Goal: Task Accomplishment & Management: Manage account settings

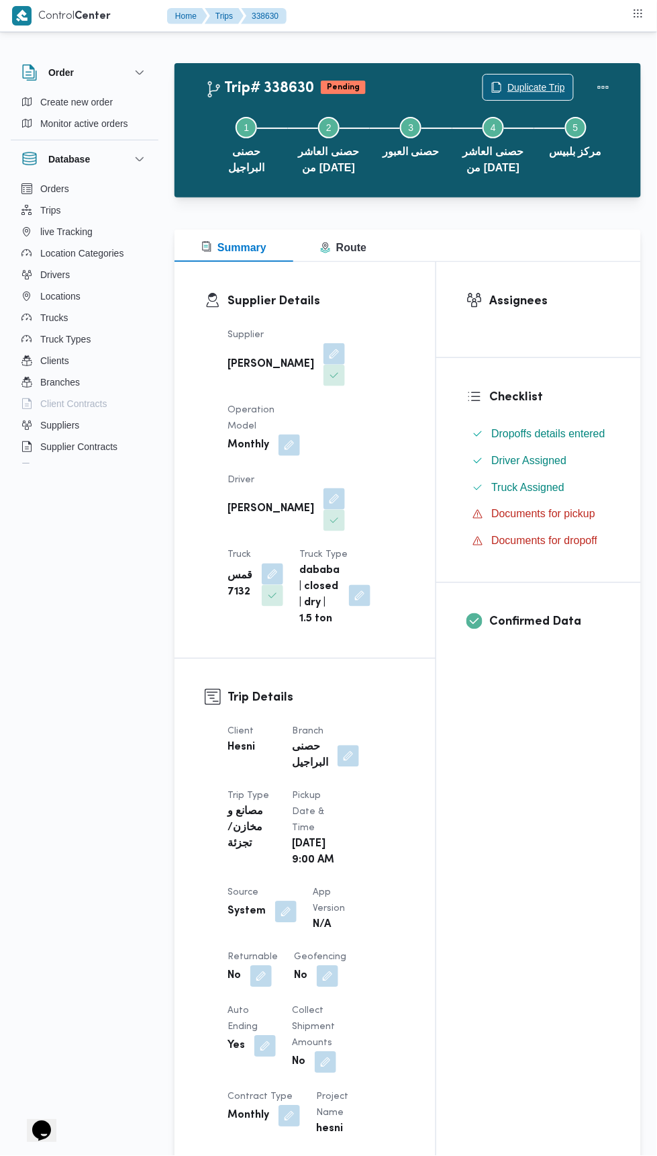
click at [518, 88] on span "Duplicate Trip" at bounding box center [537, 87] width 58 height 16
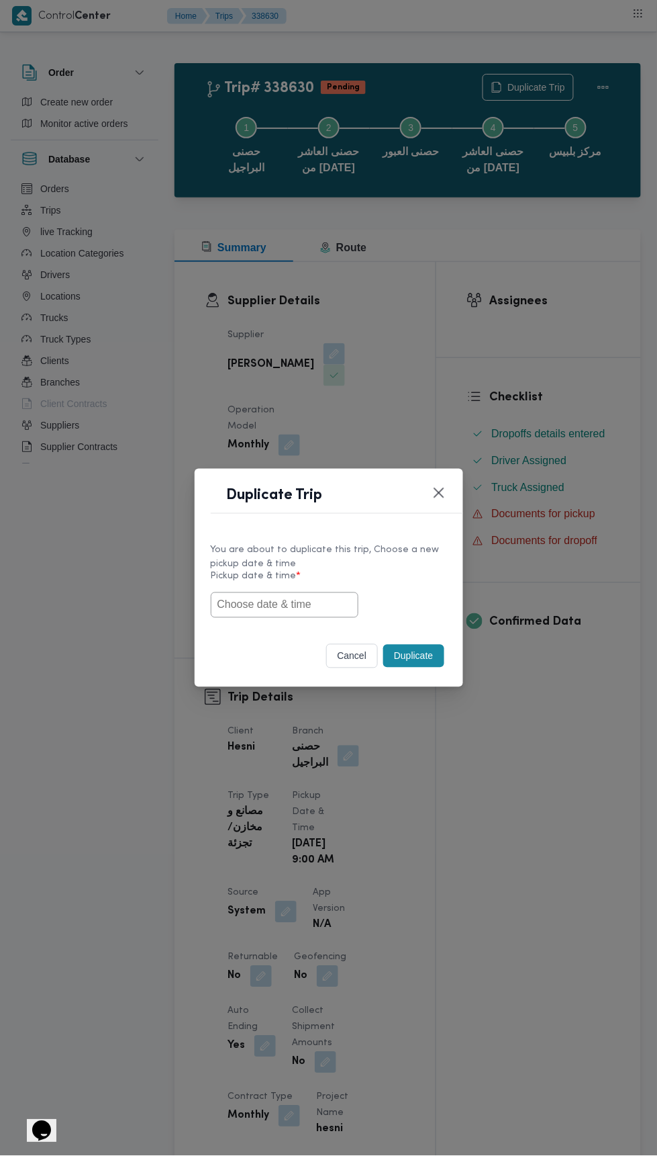
click at [300, 606] on input "text" at bounding box center [285, 605] width 148 height 26
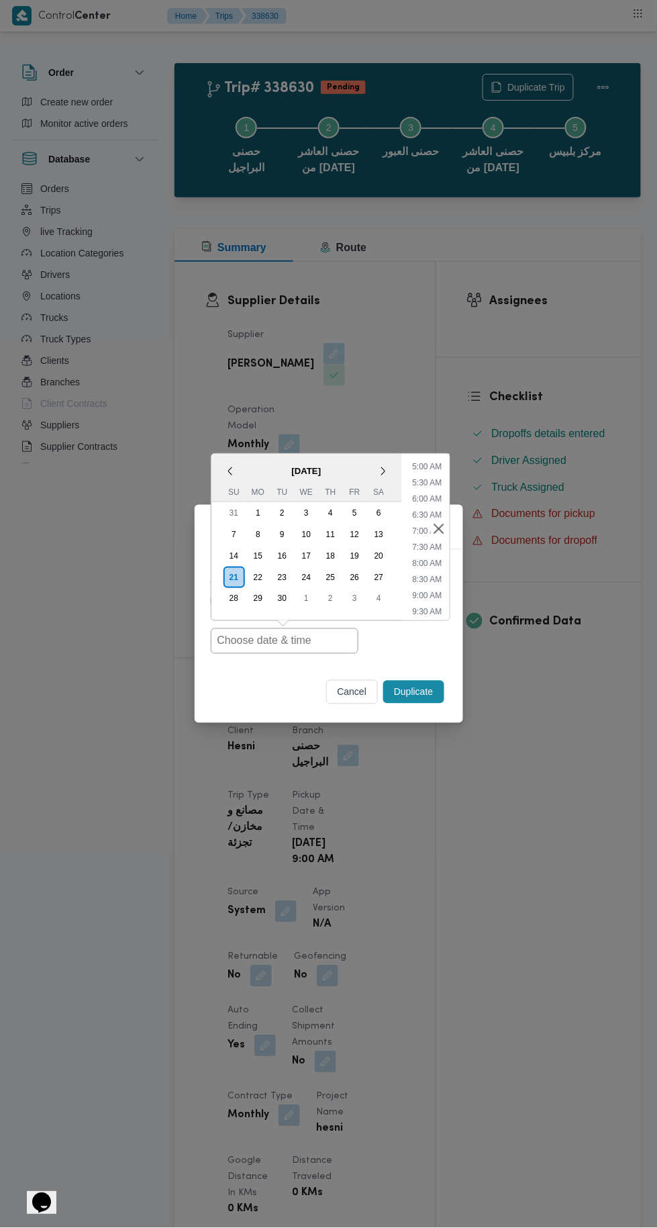
scroll to position [175, 0]
click at [437, 560] on li "8:30 AM" at bounding box center [427, 559] width 40 height 13
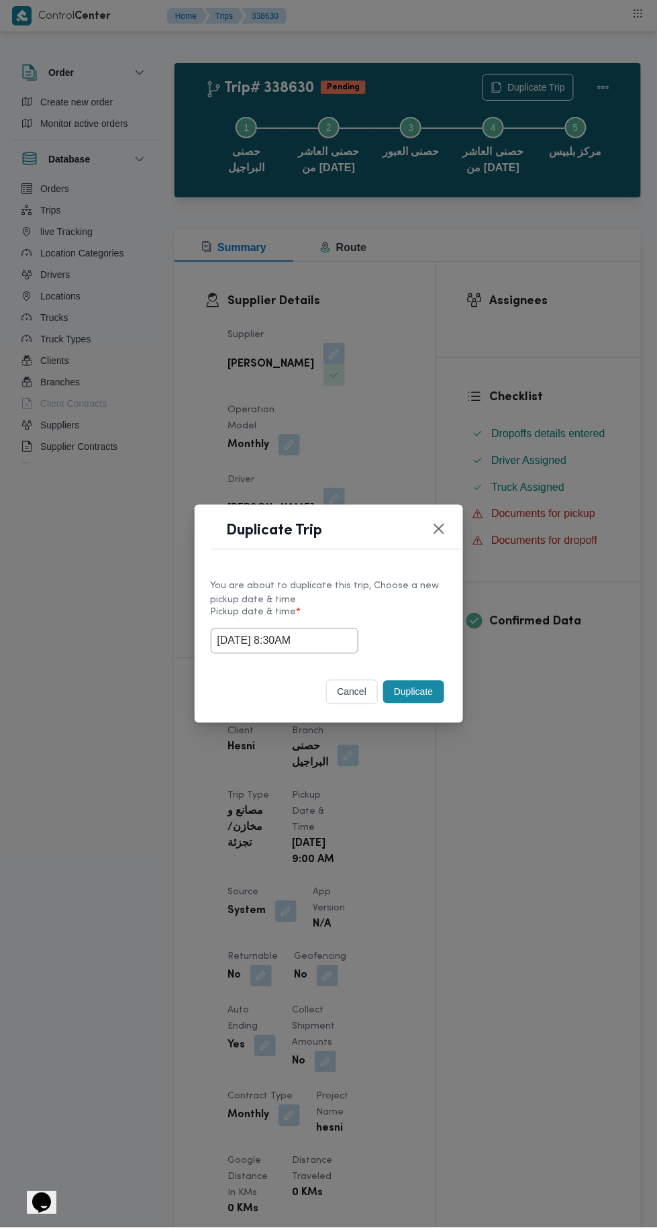
click at [308, 641] on input "21/09/2025 8:30AM" at bounding box center [285, 641] width 148 height 26
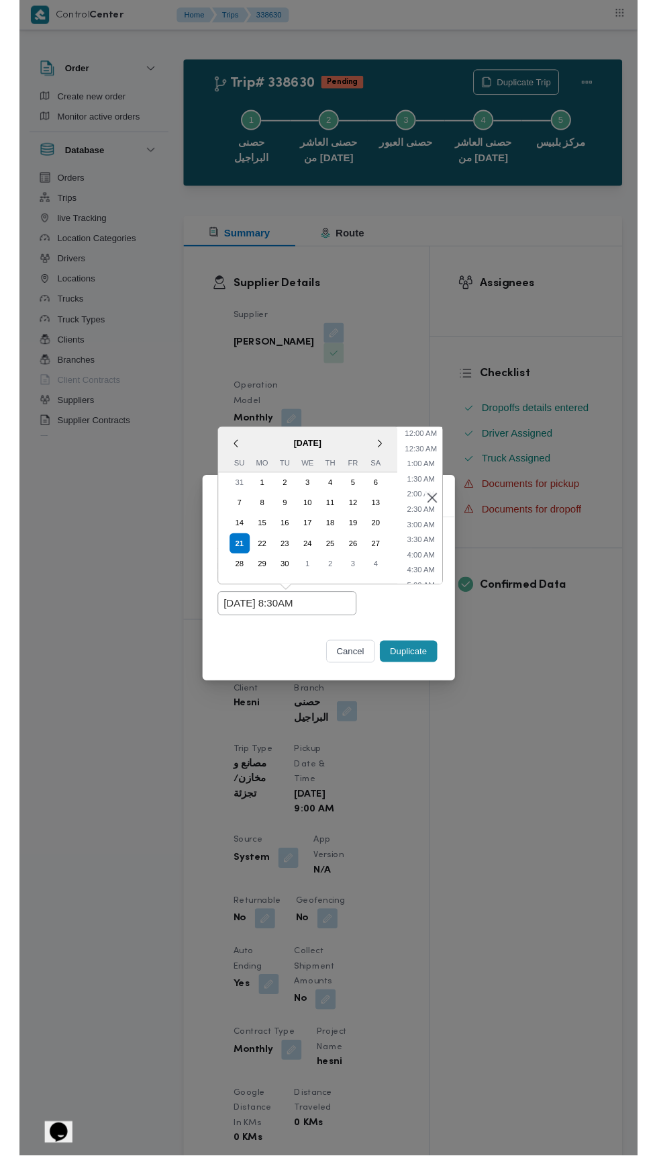
scroll to position [197, 0]
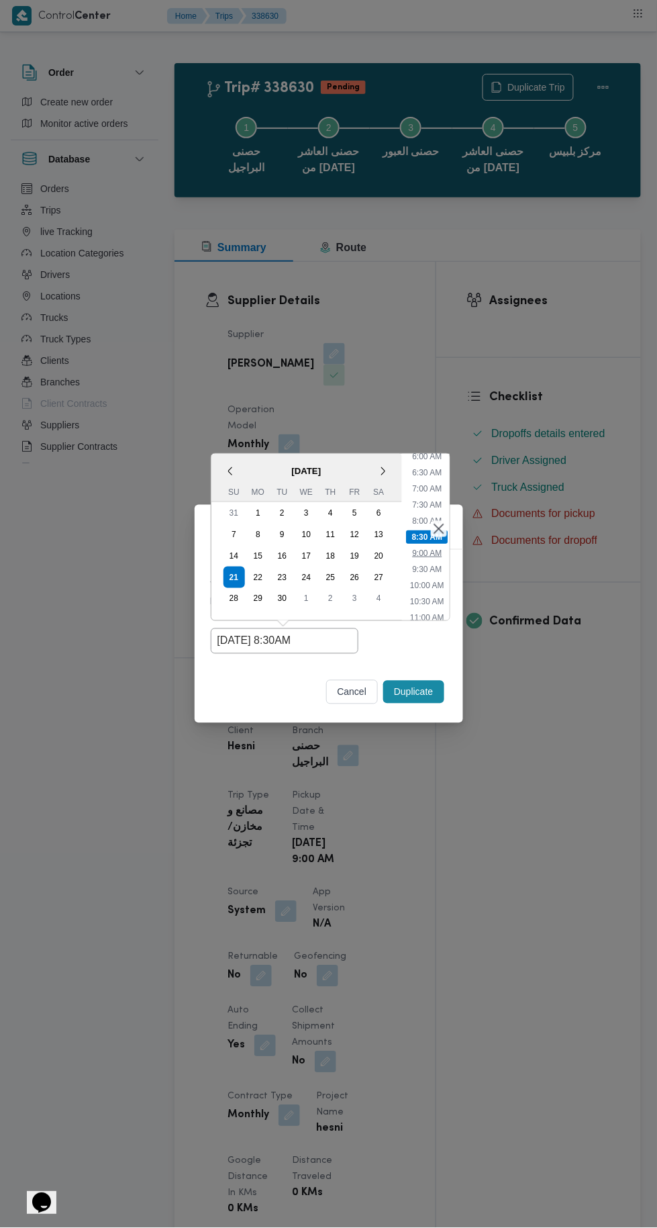
click at [424, 553] on li "9:00 AM" at bounding box center [427, 553] width 40 height 13
type input "21/09/2025 9:00AM"
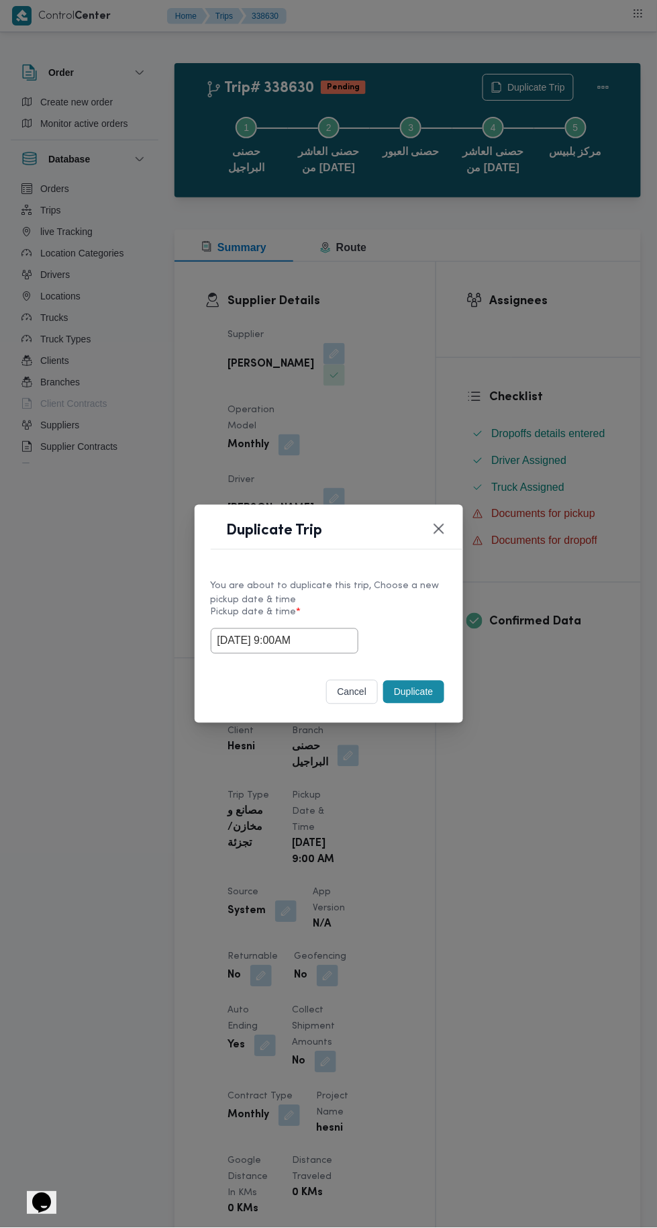
click at [417, 687] on button "Duplicate" at bounding box center [413, 692] width 60 height 23
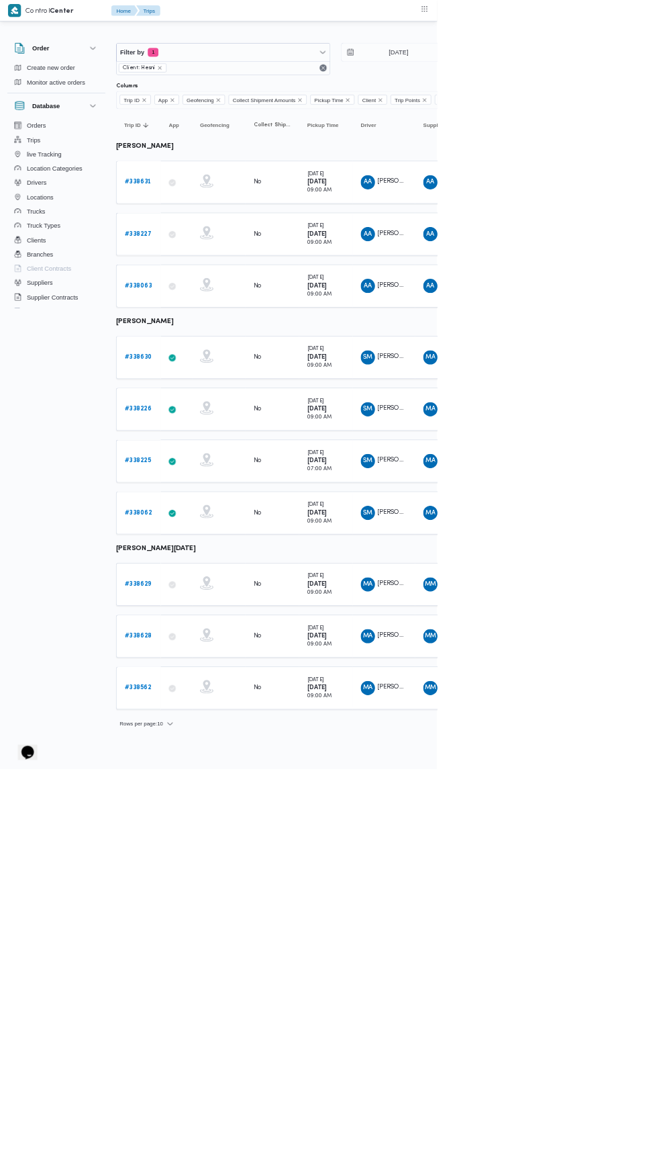
click at [214, 272] on b "# 338631" at bounding box center [207, 273] width 40 height 9
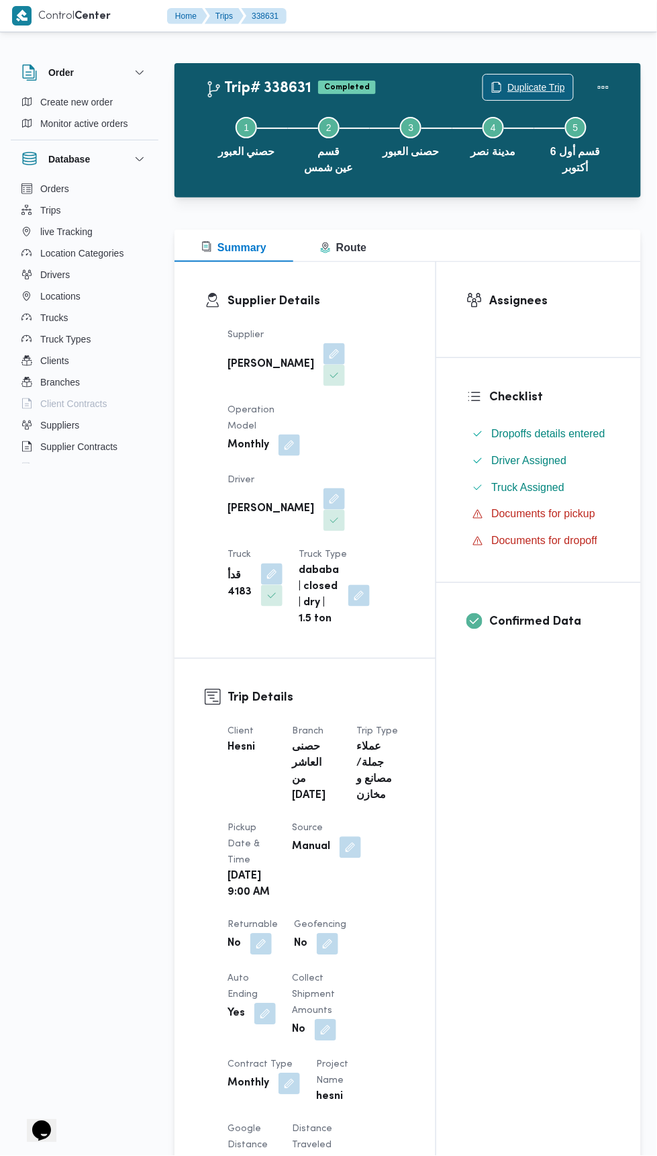
click at [528, 87] on span "Duplicate Trip" at bounding box center [537, 87] width 58 height 16
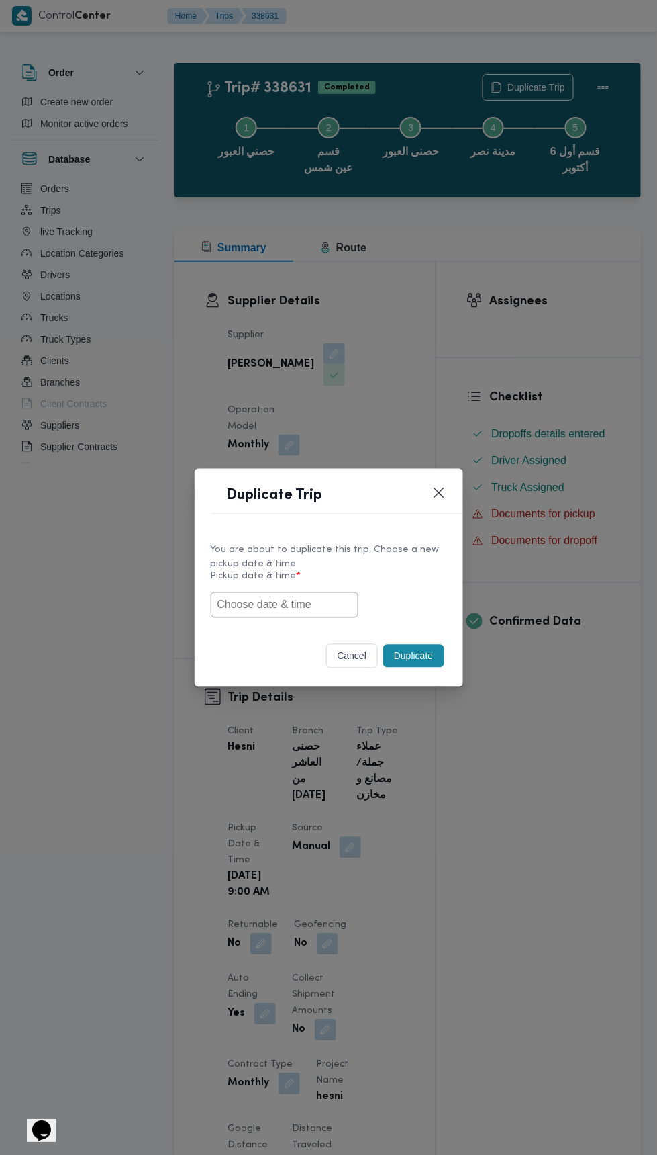
click at [339, 604] on input "text" at bounding box center [285, 605] width 148 height 26
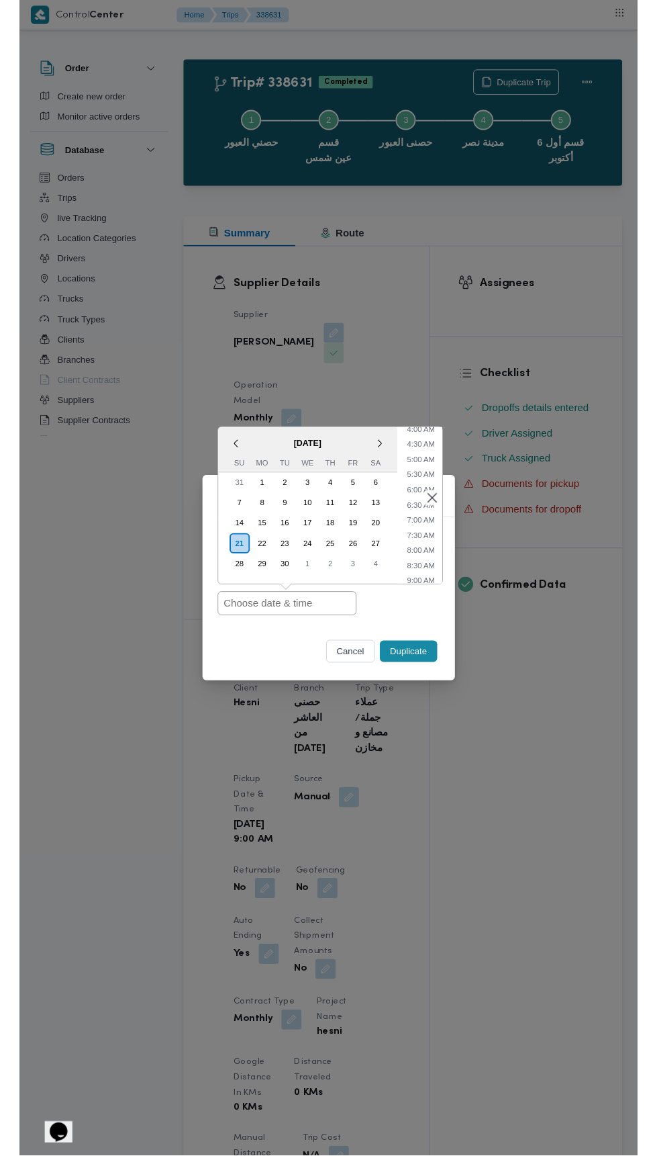
scroll to position [143, 0]
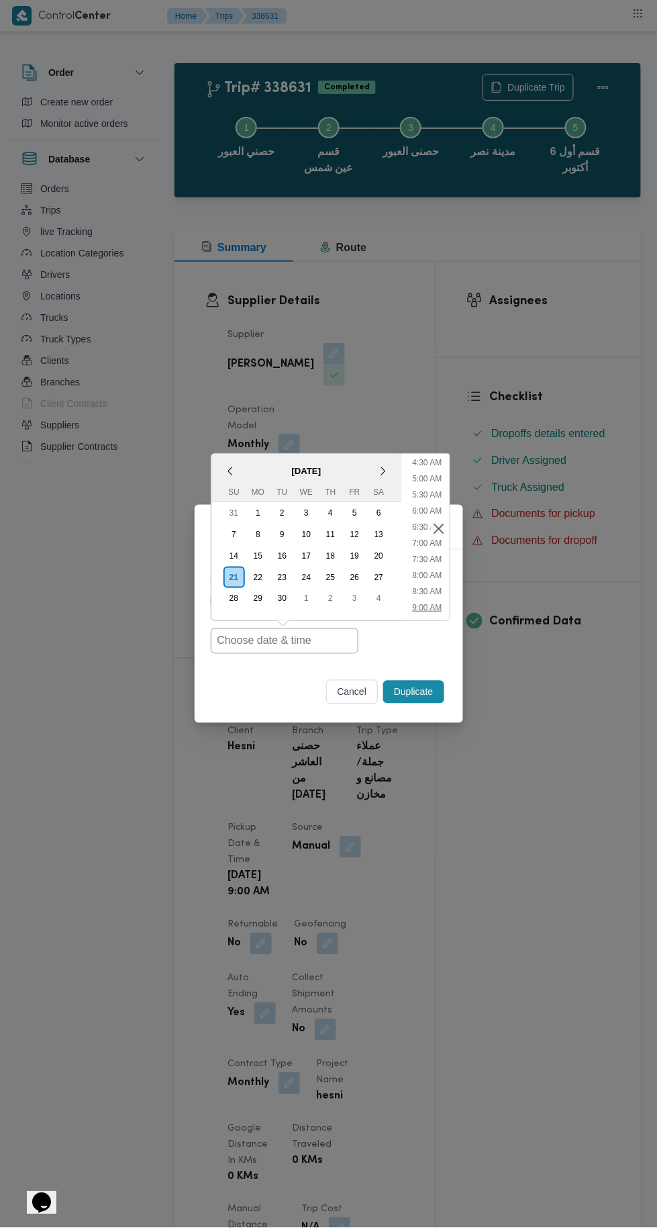
click at [433, 604] on li "9:00 AM" at bounding box center [427, 607] width 40 height 13
type input "21/09/2025 9:00AM"
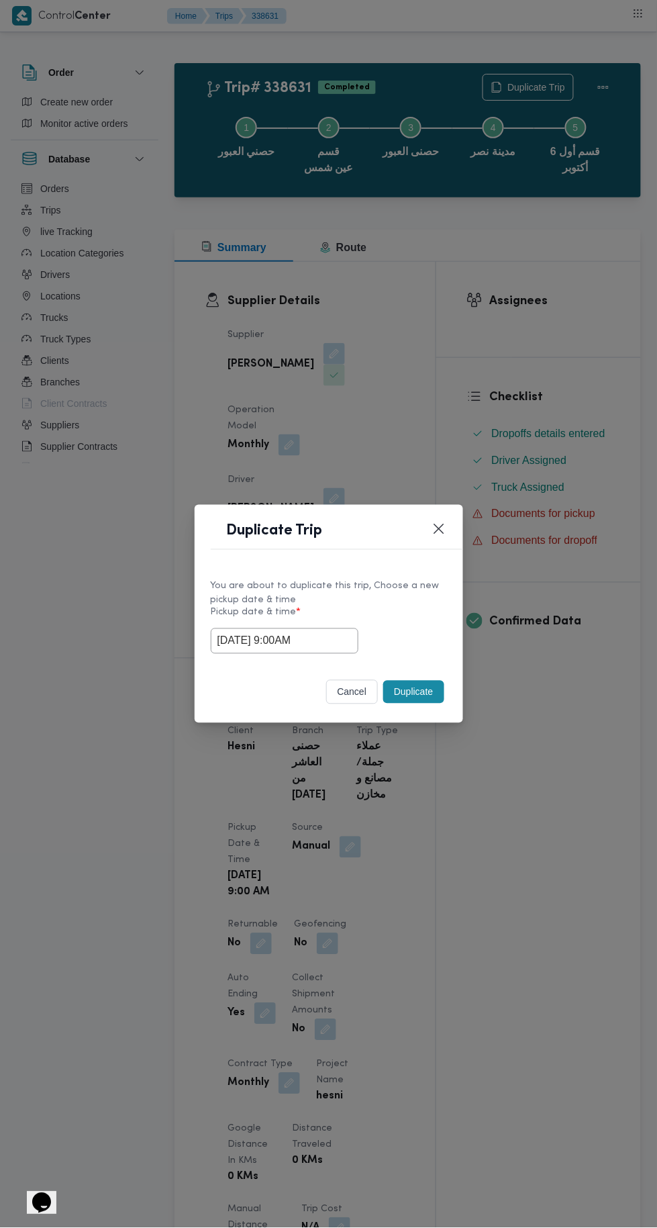
click at [424, 688] on button "Duplicate" at bounding box center [413, 692] width 60 height 23
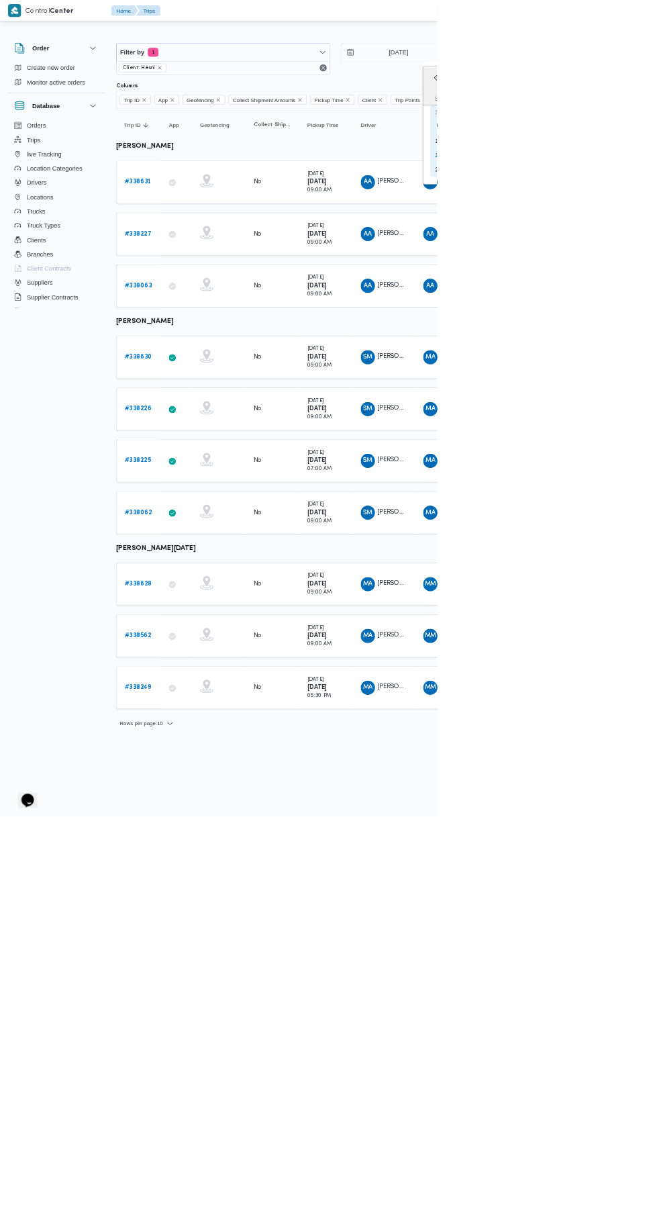
click at [654, 251] on div "28" at bounding box center [659, 254] width 21 height 21
type input "28/9/2025"
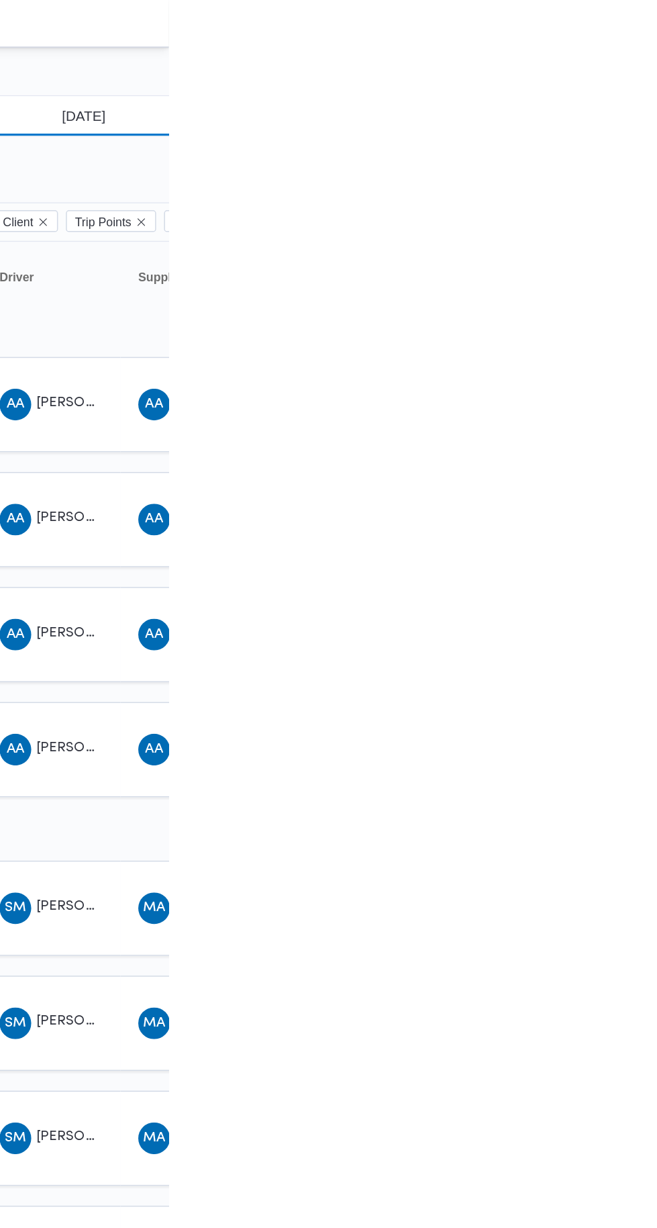
click at [633, 75] on input "17/9/2025" at bounding box center [590, 78] width 152 height 27
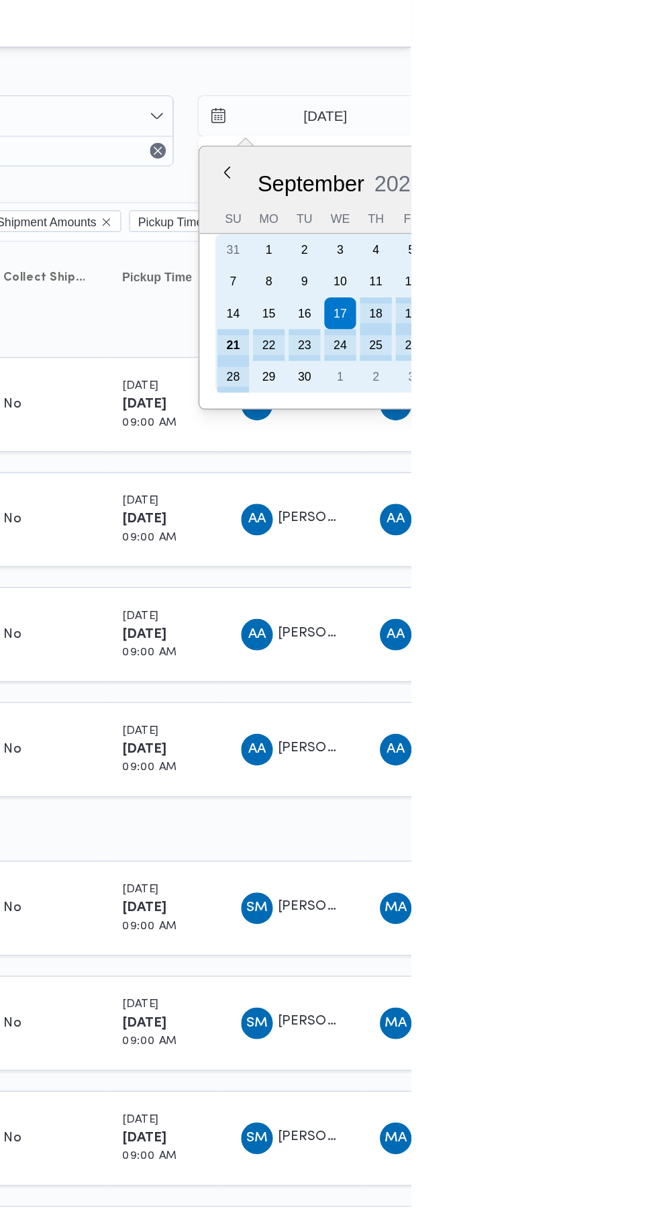
click at [534, 235] on div "21" at bounding box center [536, 233] width 21 height 21
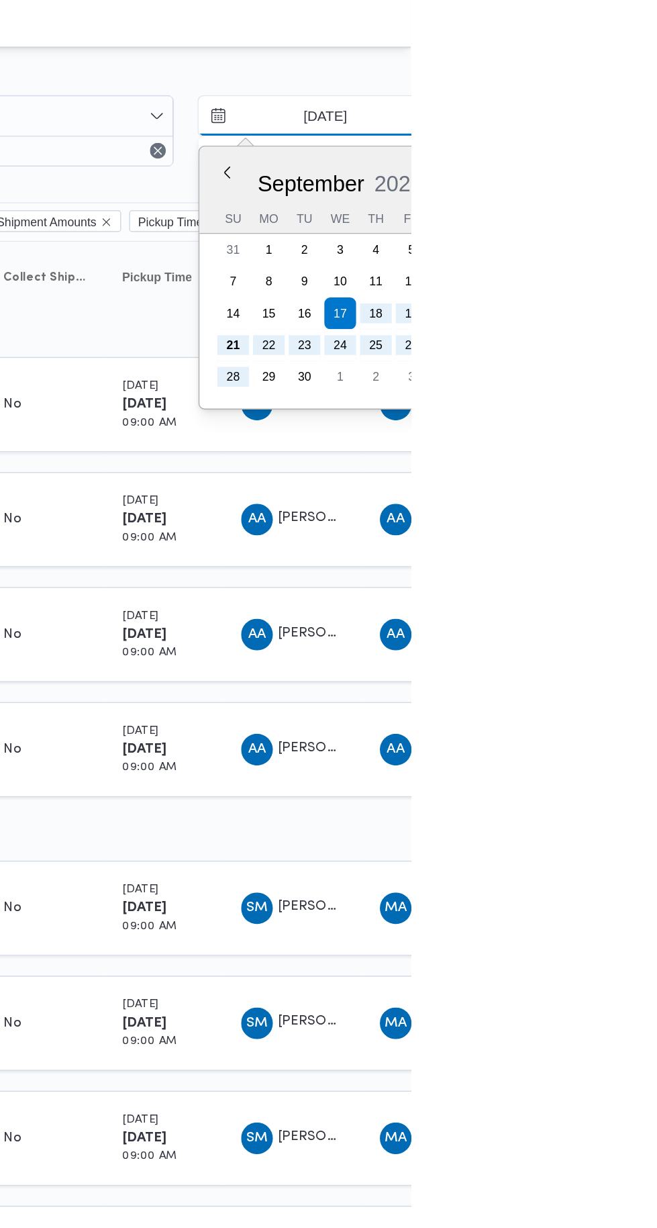
type input "[DATE]"
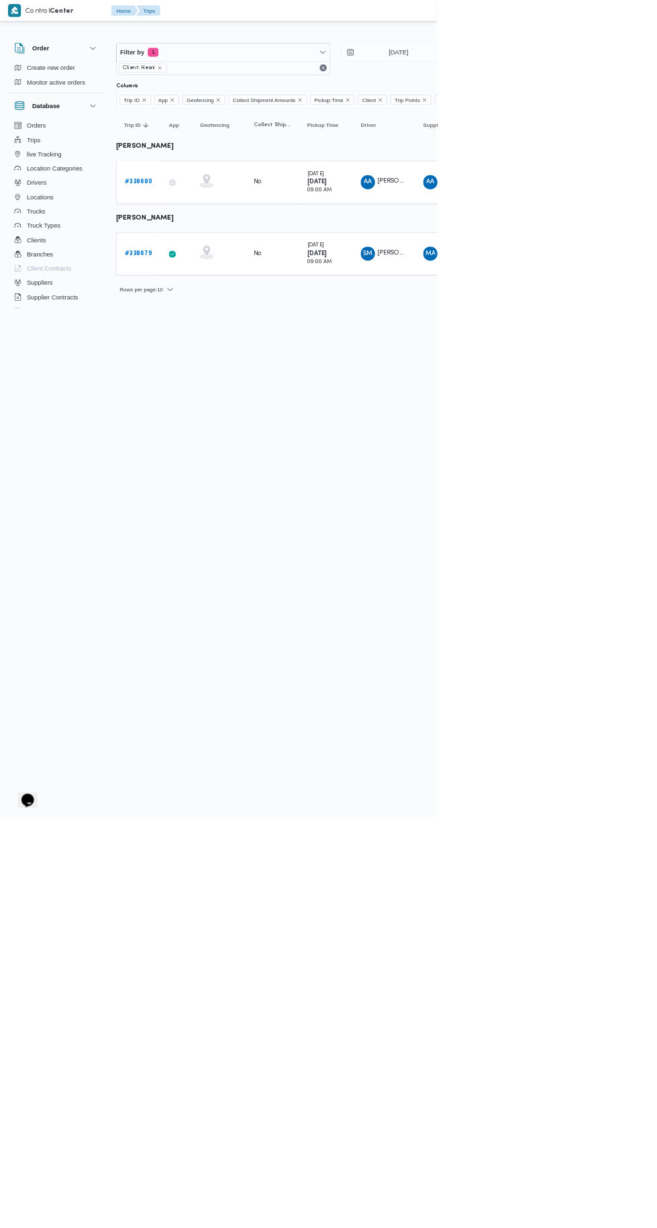
click at [657, 764] on html "Control Center Home Trips English عربي Dark mode Logout Order Create new order …" at bounding box center [328, 614] width 657 height 1228
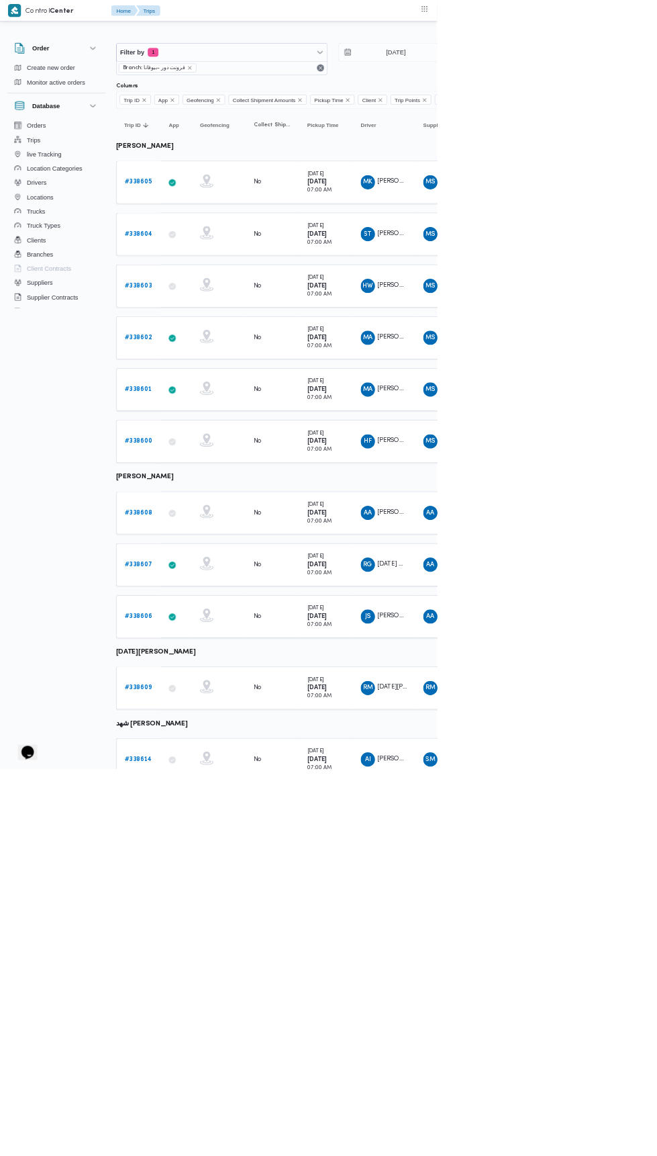
click at [190, 272] on b "# 338605" at bounding box center [207, 273] width 41 height 9
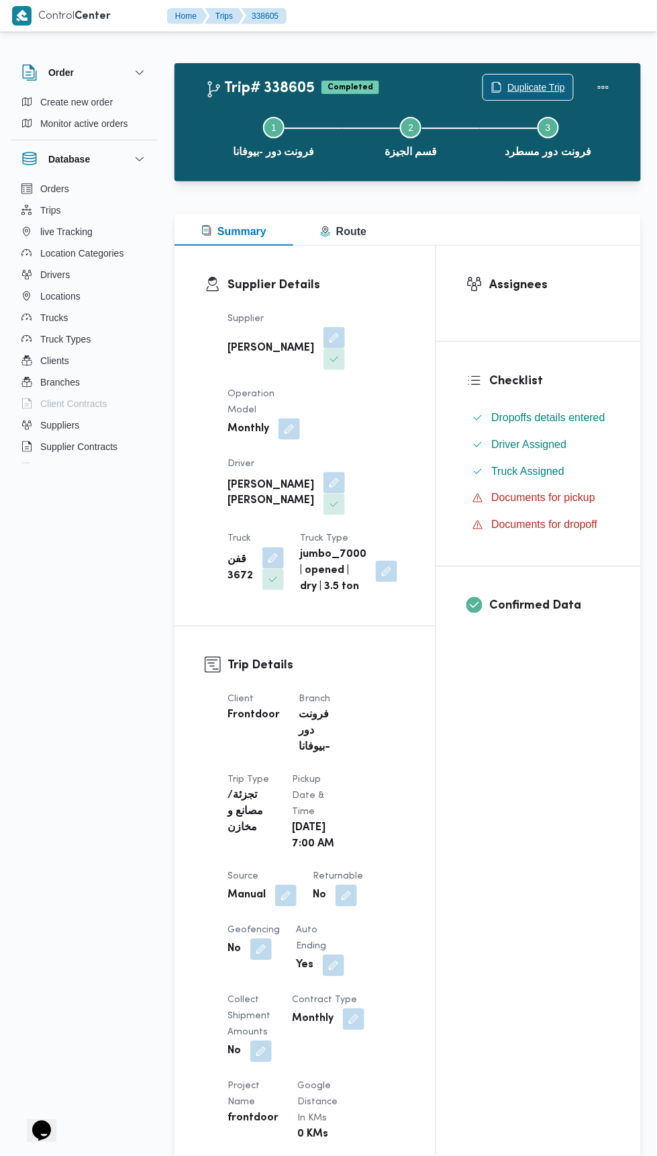
click at [522, 88] on span "Duplicate Trip" at bounding box center [537, 87] width 58 height 16
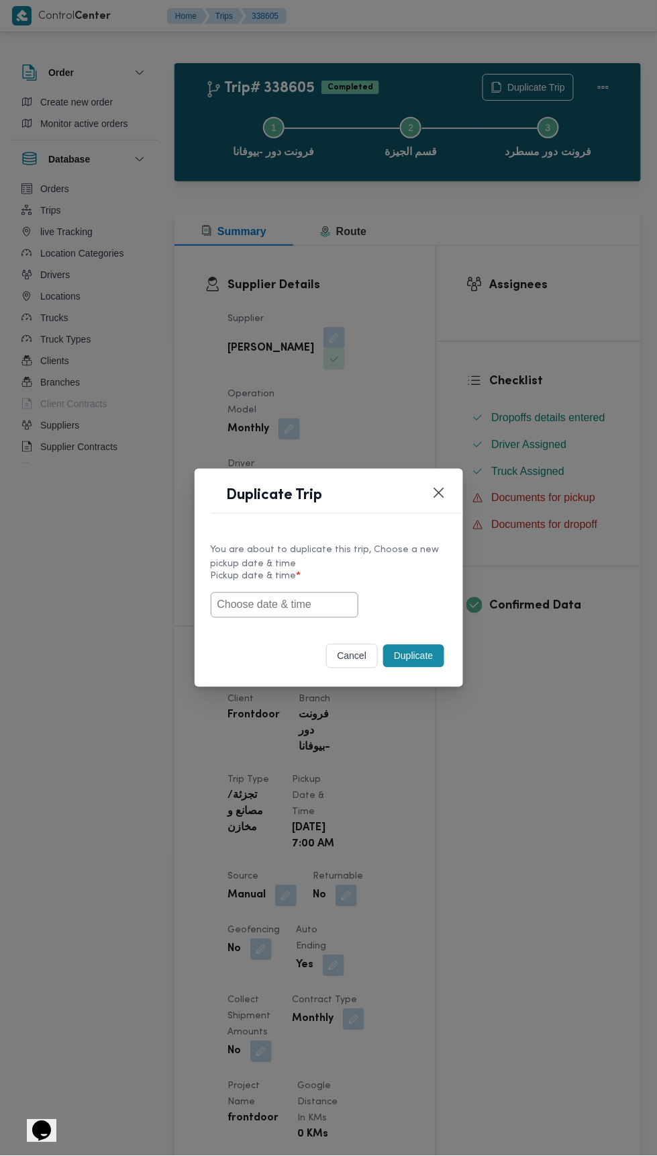
click at [315, 604] on input "text" at bounding box center [285, 605] width 148 height 26
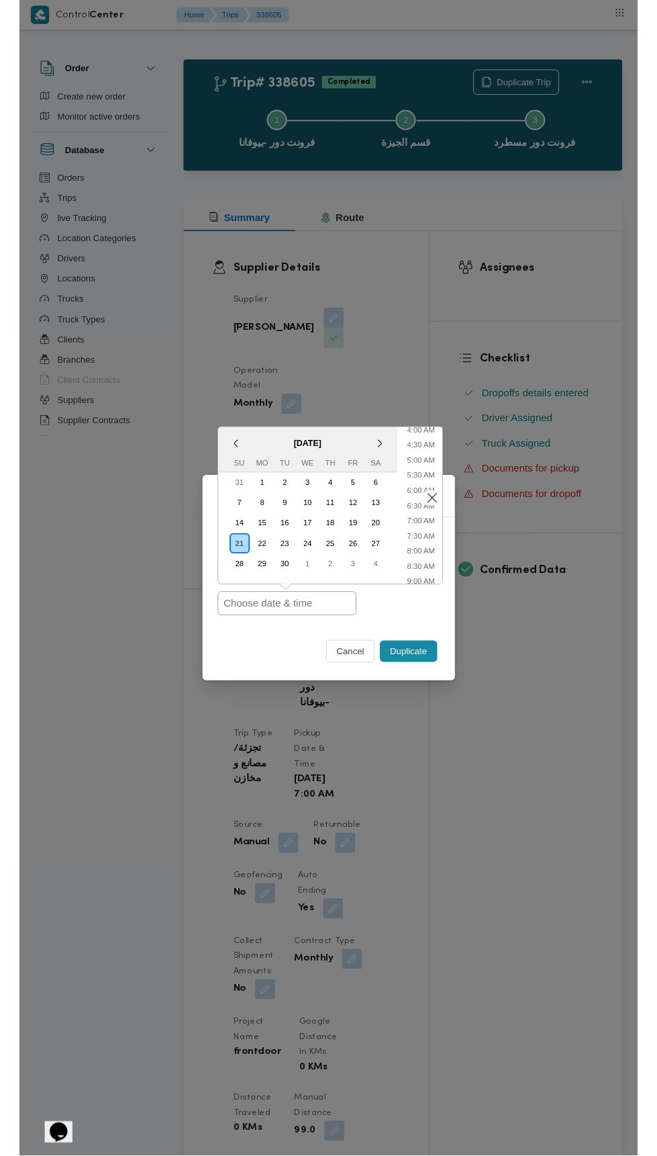
scroll to position [140, 0]
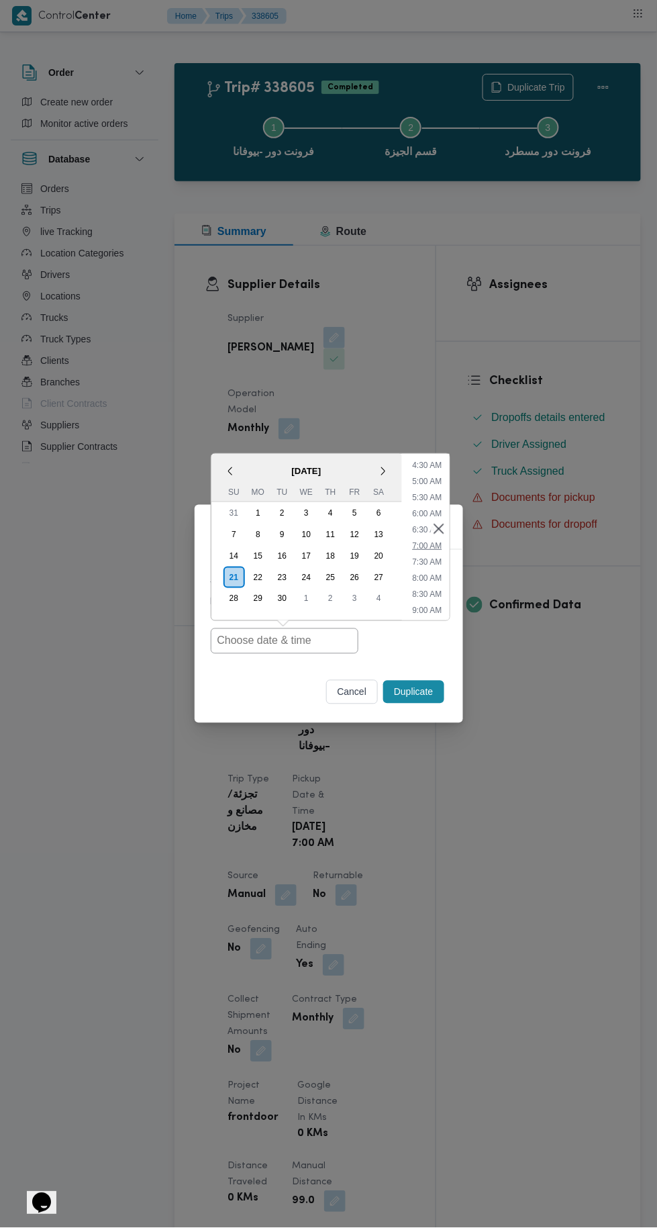
click at [429, 549] on li "7:00 AM" at bounding box center [427, 545] width 40 height 13
type input "[DATE] 7:00AM"
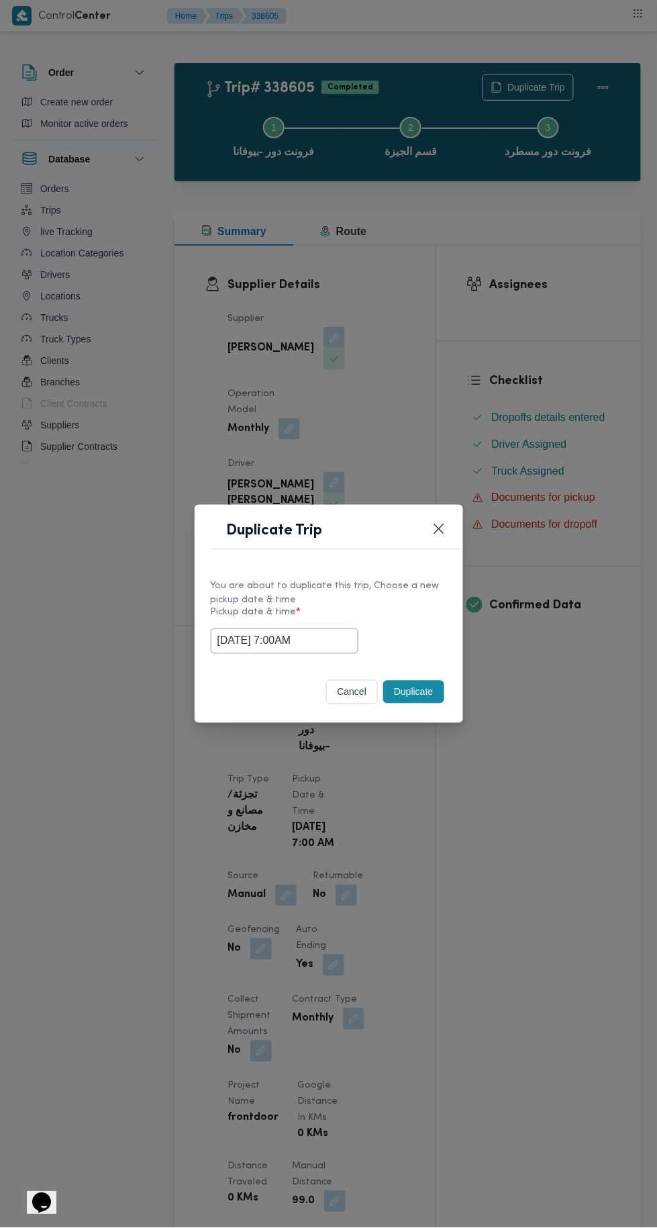
click at [474, 314] on div "Duplicate Trip You are about to duplicate this trip, Choose a new pickup date &…" at bounding box center [328, 614] width 657 height 1228
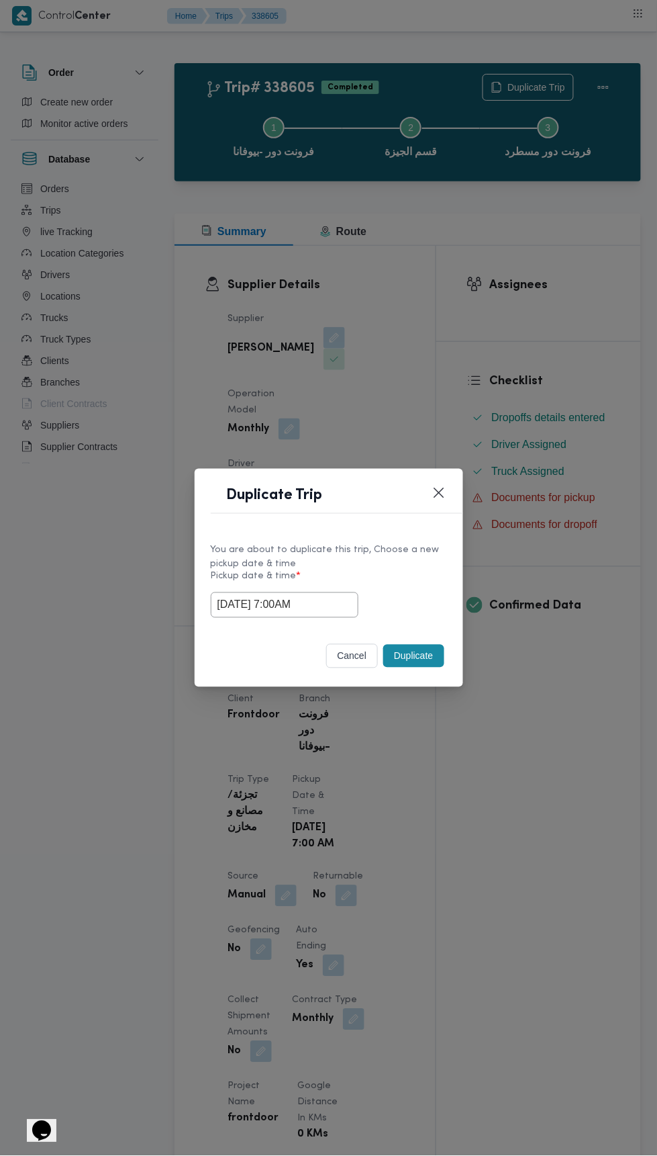
click at [418, 653] on button "Duplicate" at bounding box center [413, 656] width 60 height 23
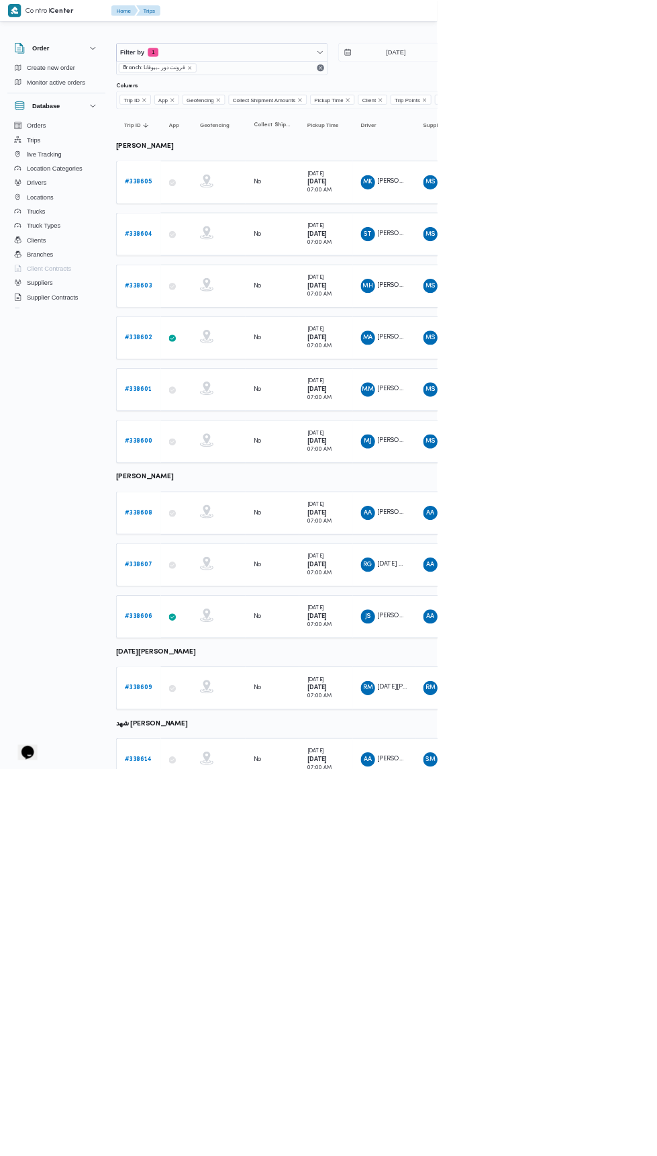
click at [221, 349] on b "# 338604" at bounding box center [208, 351] width 42 height 9
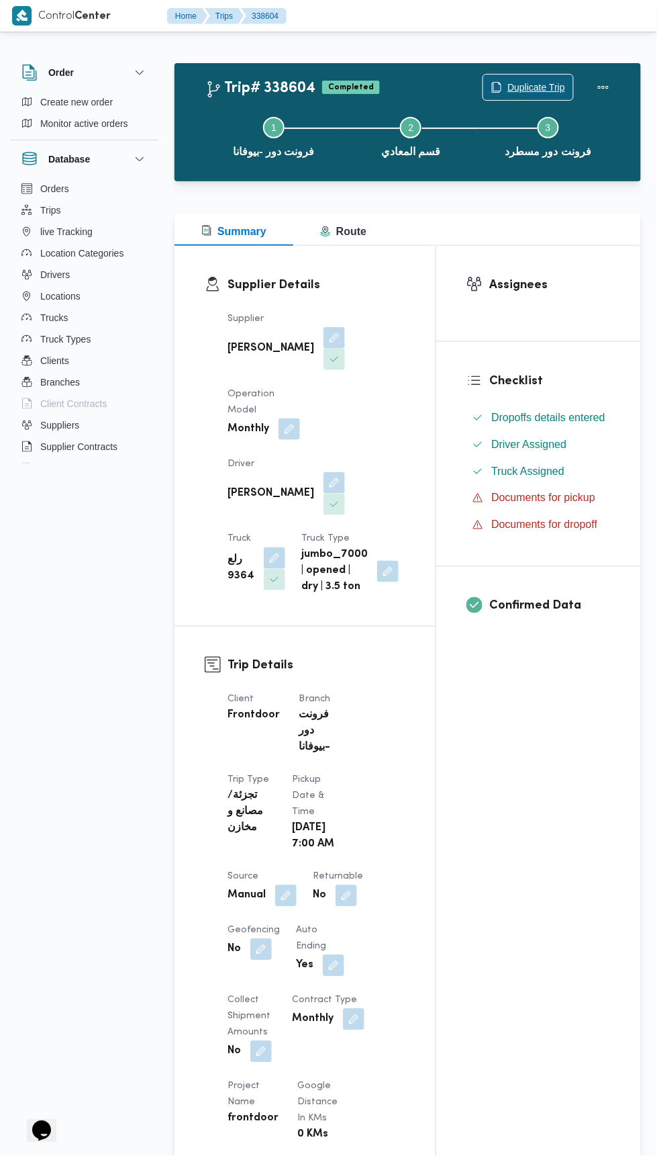
click at [545, 87] on span "Duplicate Trip" at bounding box center [537, 87] width 58 height 16
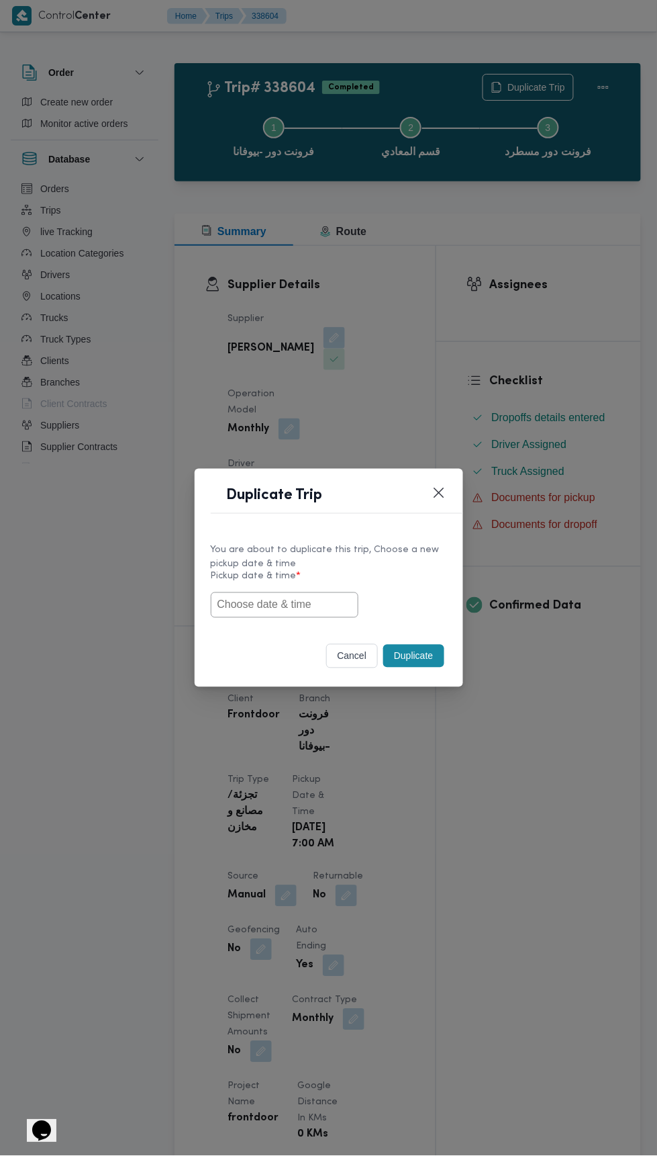
click at [322, 604] on input "text" at bounding box center [285, 605] width 148 height 26
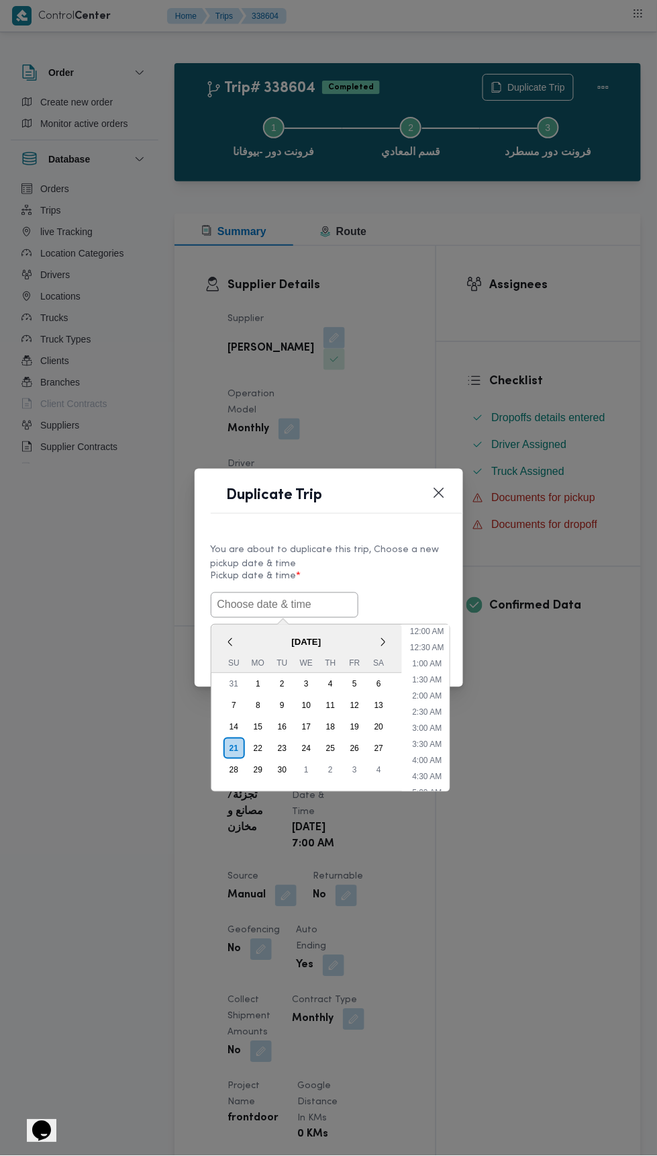
scroll to position [101, 0]
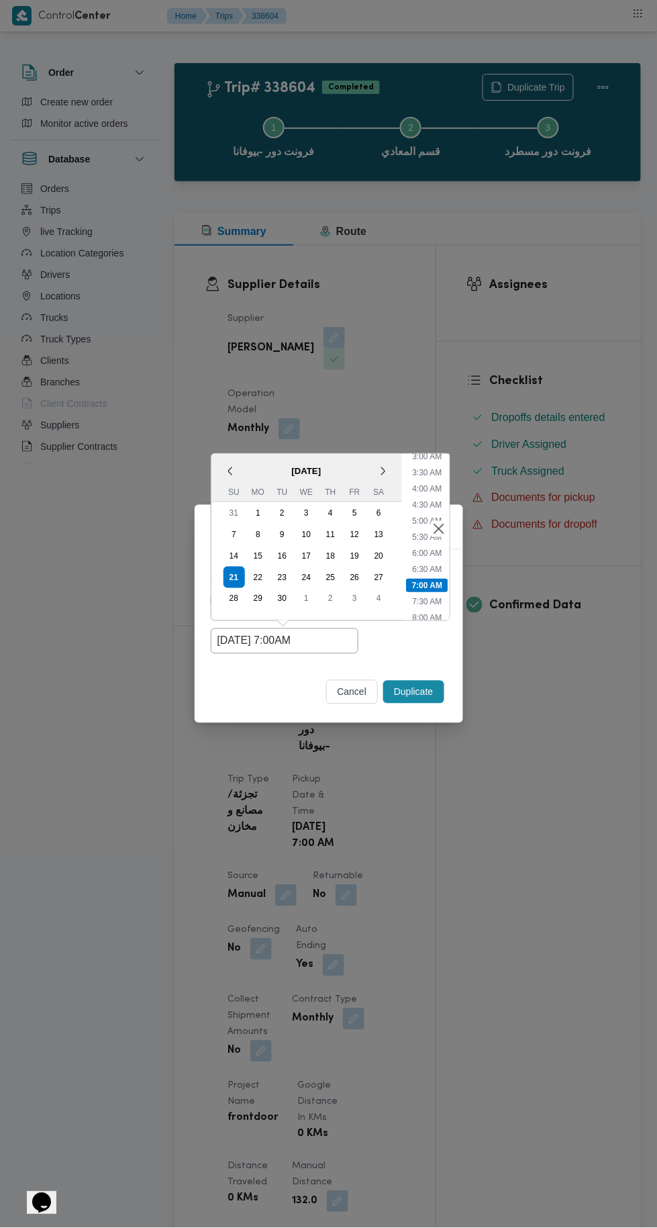
type input "[DATE] 7:00AM"
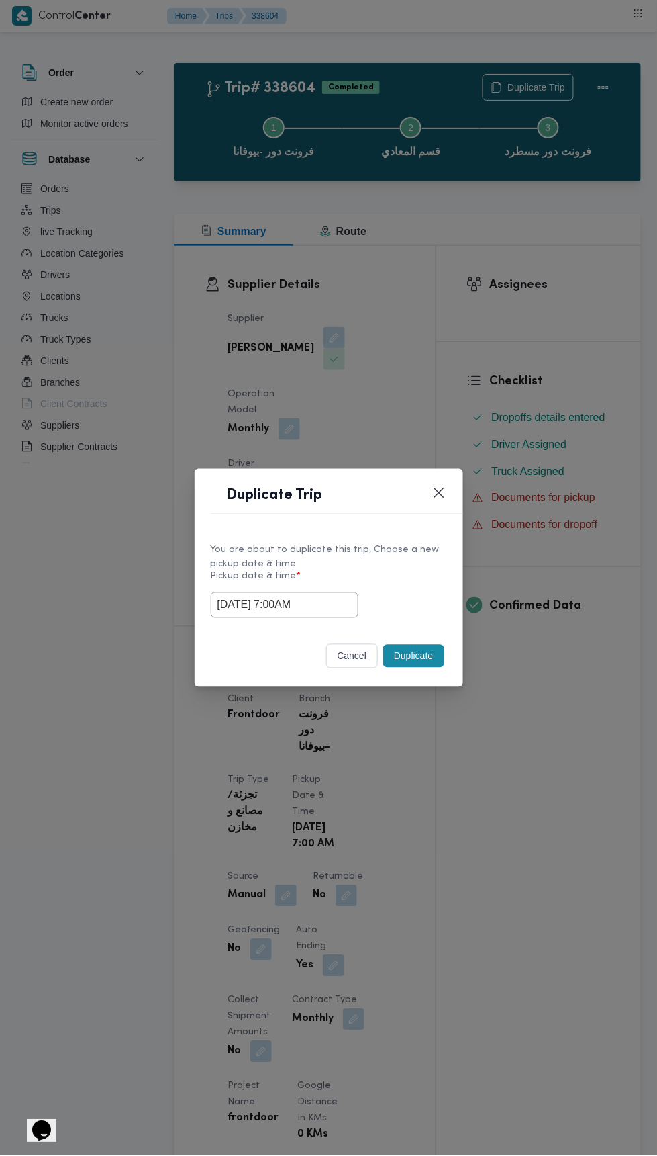
click at [563, 342] on div "Duplicate Trip You are about to duplicate this trip, Choose a new pickup date &…" at bounding box center [328, 578] width 657 height 1156
click at [432, 657] on button "Duplicate" at bounding box center [413, 656] width 60 height 23
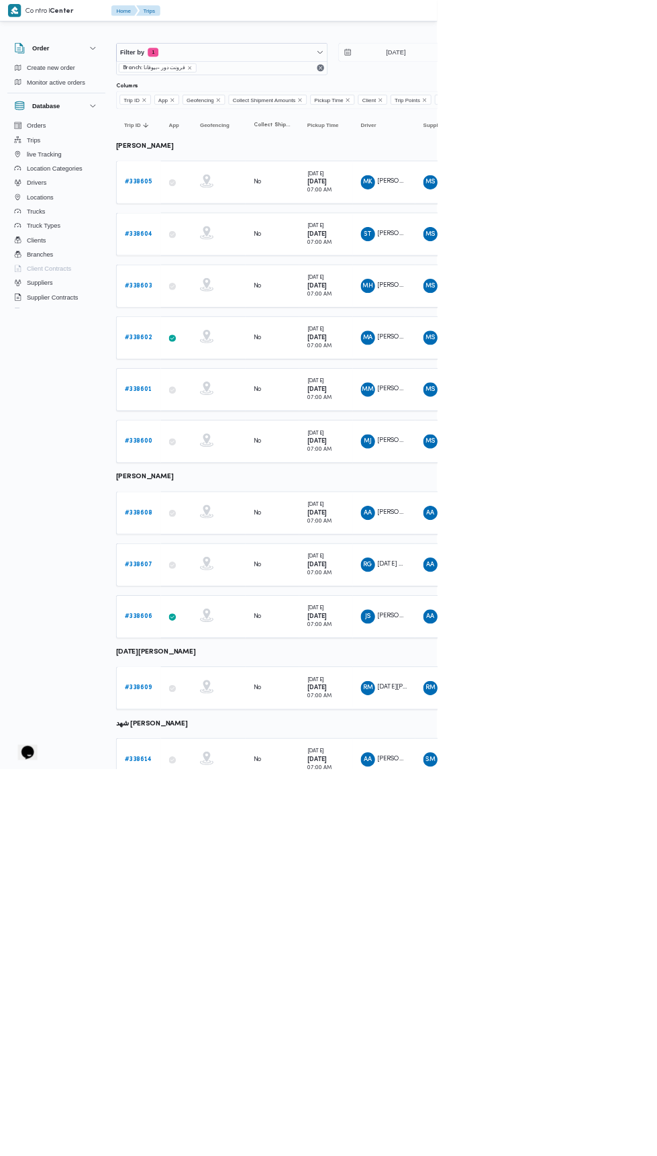
click at [209, 426] on b "# 338603" at bounding box center [207, 429] width 41 height 9
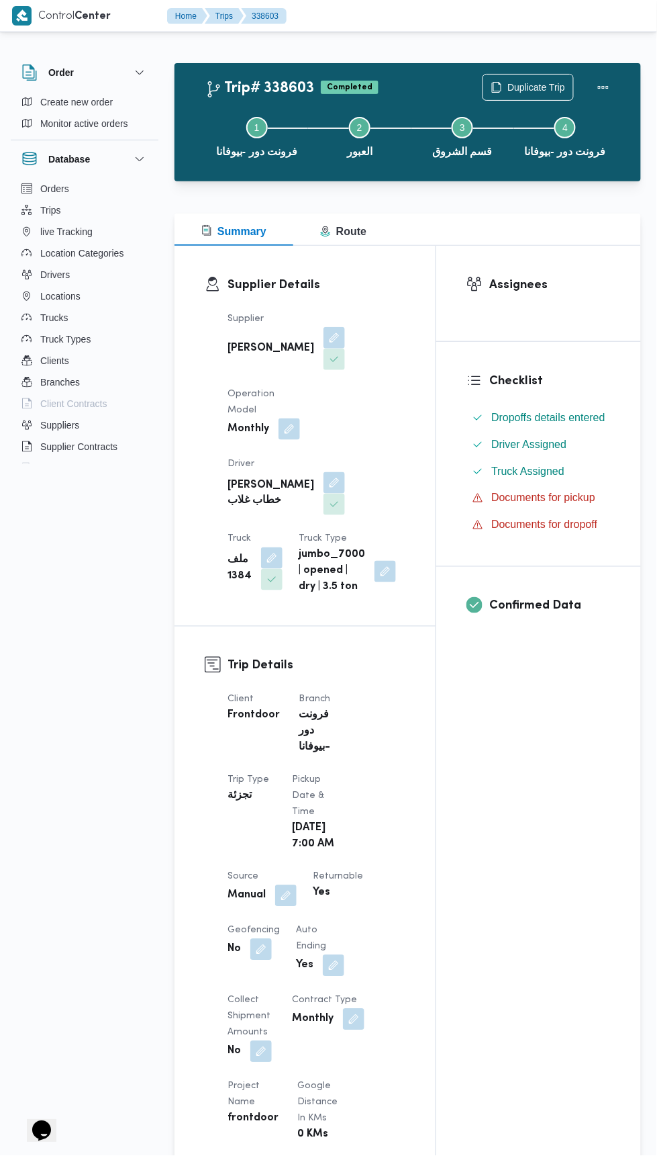
click at [528, 93] on div "Step 1 is incomplete 1 فرونت دور -بيوفانا Step 2 is incomplete 2 العبور Step 3 …" at bounding box center [411, 136] width 428 height 86
click at [534, 89] on span "Duplicate Trip" at bounding box center [537, 87] width 58 height 16
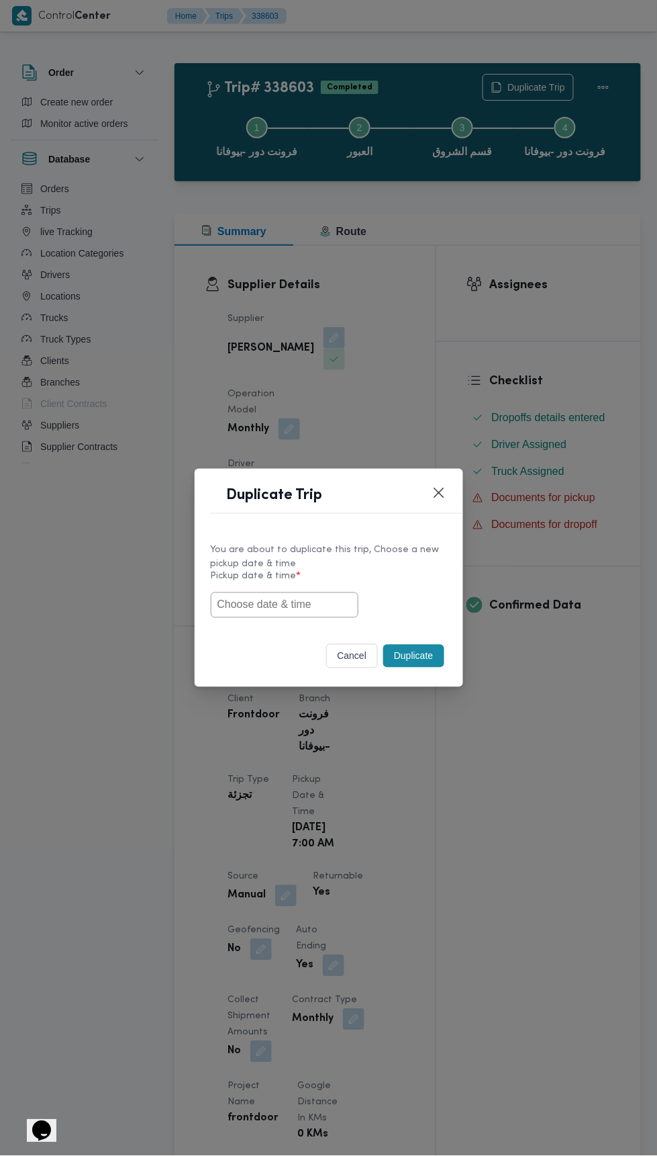
click at [323, 598] on input "text" at bounding box center [285, 605] width 148 height 26
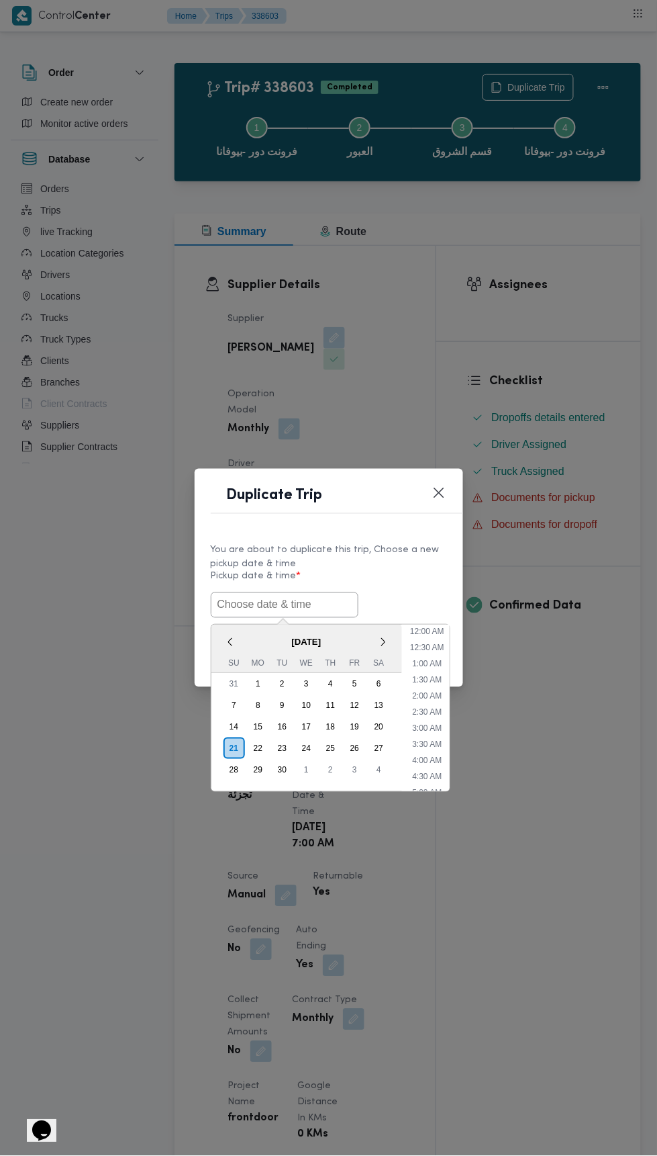
scroll to position [101, 0]
click at [338, 609] on input "text" at bounding box center [285, 605] width 148 height 26
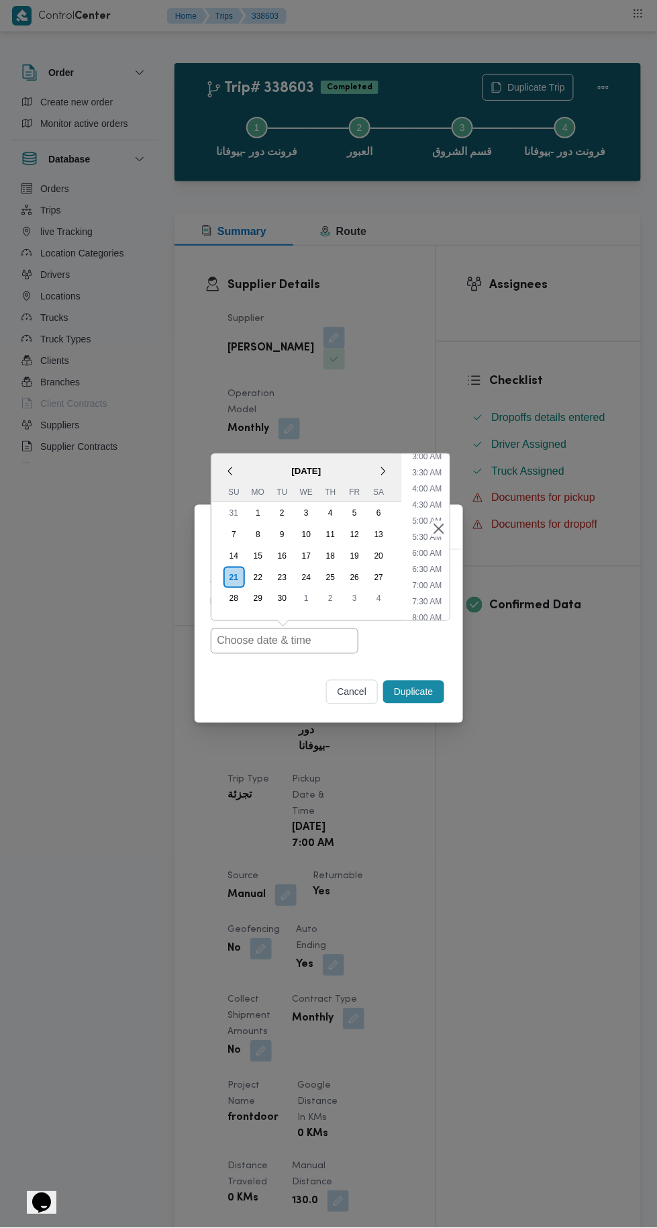
type input "[DATE] 7:00AM"
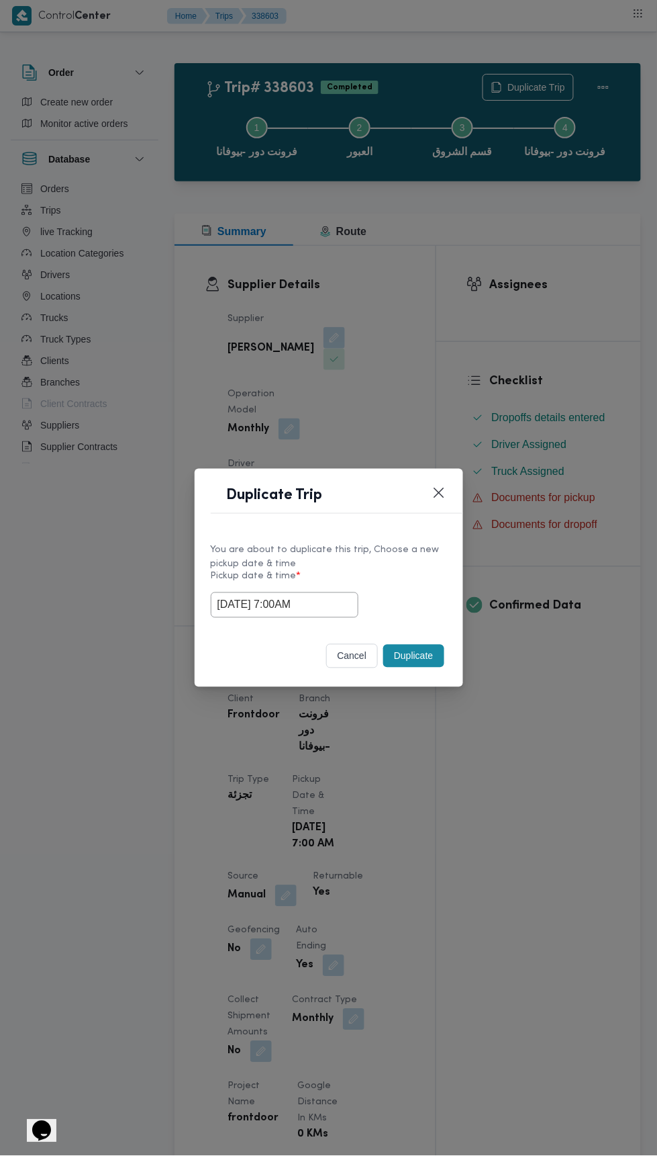
click at [555, 277] on div "Duplicate Trip You are about to duplicate this trip, Choose a new pickup date &…" at bounding box center [328, 578] width 657 height 1156
click at [425, 663] on button "Duplicate" at bounding box center [413, 656] width 60 height 23
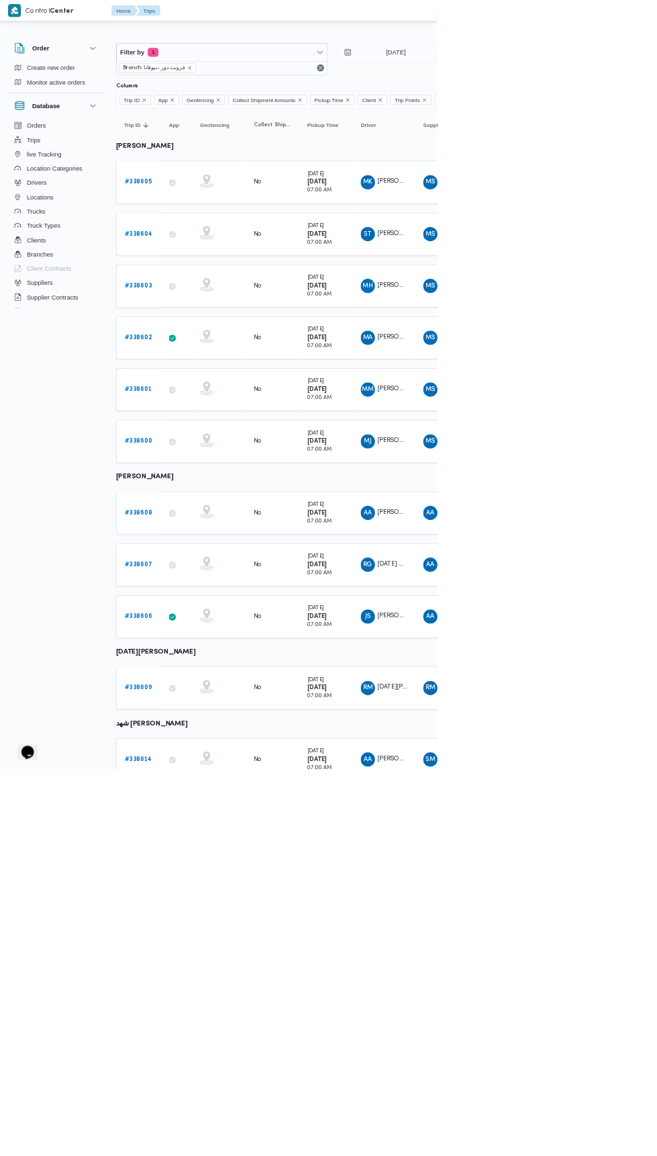
click at [222, 503] on b "# 338602" at bounding box center [207, 507] width 41 height 9
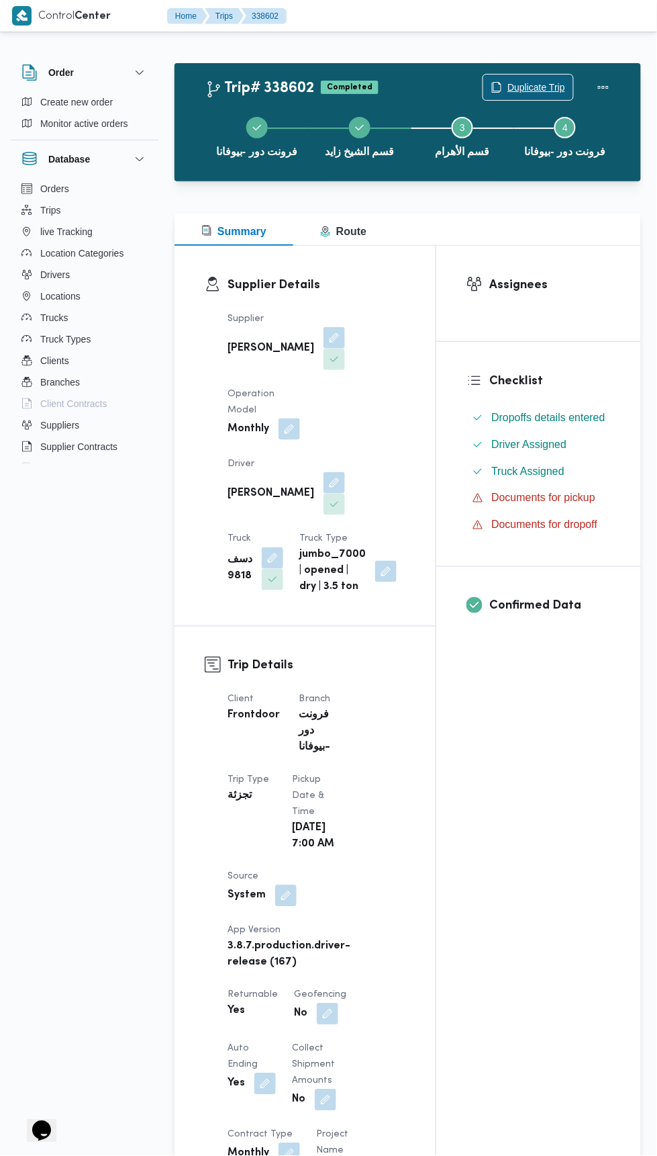
click at [532, 86] on span "Duplicate Trip" at bounding box center [537, 87] width 58 height 16
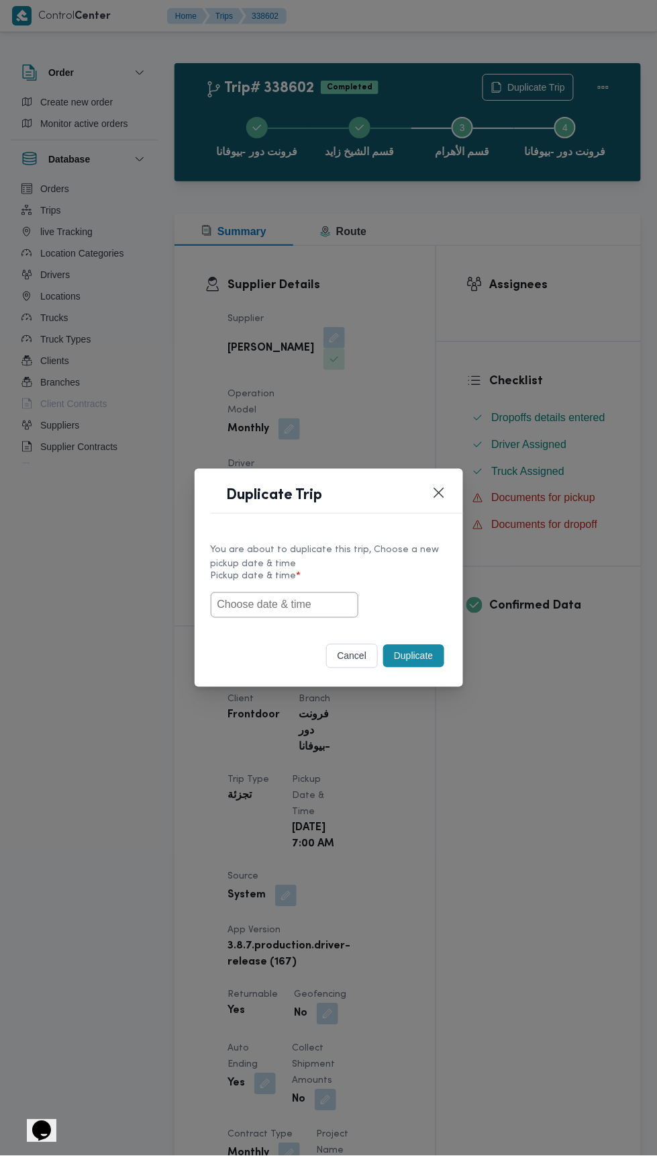
click at [308, 600] on input "text" at bounding box center [285, 605] width 148 height 26
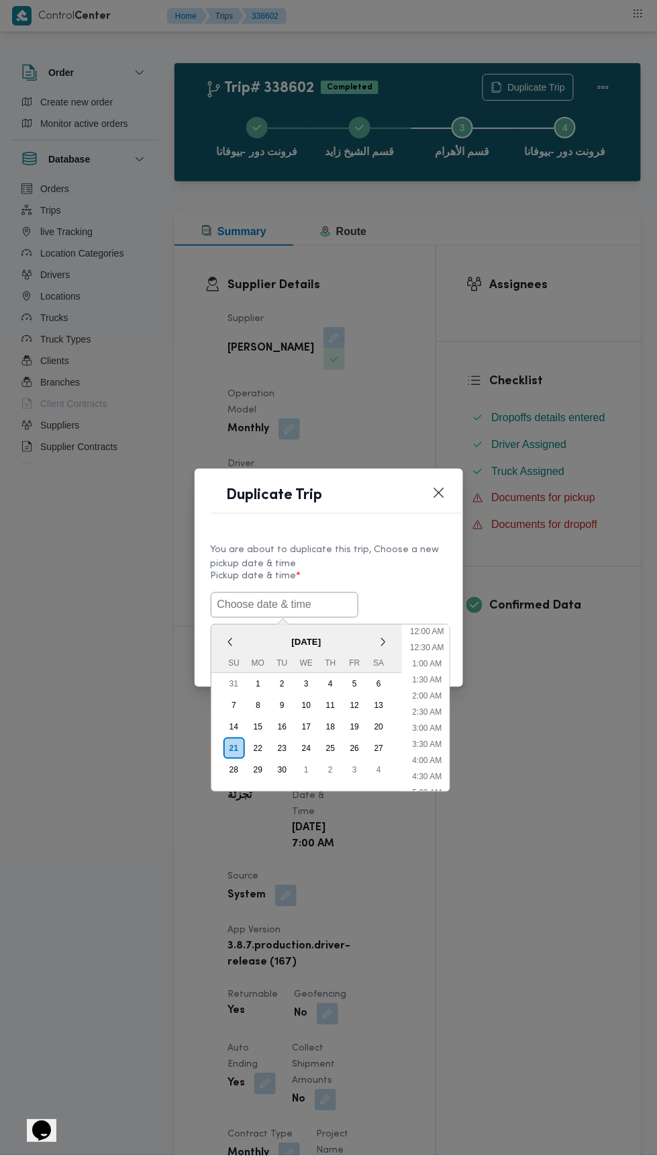
scroll to position [101, 0]
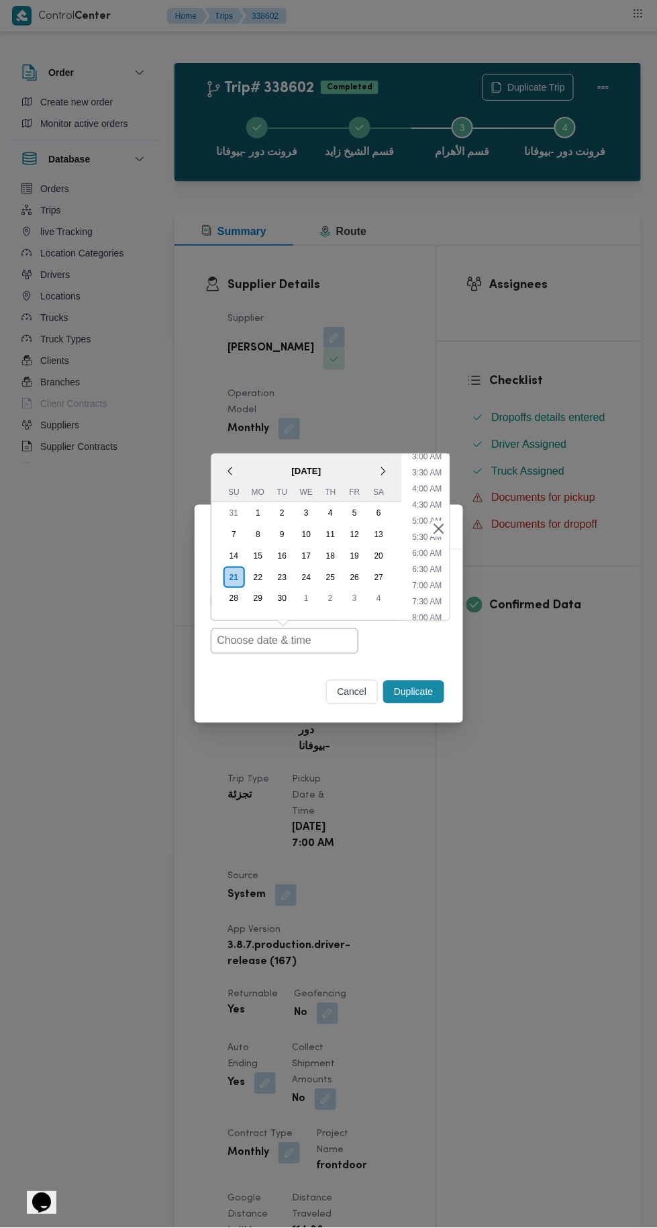
type input "[DATE] 7:00AM"
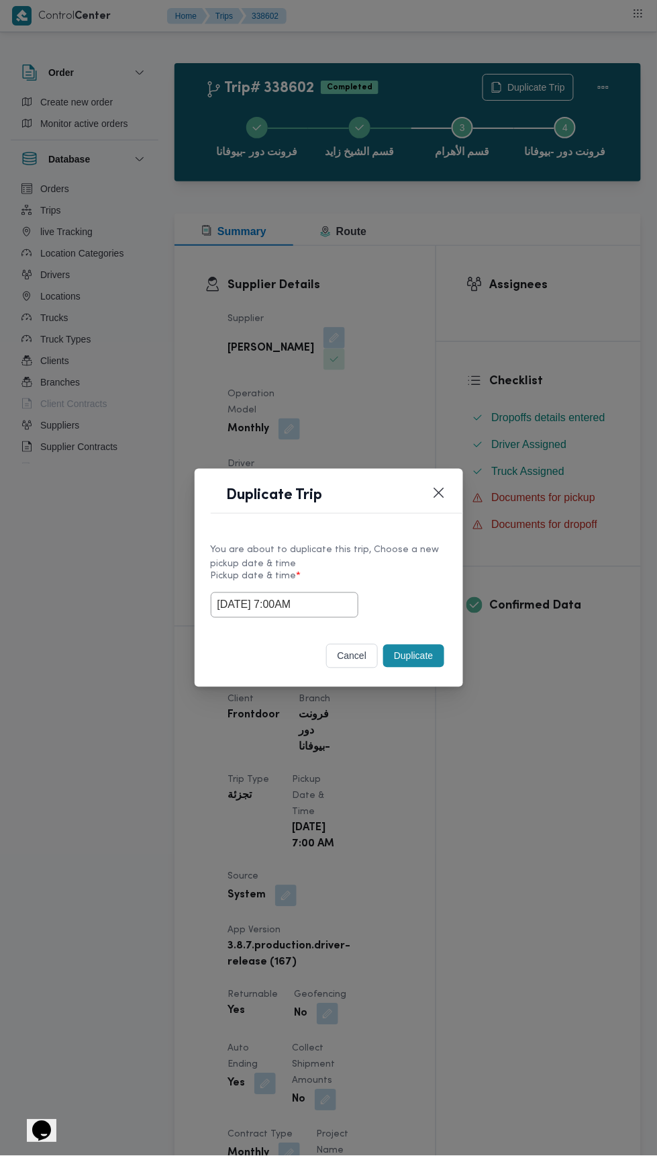
click at [537, 289] on div "Duplicate Trip You are about to duplicate this trip, Choose a new pickup date &…" at bounding box center [328, 578] width 657 height 1156
click at [410, 655] on button "Duplicate" at bounding box center [413, 656] width 60 height 23
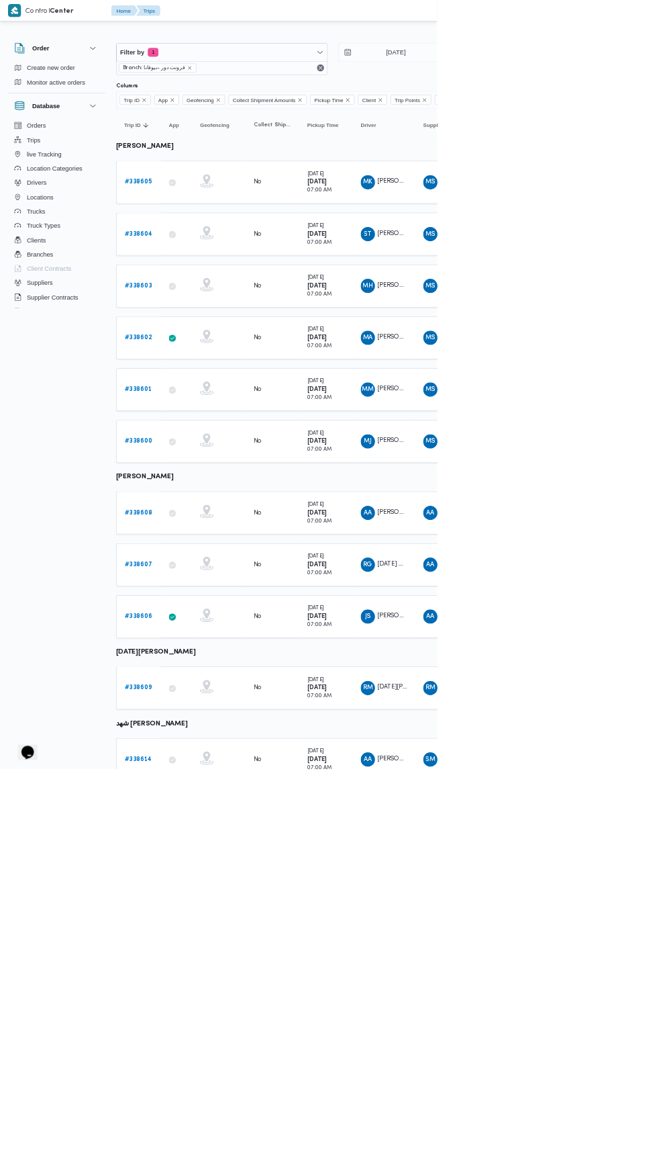
click at [211, 581] on b "# 338601" at bounding box center [207, 585] width 41 height 9
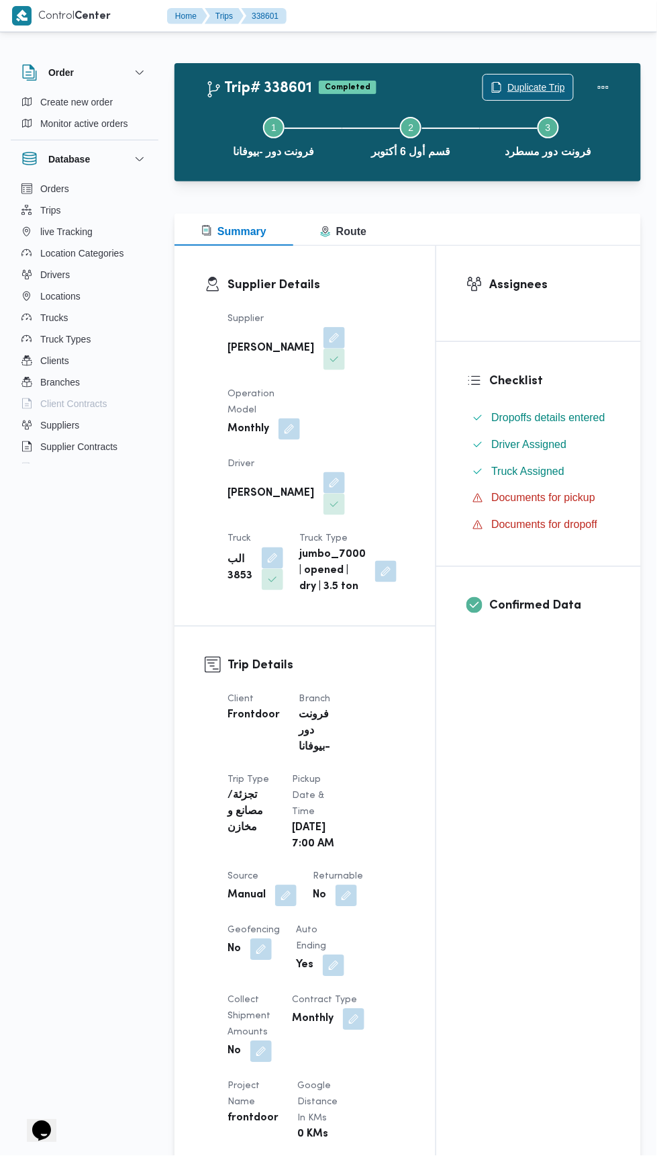
click at [536, 79] on span "Duplicate Trip" at bounding box center [528, 88] width 90 height 26
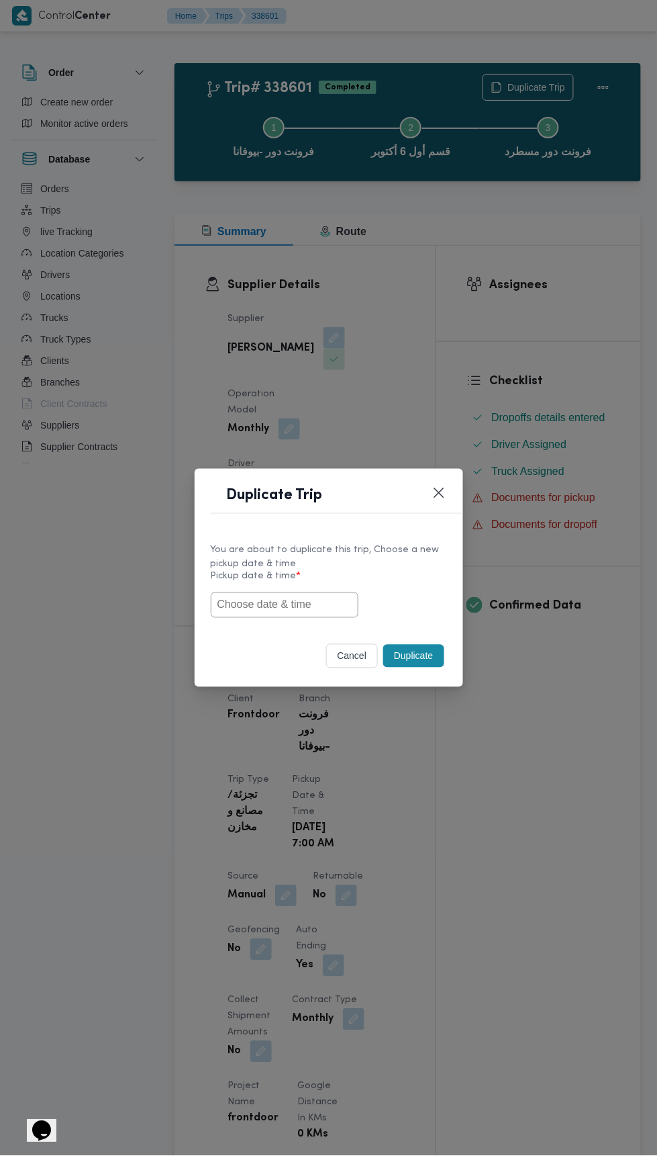
click at [317, 603] on input "text" at bounding box center [285, 605] width 148 height 26
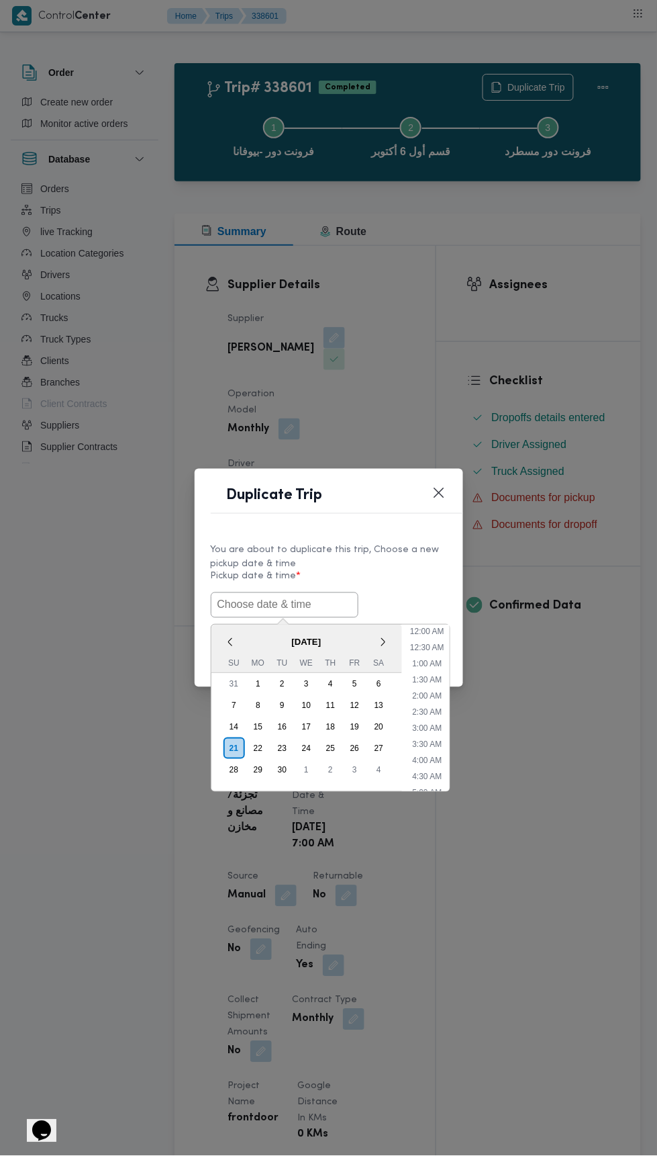
scroll to position [101, 0]
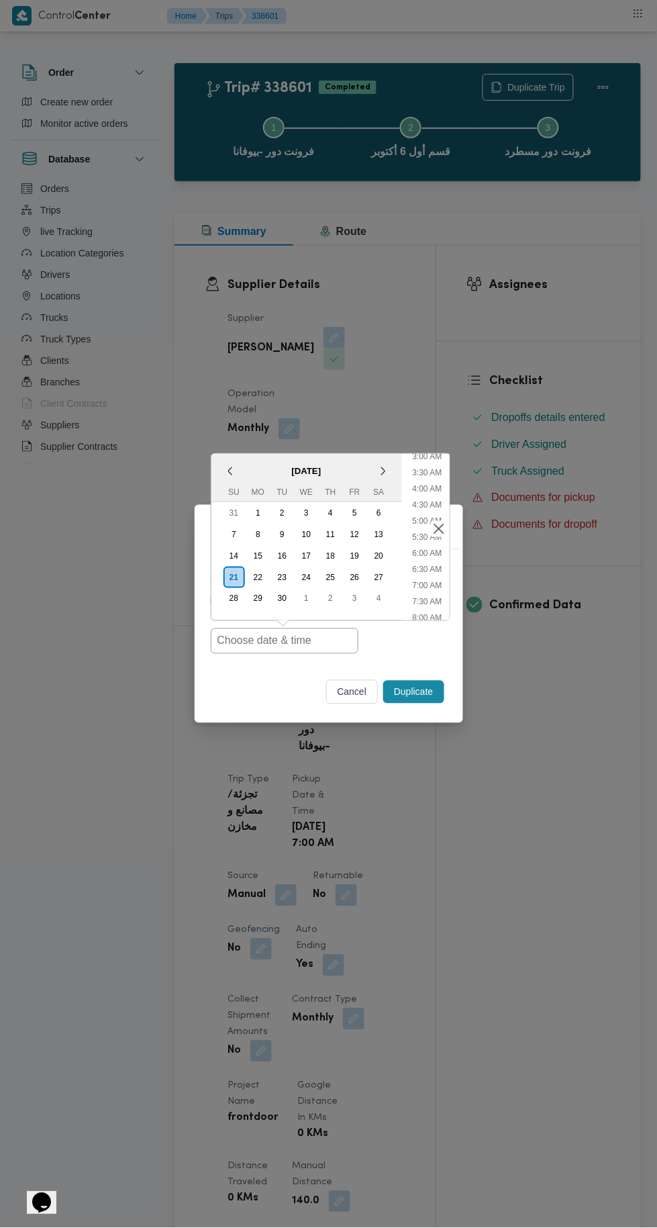
type input "[DATE] 7:00AM"
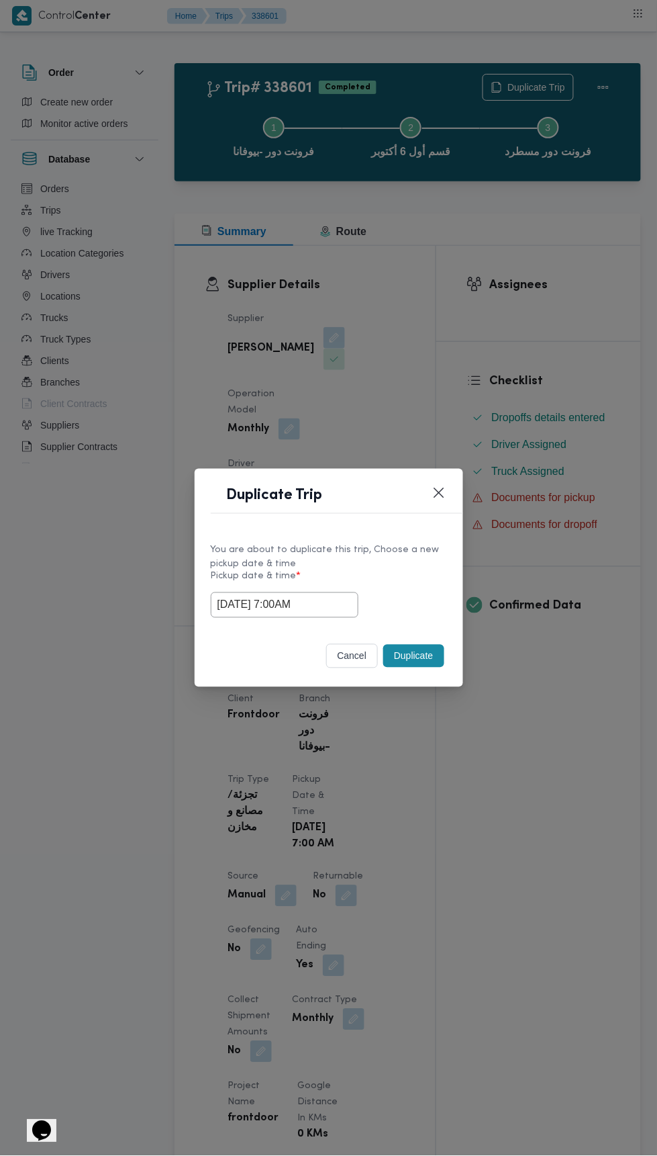
click at [555, 285] on div "Duplicate Trip You are about to duplicate this trip, Choose a new pickup date &…" at bounding box center [328, 578] width 657 height 1156
click at [418, 657] on button "Duplicate" at bounding box center [413, 656] width 60 height 23
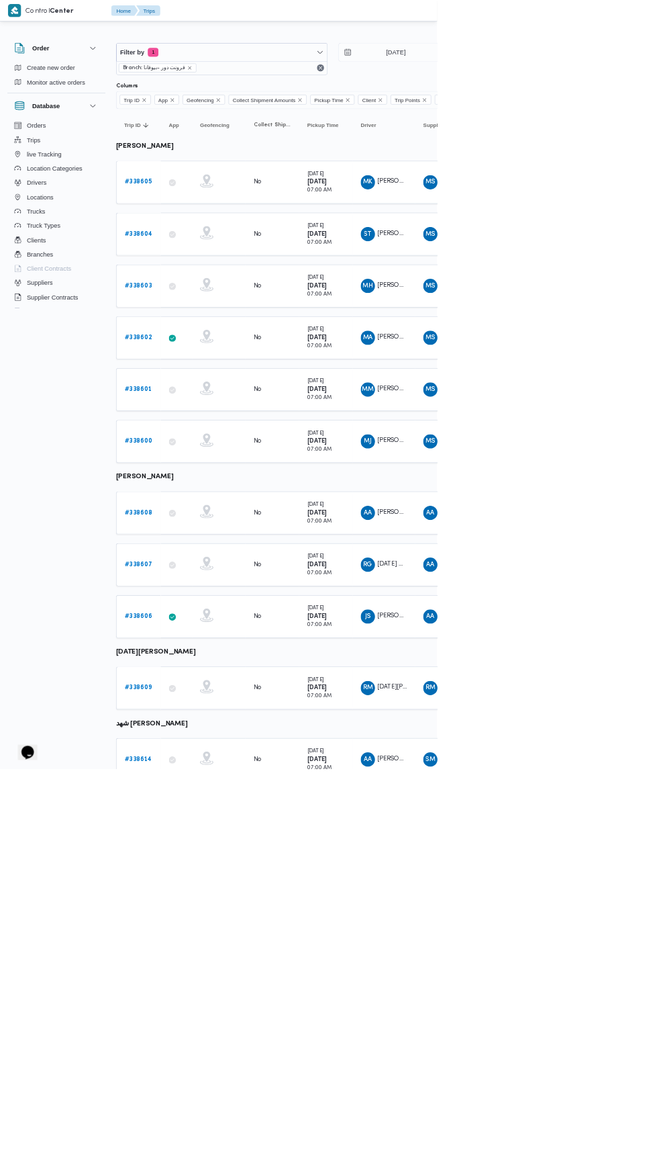
click at [222, 659] on b "# 338600" at bounding box center [208, 663] width 42 height 9
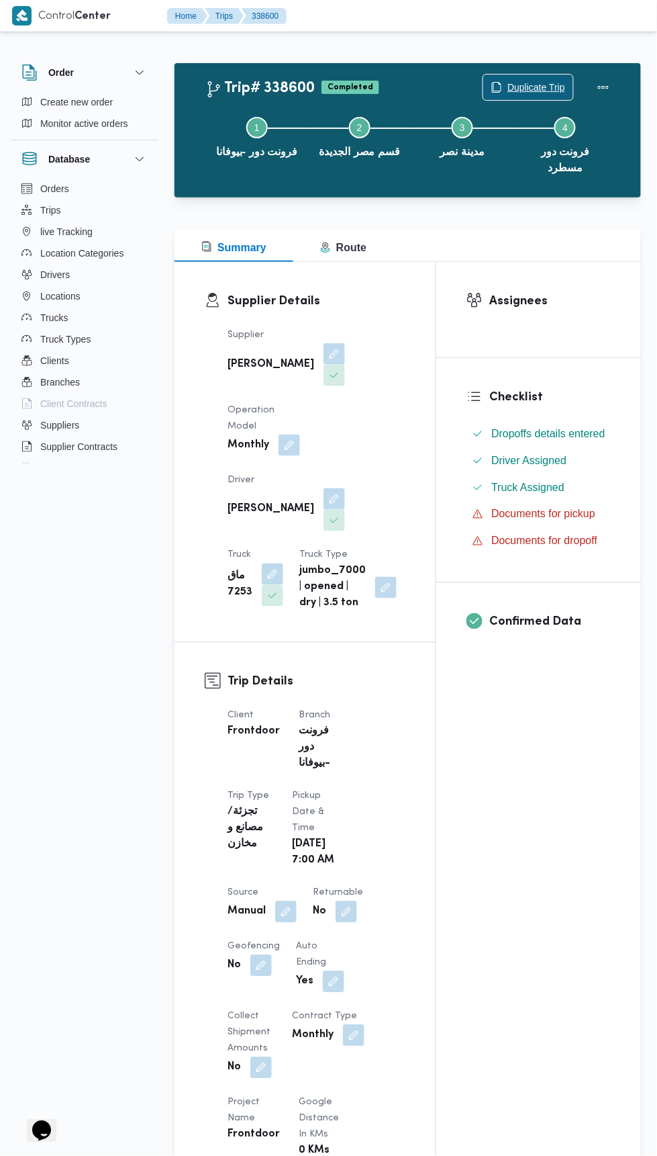
click at [534, 80] on span "Duplicate Trip" at bounding box center [537, 87] width 58 height 16
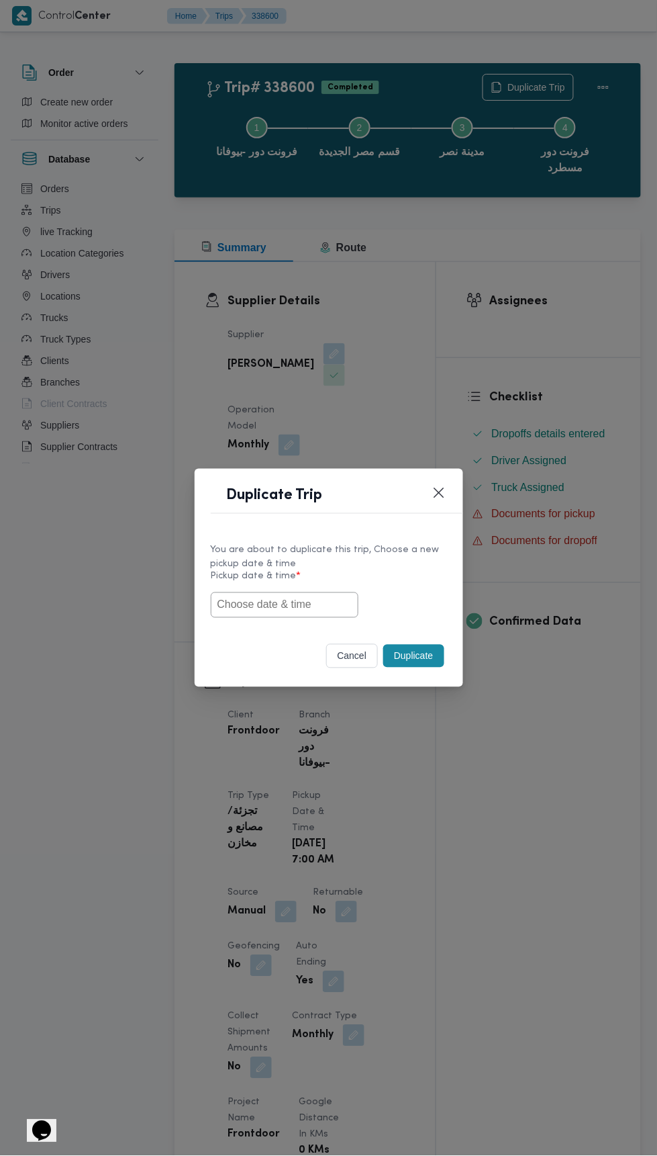
click at [316, 604] on input "text" at bounding box center [285, 605] width 148 height 26
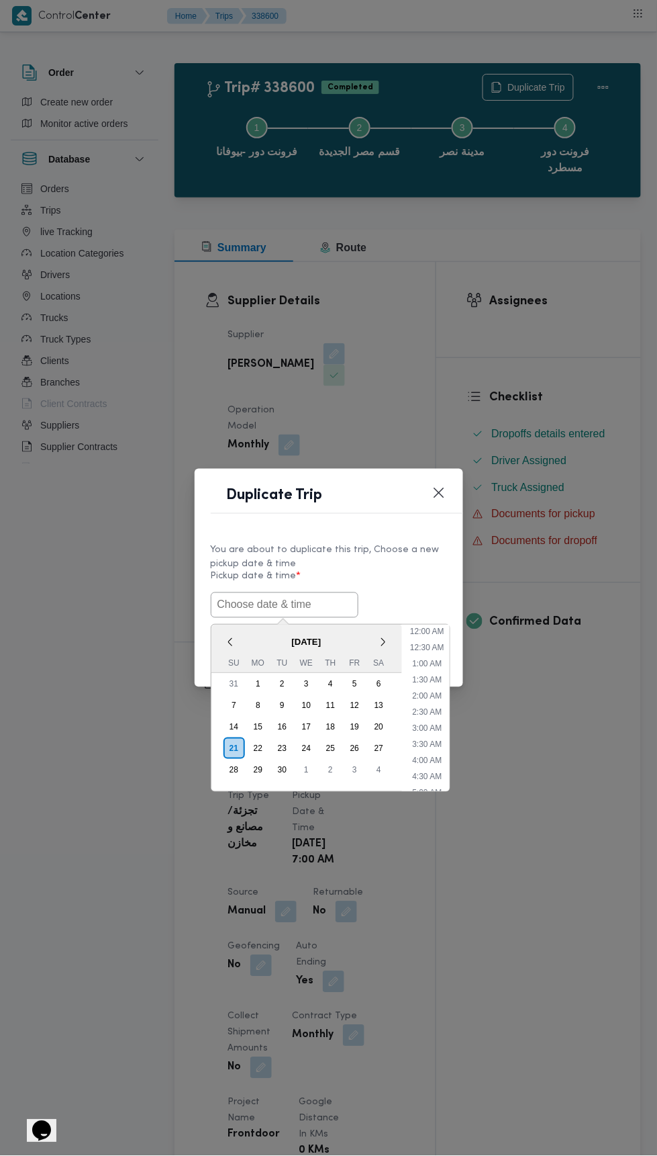
scroll to position [101, 0]
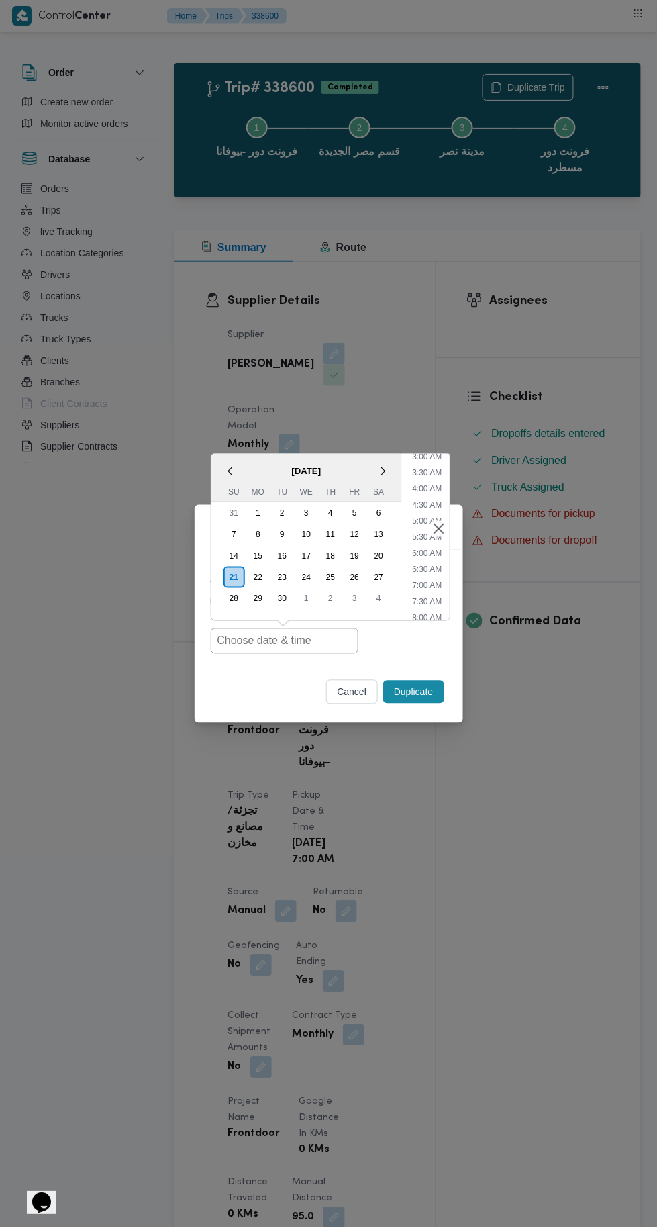
type input "[DATE] 7:00AM"
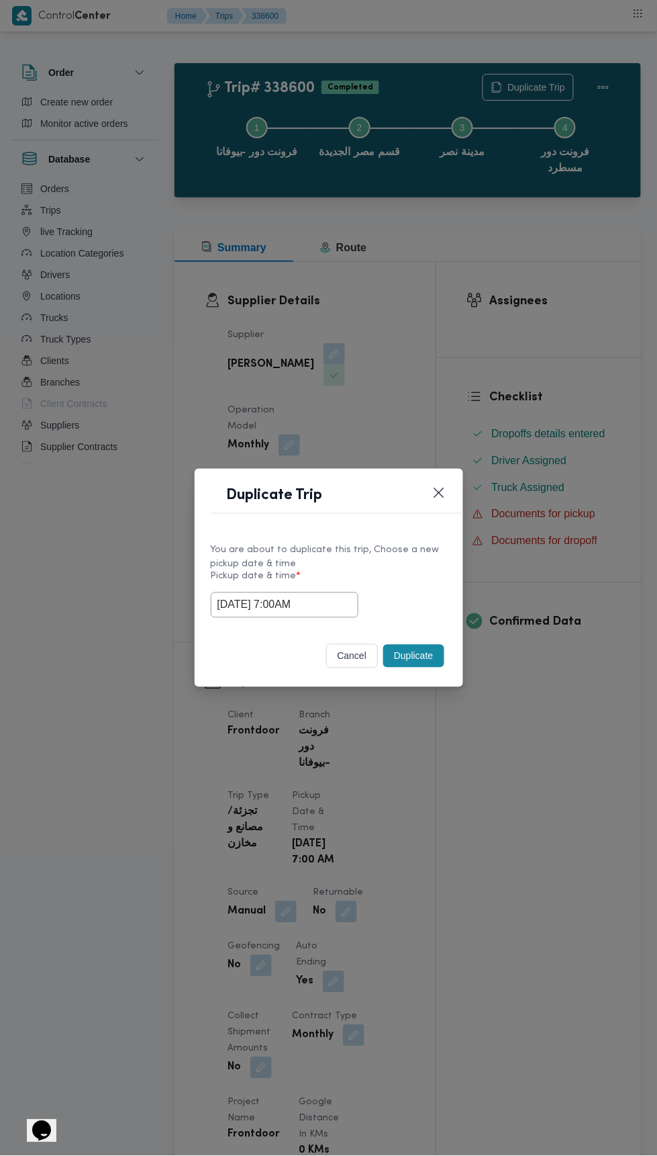
click at [547, 289] on div "Duplicate Trip You are about to duplicate this trip, Choose a new pickup date &…" at bounding box center [328, 578] width 657 height 1156
click at [428, 657] on button "Duplicate" at bounding box center [413, 656] width 60 height 23
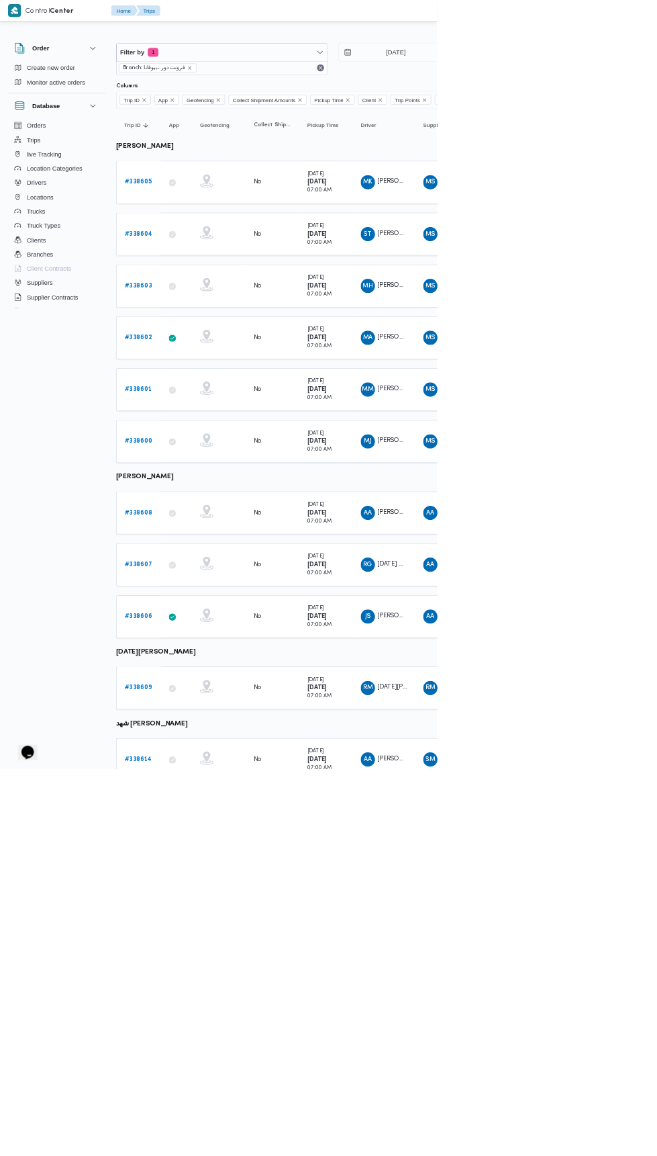
click at [212, 766] on b "# 338608" at bounding box center [208, 770] width 42 height 9
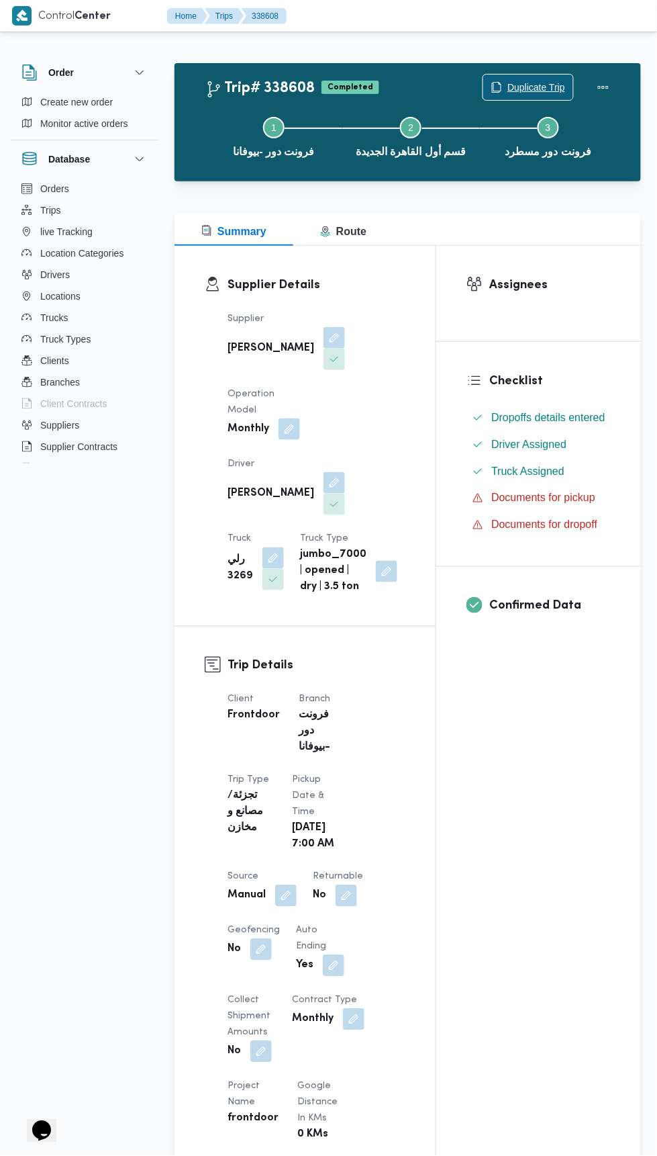
click at [544, 81] on span "Duplicate Trip" at bounding box center [537, 87] width 58 height 16
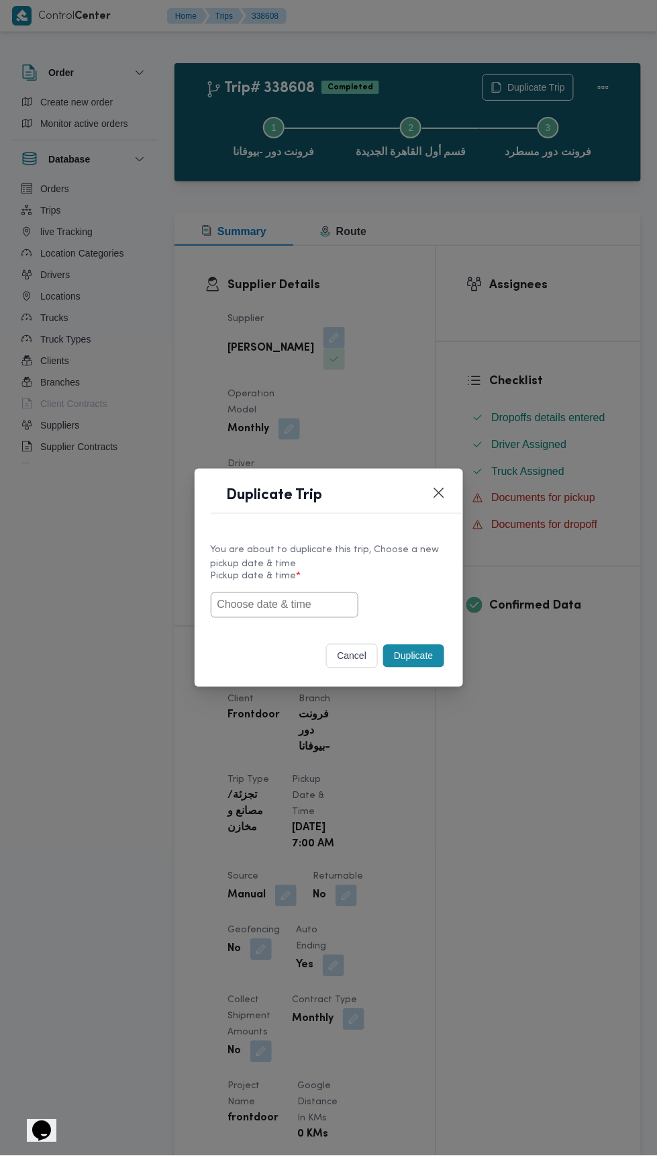
click at [293, 604] on input "text" at bounding box center [285, 605] width 148 height 26
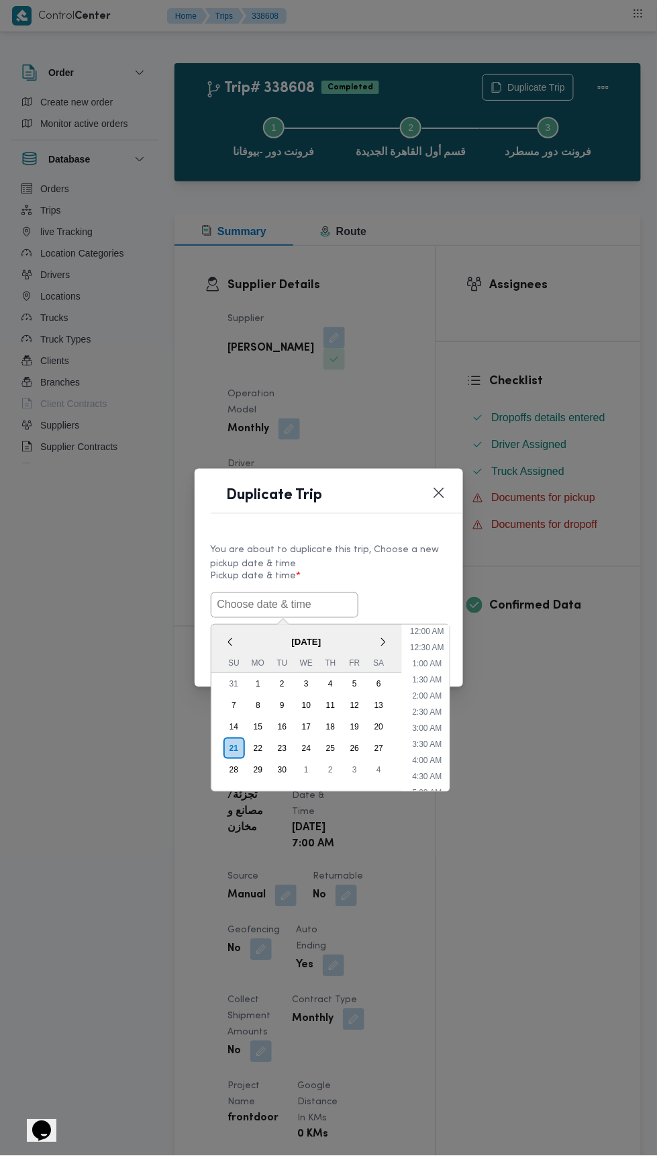
scroll to position [101, 0]
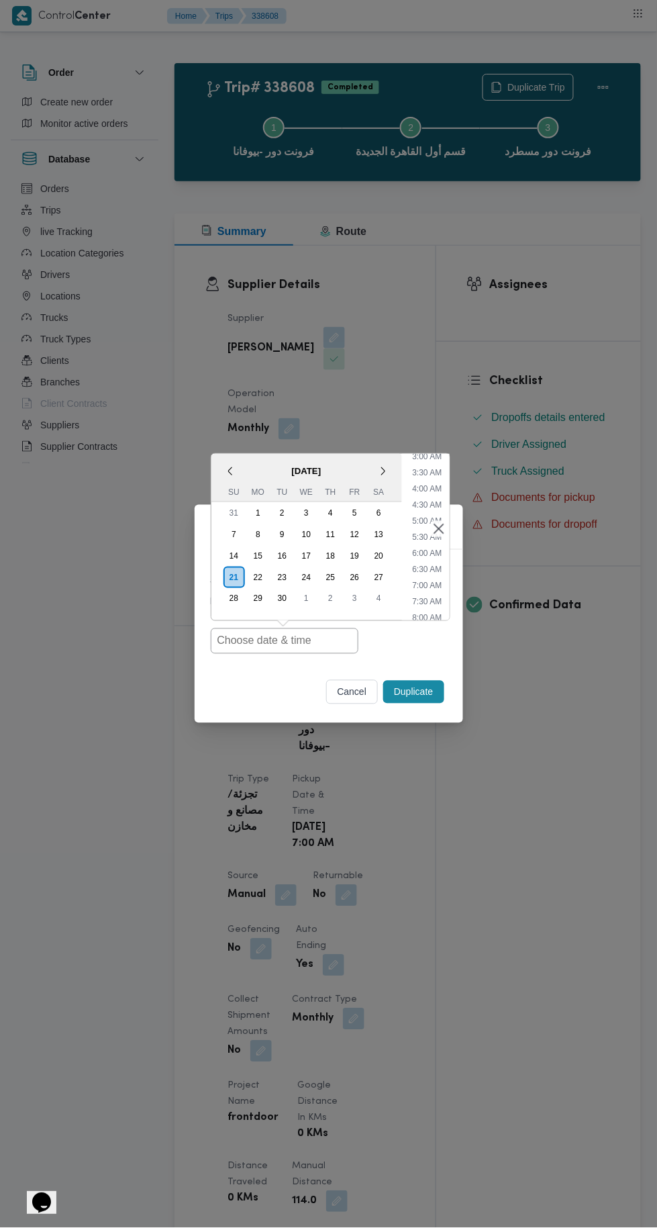
type input "[DATE] 7:00AM"
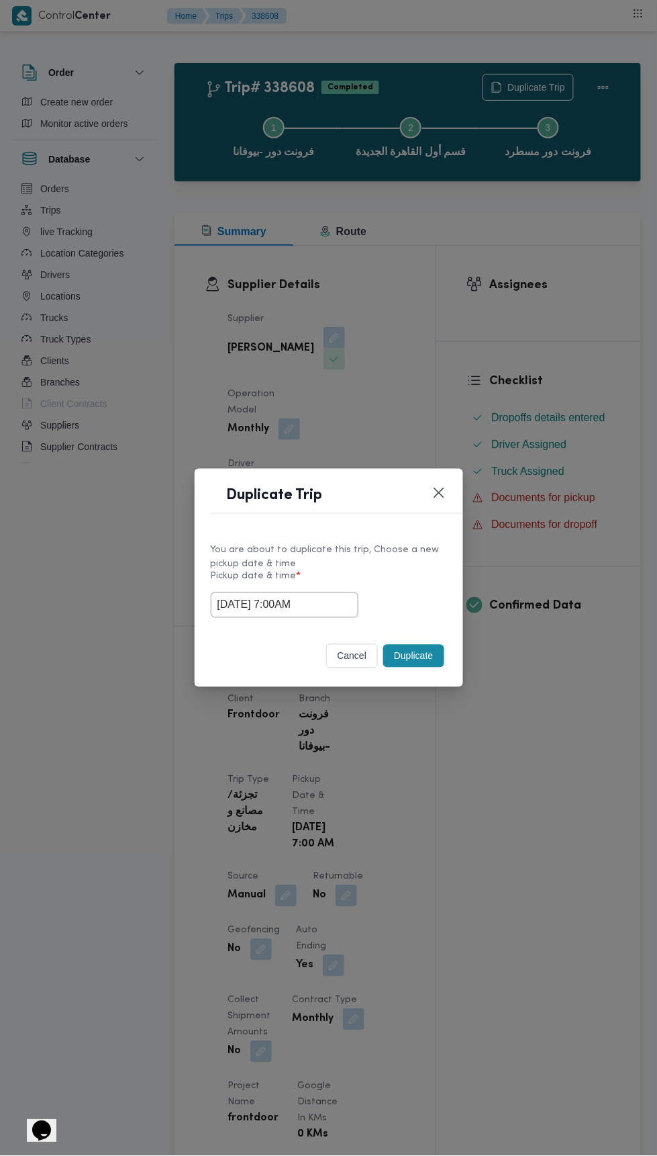
click at [516, 336] on div "Duplicate Trip You are about to duplicate this trip, Choose a new pickup date &…" at bounding box center [328, 578] width 657 height 1156
click at [426, 645] on button "Duplicate" at bounding box center [413, 656] width 60 height 23
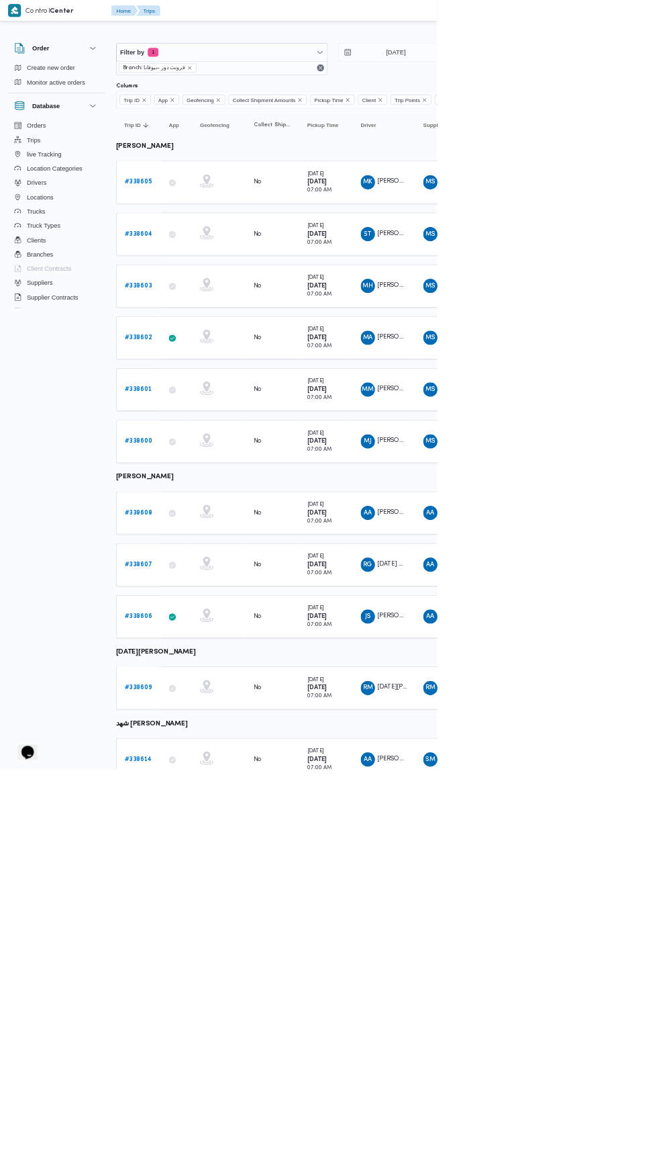
click at [219, 844] on b "# 338607" at bounding box center [208, 848] width 42 height 9
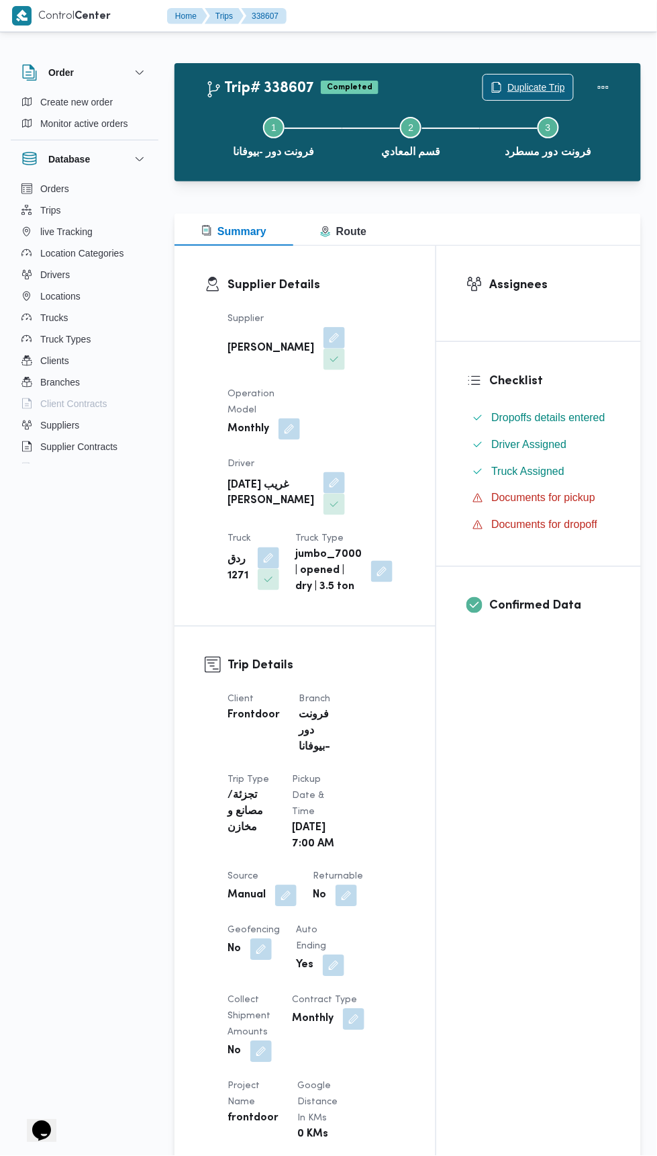
click at [517, 87] on span "Duplicate Trip" at bounding box center [537, 87] width 58 height 16
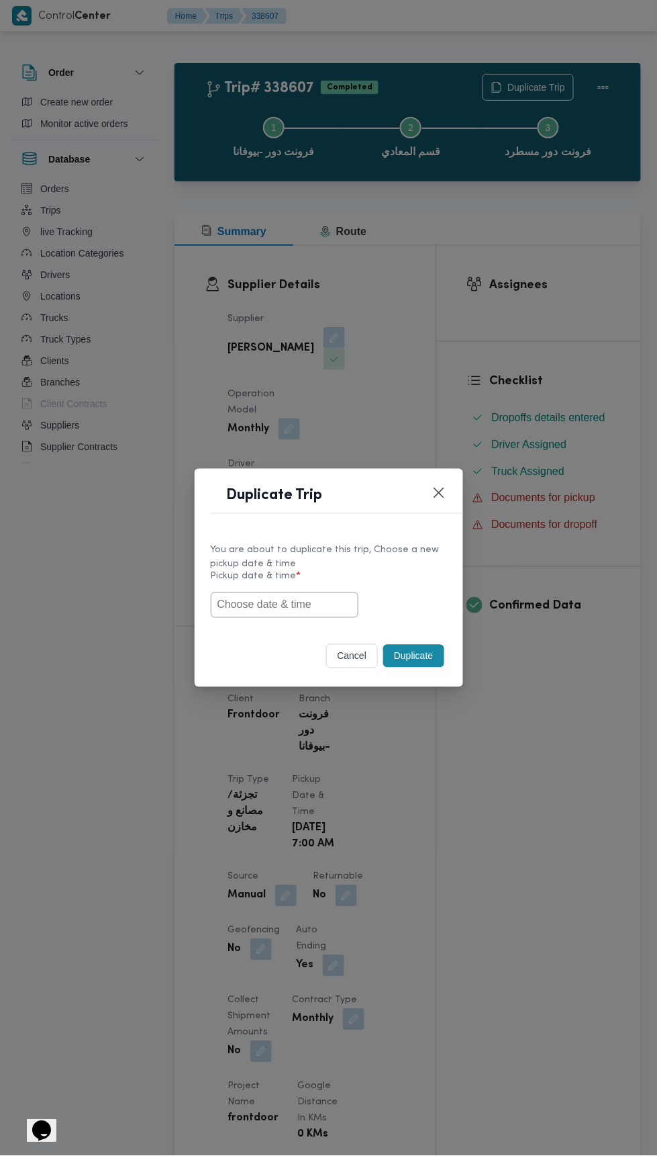
click at [301, 600] on input "text" at bounding box center [285, 605] width 148 height 26
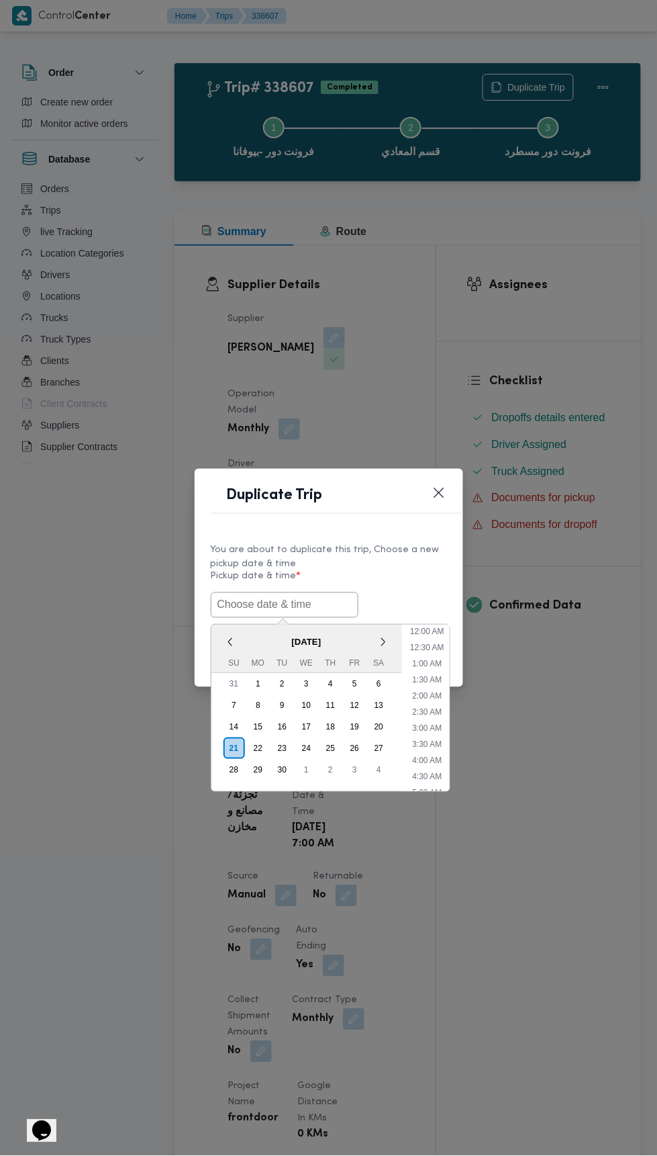
scroll to position [101, 0]
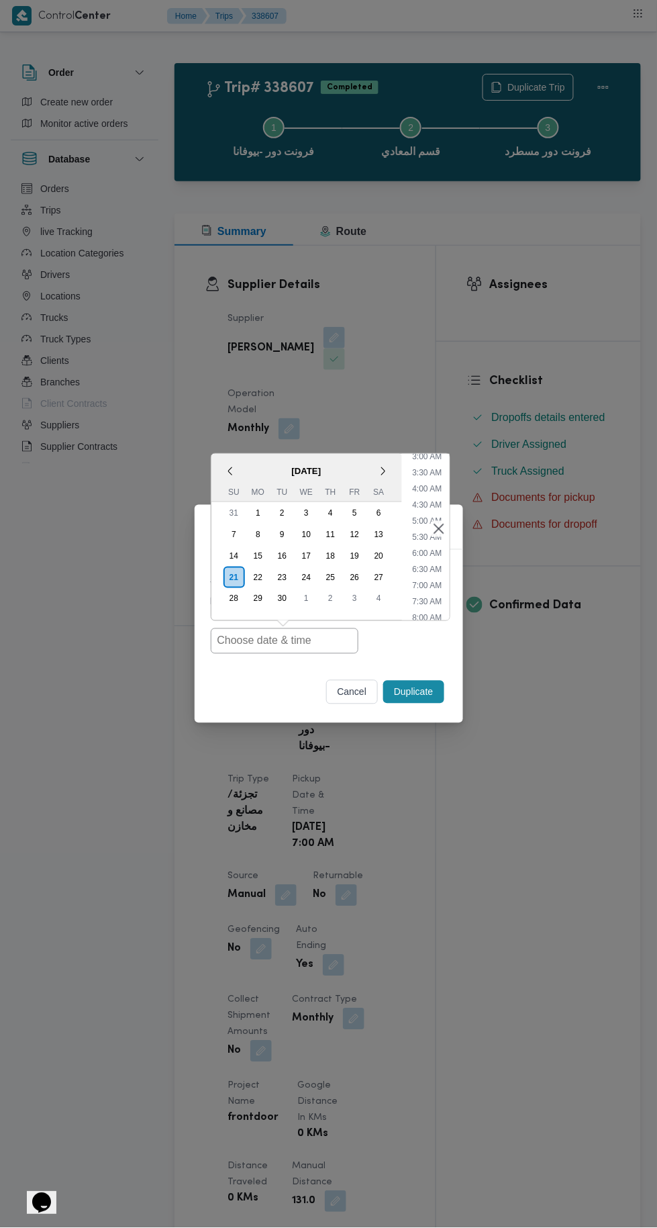
type input "[DATE] 7:00AM"
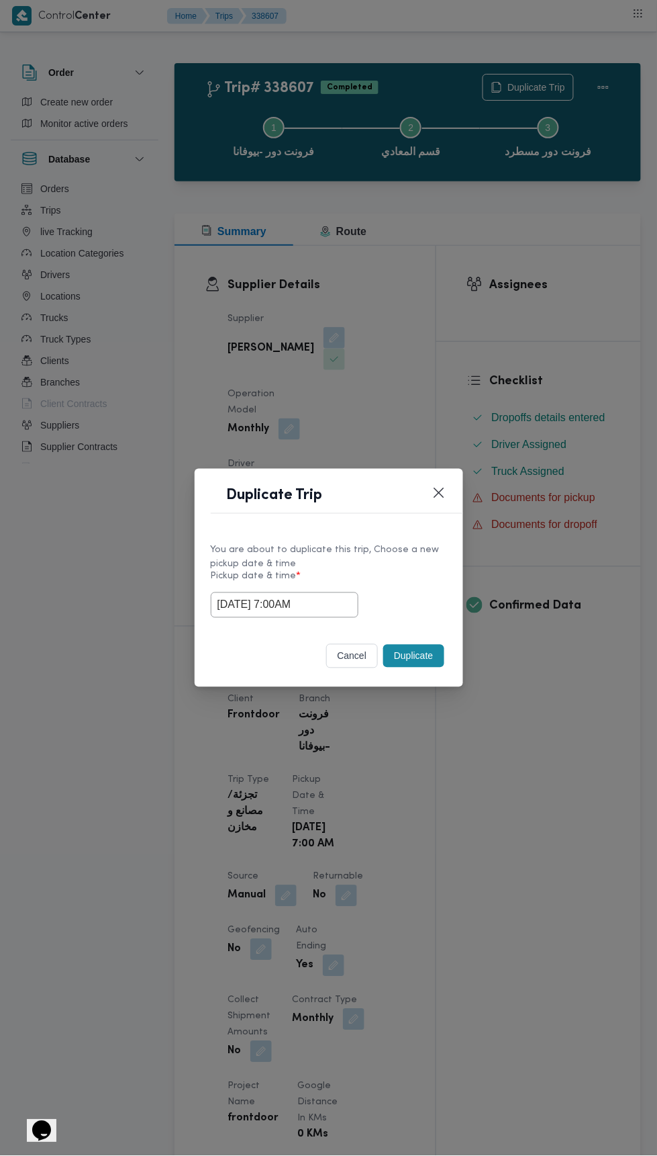
click at [519, 327] on div "Duplicate Trip You are about to duplicate this trip, Choose a new pickup date &…" at bounding box center [328, 578] width 657 height 1156
click at [431, 652] on button "Duplicate" at bounding box center [413, 656] width 60 height 23
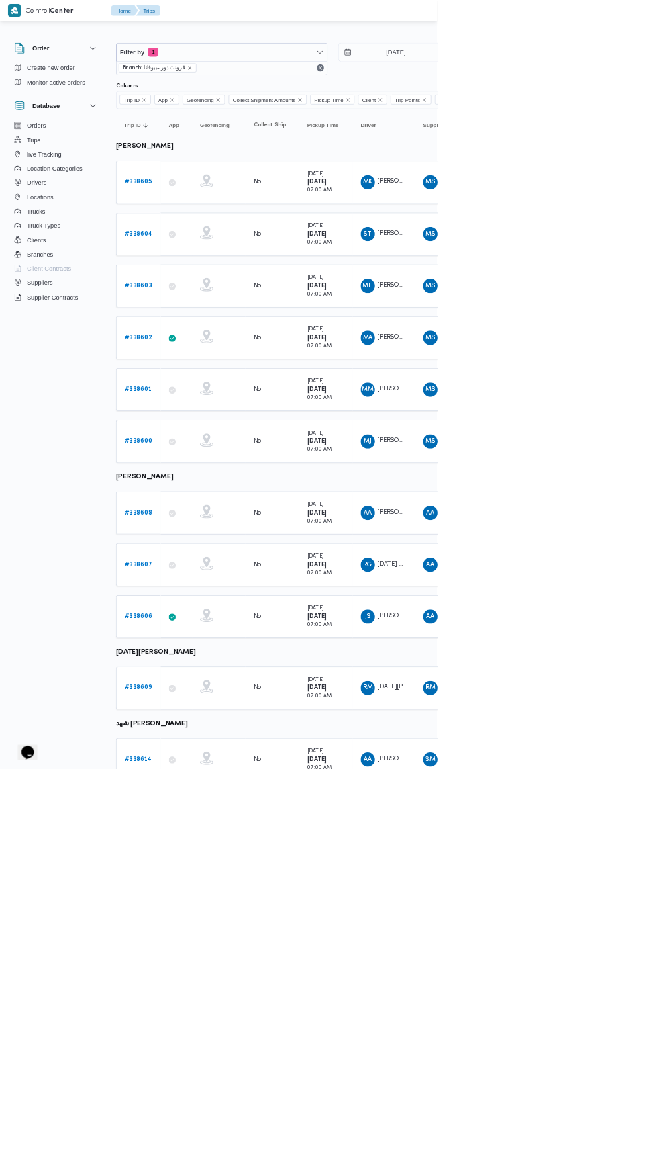
click at [221, 922] on b "# 338606" at bounding box center [208, 926] width 42 height 9
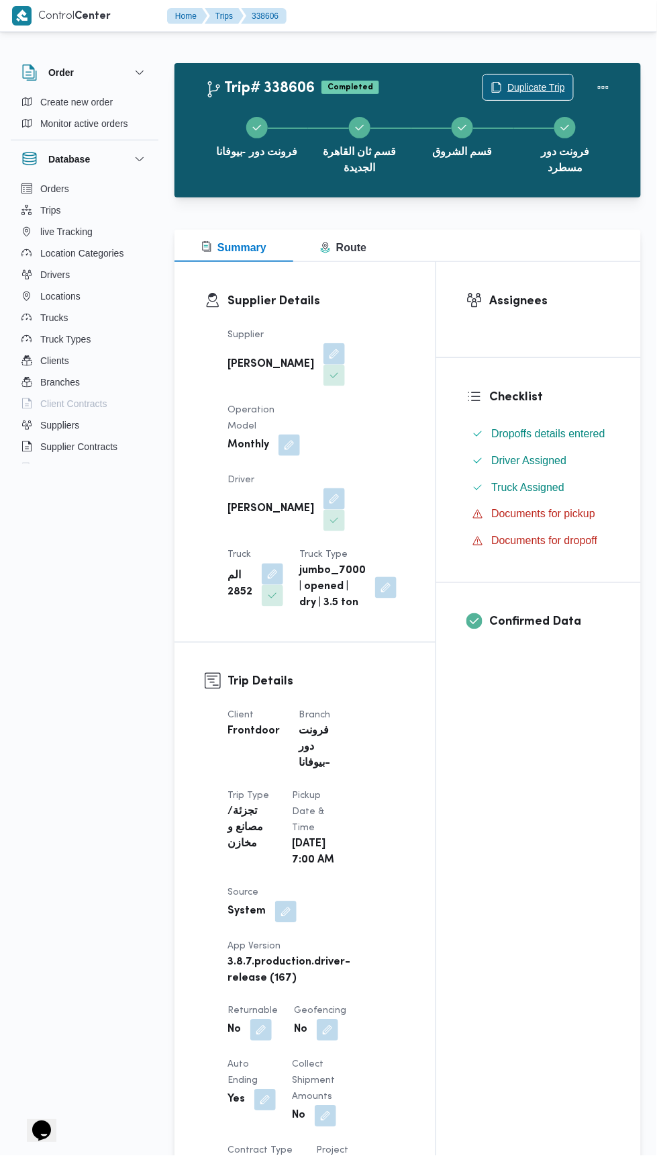
click at [529, 83] on span "Duplicate Trip" at bounding box center [537, 87] width 58 height 16
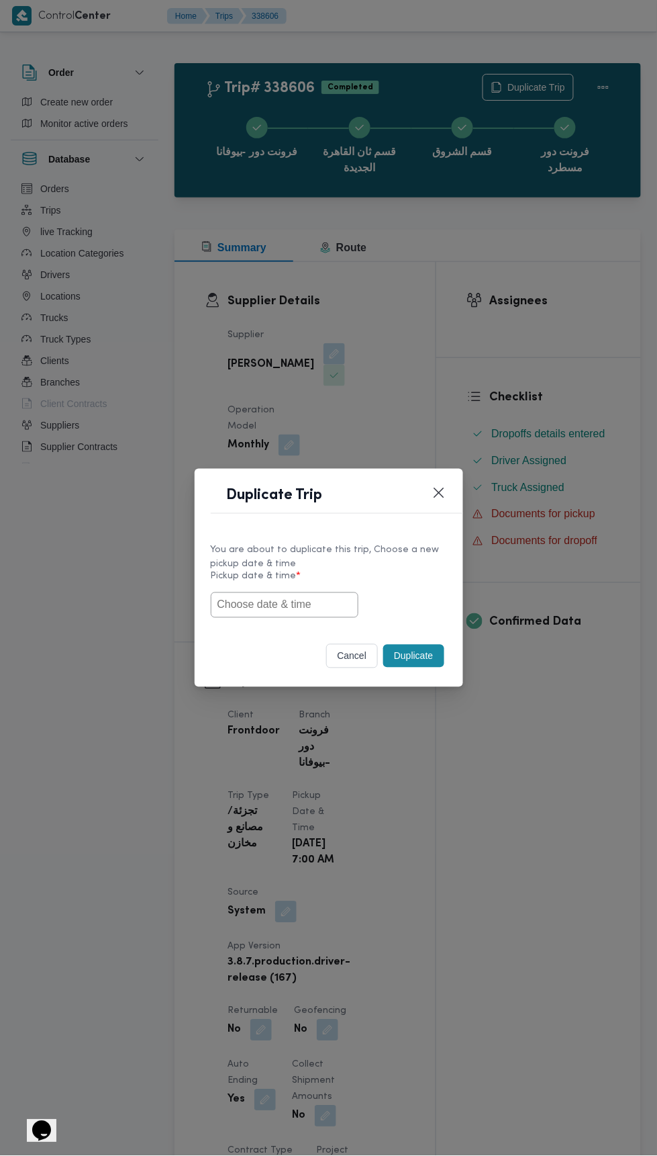
click at [328, 602] on input "text" at bounding box center [285, 605] width 148 height 26
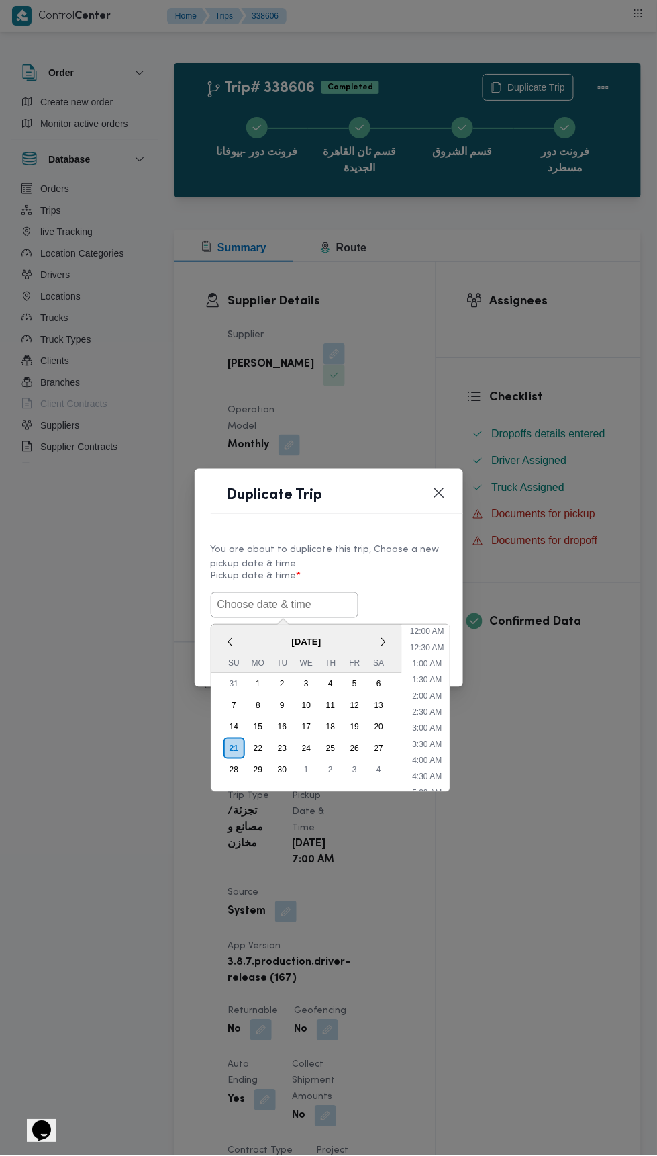
scroll to position [101, 0]
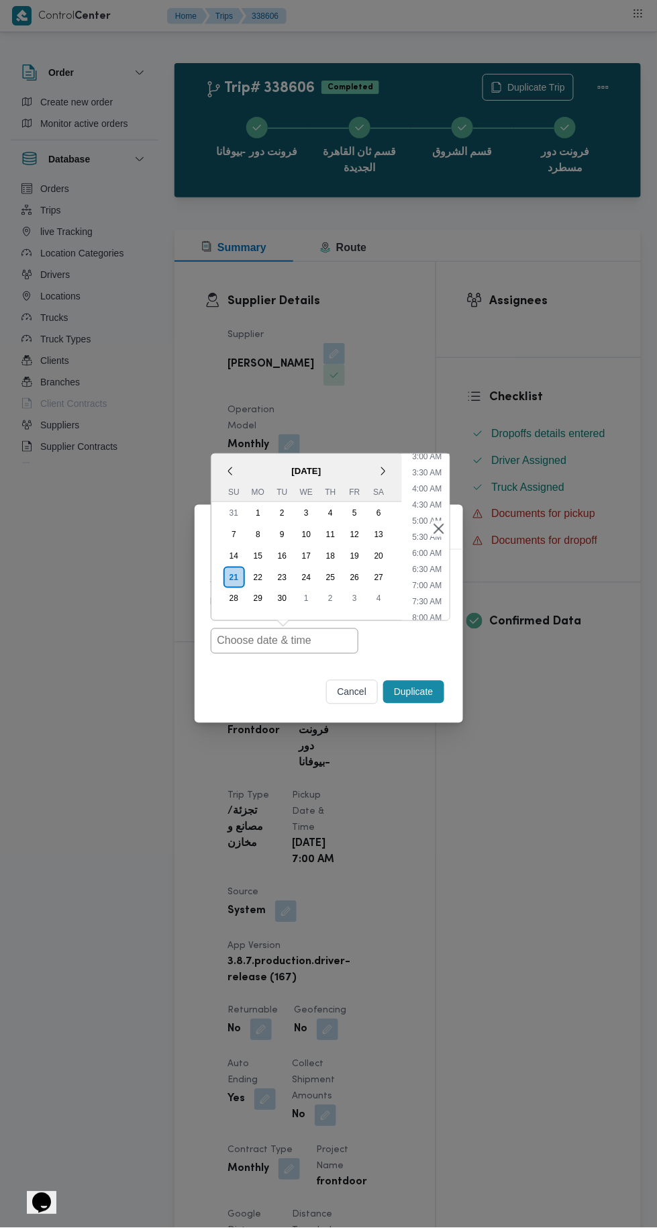
type input "[DATE] 7:00AM"
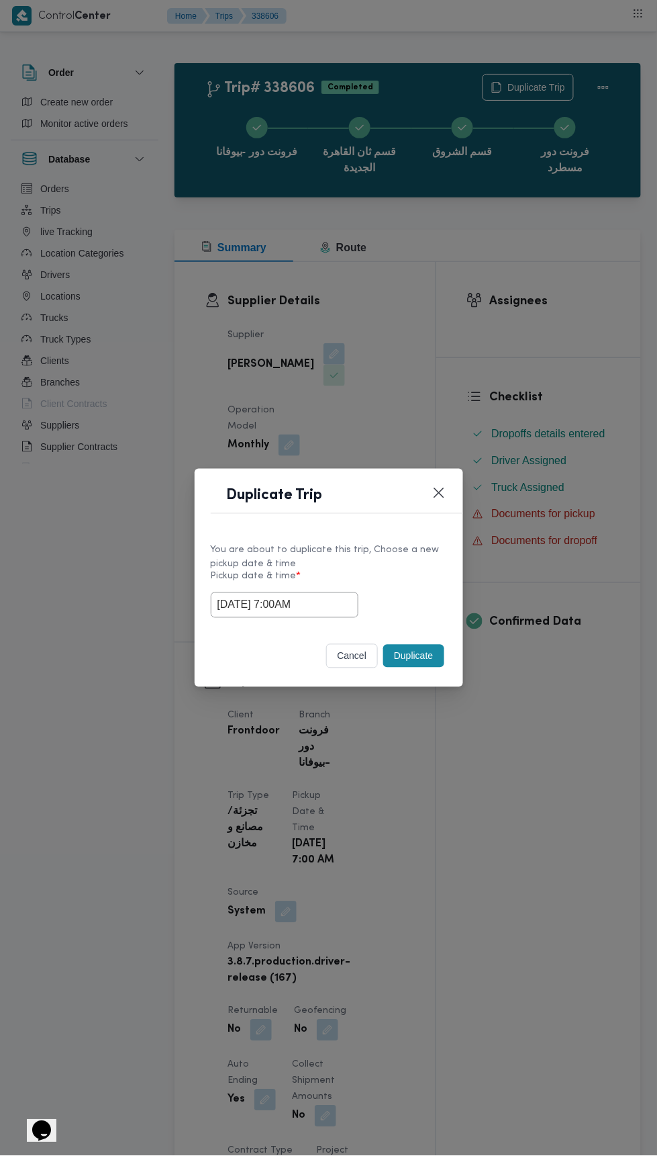
click at [555, 348] on div "Duplicate Trip You are about to duplicate this trip, Choose a new pickup date &…" at bounding box center [328, 578] width 657 height 1156
click at [430, 663] on button "Duplicate" at bounding box center [413, 656] width 60 height 23
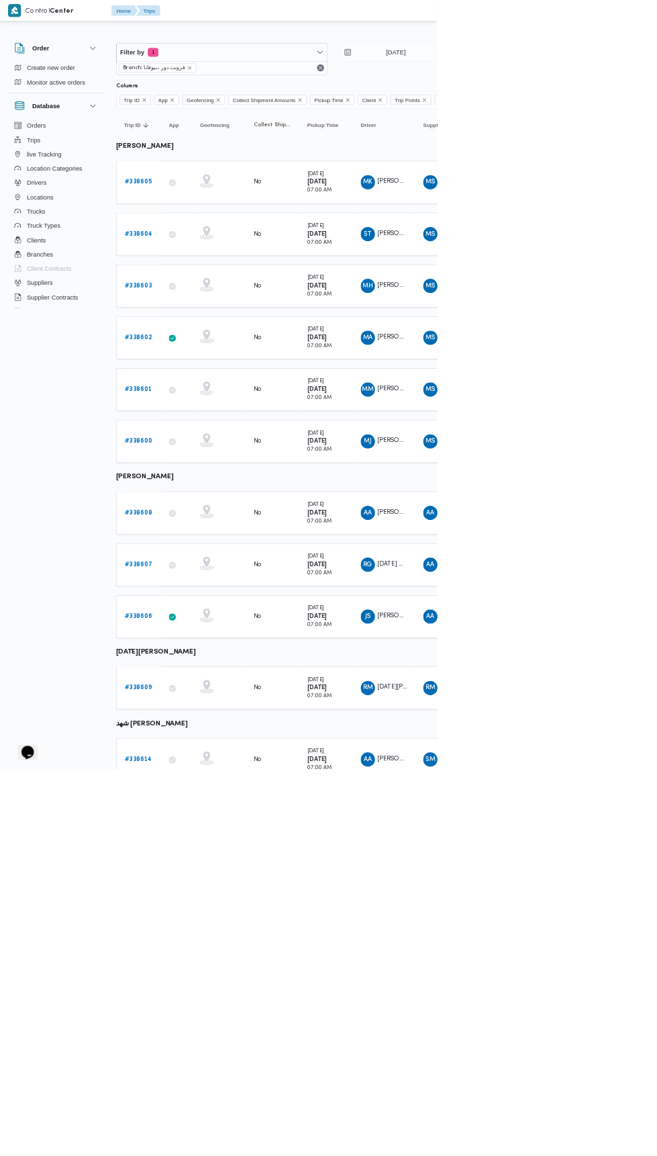
click at [210, 1137] on b "# 338614" at bounding box center [207, 1141] width 41 height 9
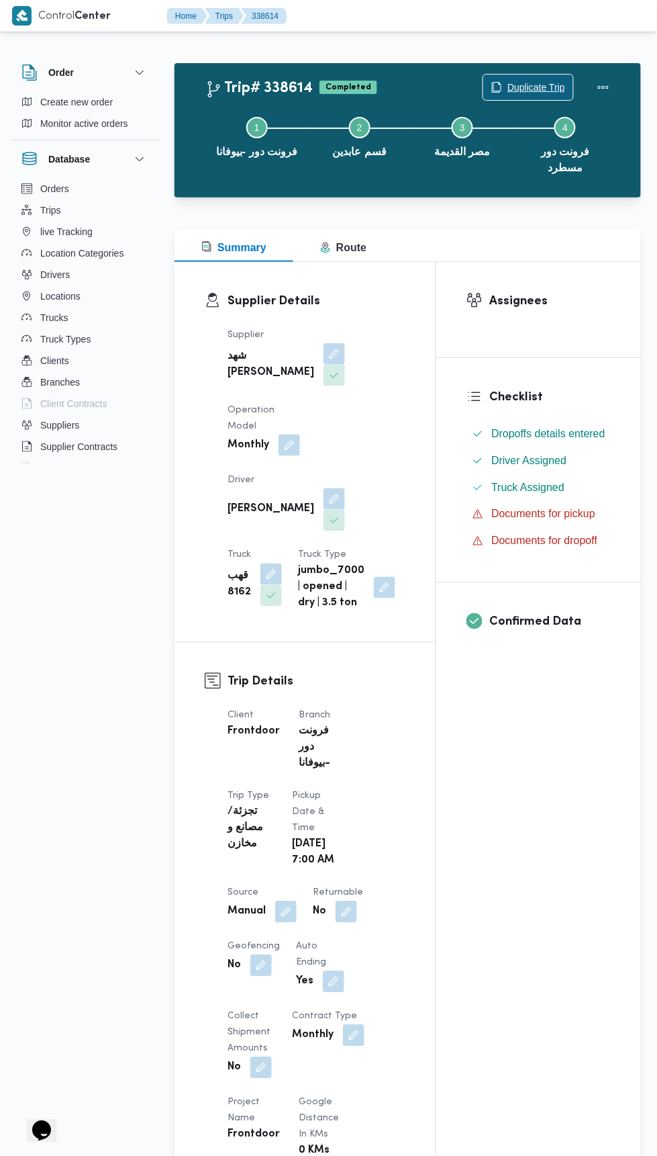
click at [526, 83] on span "Duplicate Trip" at bounding box center [537, 87] width 58 height 16
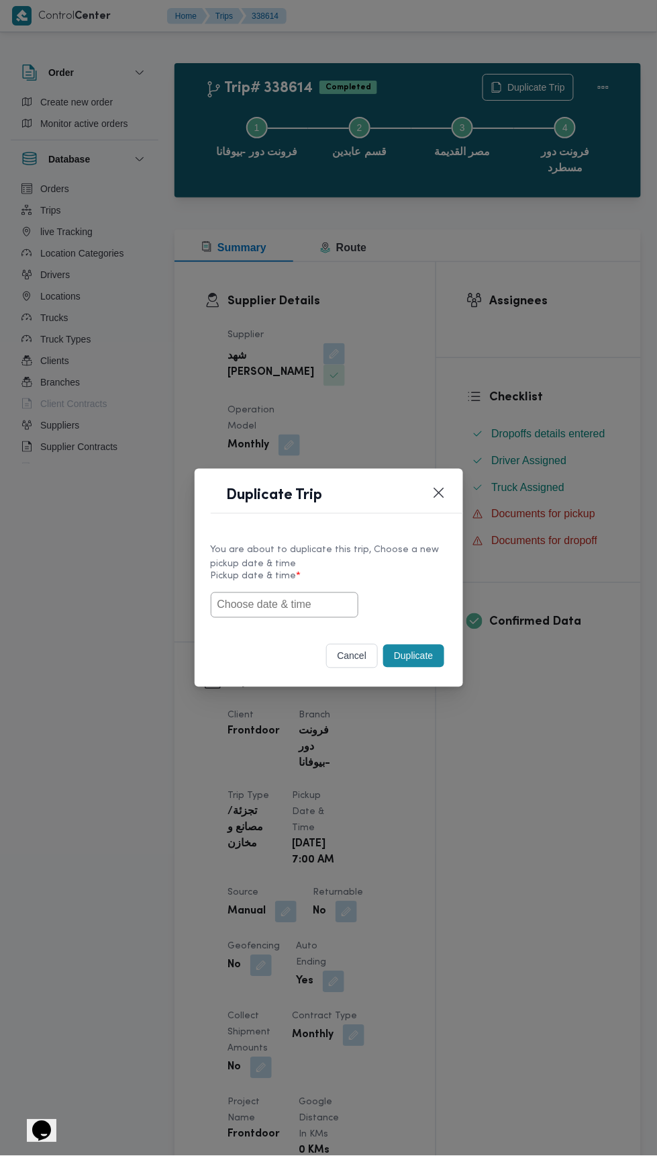
click at [301, 607] on input "text" at bounding box center [285, 605] width 148 height 26
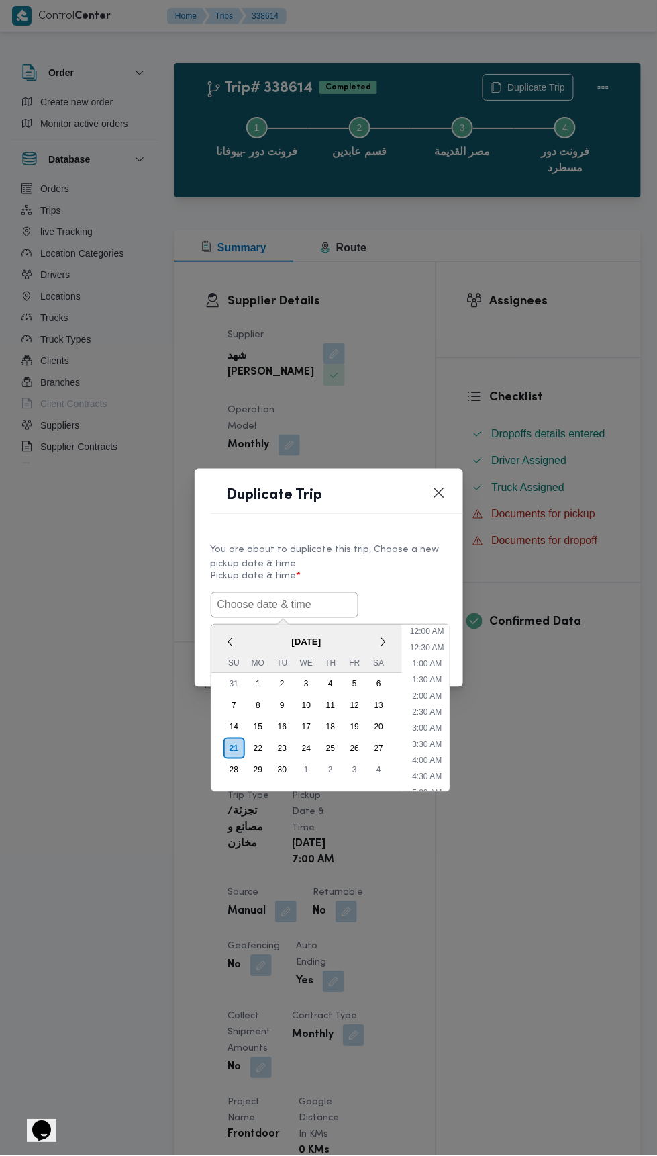
scroll to position [101, 0]
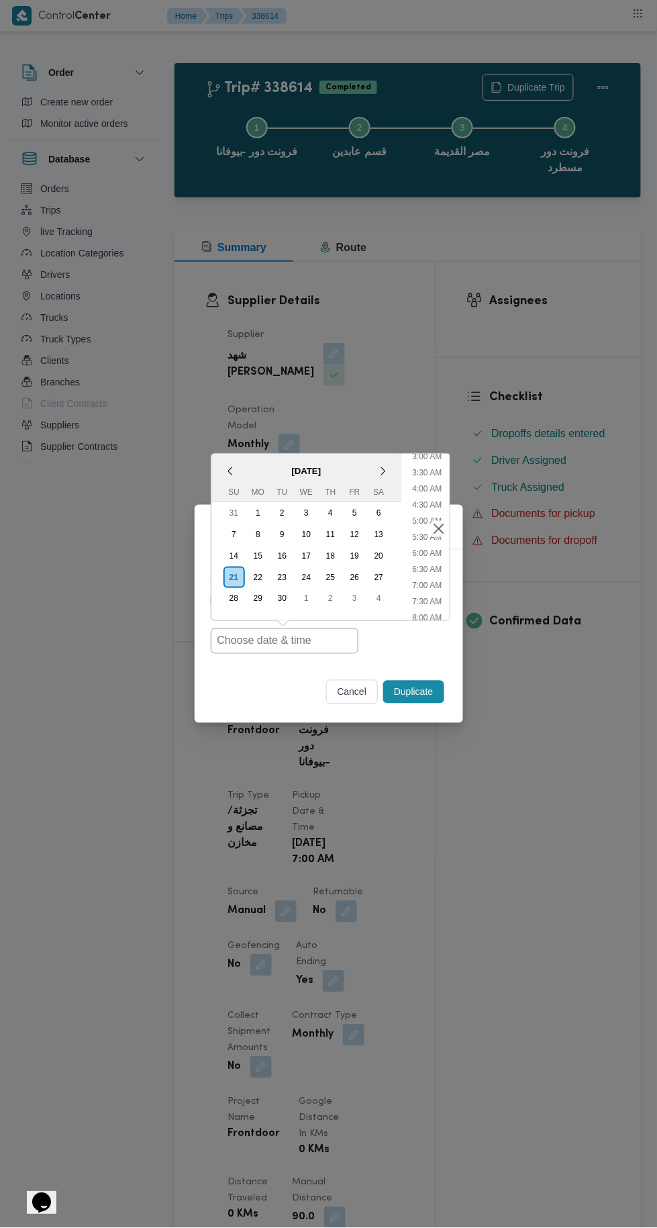
type input "[DATE] 7:00AM"
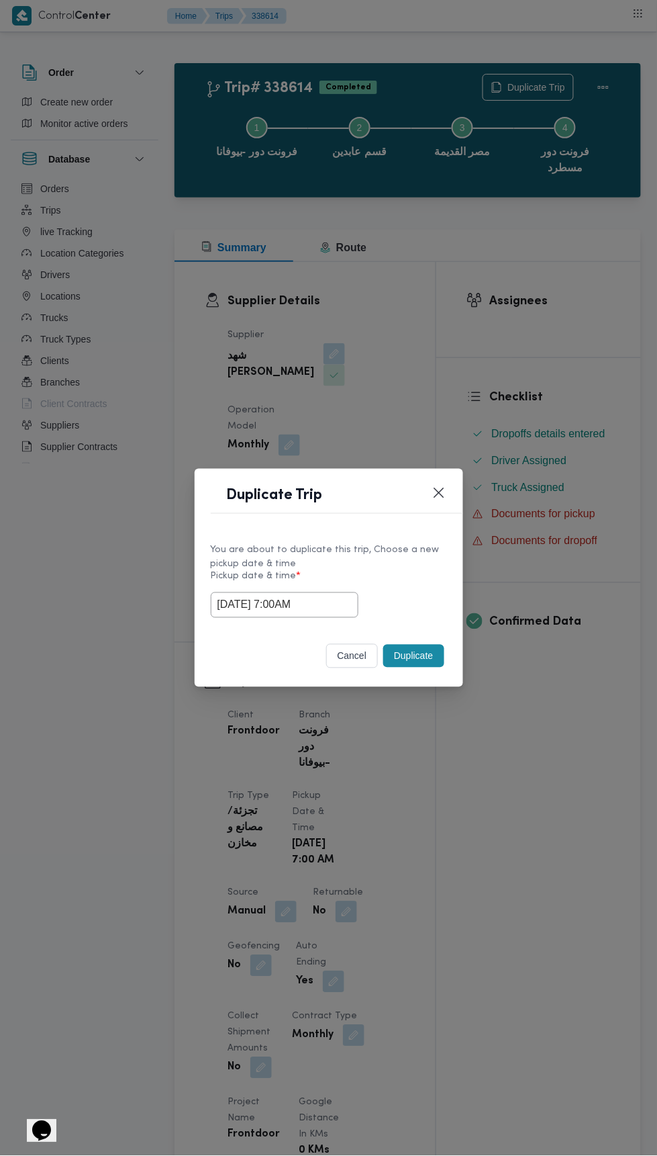
click at [528, 303] on div "Duplicate Trip You are about to duplicate this trip, Choose a new pickup date &…" at bounding box center [328, 578] width 657 height 1156
click at [418, 657] on button "Duplicate" at bounding box center [413, 656] width 60 height 23
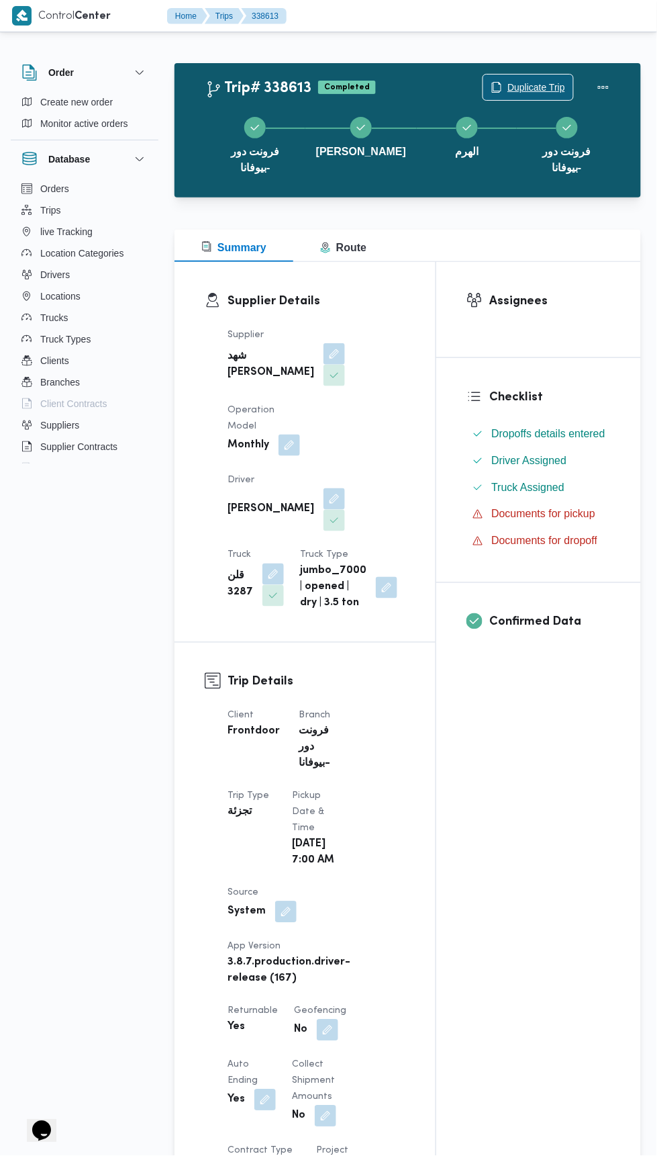
click at [537, 87] on span "Duplicate Trip" at bounding box center [537, 87] width 58 height 16
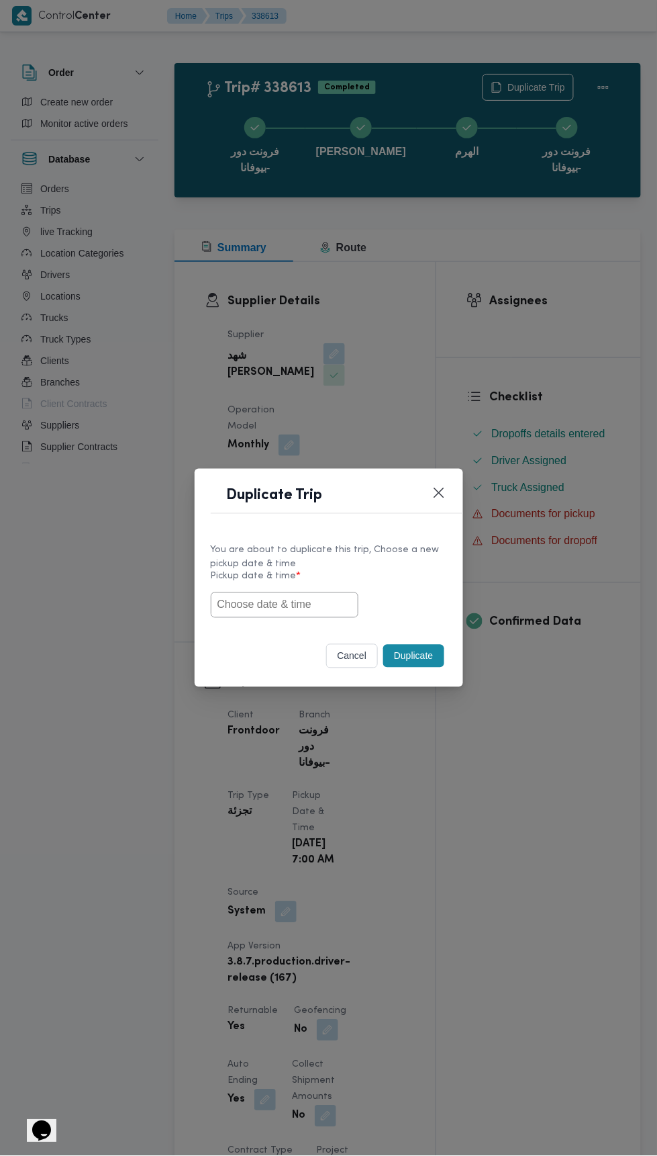
click at [292, 601] on input "text" at bounding box center [285, 605] width 148 height 26
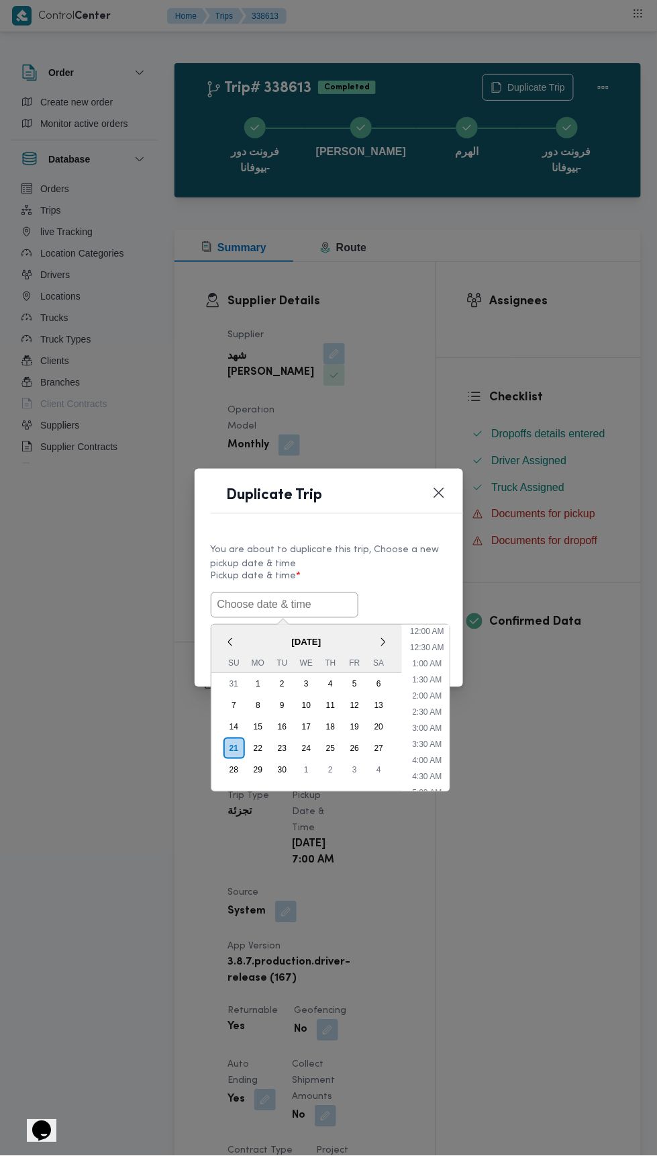
scroll to position [101, 0]
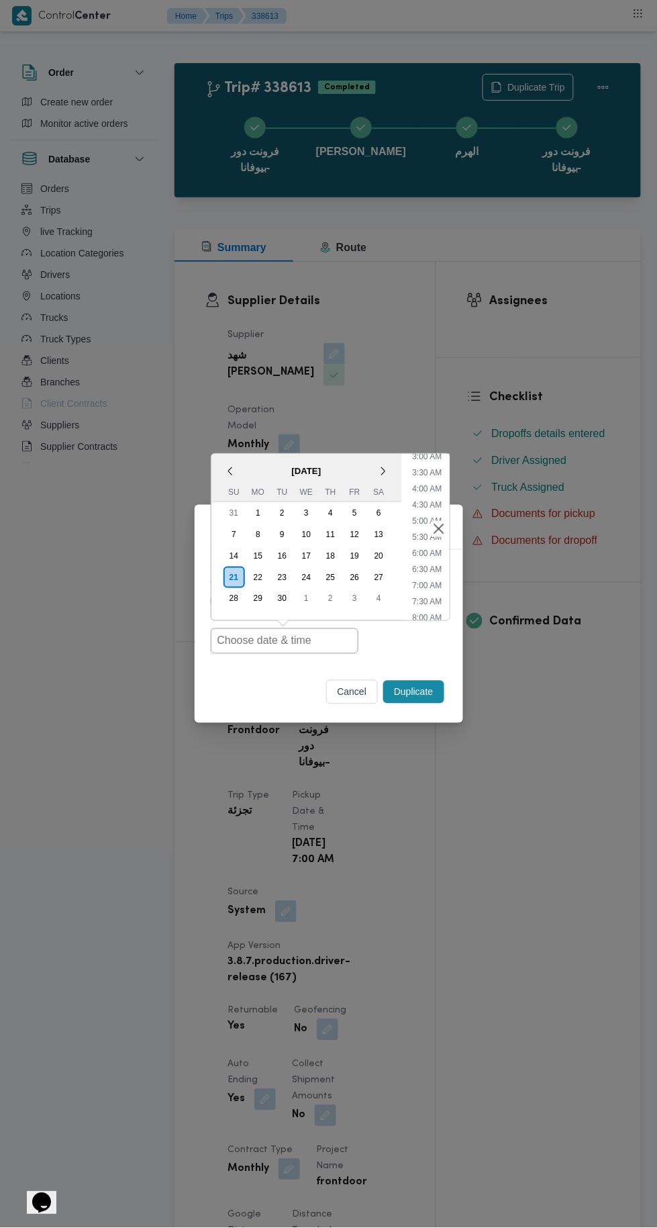
type input "[DATE] 7:00AM"
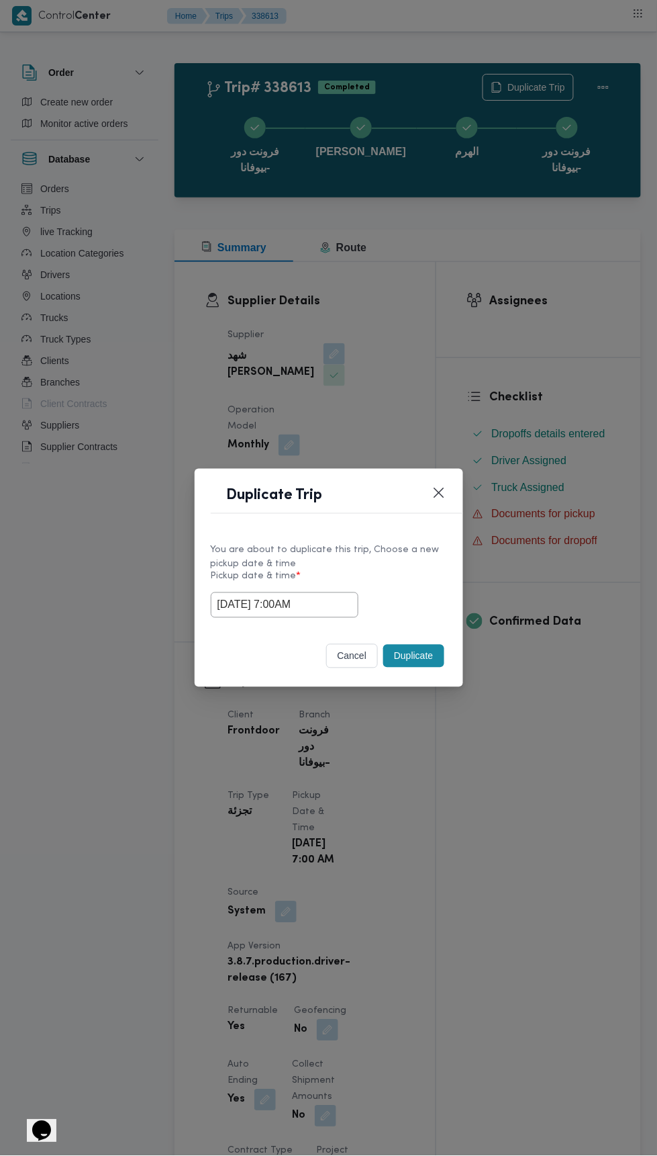
click at [538, 306] on div "Duplicate Trip You are about to duplicate this trip, Choose a new pickup date &…" at bounding box center [328, 578] width 657 height 1156
click at [418, 655] on button "Duplicate" at bounding box center [413, 656] width 60 height 23
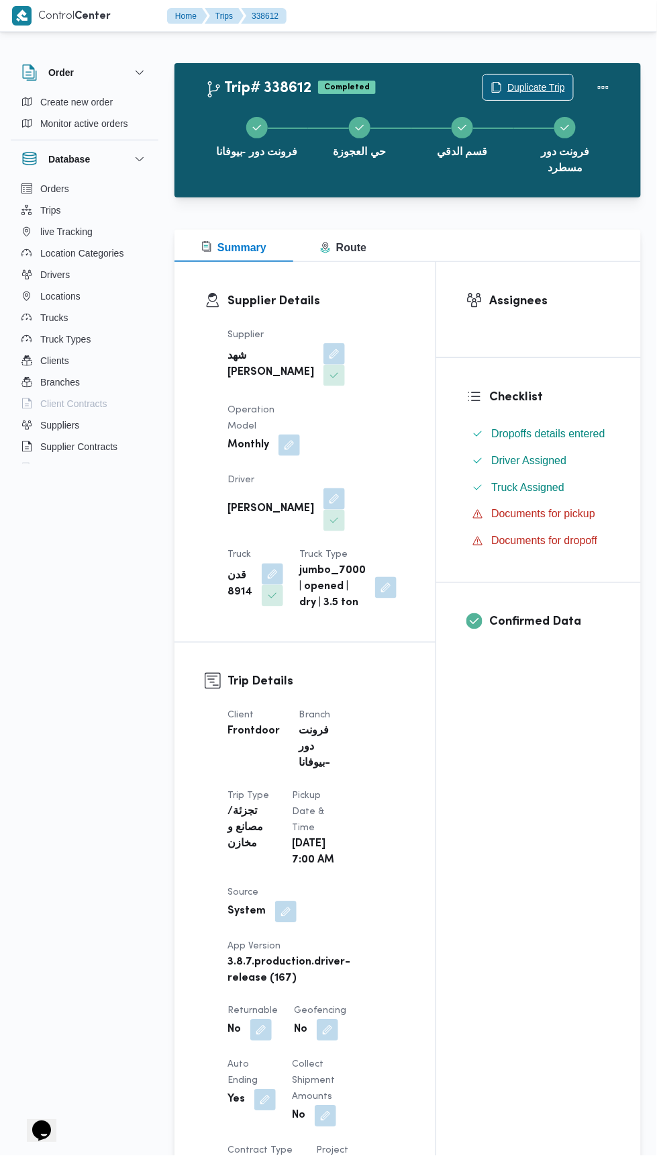
click at [522, 89] on span "Duplicate Trip" at bounding box center [537, 87] width 58 height 16
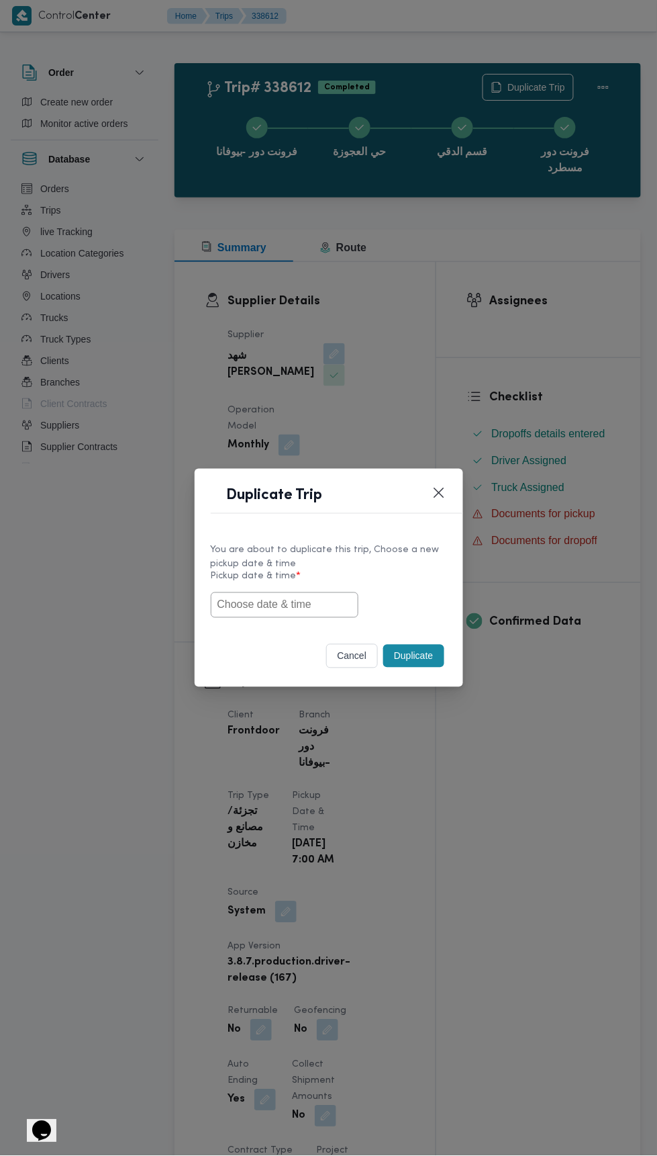
click at [314, 603] on input "text" at bounding box center [285, 605] width 148 height 26
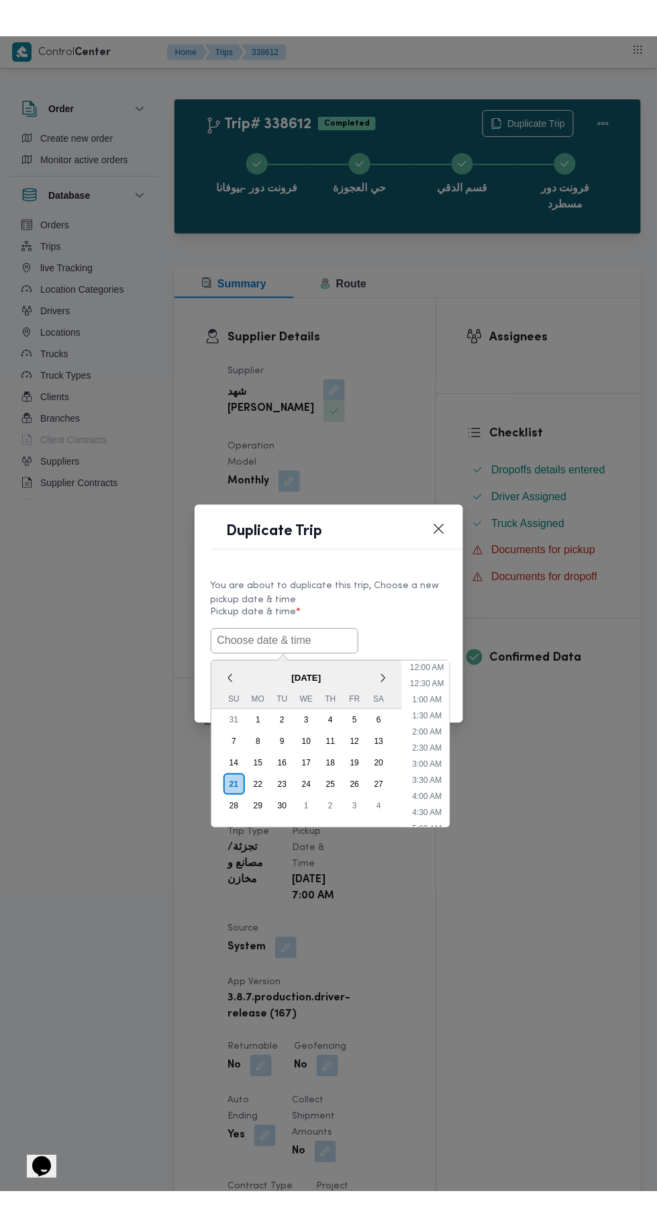
scroll to position [101, 0]
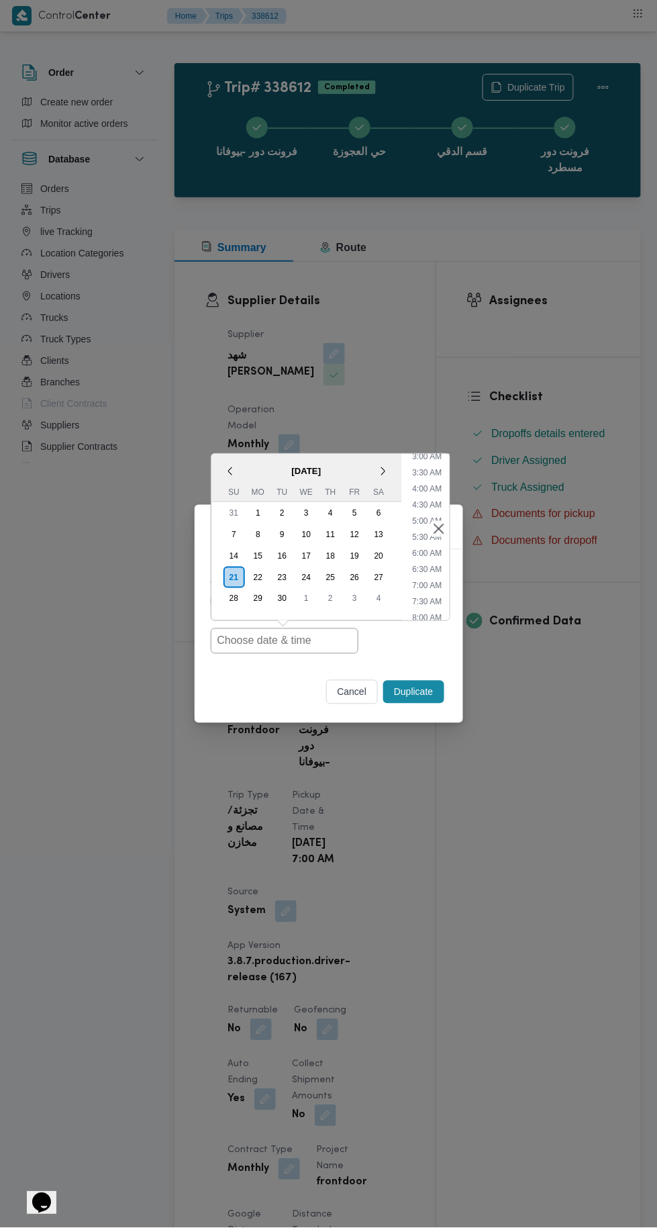
type input "[DATE] 7:00AM"
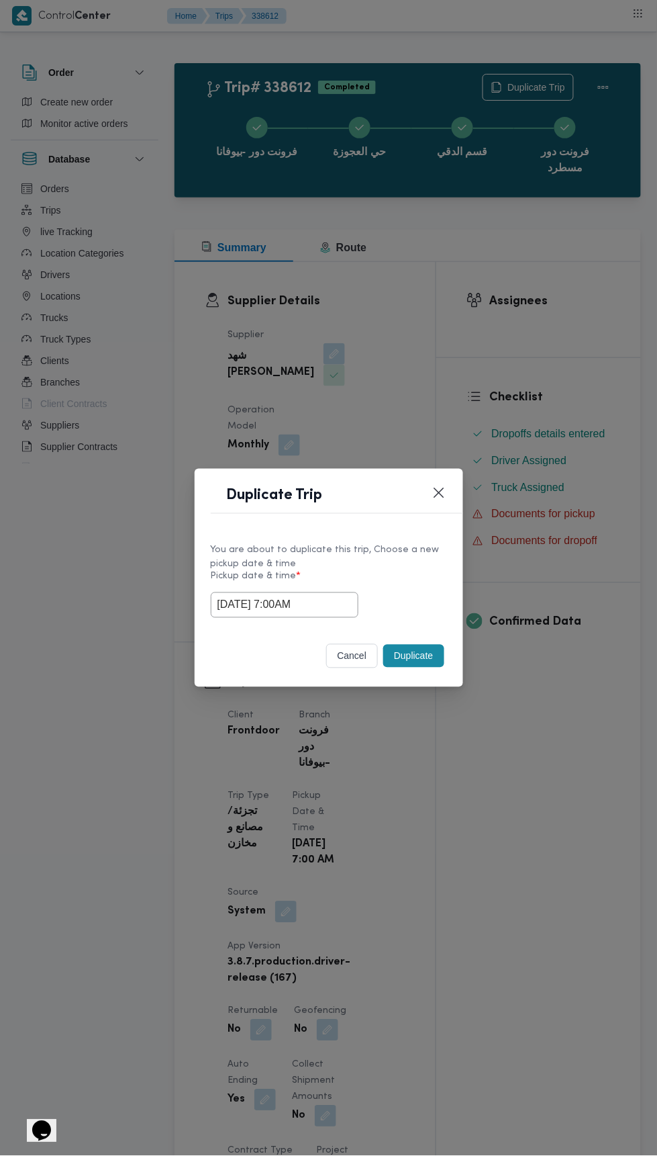
click at [556, 337] on div "Duplicate Trip You are about to duplicate this trip, Choose a new pickup date &…" at bounding box center [328, 578] width 657 height 1156
click at [406, 649] on button "Duplicate" at bounding box center [413, 656] width 60 height 23
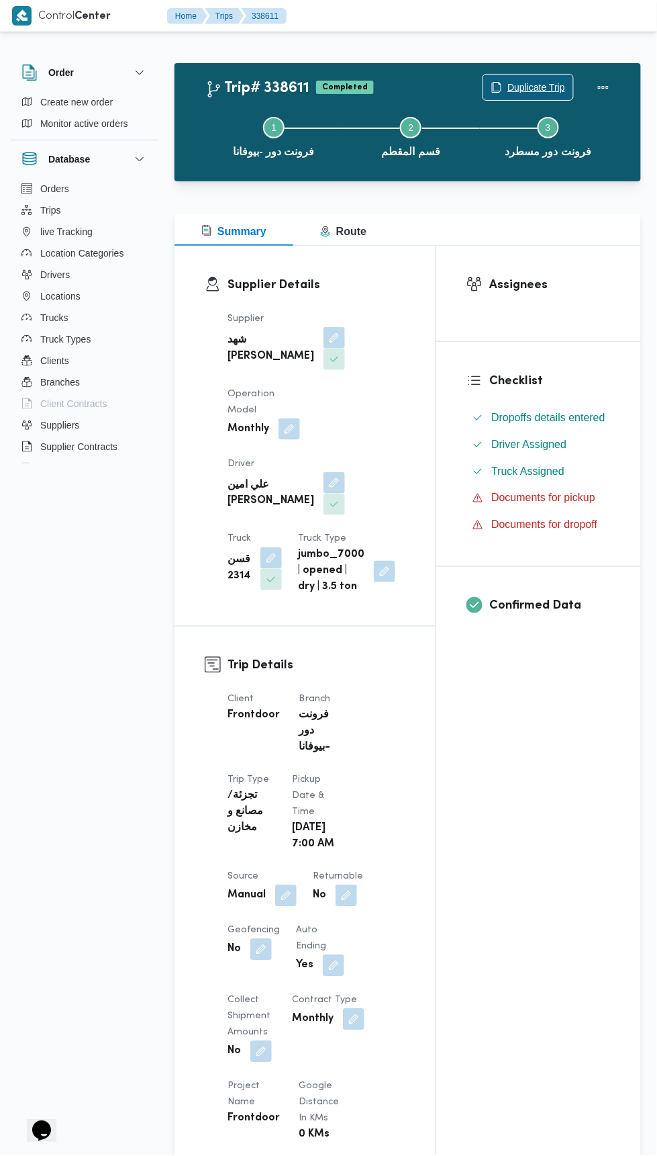
click at [524, 86] on span "Duplicate Trip" at bounding box center [537, 87] width 58 height 16
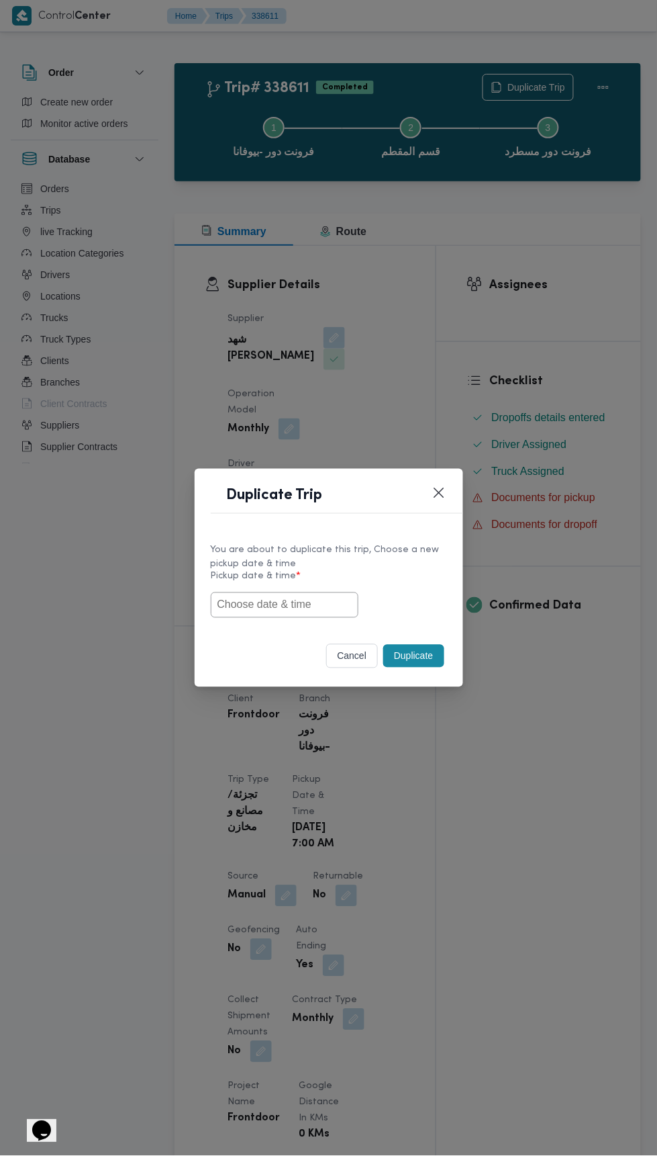
click at [318, 602] on input "text" at bounding box center [285, 605] width 148 height 26
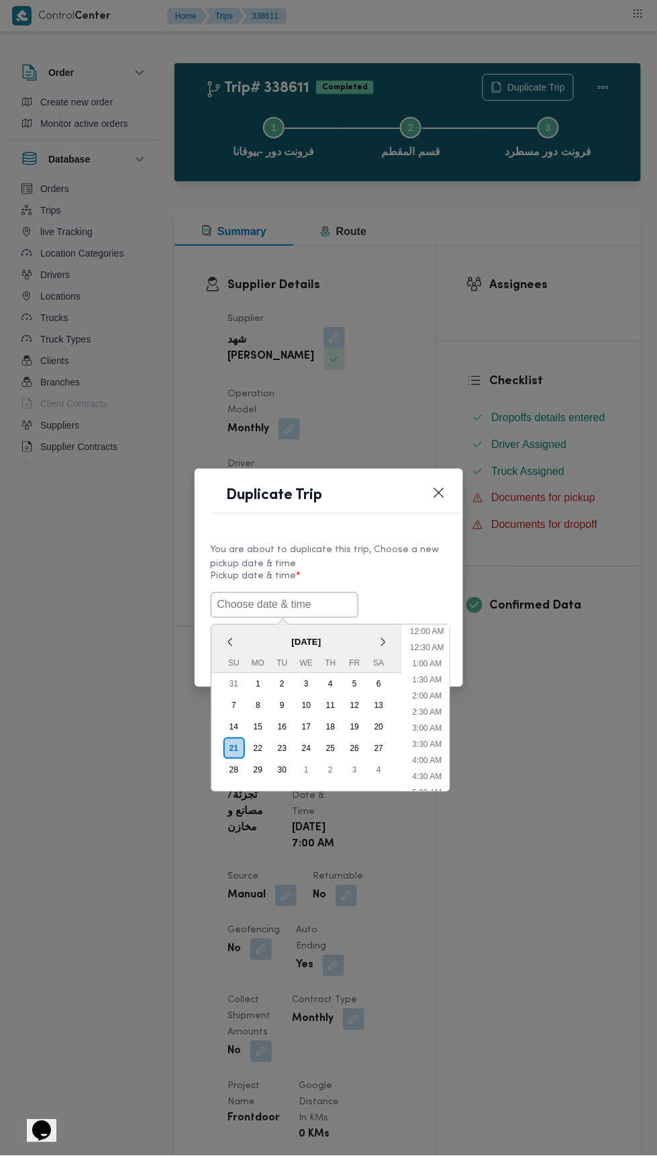
scroll to position [101, 0]
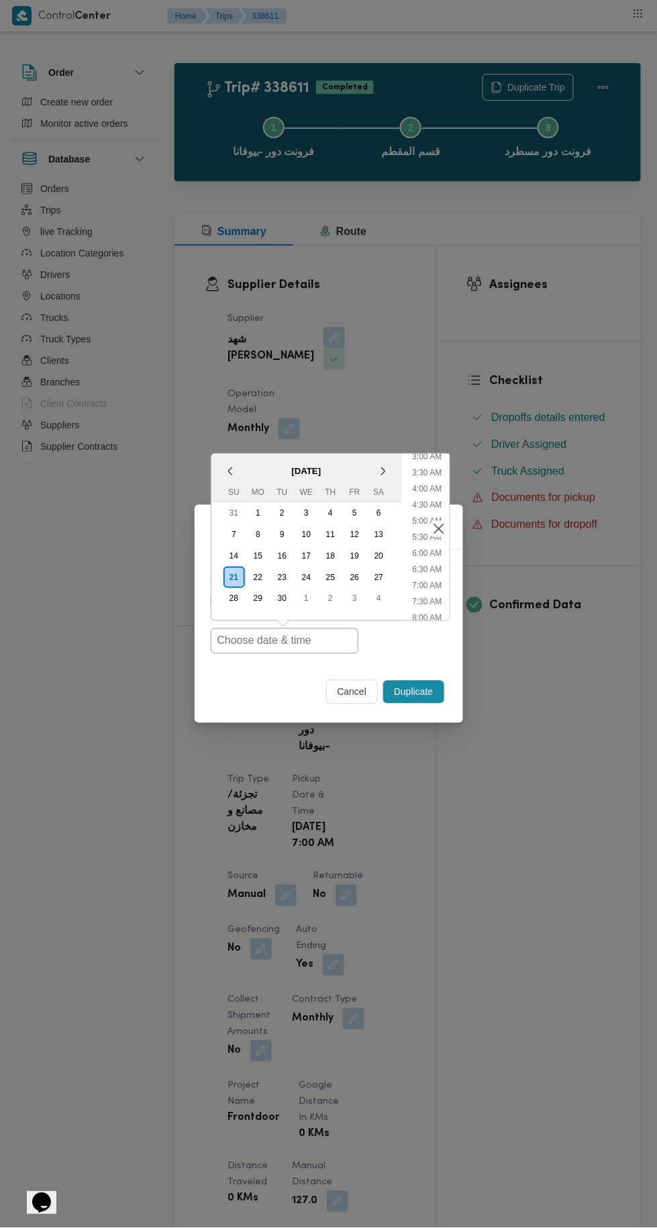
type input "[DATE] 7:00AM"
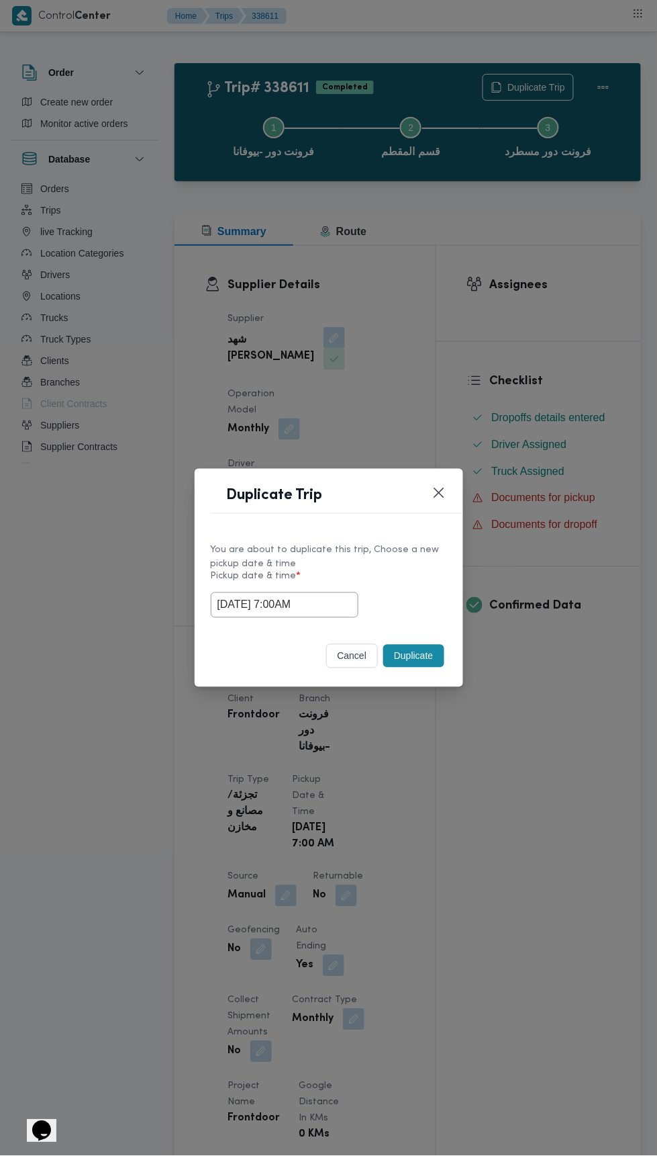
click at [533, 302] on div "Duplicate Trip You are about to duplicate this trip, Choose a new pickup date &…" at bounding box center [328, 578] width 657 height 1156
click at [410, 653] on button "Duplicate" at bounding box center [413, 656] width 60 height 23
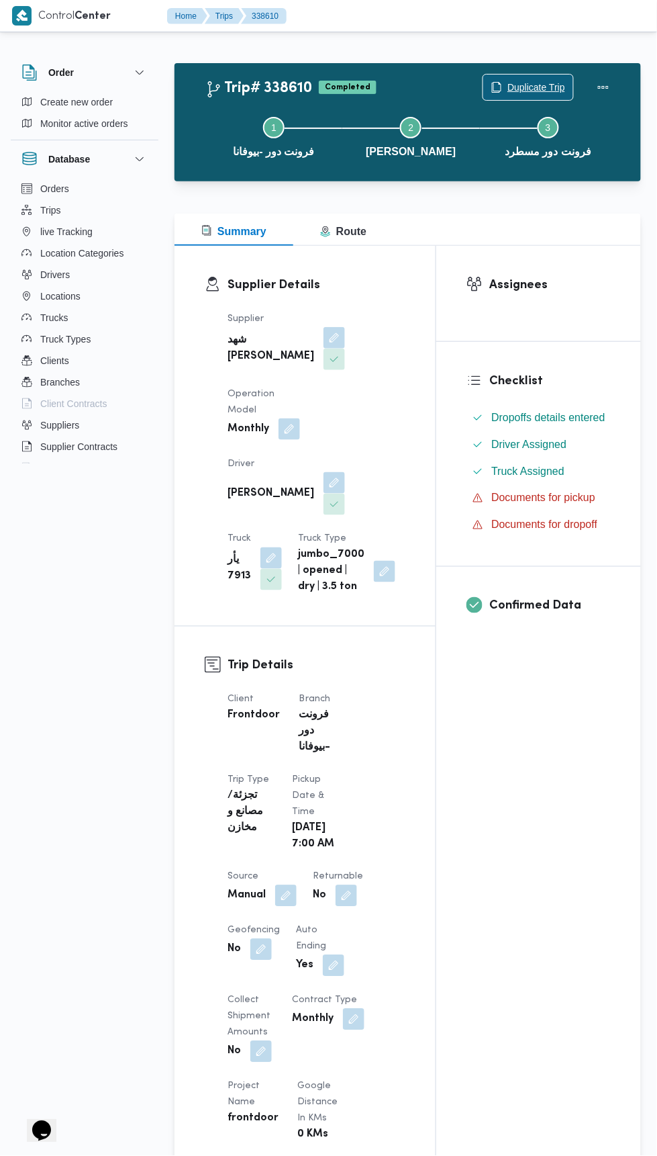
click at [527, 79] on span "Duplicate Trip" at bounding box center [537, 87] width 58 height 16
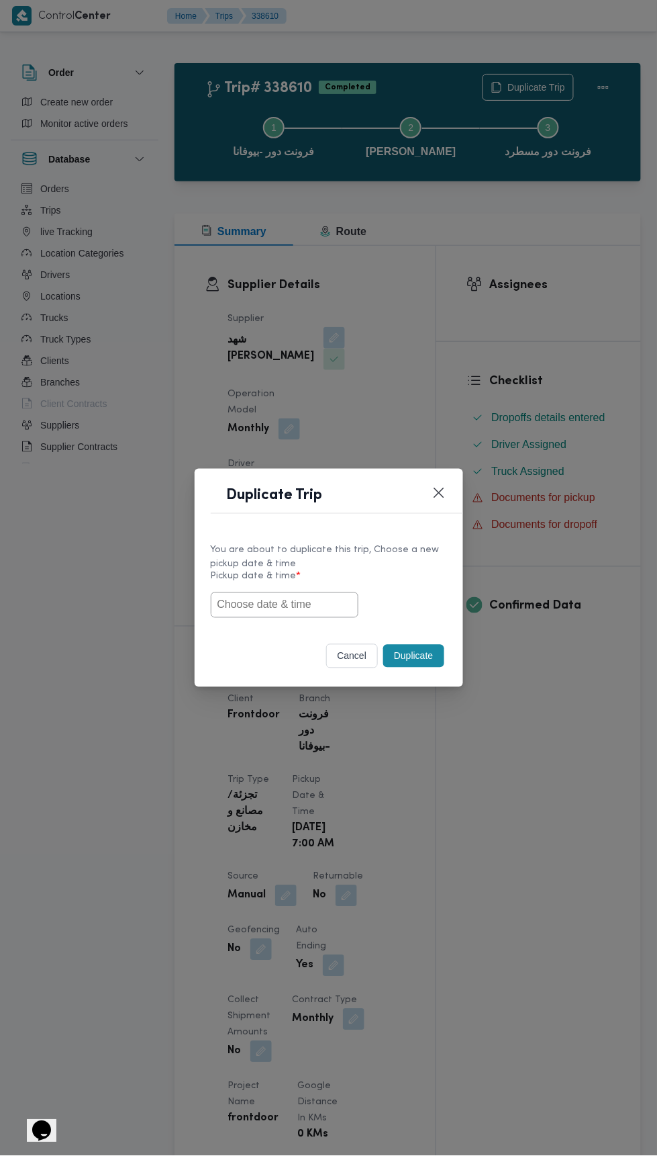
click at [317, 602] on input "text" at bounding box center [285, 605] width 148 height 26
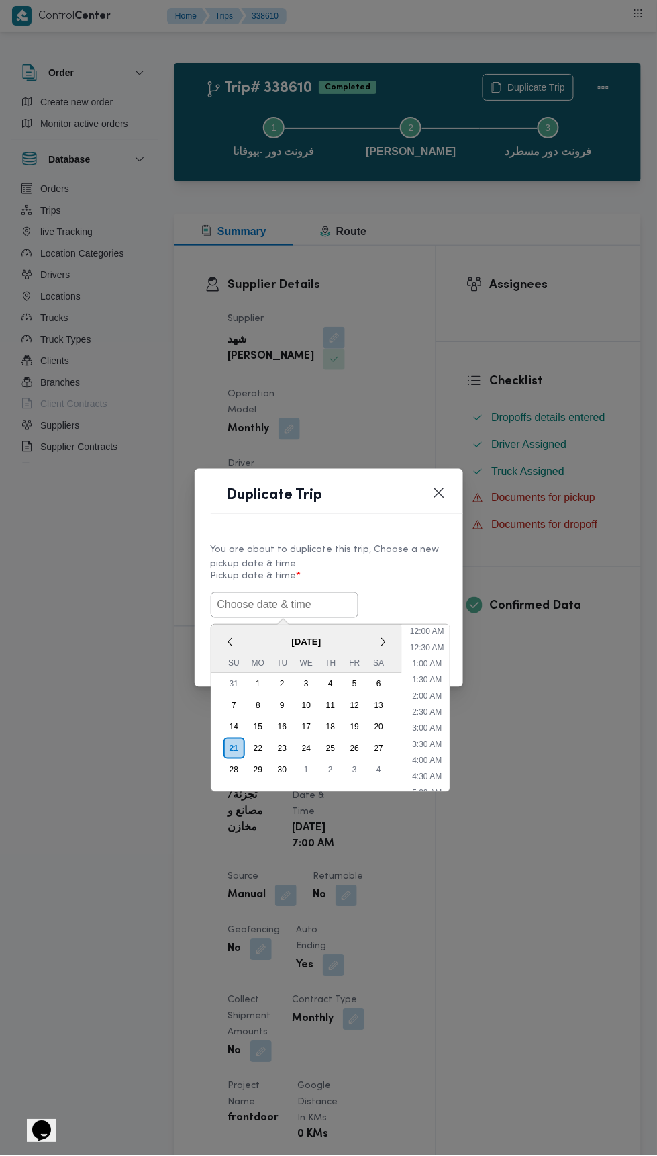
scroll to position [101, 0]
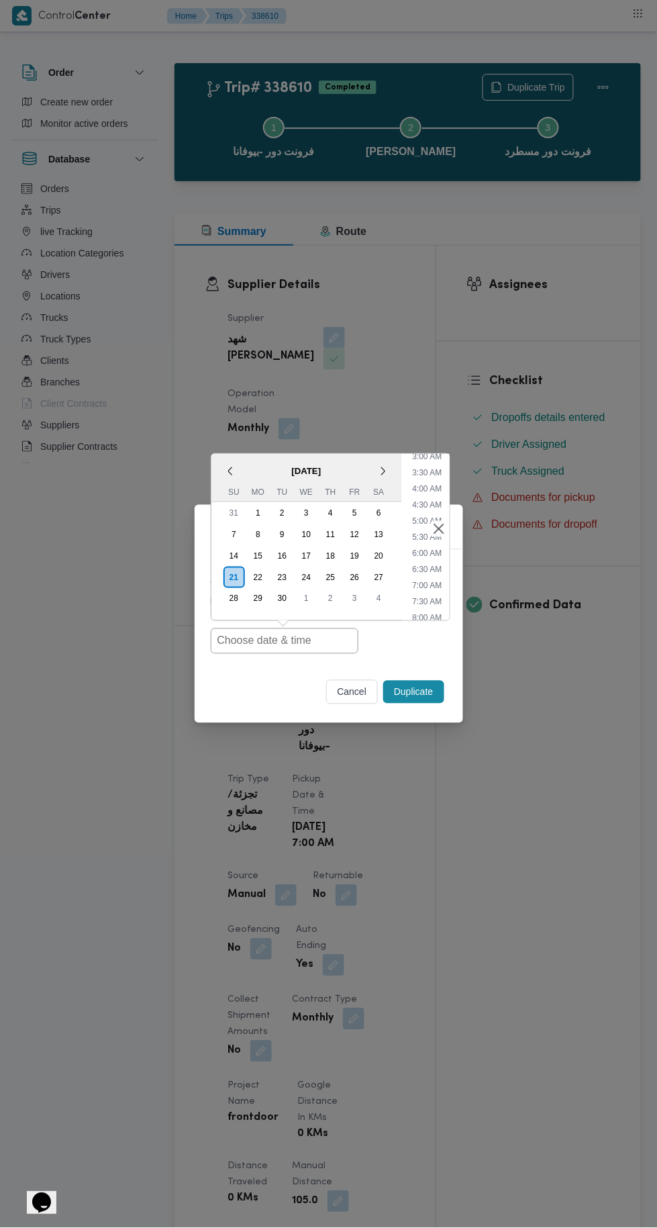
type input "[DATE] 7:00AM"
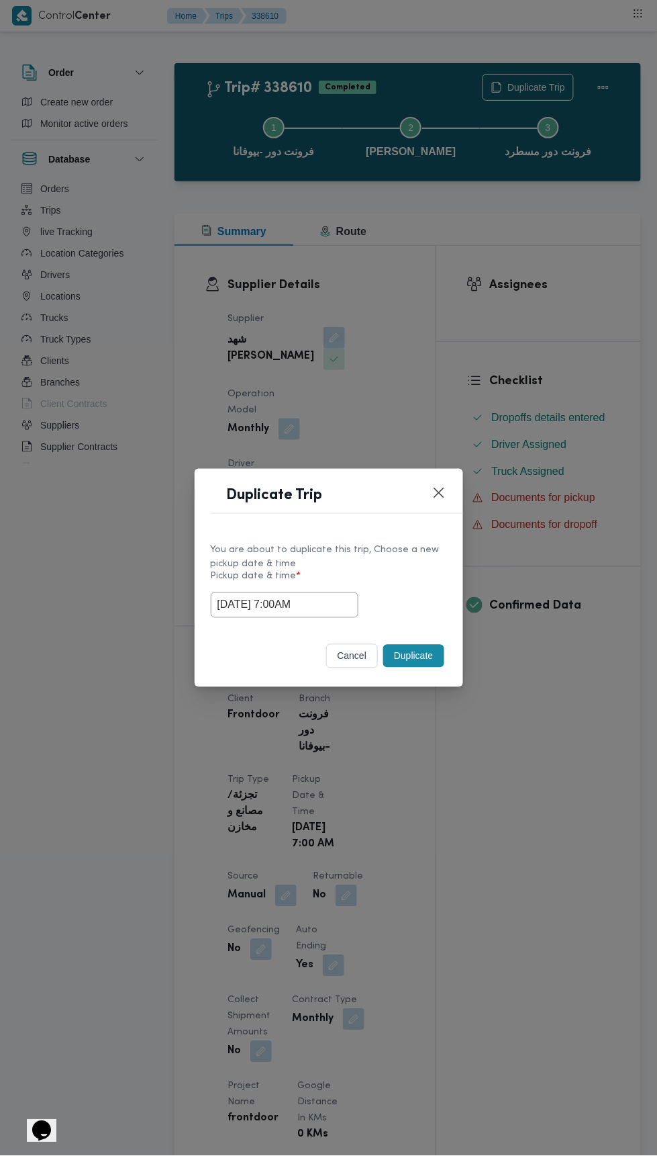
click at [558, 340] on div "Duplicate Trip You are about to duplicate this trip, Choose a new pickup date &…" at bounding box center [328, 578] width 657 height 1156
click at [426, 653] on button "Duplicate" at bounding box center [413, 656] width 60 height 23
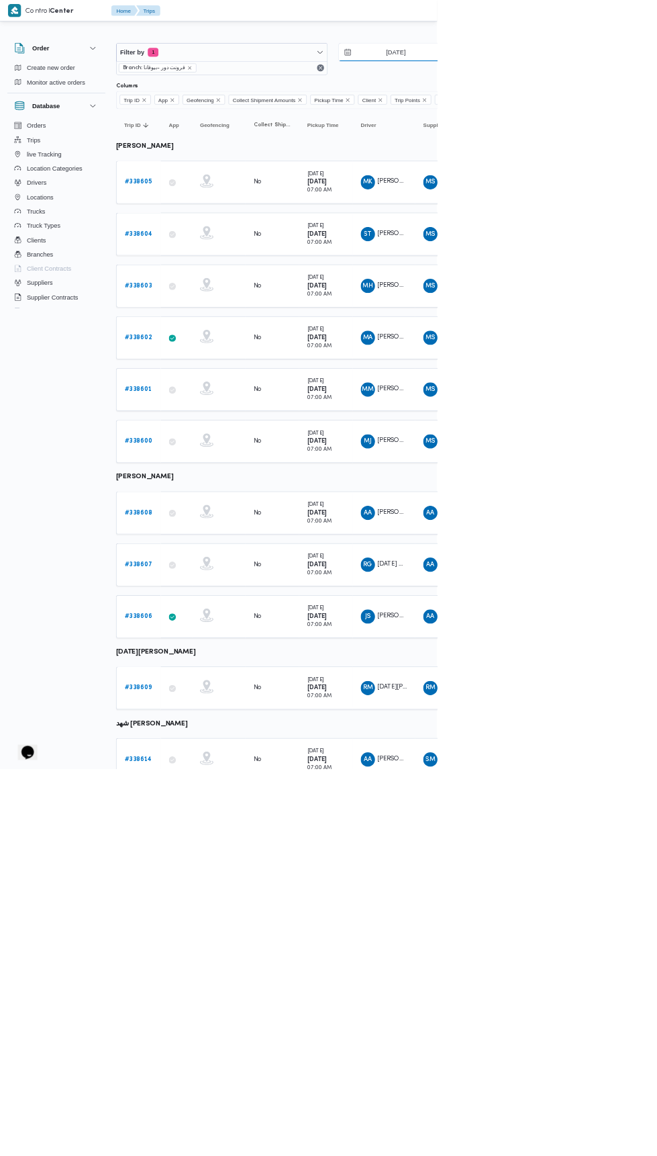
click at [614, 79] on input "[DATE]" at bounding box center [586, 78] width 152 height 27
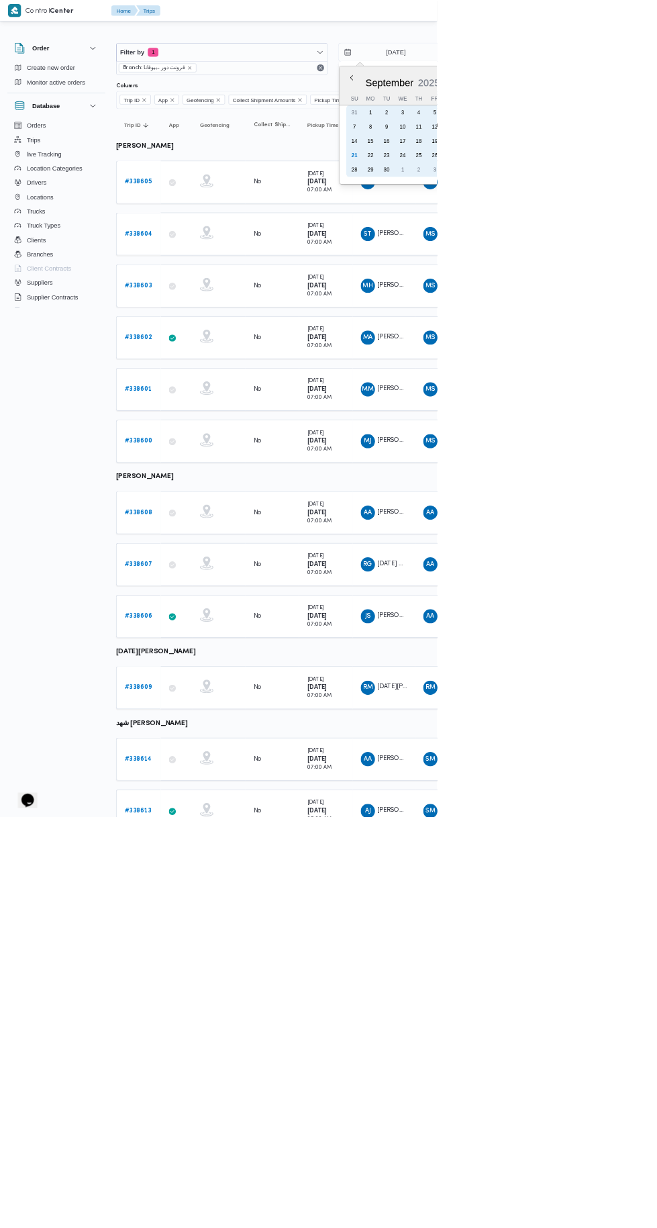
click at [536, 226] on div "21" at bounding box center [532, 233] width 21 height 21
type input "[DATE]"
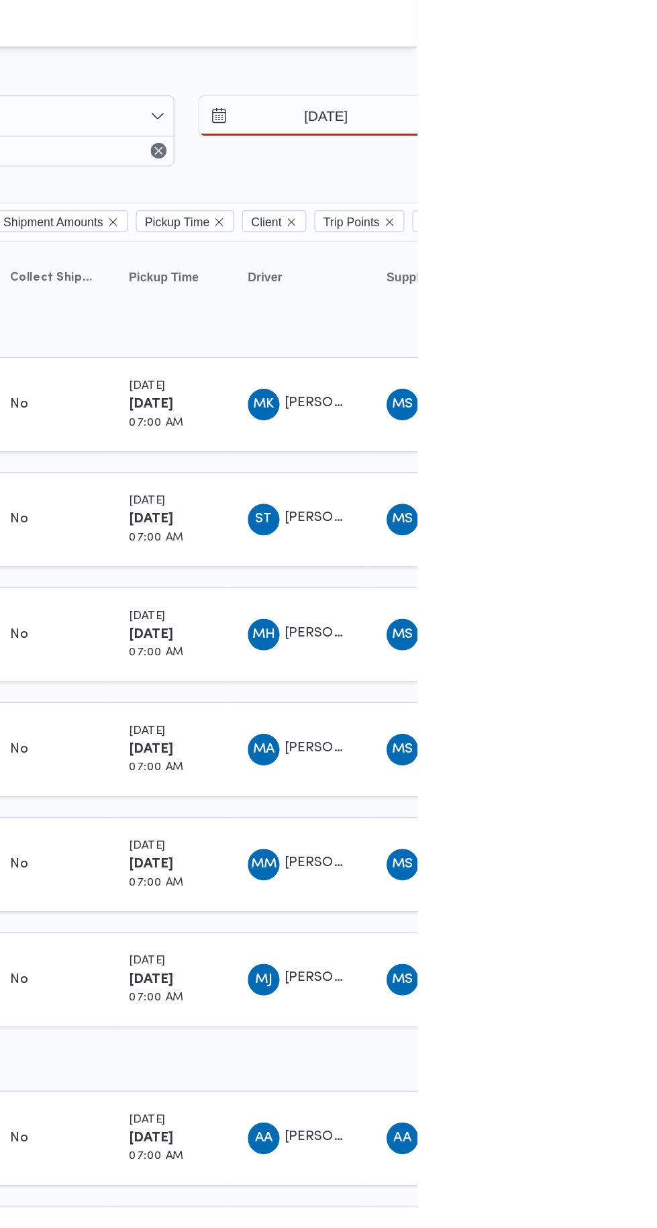
click at [648, 228] on div "21" at bounding box center [653, 233] width 21 height 21
type input "[DATE]"
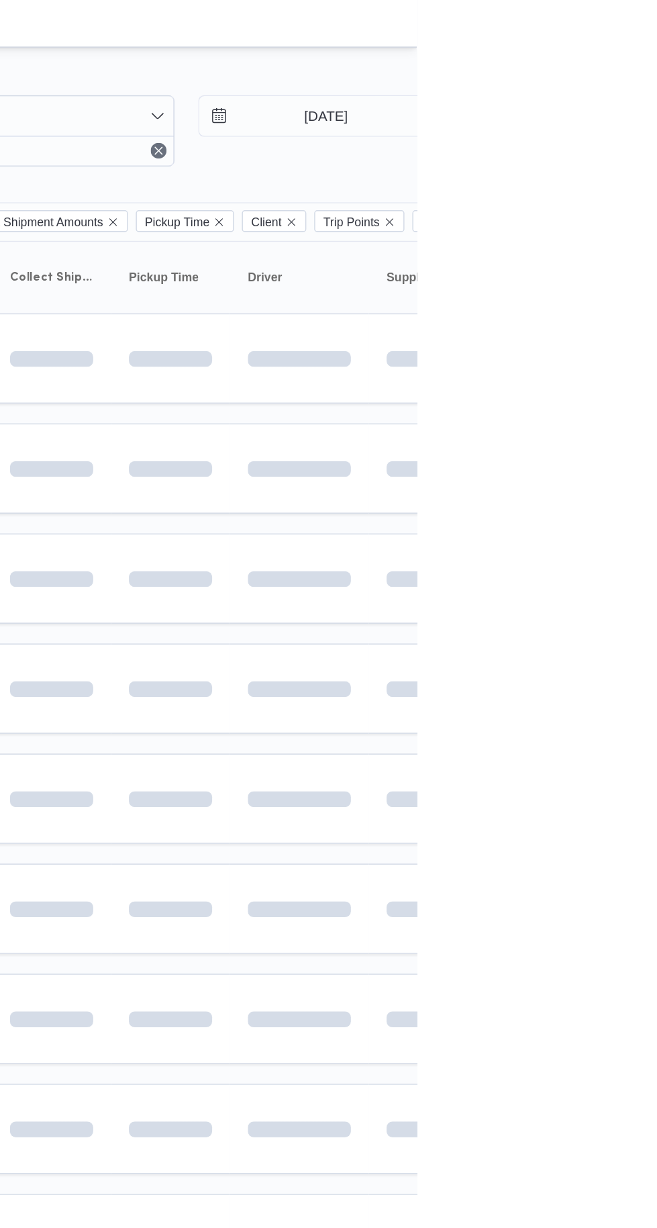
click at [624, 369] on td at bounding box center [577, 391] width 94 height 61
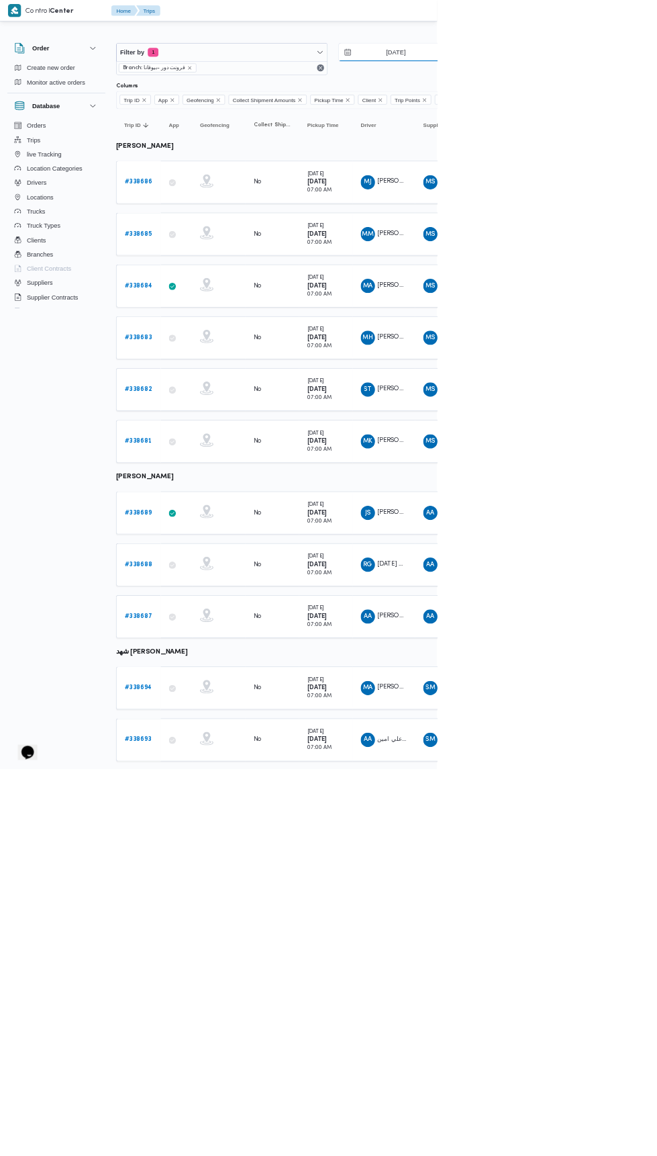
click at [593, 78] on input "[DATE]" at bounding box center [586, 78] width 152 height 27
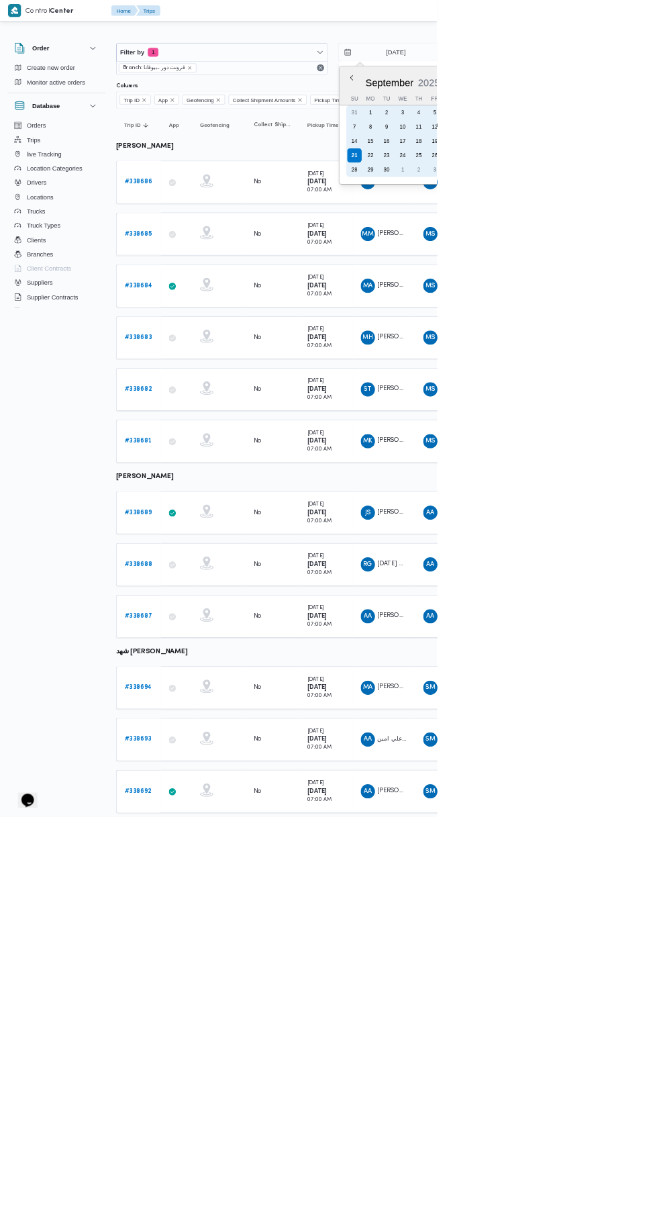
type input "[DATE]"
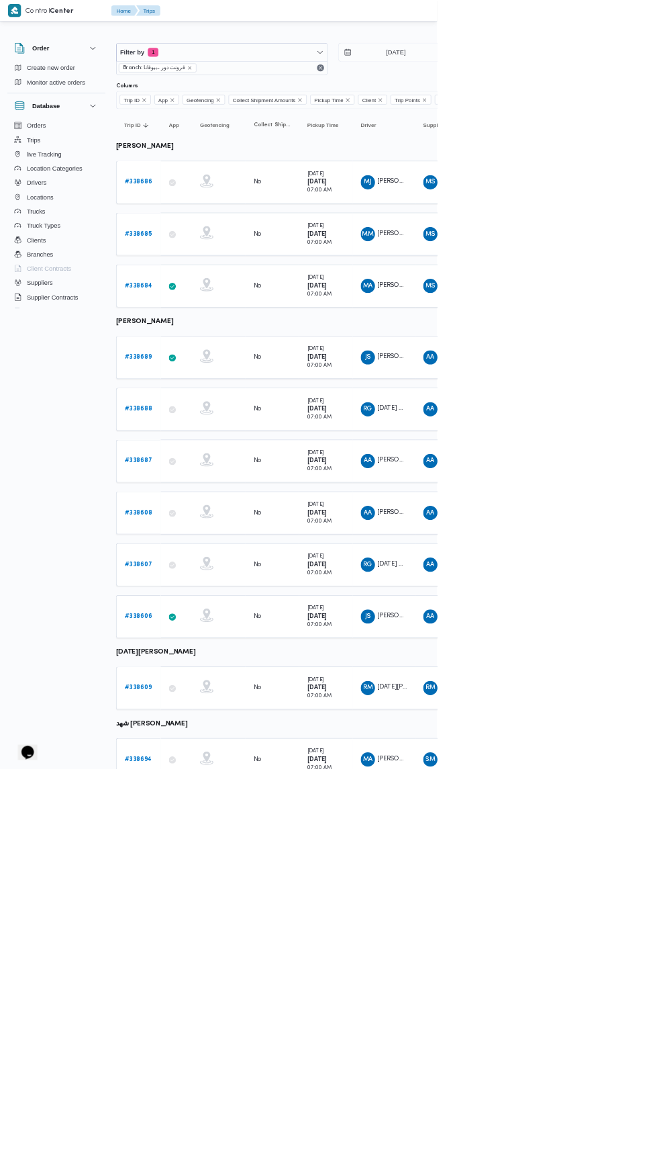
click at [190, 1029] on b "# 338609" at bounding box center [207, 1033] width 41 height 9
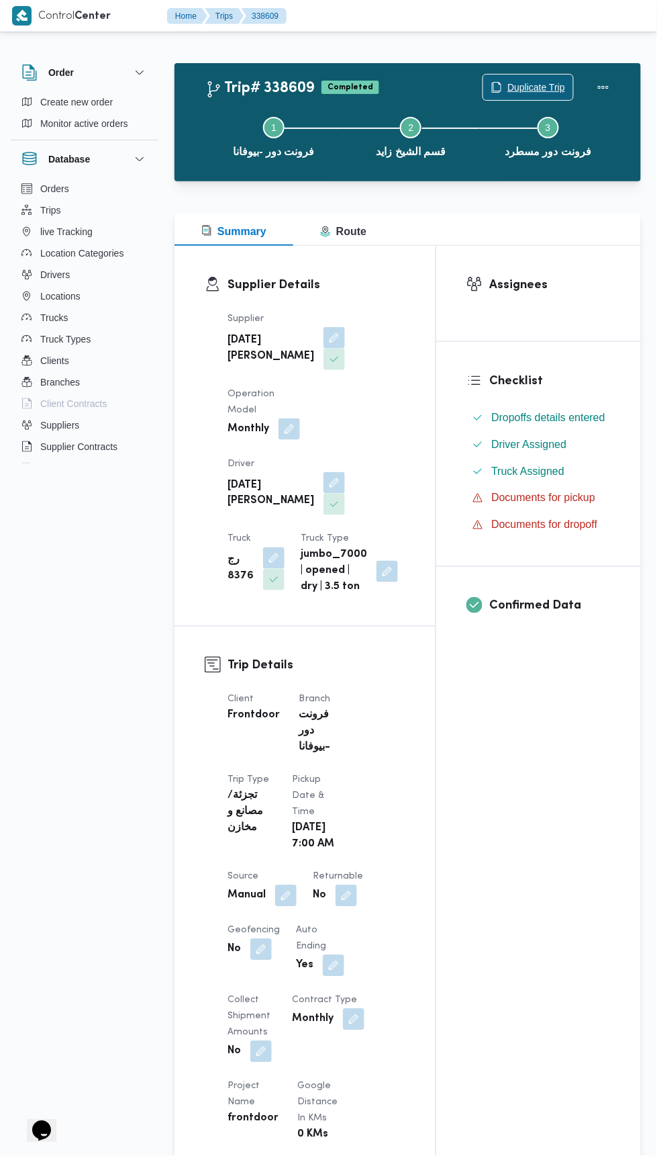
click at [520, 87] on span "Duplicate Trip" at bounding box center [537, 87] width 58 height 16
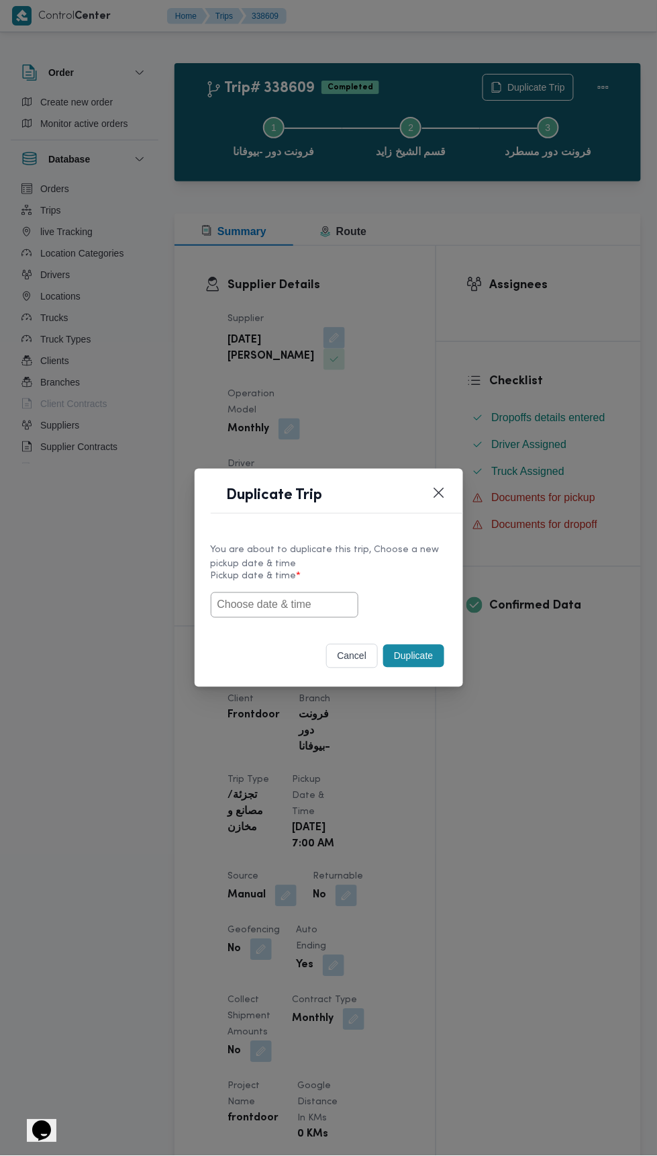
click at [324, 601] on input "text" at bounding box center [285, 605] width 148 height 26
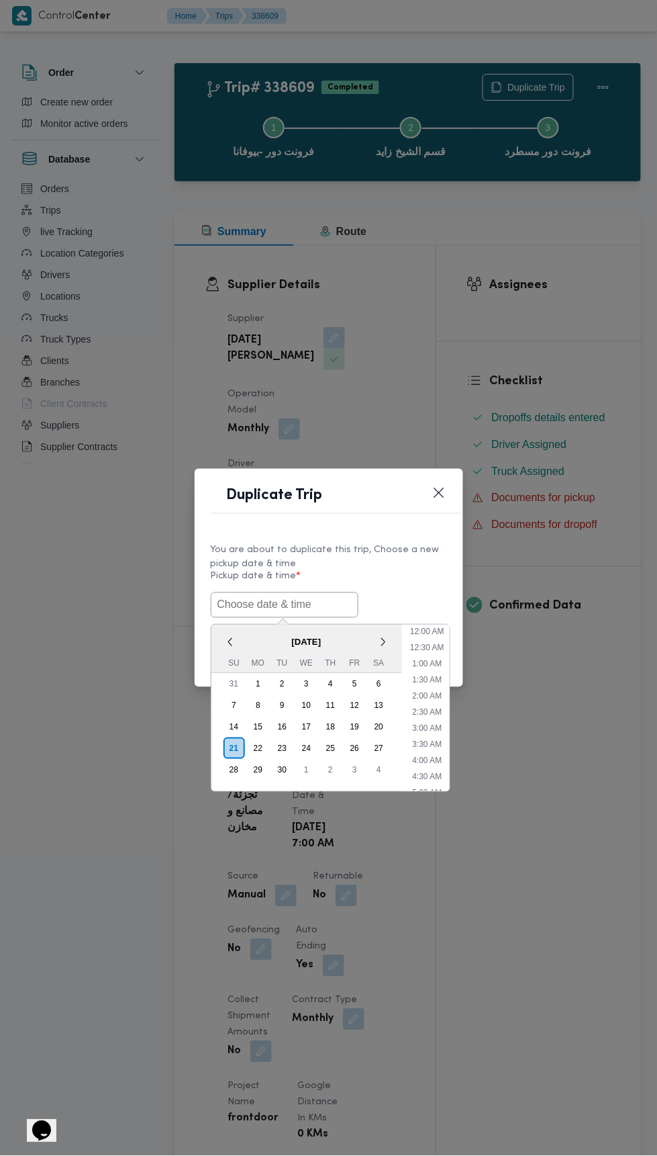
scroll to position [101, 0]
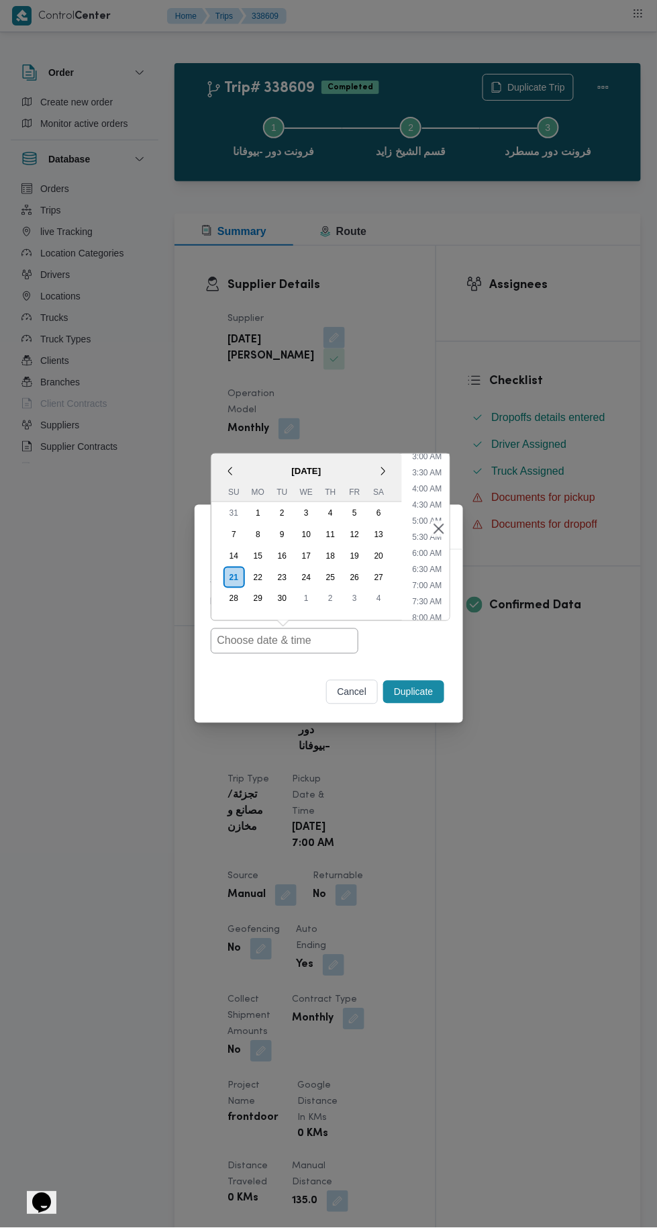
type input "[DATE] 7:00AM"
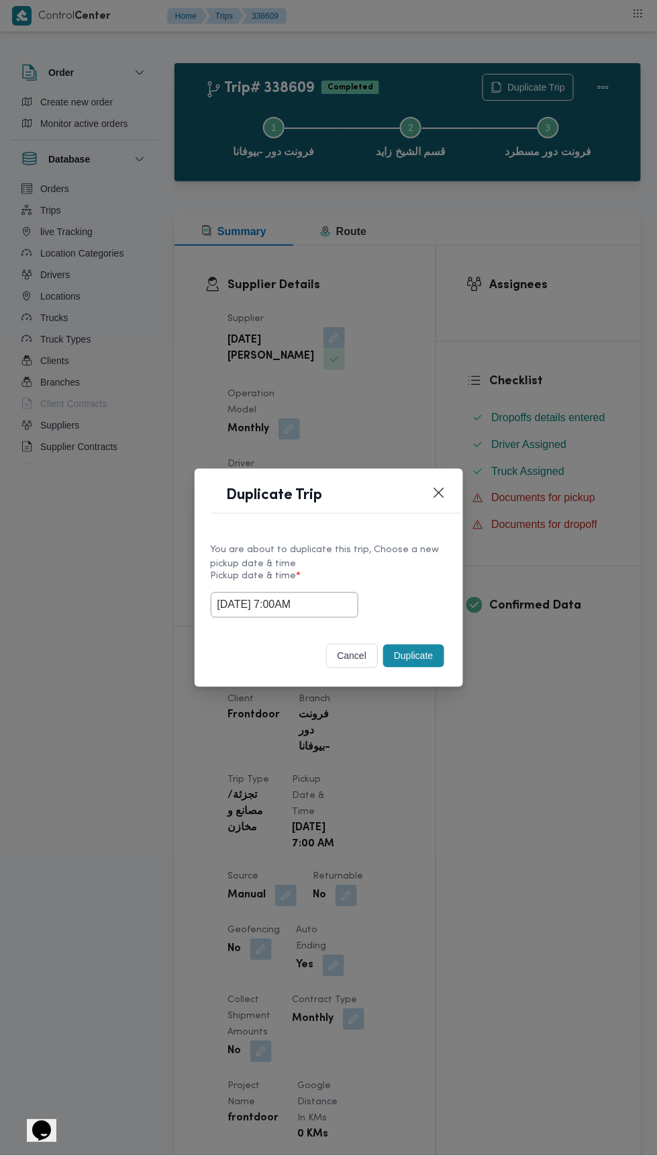
click at [553, 294] on div "Duplicate Trip You are about to duplicate this trip, Choose a new pickup date &…" at bounding box center [328, 578] width 657 height 1156
click at [415, 656] on button "Duplicate" at bounding box center [413, 656] width 60 height 23
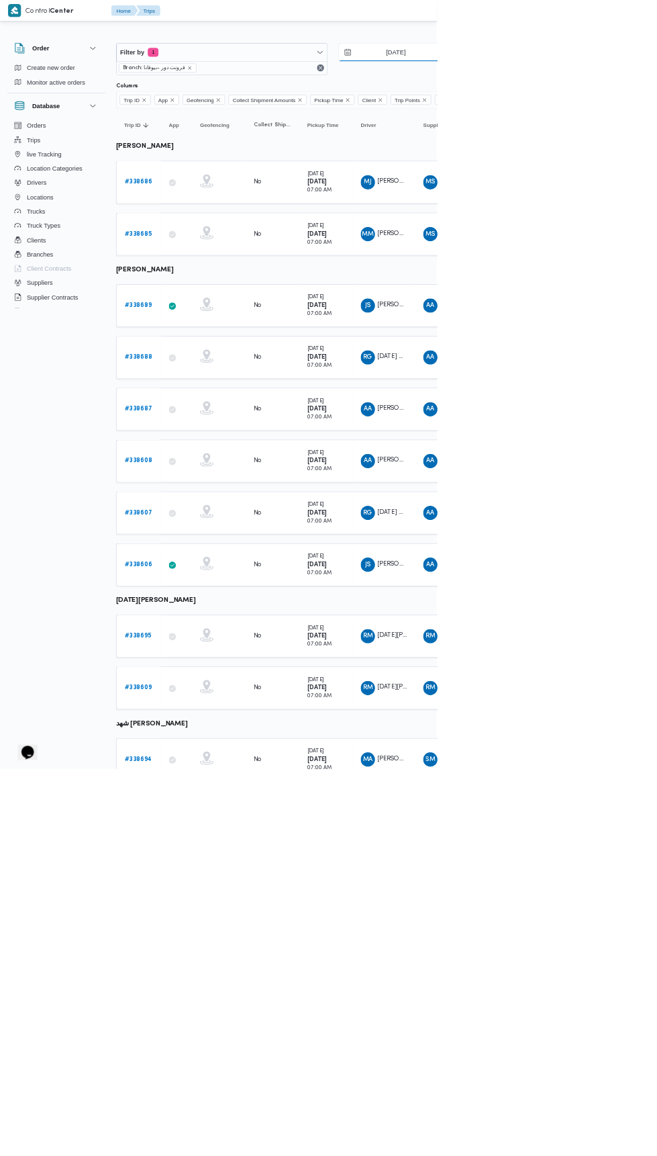
click at [614, 83] on input "[DATE]" at bounding box center [586, 78] width 152 height 27
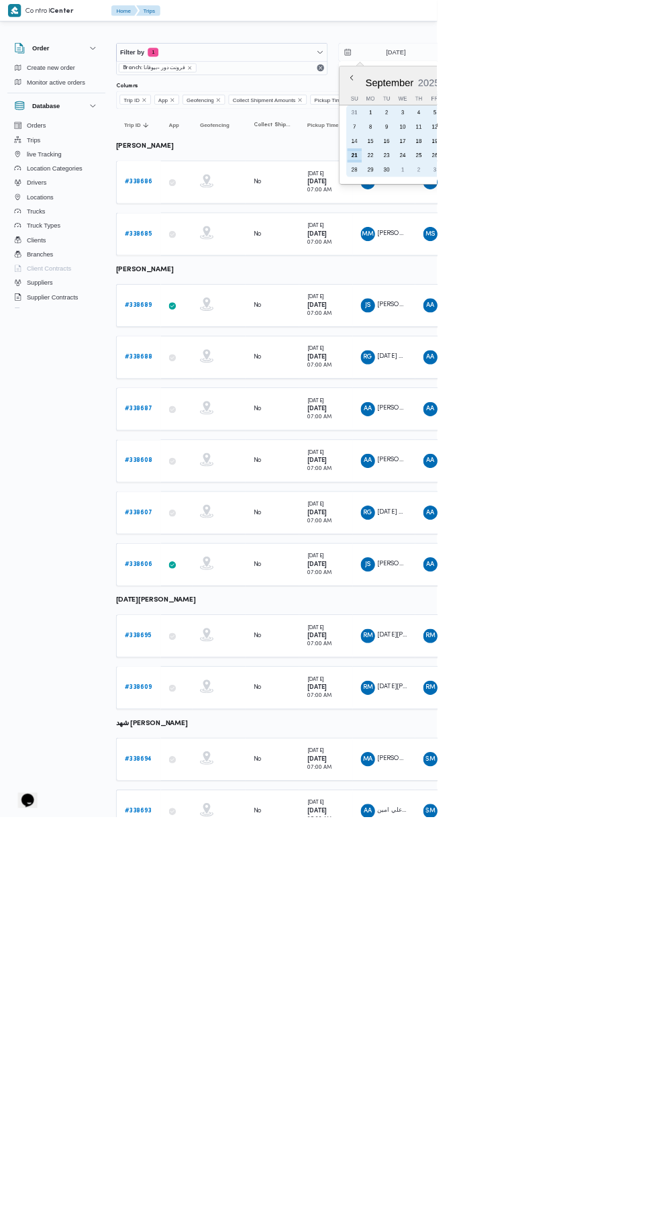
click at [547, 225] on div "22" at bounding box center [557, 233] width 21 height 21
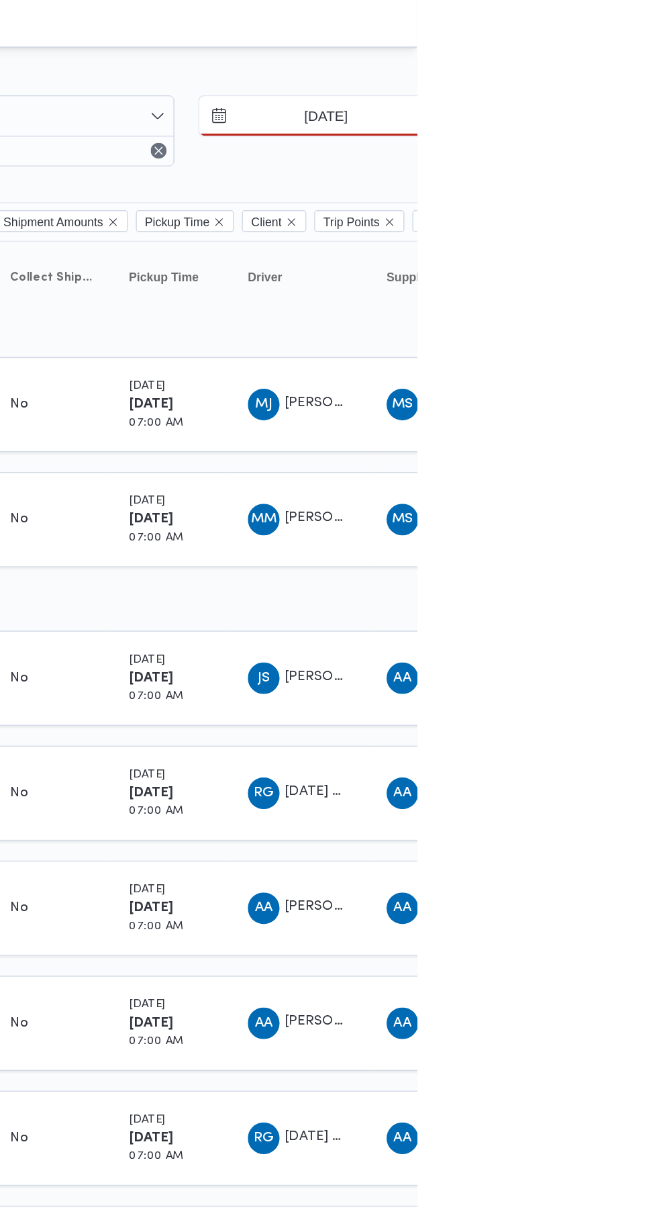
click at [612, 79] on input "22/9/2025" at bounding box center [586, 78] width 152 height 27
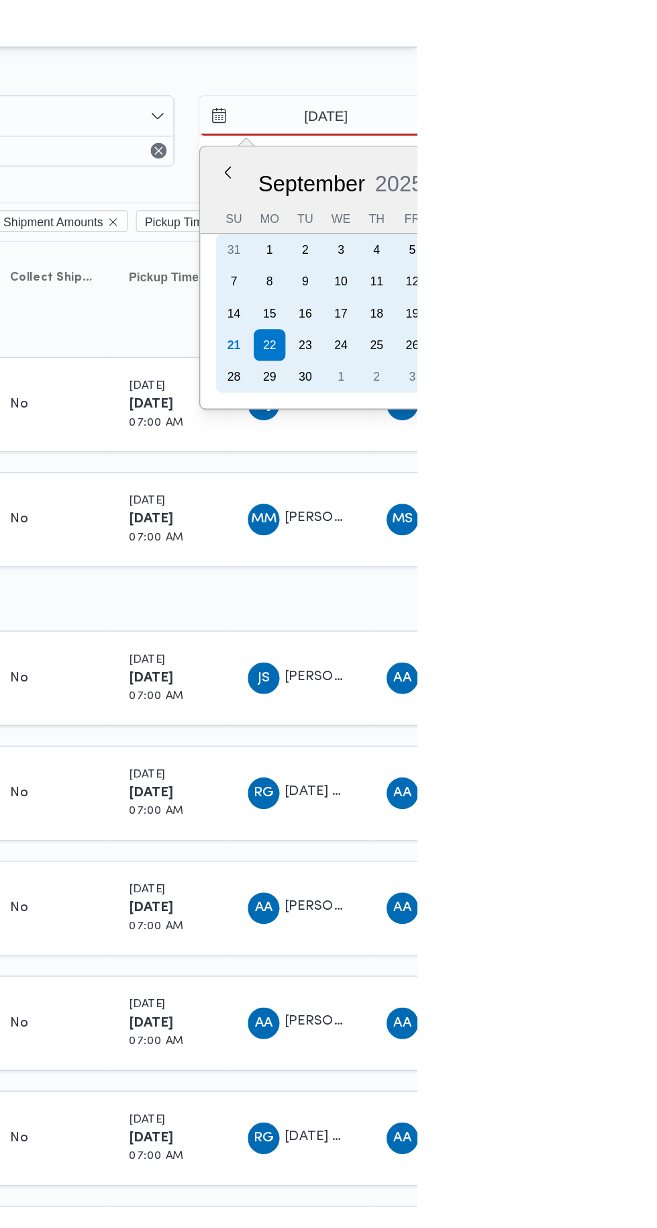
click at [531, 234] on div "21" at bounding box center [532, 233] width 21 height 21
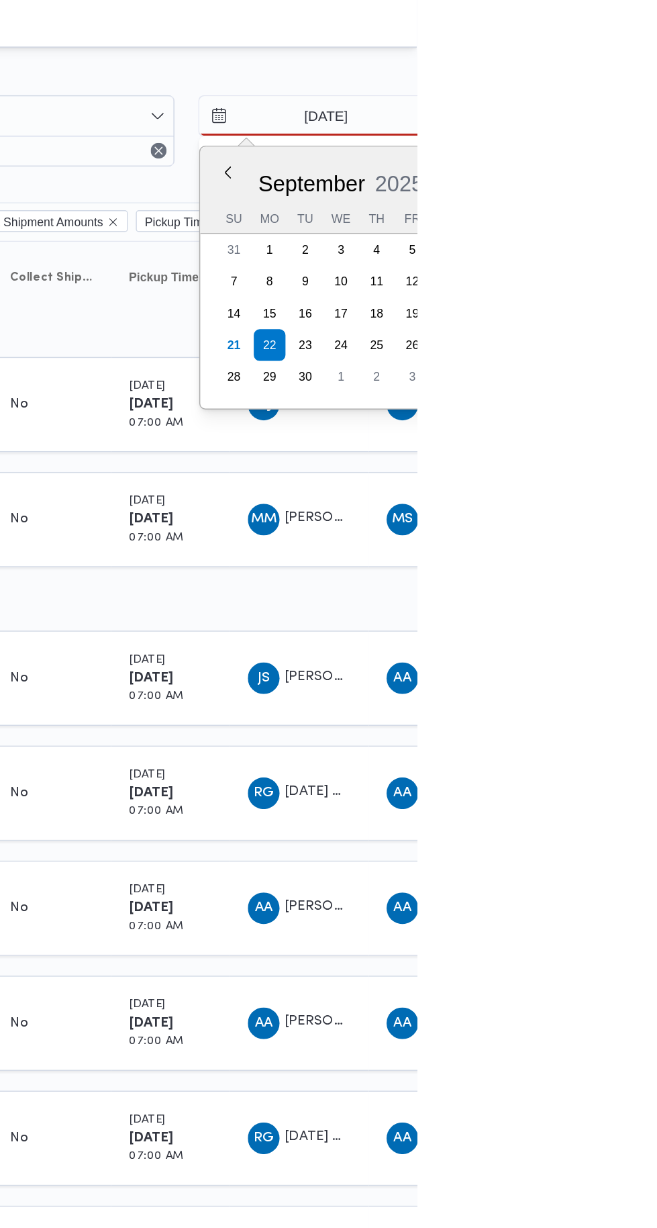
click at [624, 427] on td "Driver JS جمال صابر السيد محمد عبدالرحمن" at bounding box center [577, 459] width 94 height 64
type input "[DATE]"
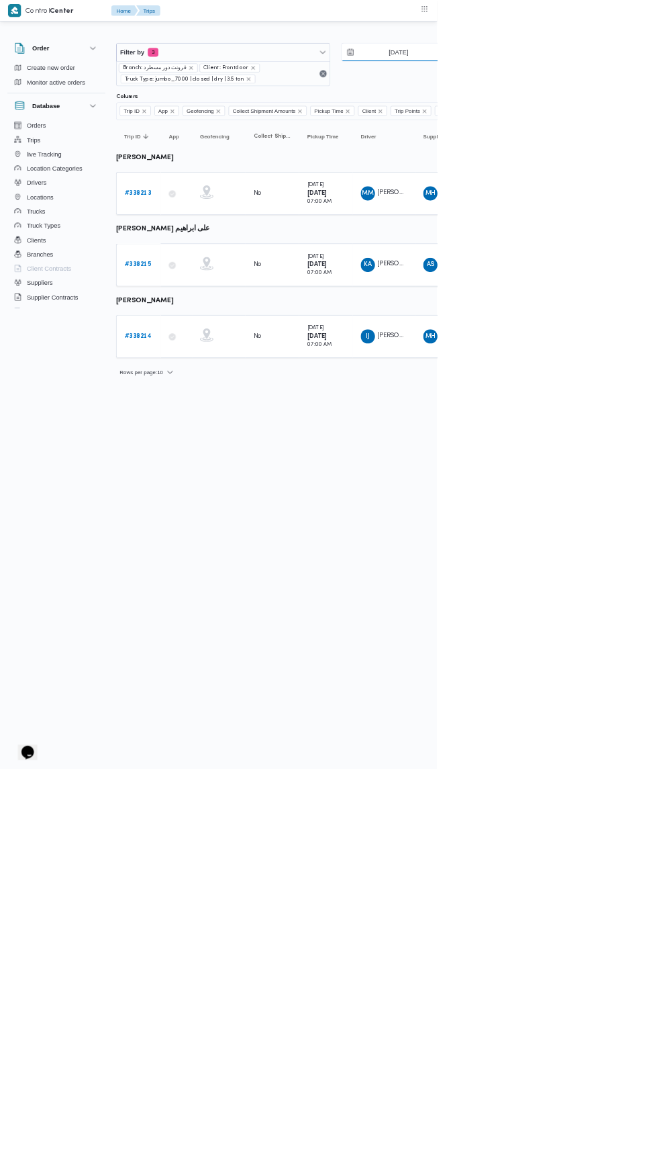
click at [617, 78] on input "18/9/2025" at bounding box center [590, 78] width 152 height 27
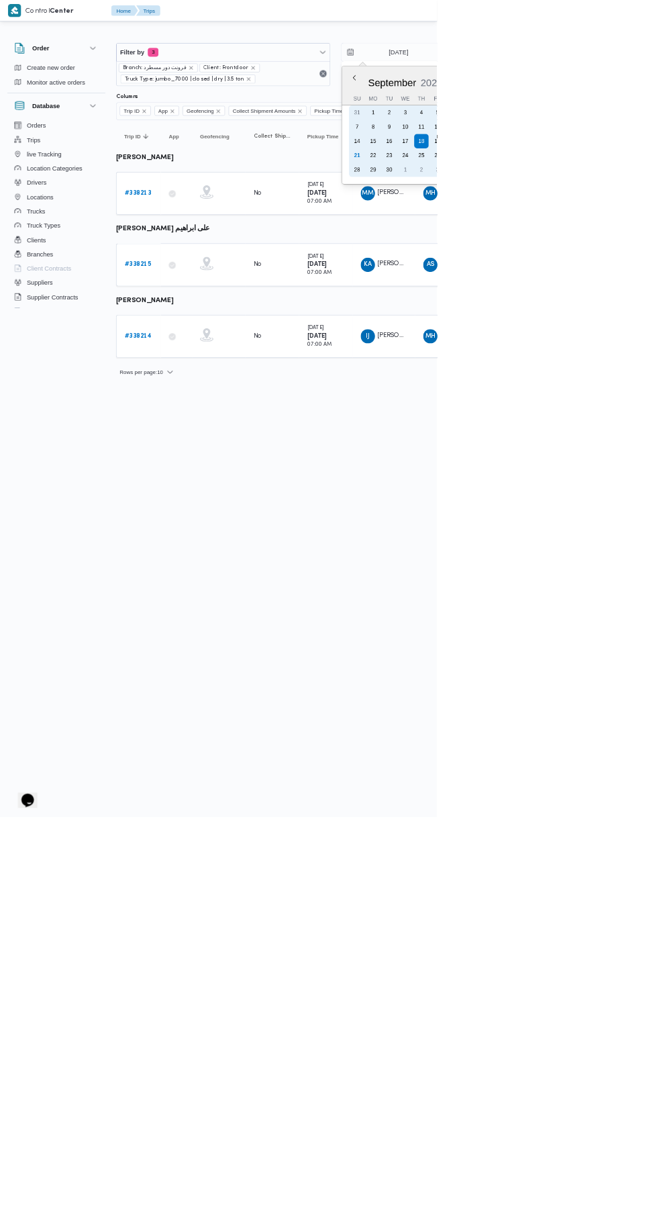
click at [533, 227] on div "21" at bounding box center [536, 233] width 21 height 21
type input "[DATE]"
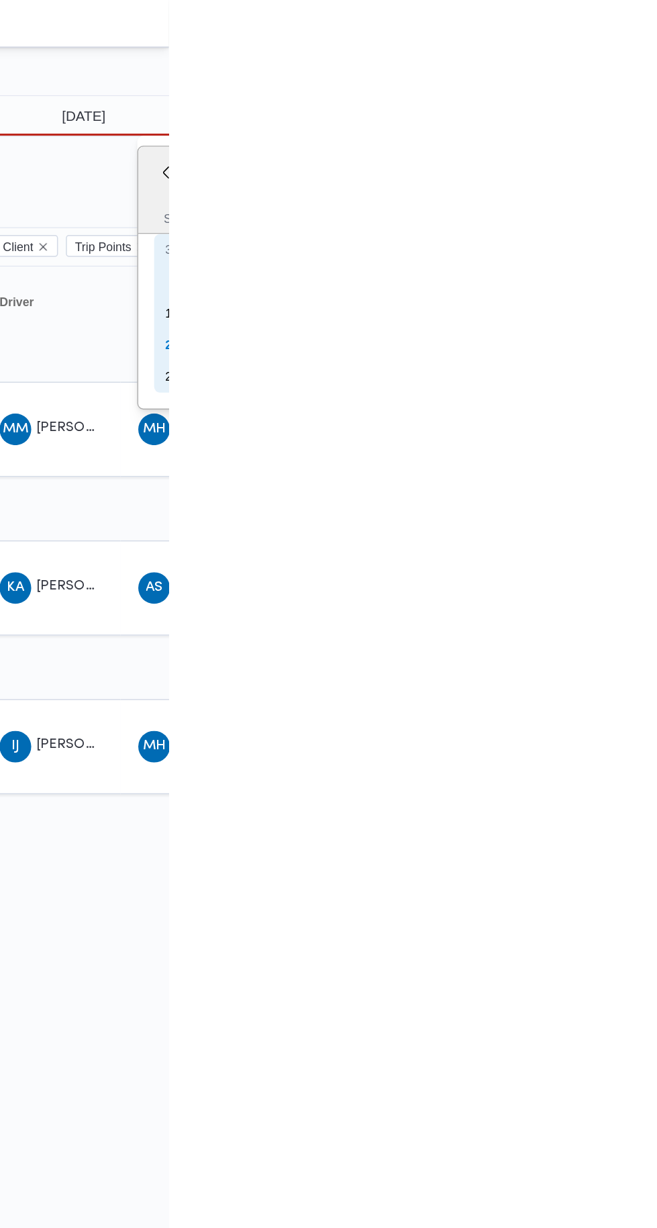
click at [657, 232] on div "21" at bounding box center [659, 233] width 21 height 21
type input "[DATE]"
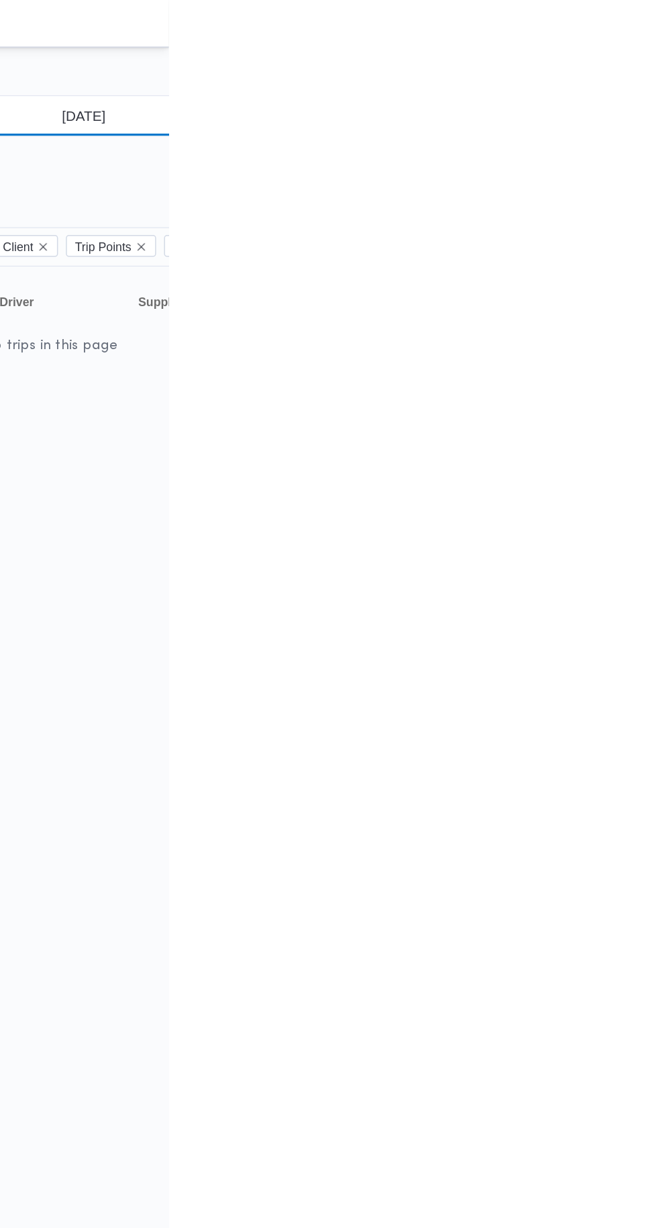
click at [602, 89] on input "[DATE]" at bounding box center [590, 78] width 152 height 27
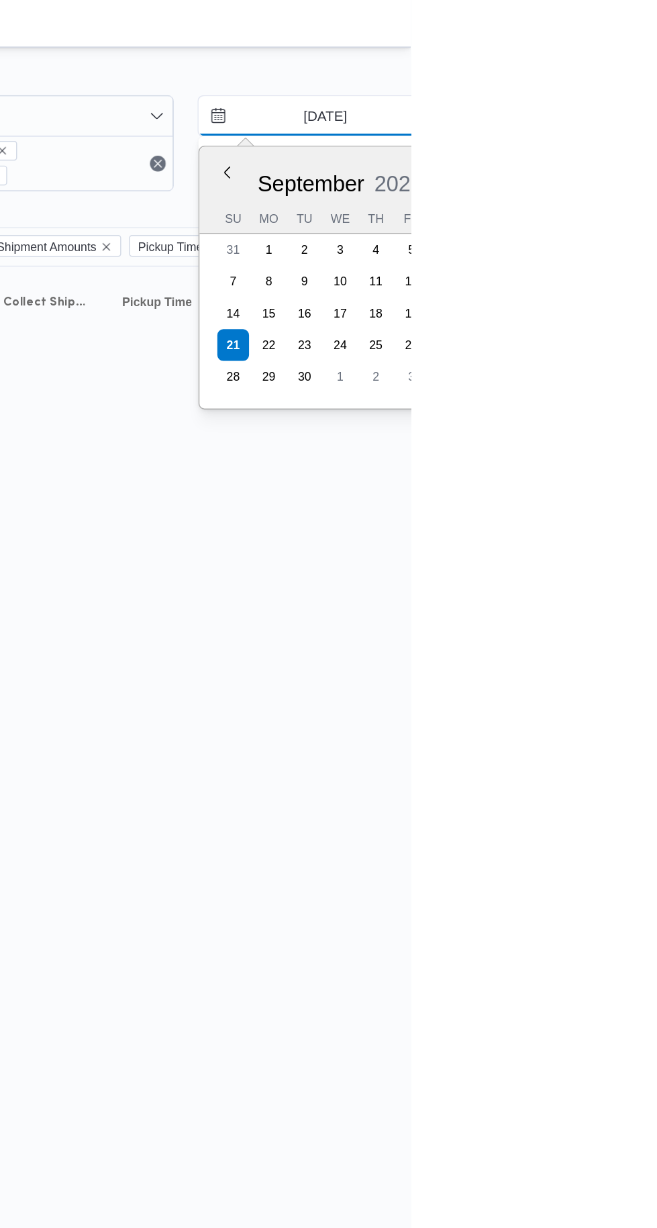
type input "[DATE]"
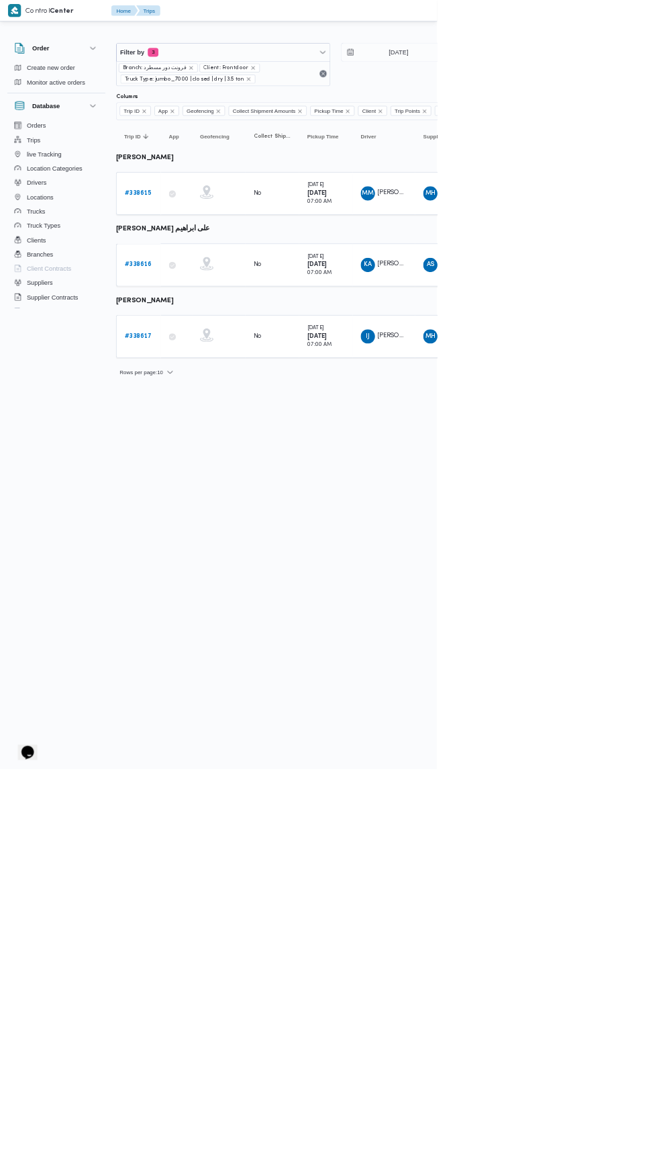
click at [220, 293] on b "# 338615" at bounding box center [207, 290] width 40 height 9
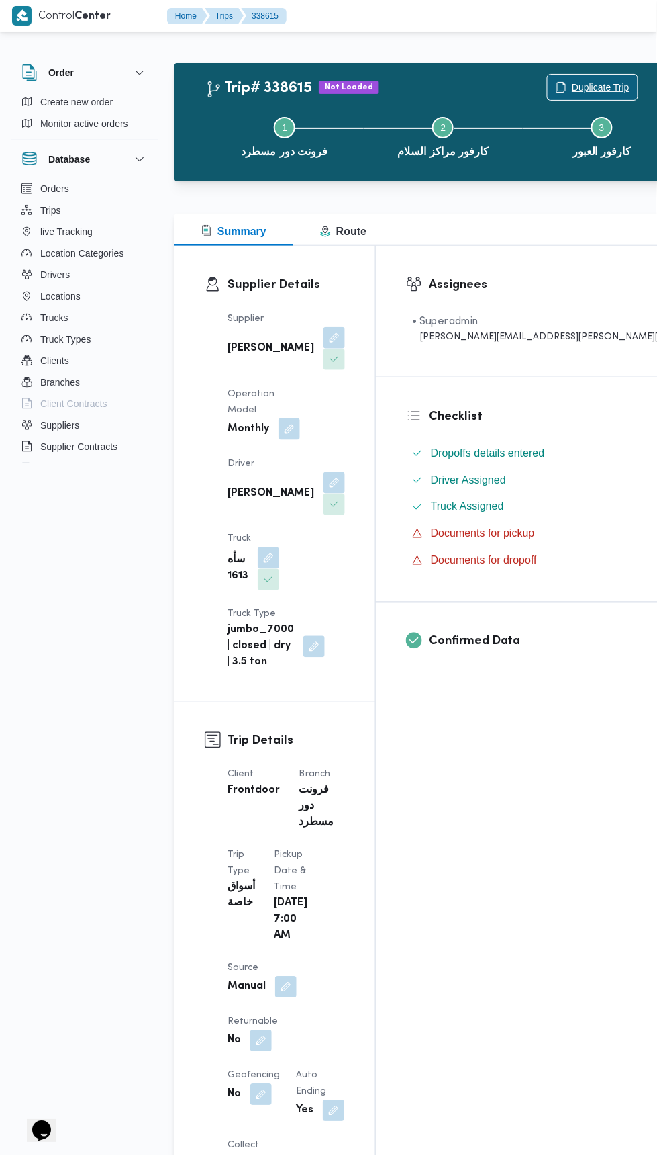
click at [572, 87] on span "Duplicate Trip" at bounding box center [601, 87] width 58 height 16
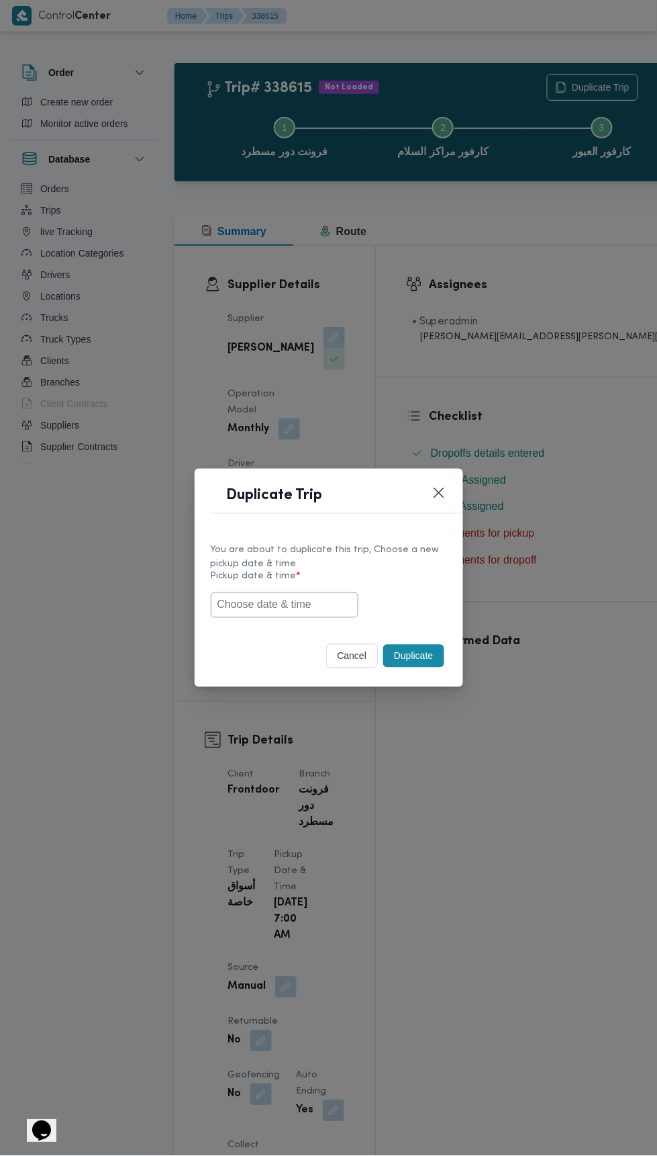
click at [314, 602] on input "text" at bounding box center [285, 605] width 148 height 26
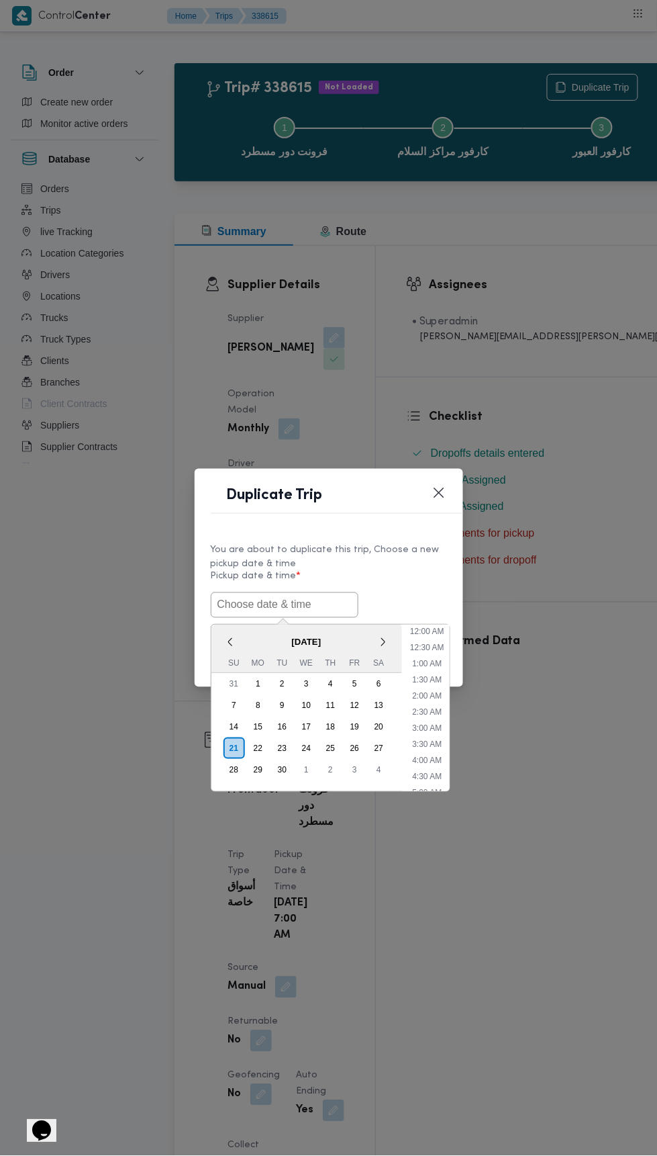
scroll to position [101, 0]
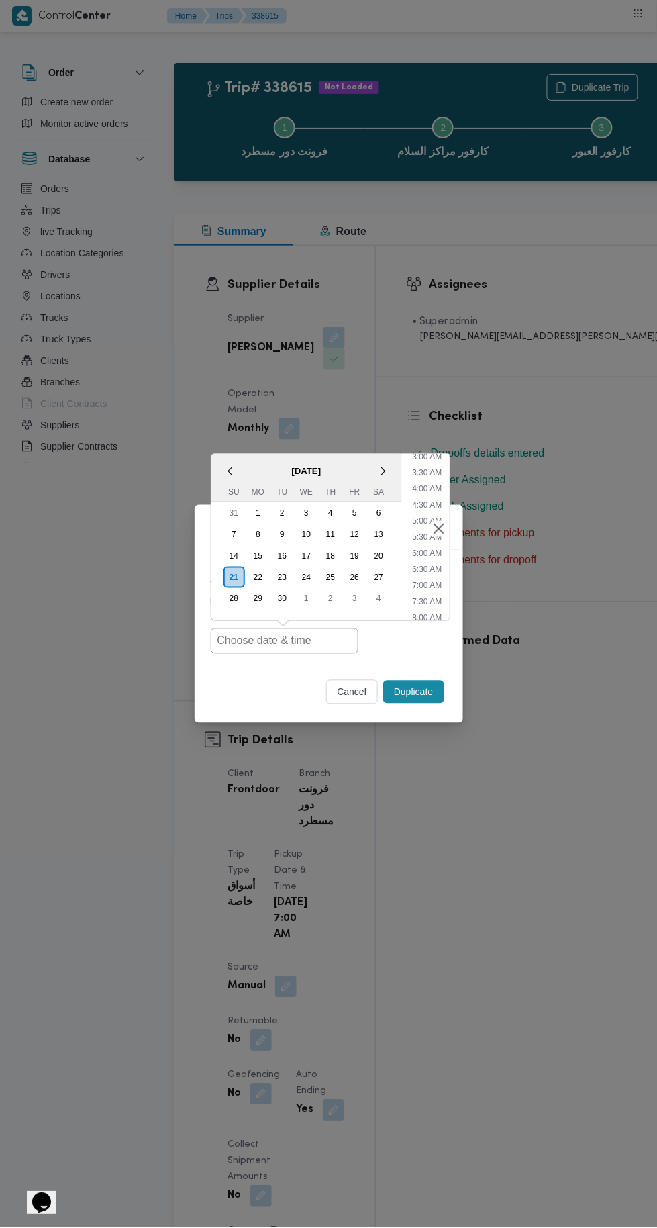
type input "[DATE] 7:00AM"
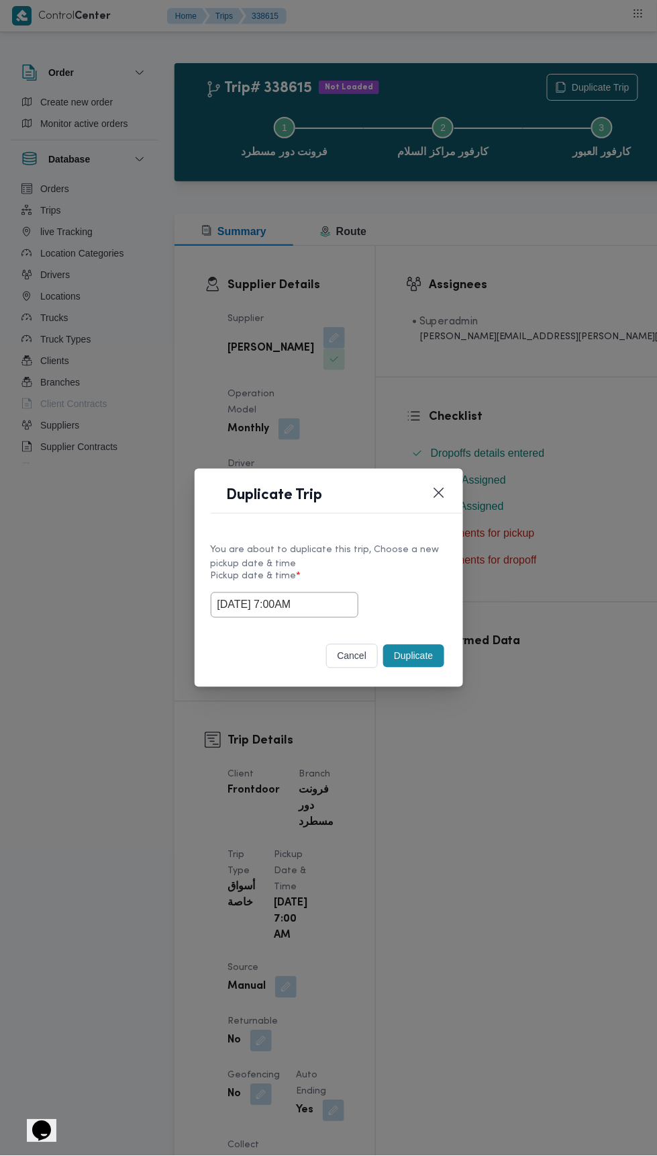
click at [532, 311] on div "Duplicate Trip You are about to duplicate this trip, Choose a new pickup date &…" at bounding box center [328, 578] width 657 height 1156
click at [415, 657] on button "Duplicate" at bounding box center [413, 656] width 60 height 23
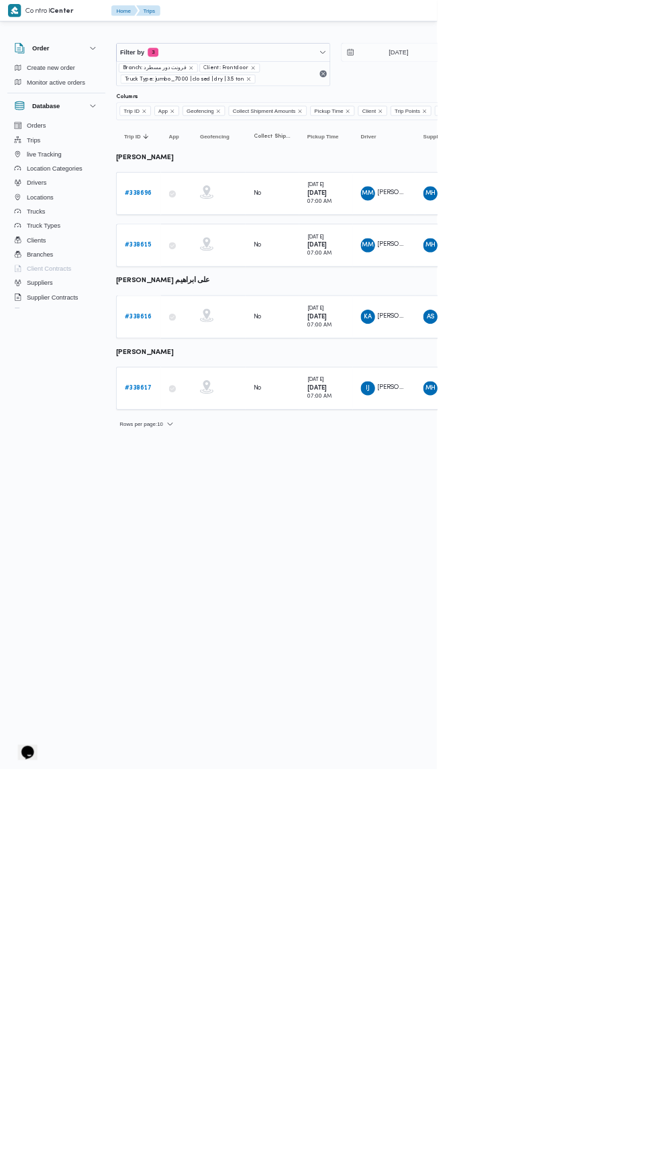
click at [218, 472] on b "# 338616" at bounding box center [207, 475] width 41 height 9
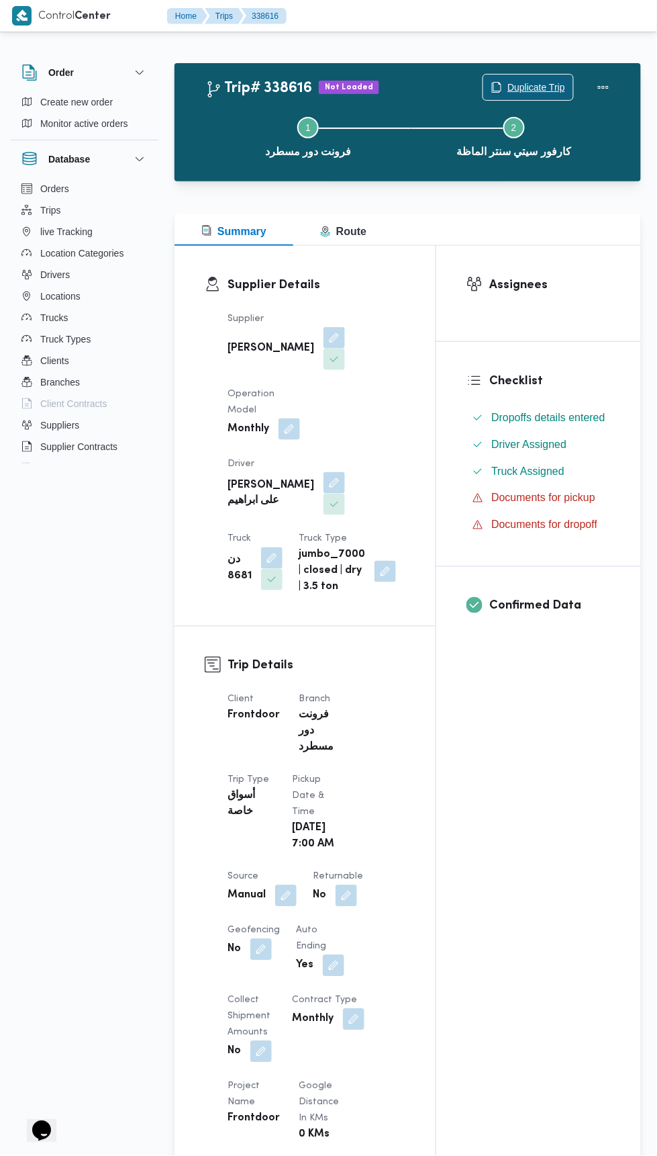
click at [517, 83] on span "Duplicate Trip" at bounding box center [537, 87] width 58 height 16
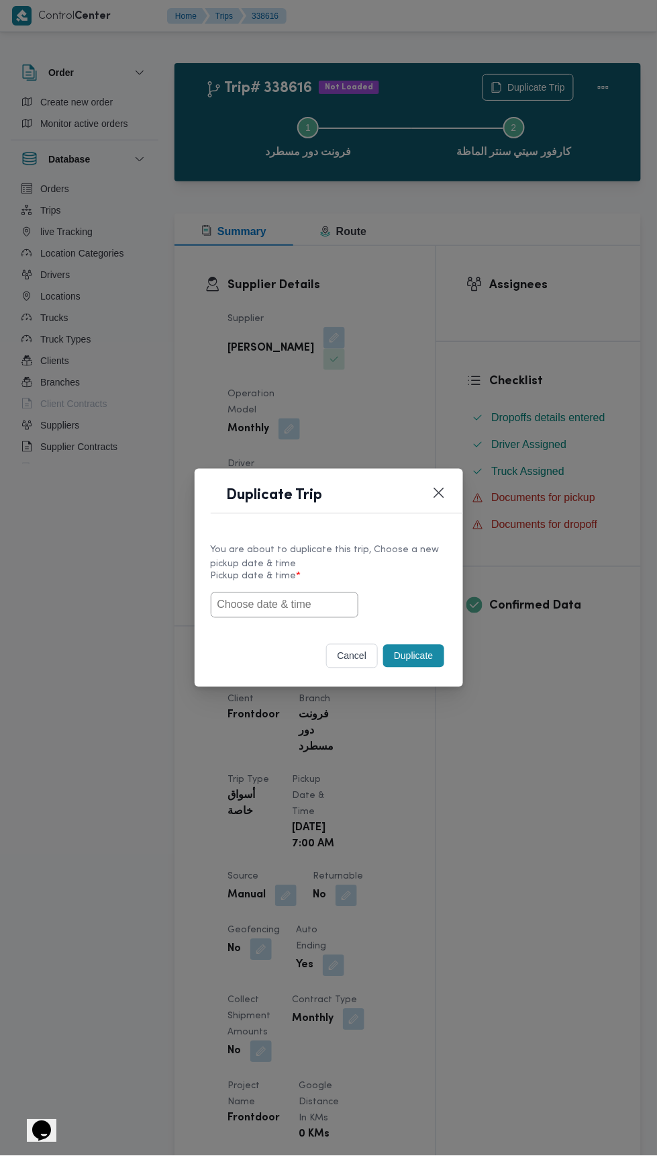
click at [272, 610] on input "text" at bounding box center [285, 605] width 148 height 26
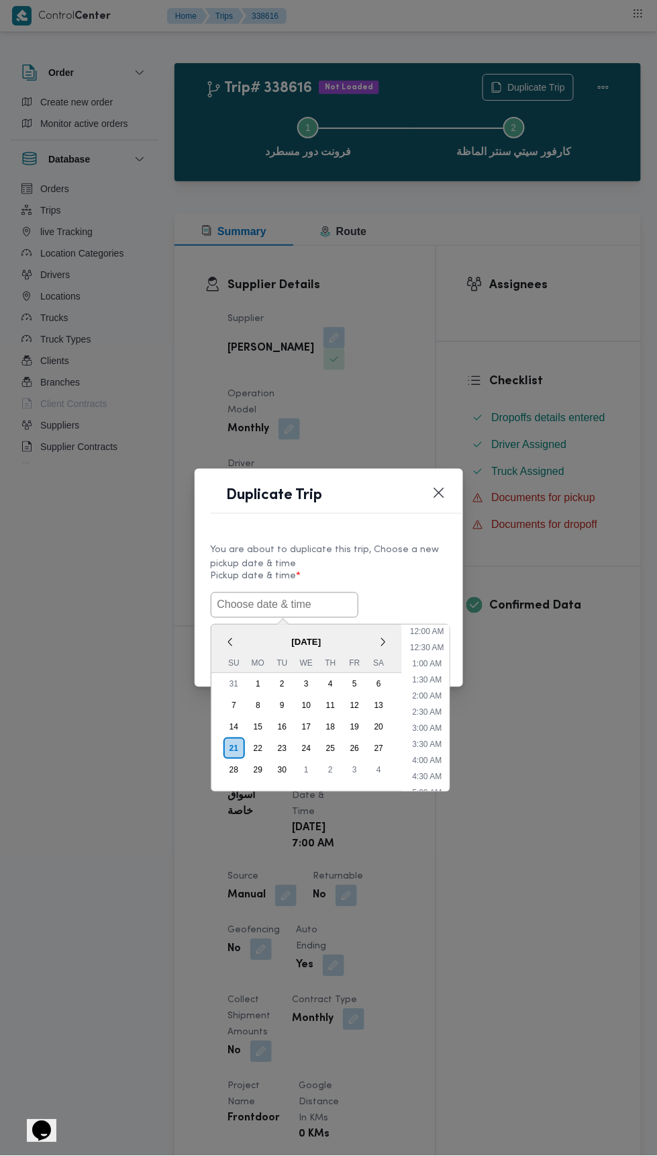
scroll to position [101, 0]
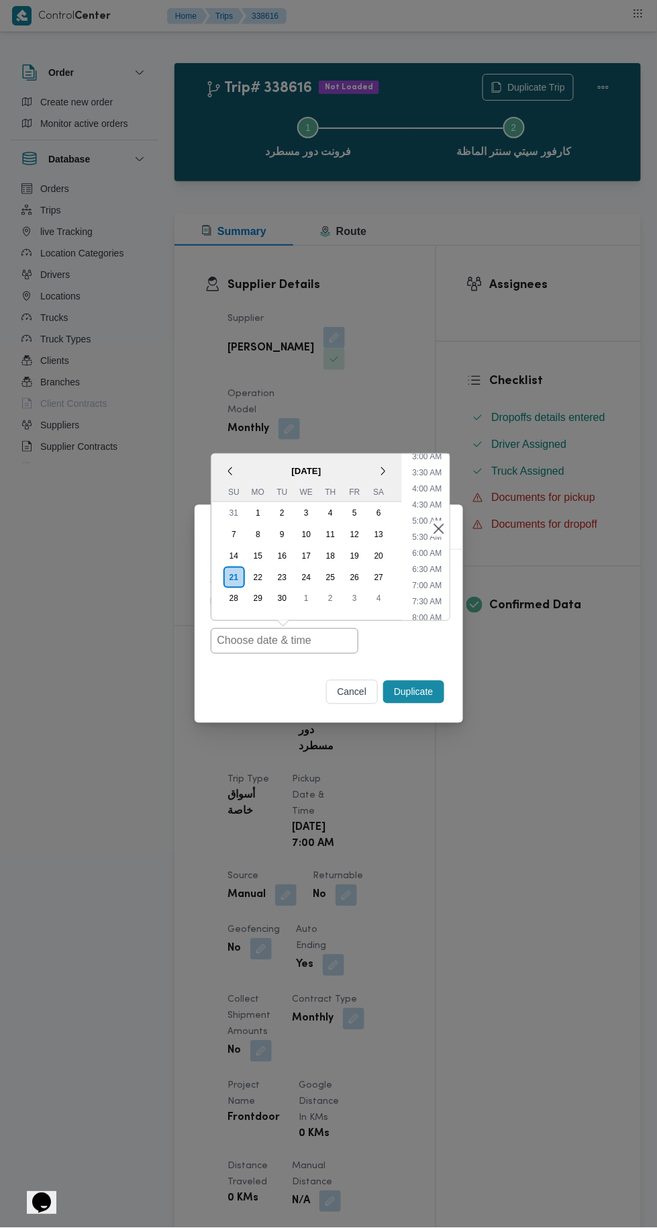
type input "[DATE] 7:00AM"
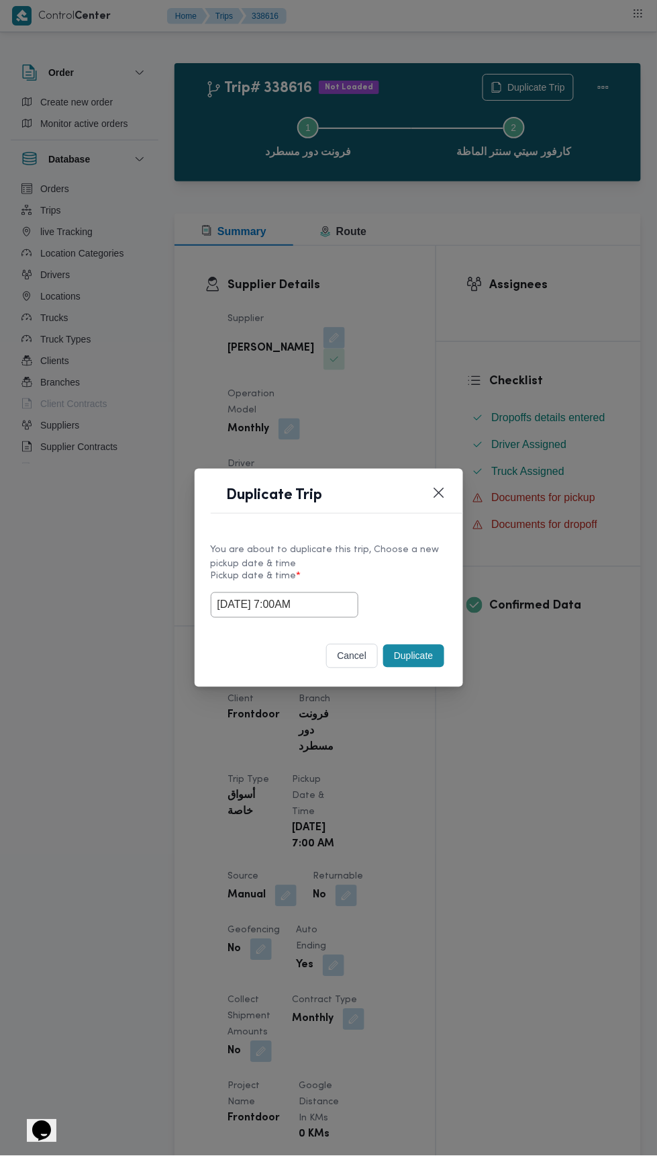
click at [533, 301] on div "Duplicate Trip You are about to duplicate this trip, Choose a new pickup date &…" at bounding box center [328, 578] width 657 height 1156
click at [420, 655] on button "Duplicate" at bounding box center [413, 656] width 60 height 23
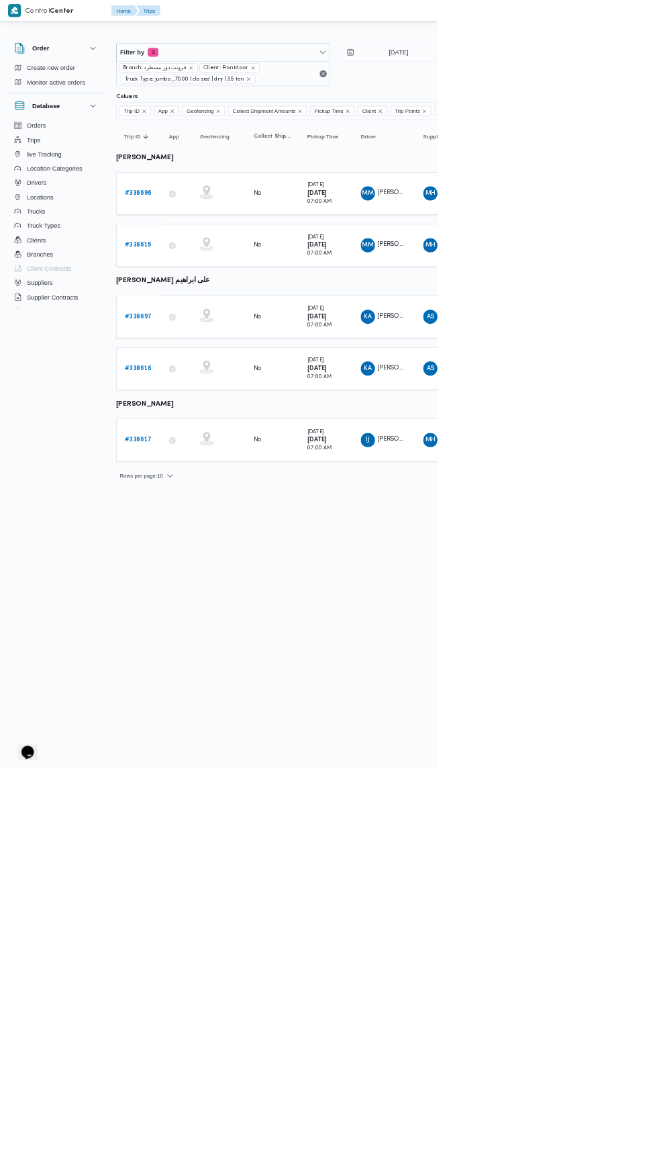
click at [215, 657] on b "# 338617" at bounding box center [207, 661] width 41 height 9
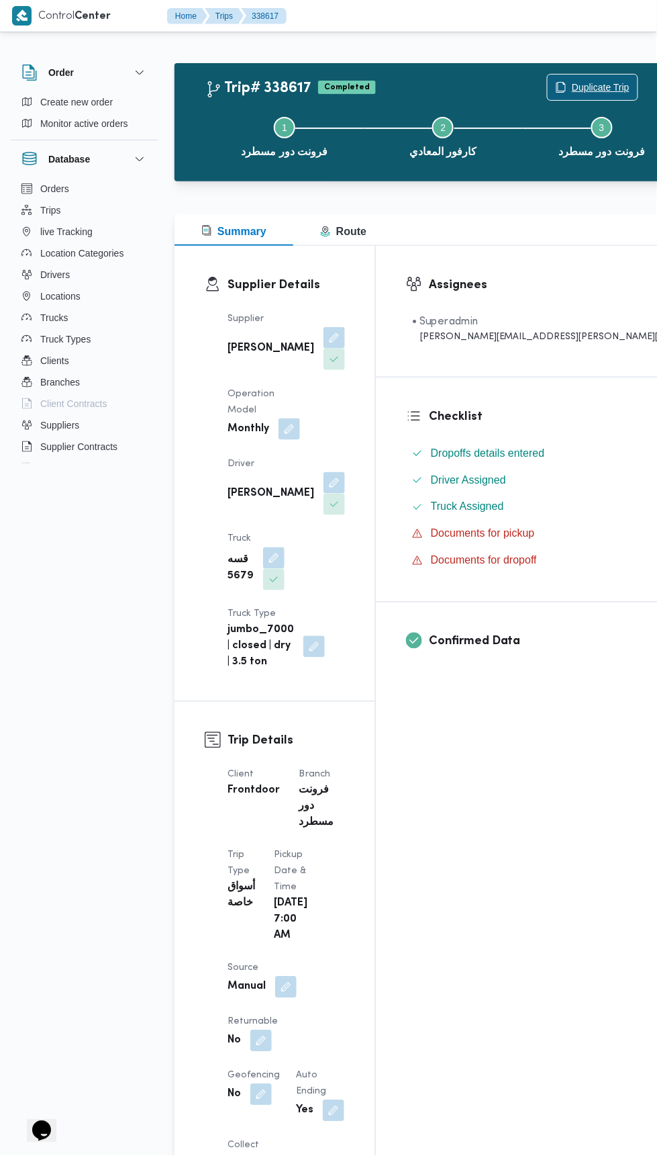
click at [572, 84] on span "Duplicate Trip" at bounding box center [601, 87] width 58 height 16
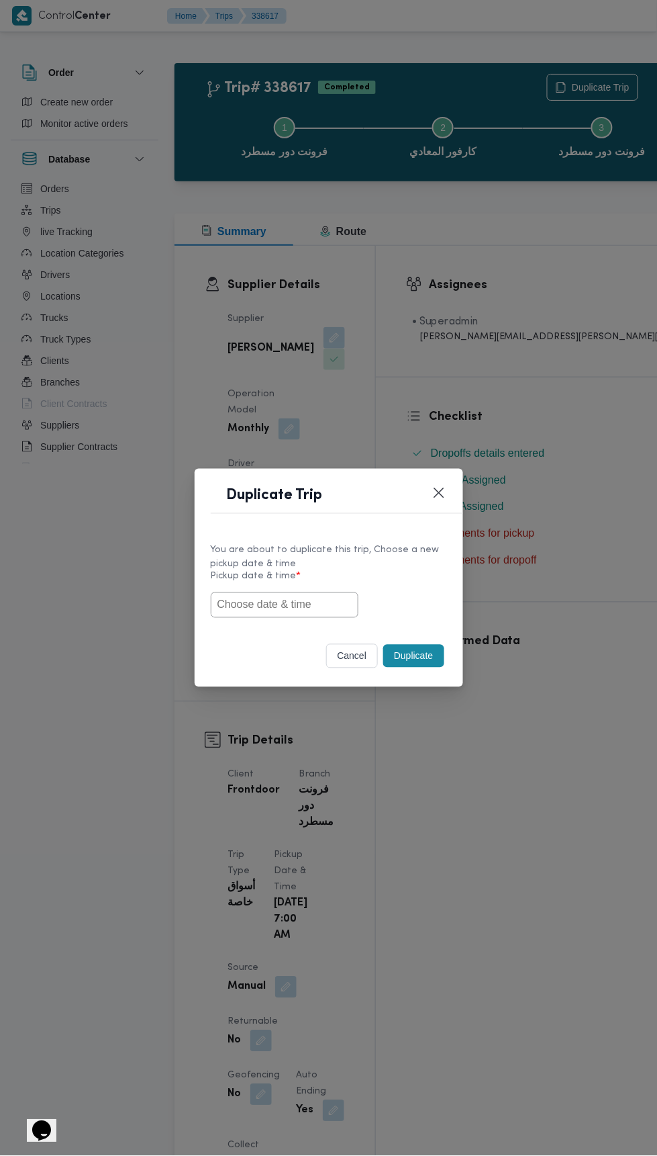
click at [301, 607] on input "text" at bounding box center [285, 605] width 148 height 26
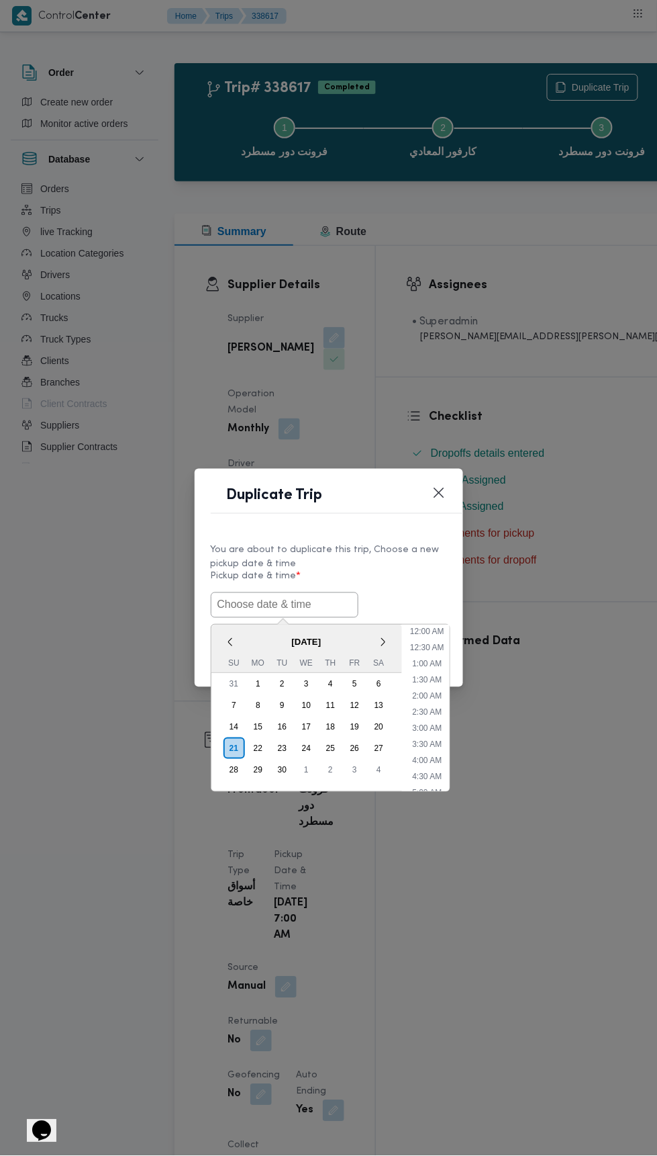
scroll to position [101, 0]
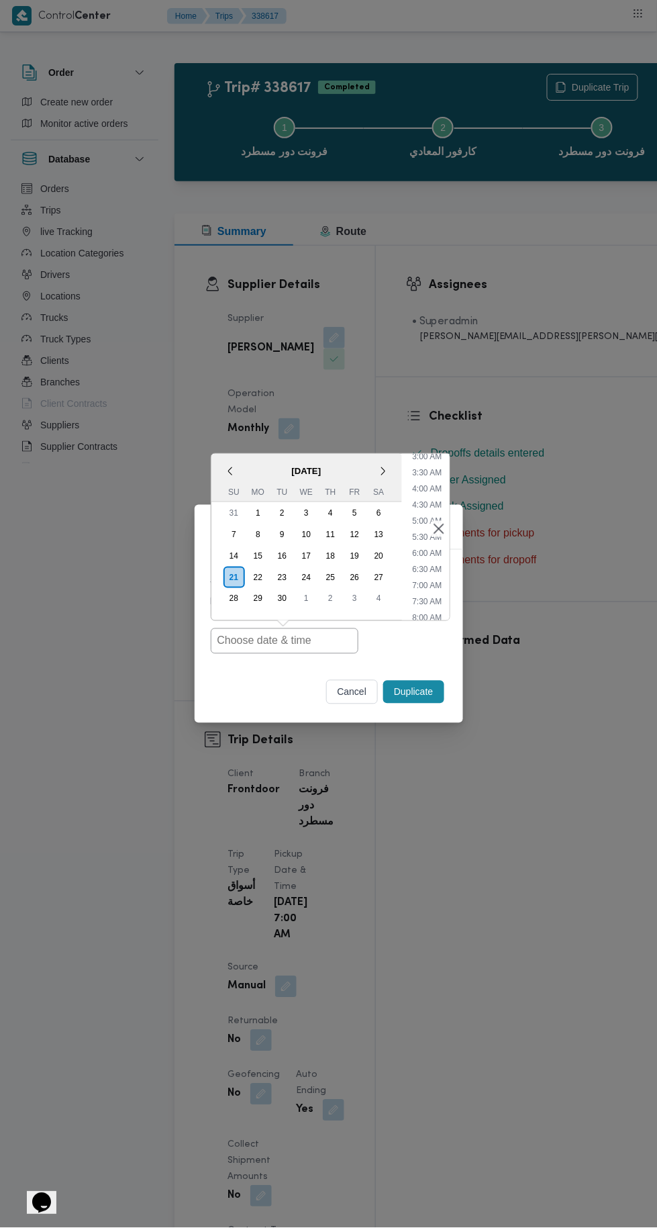
type input "[DATE] 7:00AM"
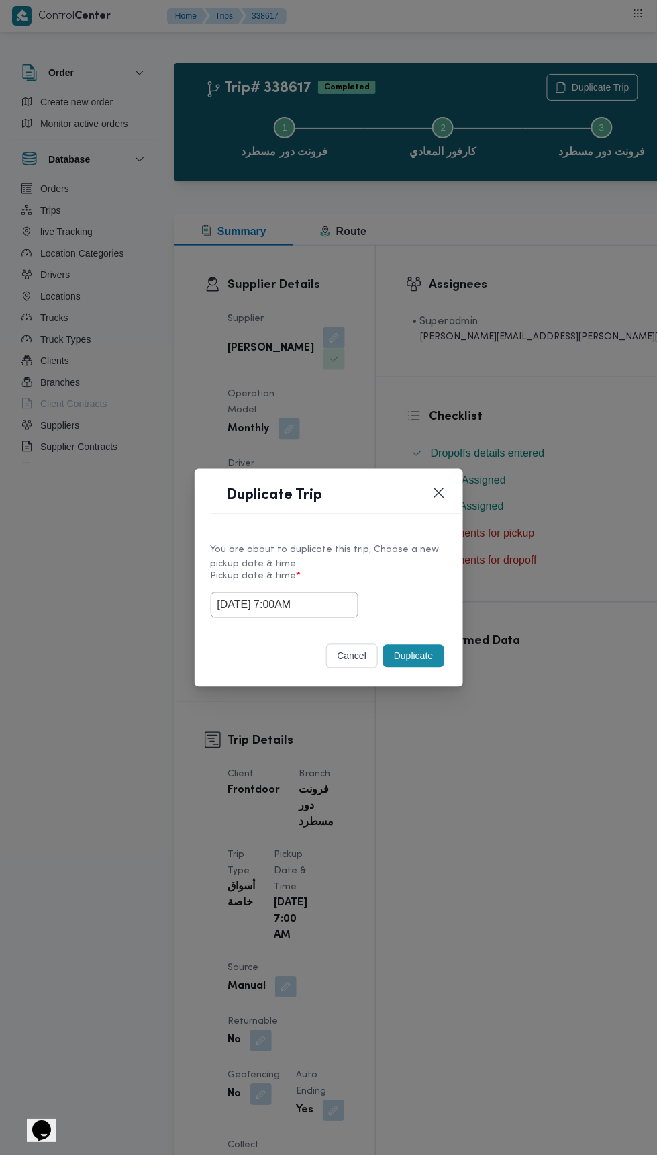
click at [490, 295] on div "Duplicate Trip You are about to duplicate this trip, Choose a new pickup date &…" at bounding box center [328, 578] width 657 height 1156
click at [438, 661] on button "Duplicate" at bounding box center [413, 656] width 60 height 23
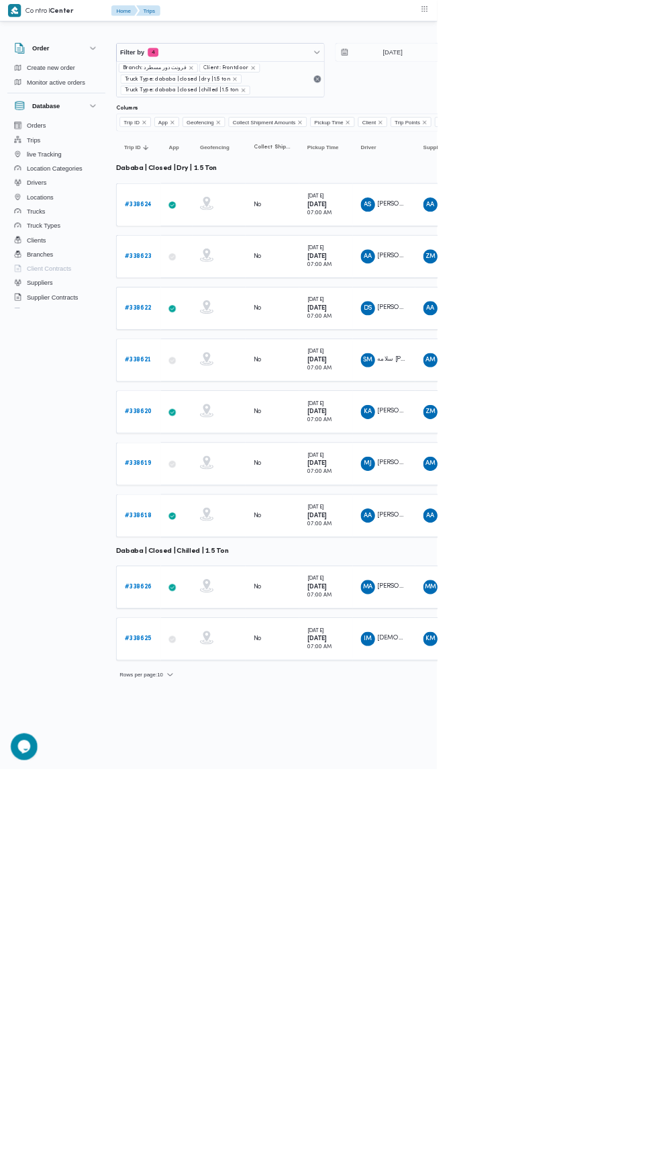
click at [211, 303] on b "# 338624" at bounding box center [207, 307] width 41 height 9
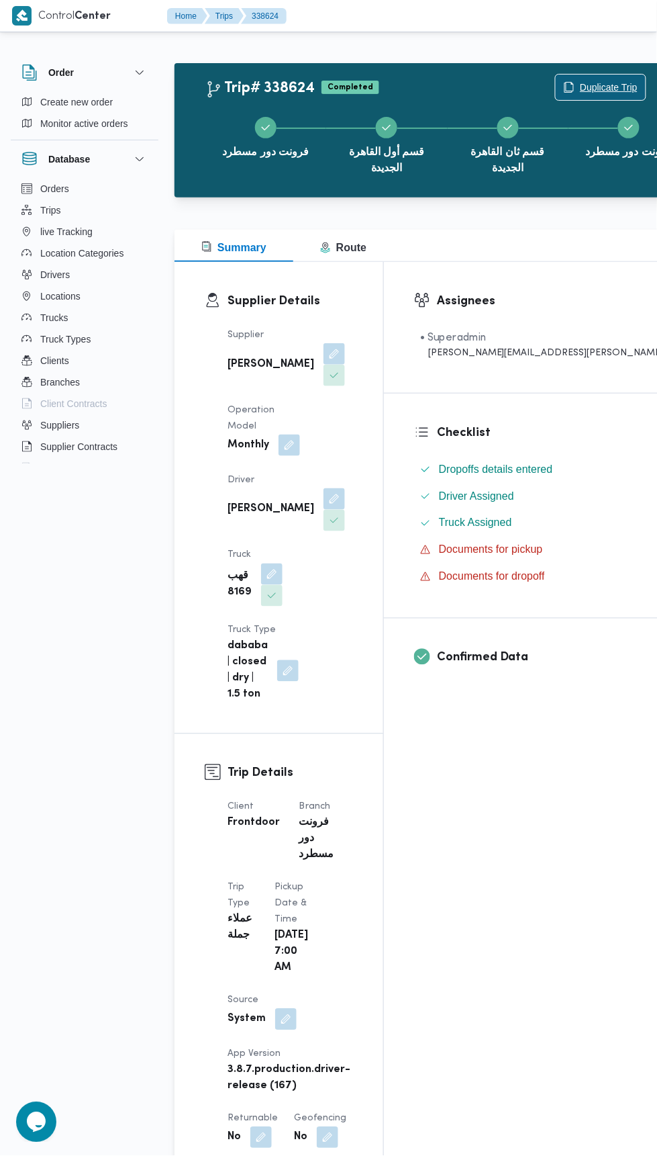
click at [556, 76] on span "Duplicate Trip" at bounding box center [601, 88] width 90 height 26
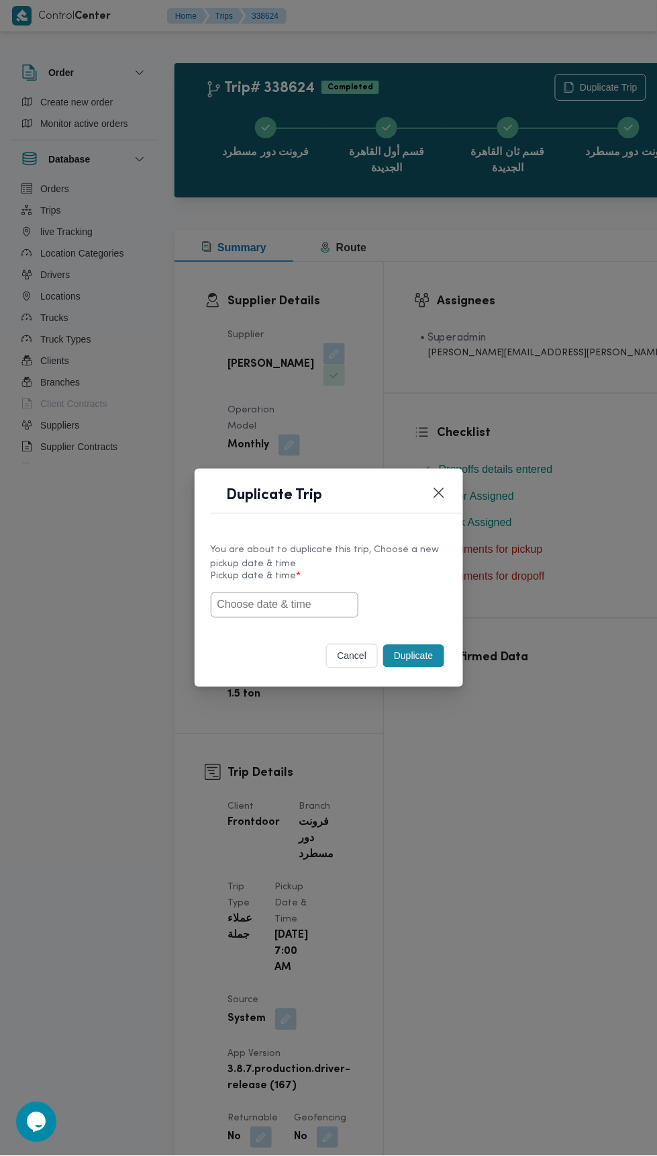
click at [293, 605] on input "text" at bounding box center [285, 605] width 148 height 26
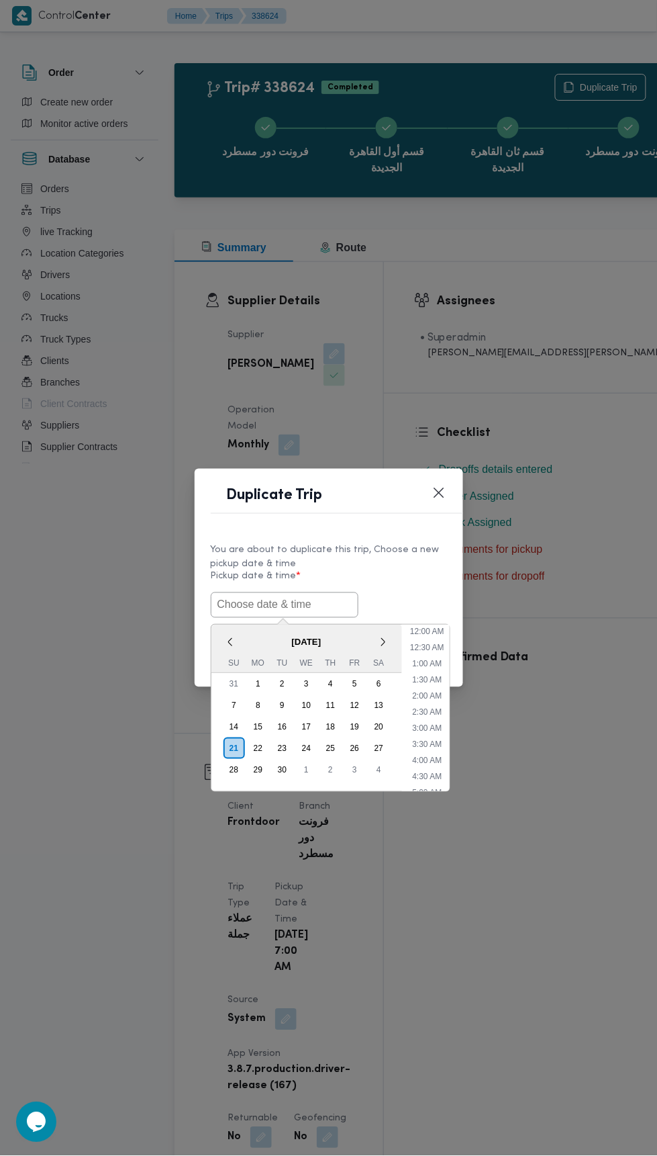
scroll to position [101, 0]
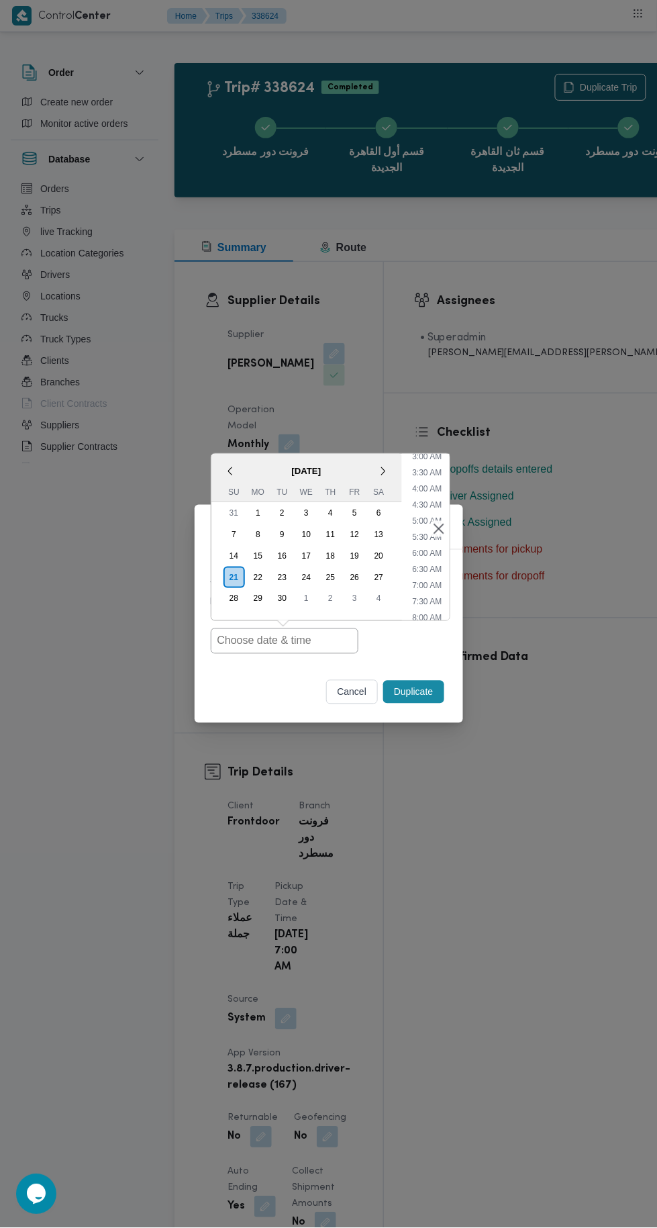
type input "[DATE] 7:00AM"
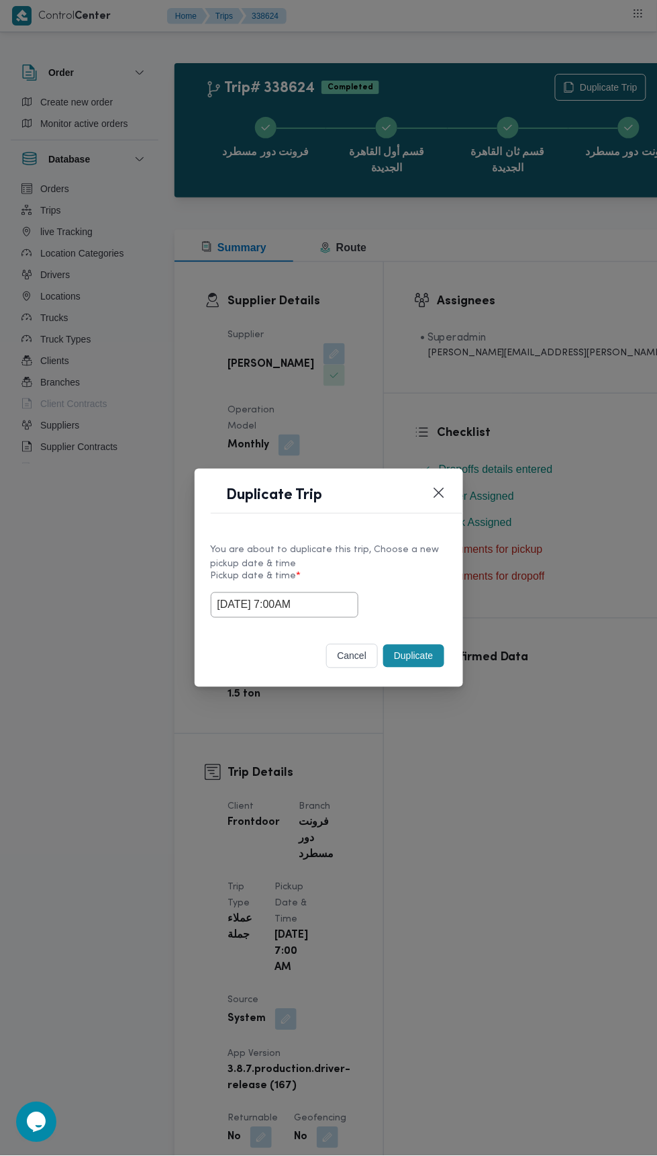
click at [548, 277] on div "Duplicate Trip You are about to duplicate this trip, Choose a new pickup date &…" at bounding box center [328, 578] width 657 height 1156
click at [410, 649] on button "Duplicate" at bounding box center [413, 656] width 60 height 23
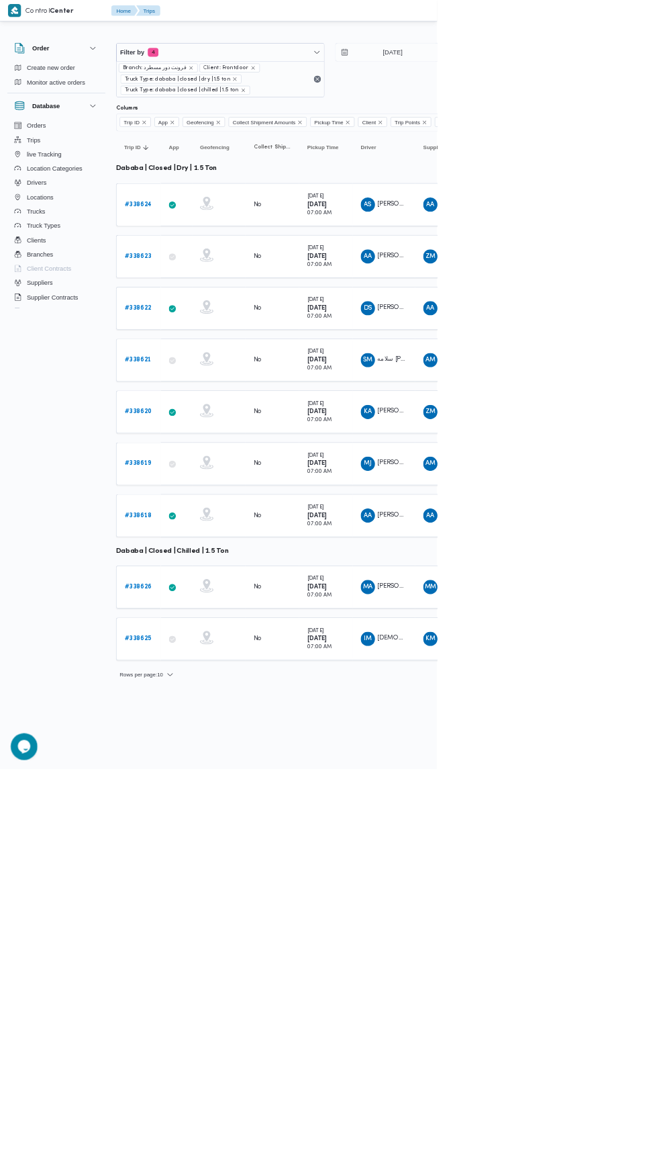
click at [212, 382] on b "# 338623" at bounding box center [207, 385] width 40 height 9
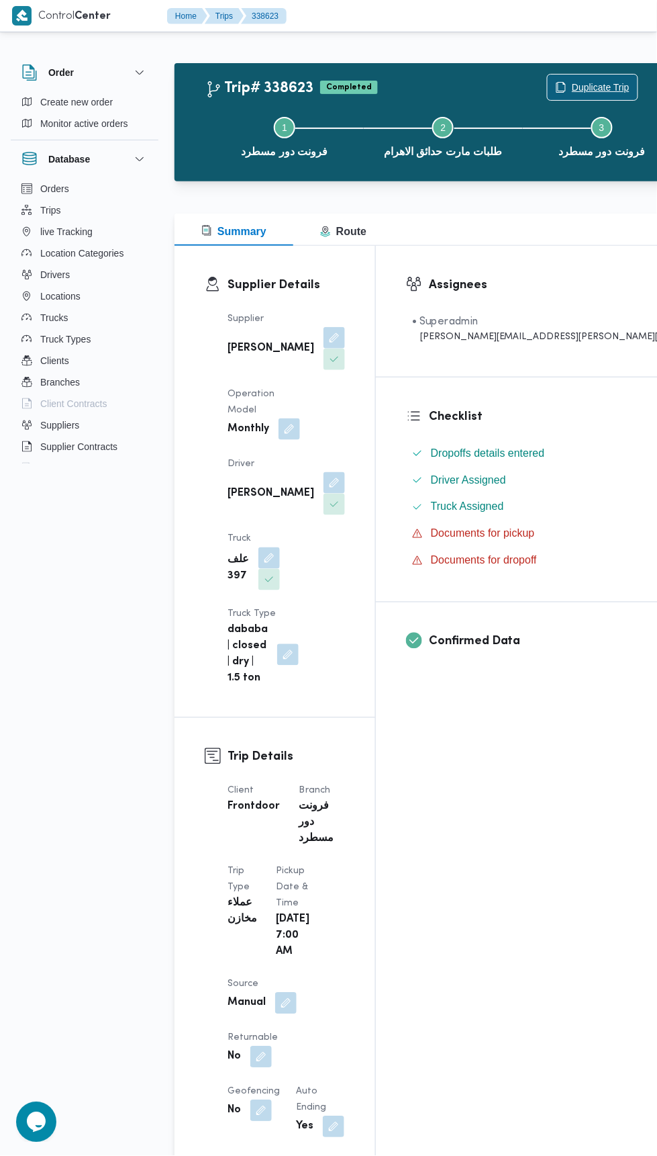
click at [572, 82] on span "Duplicate Trip" at bounding box center [601, 87] width 58 height 16
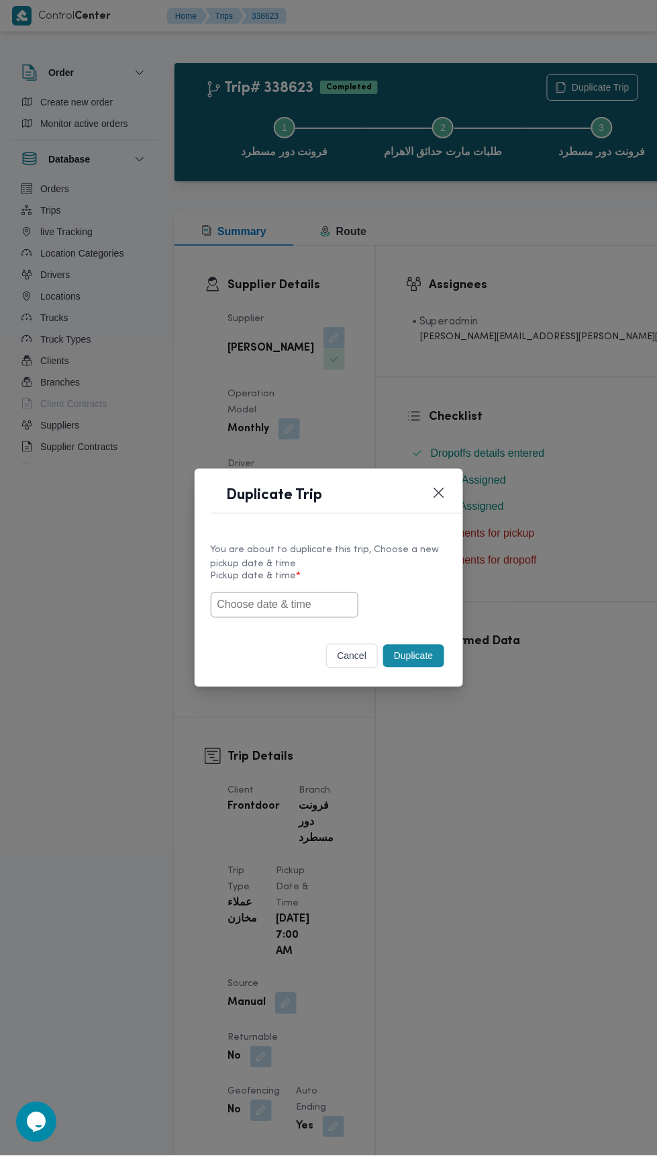
click at [283, 604] on input "text" at bounding box center [285, 605] width 148 height 26
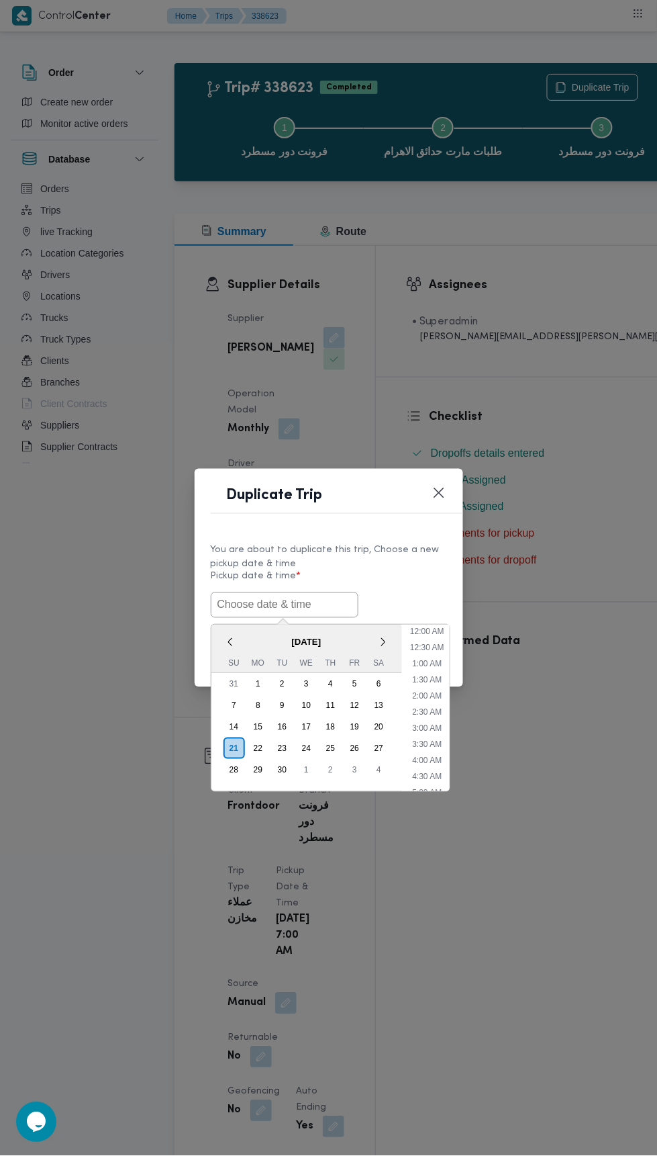
scroll to position [101, 0]
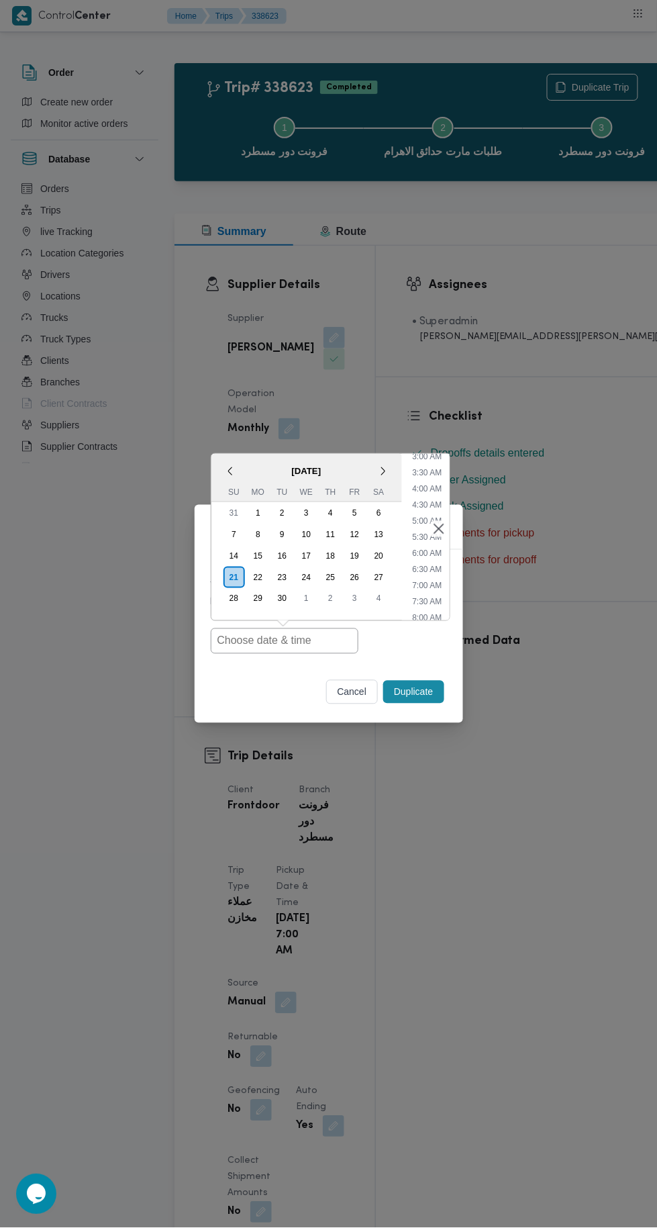
type input "[DATE] 7:00AM"
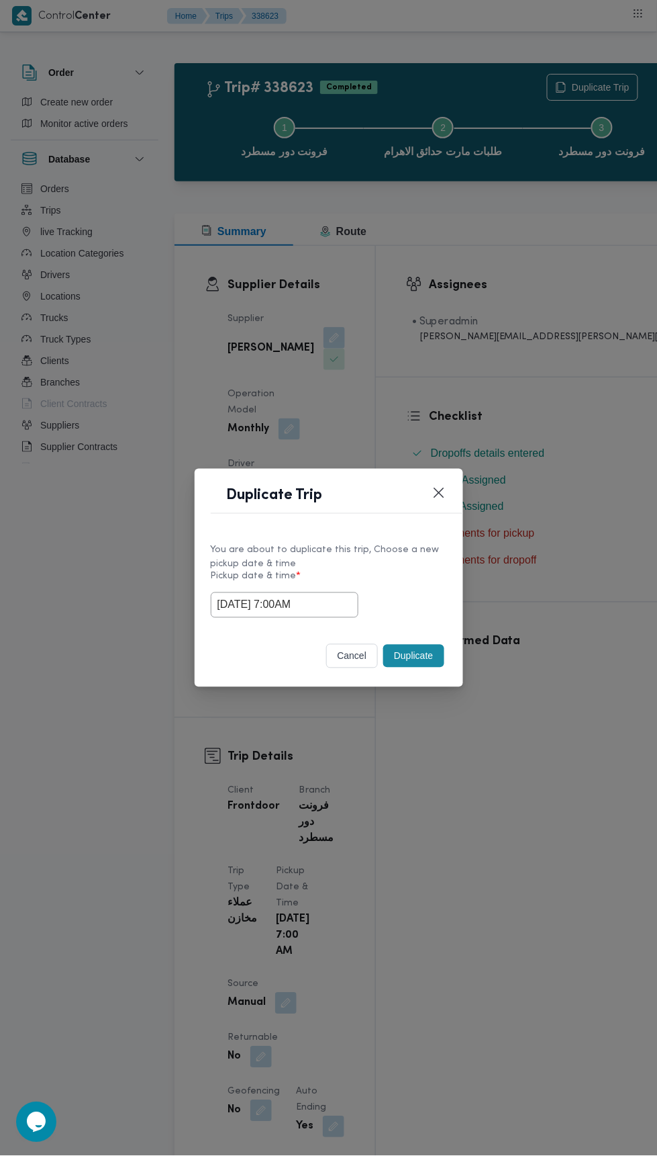
click at [588, 257] on div "Duplicate Trip You are about to duplicate this trip, Choose a new pickup date &…" at bounding box center [328, 578] width 657 height 1156
click at [435, 651] on button "Duplicate" at bounding box center [413, 656] width 60 height 23
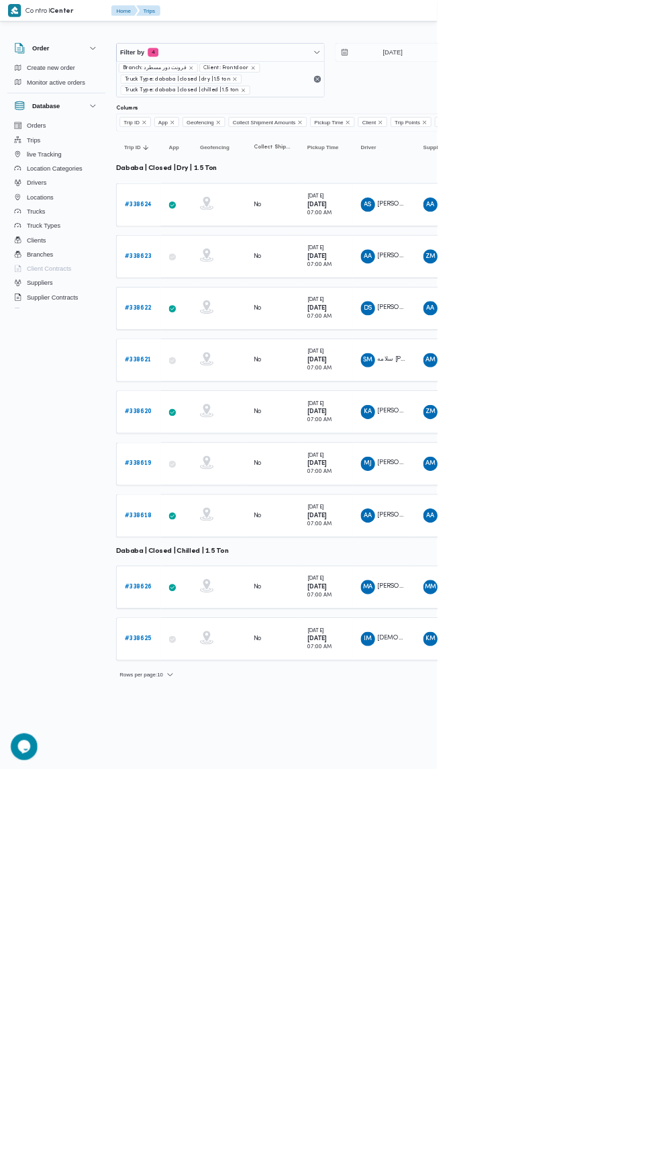
click at [209, 459] on b "# 338622" at bounding box center [207, 463] width 40 height 9
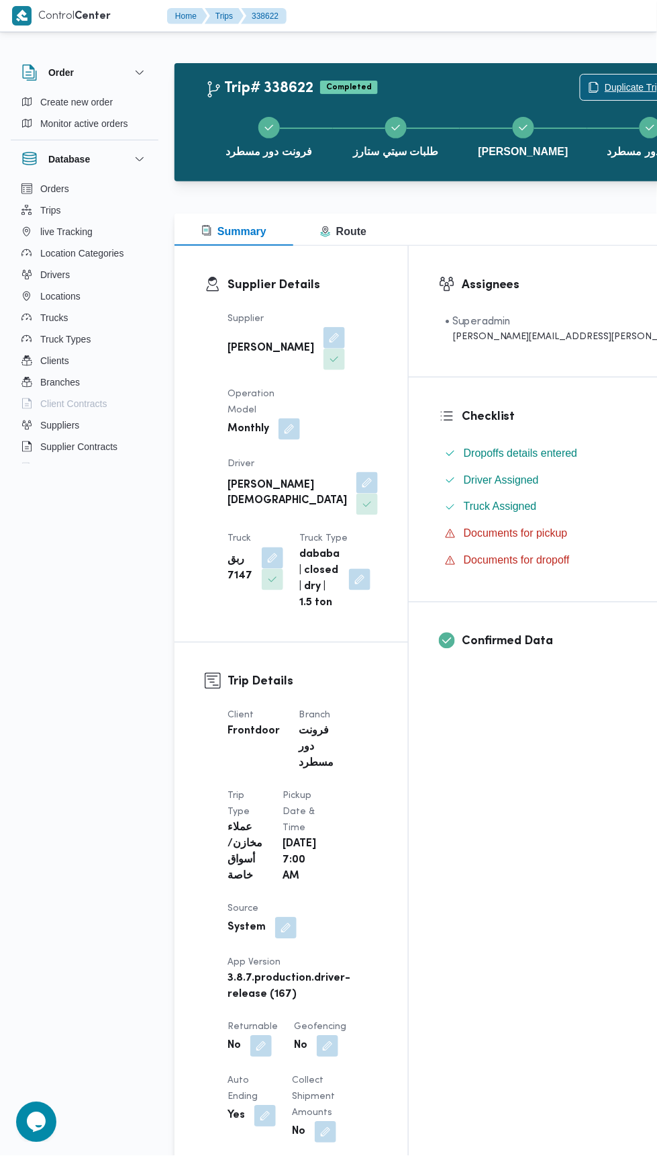
click at [605, 86] on span "Duplicate Trip" at bounding box center [634, 87] width 58 height 16
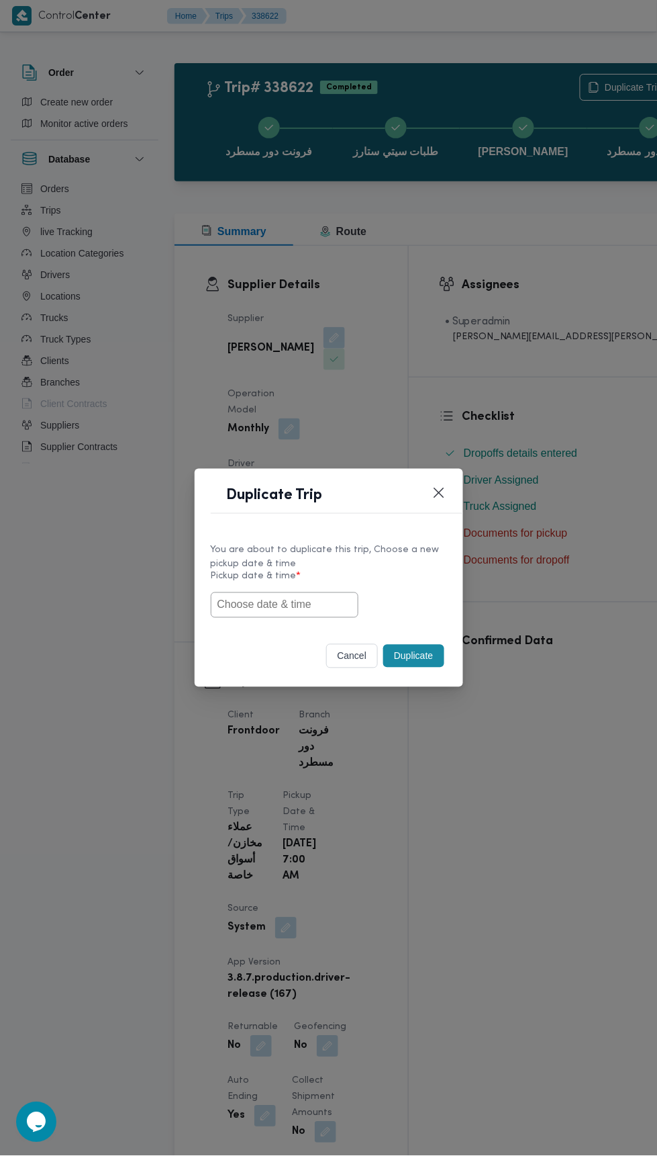
click at [300, 606] on input "text" at bounding box center [285, 605] width 148 height 26
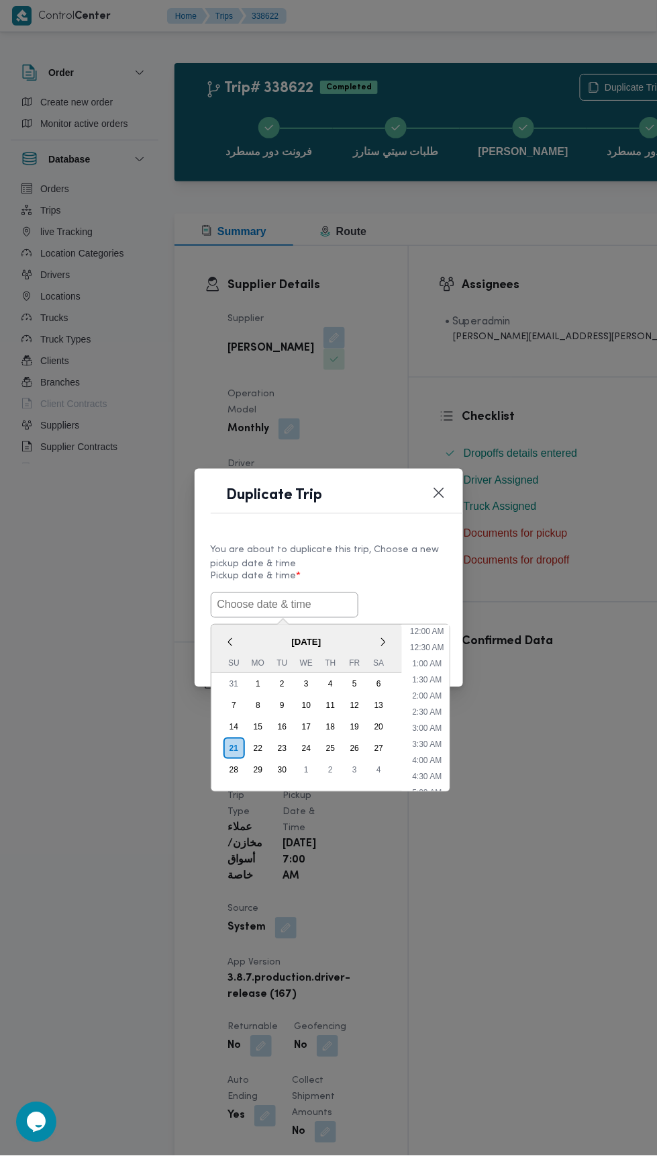
scroll to position [101, 0]
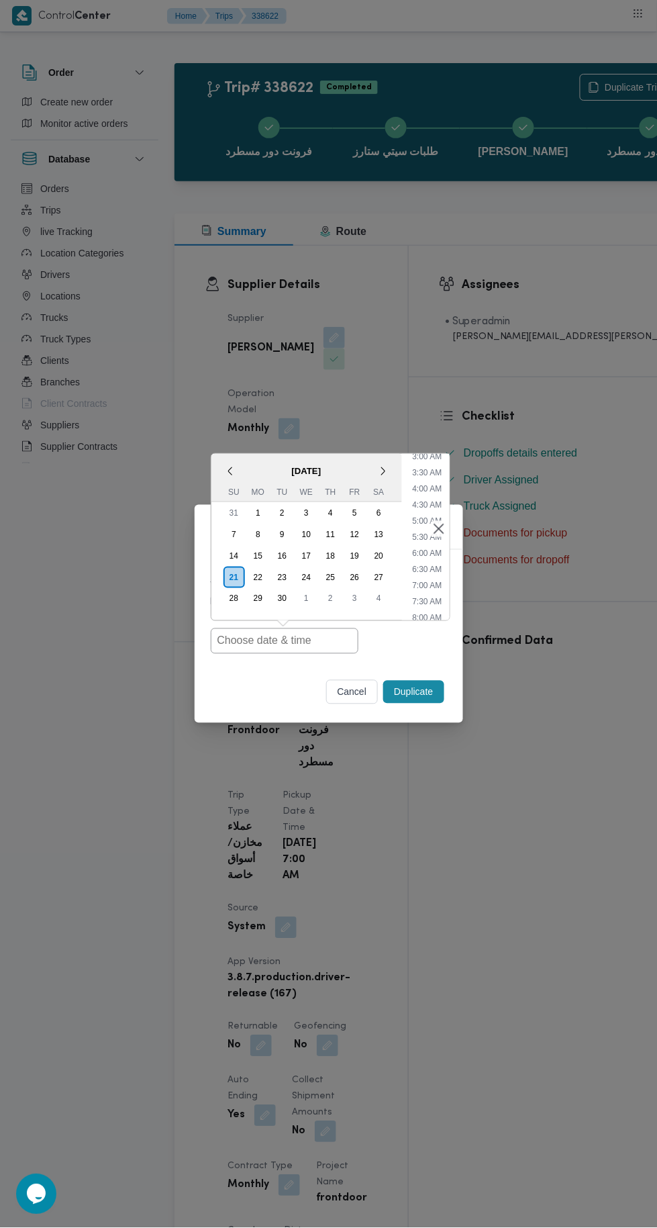
type input "[DATE] 7:00AM"
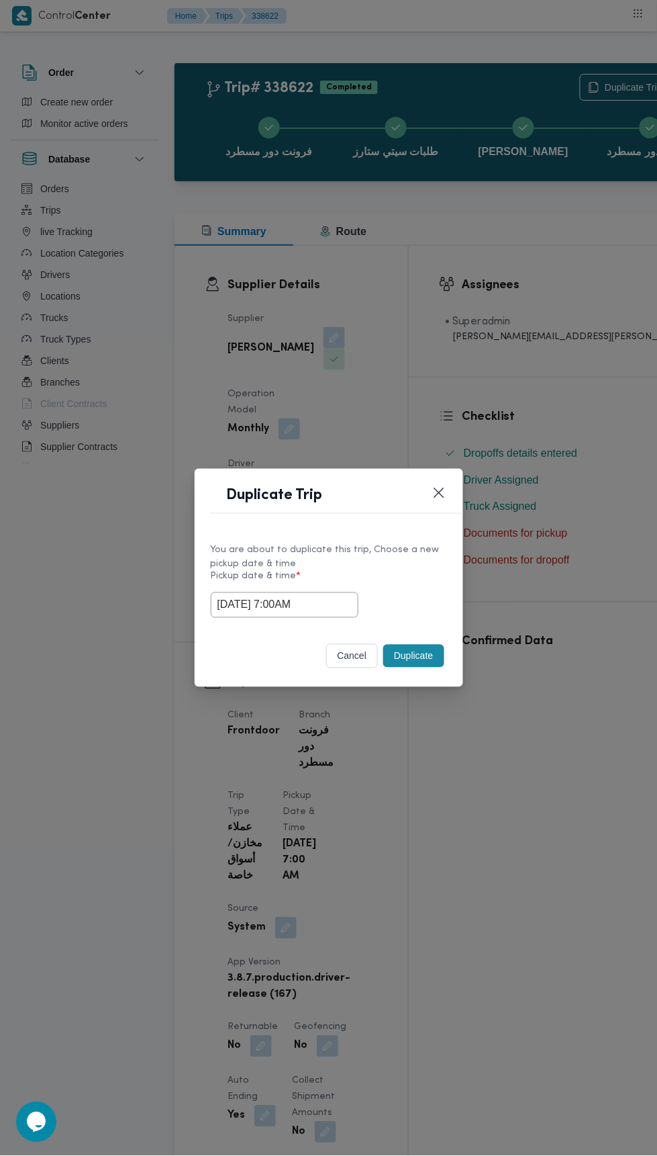
click at [519, 295] on div "Duplicate Trip You are about to duplicate this trip, Choose a new pickup date &…" at bounding box center [328, 578] width 657 height 1156
click at [430, 650] on button "Duplicate" at bounding box center [413, 656] width 60 height 23
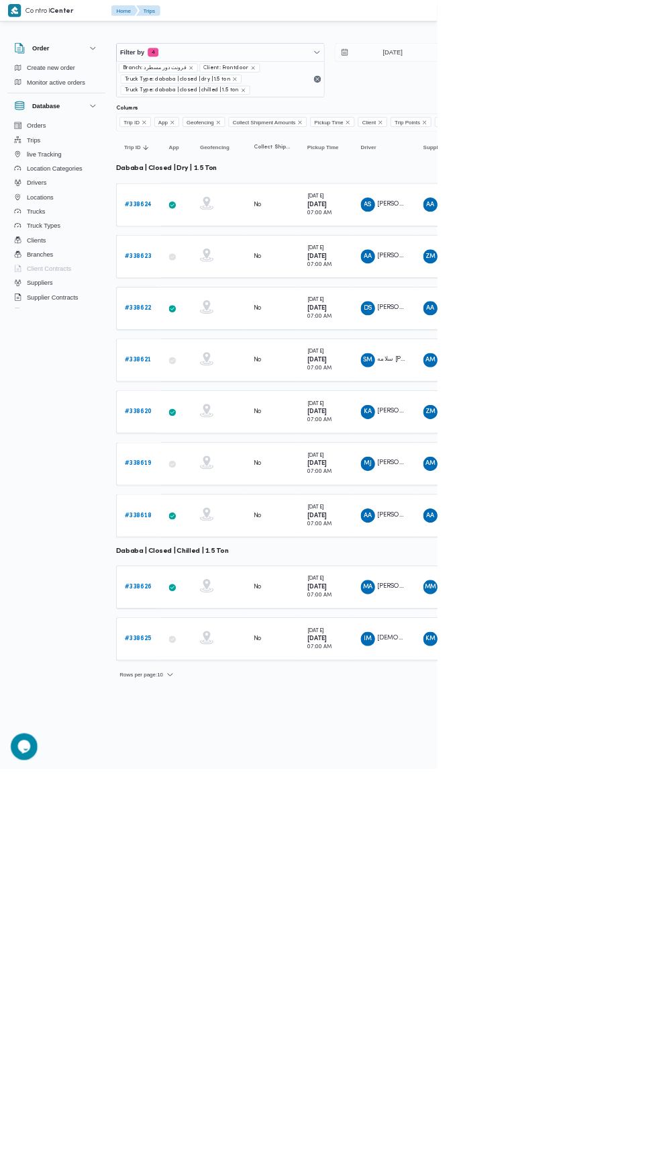
click at [224, 540] on b "# 338621" at bounding box center [207, 540] width 40 height 9
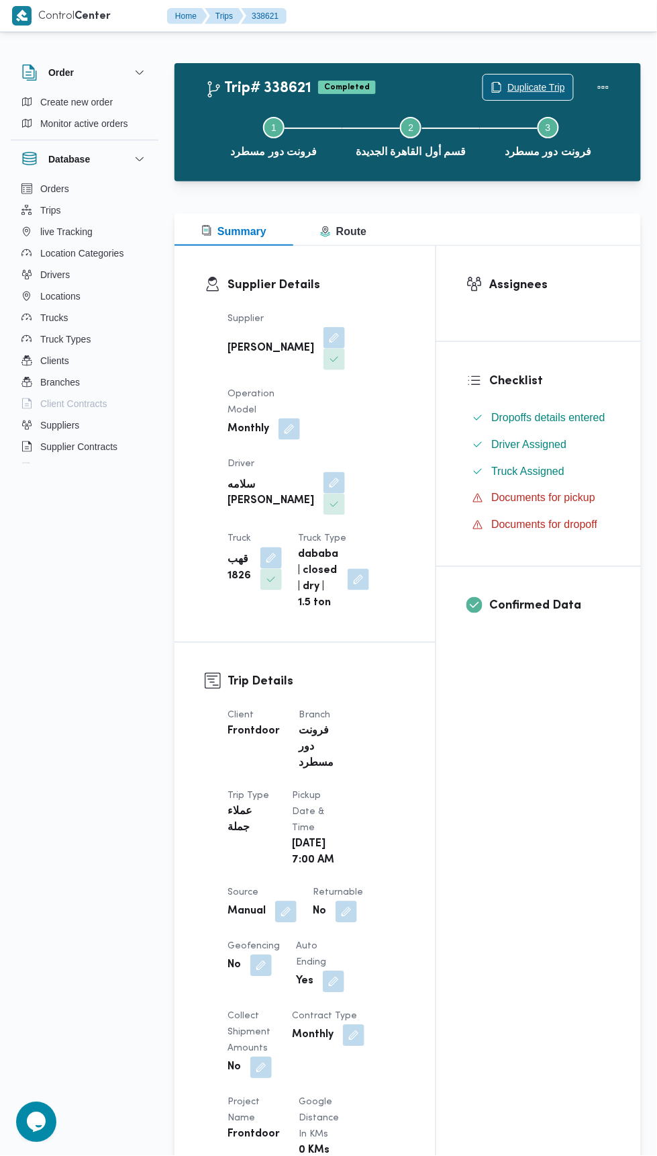
click at [545, 83] on span "Duplicate Trip" at bounding box center [537, 87] width 58 height 16
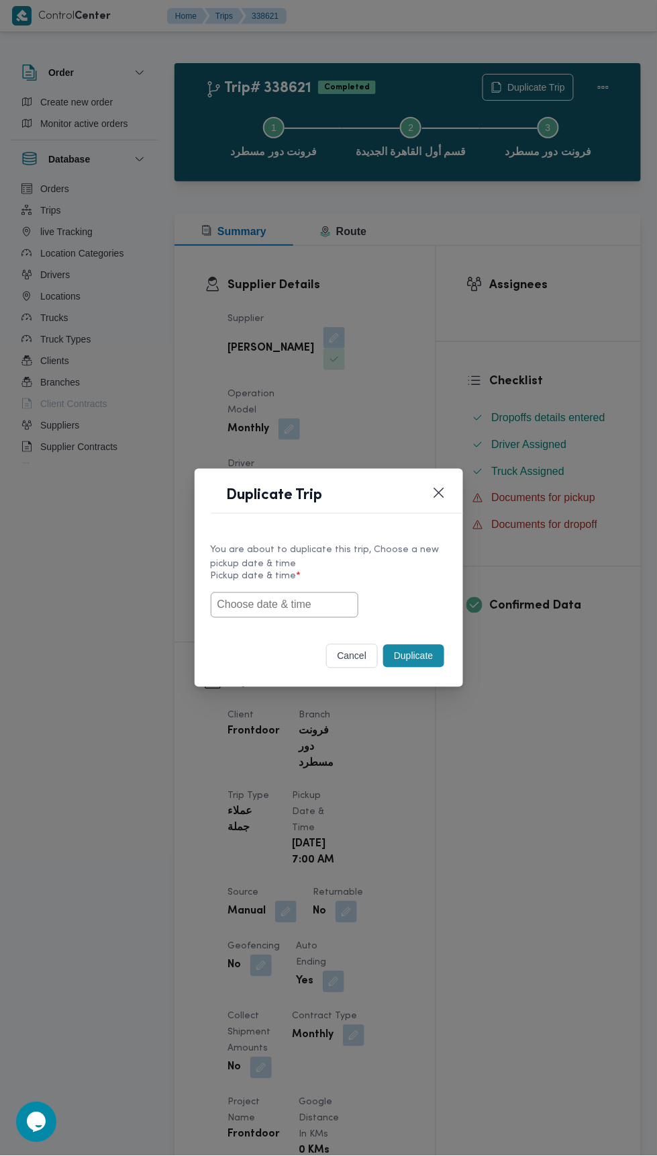
click at [308, 600] on input "text" at bounding box center [285, 605] width 148 height 26
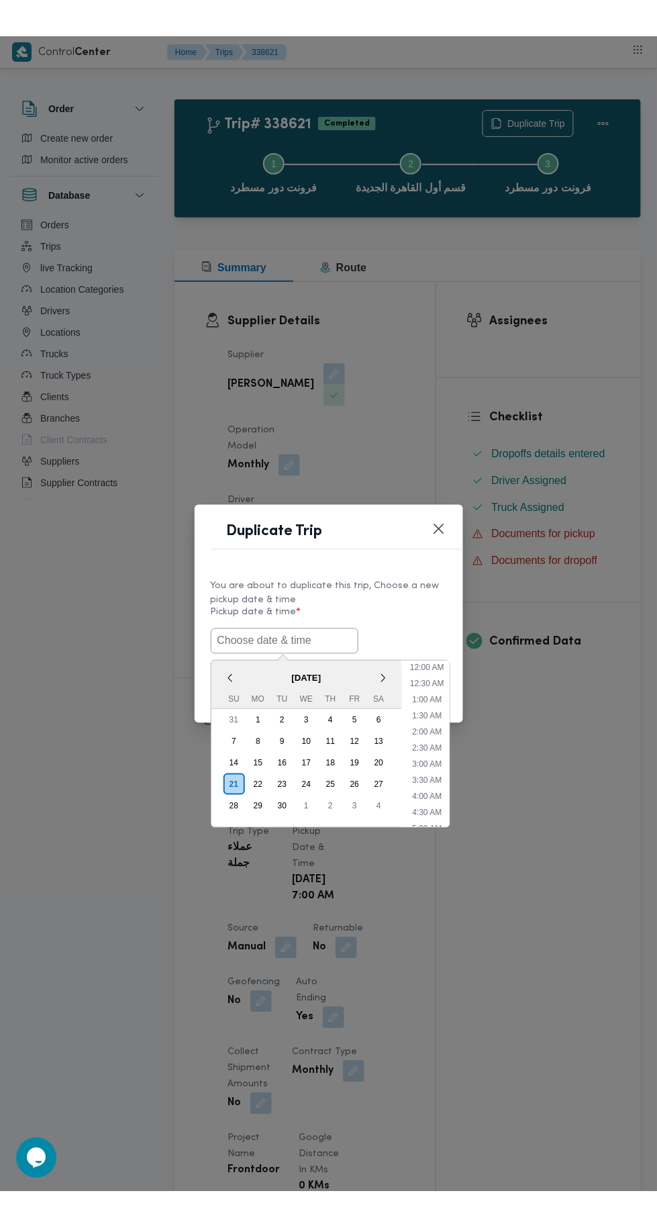
scroll to position [101, 0]
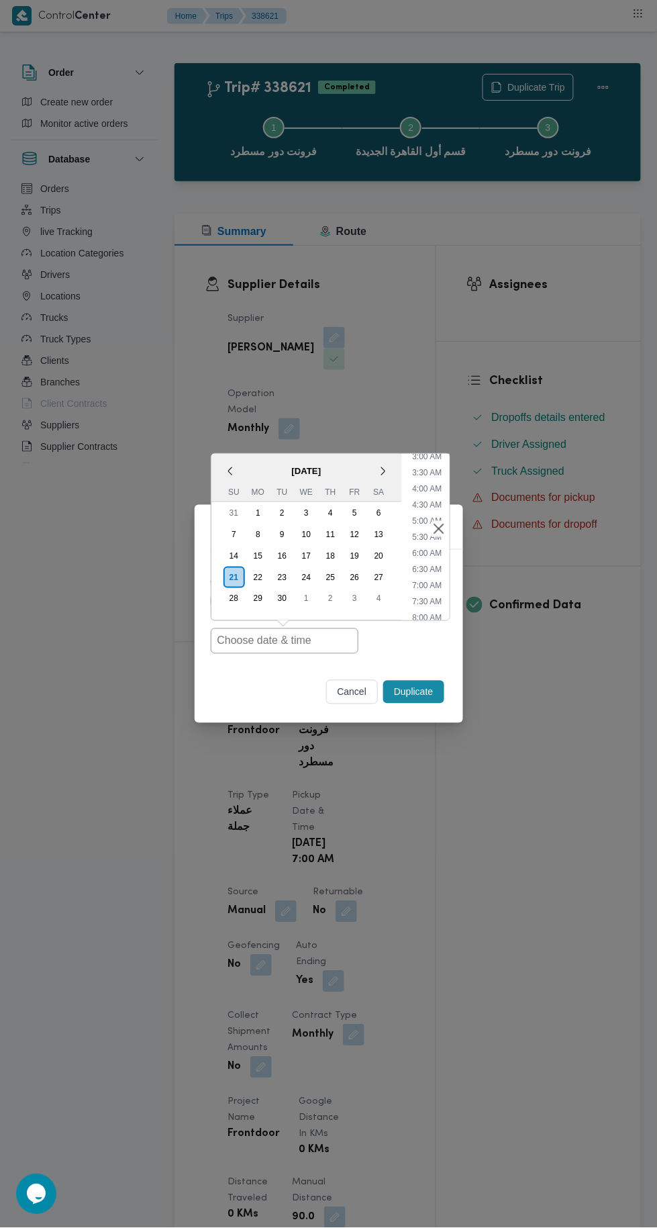
type input "[DATE] 7:00AM"
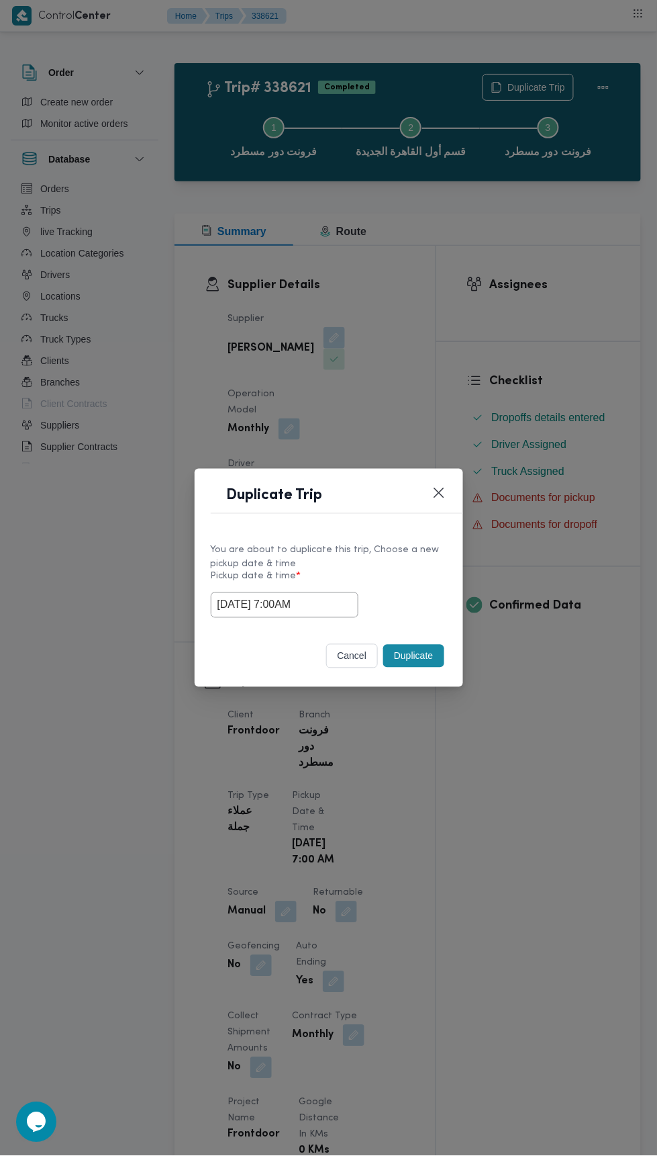
click at [535, 328] on div "Duplicate Trip You are about to duplicate this trip, Choose a new pickup date &…" at bounding box center [328, 578] width 657 height 1156
click at [420, 655] on button "Duplicate" at bounding box center [413, 656] width 60 height 23
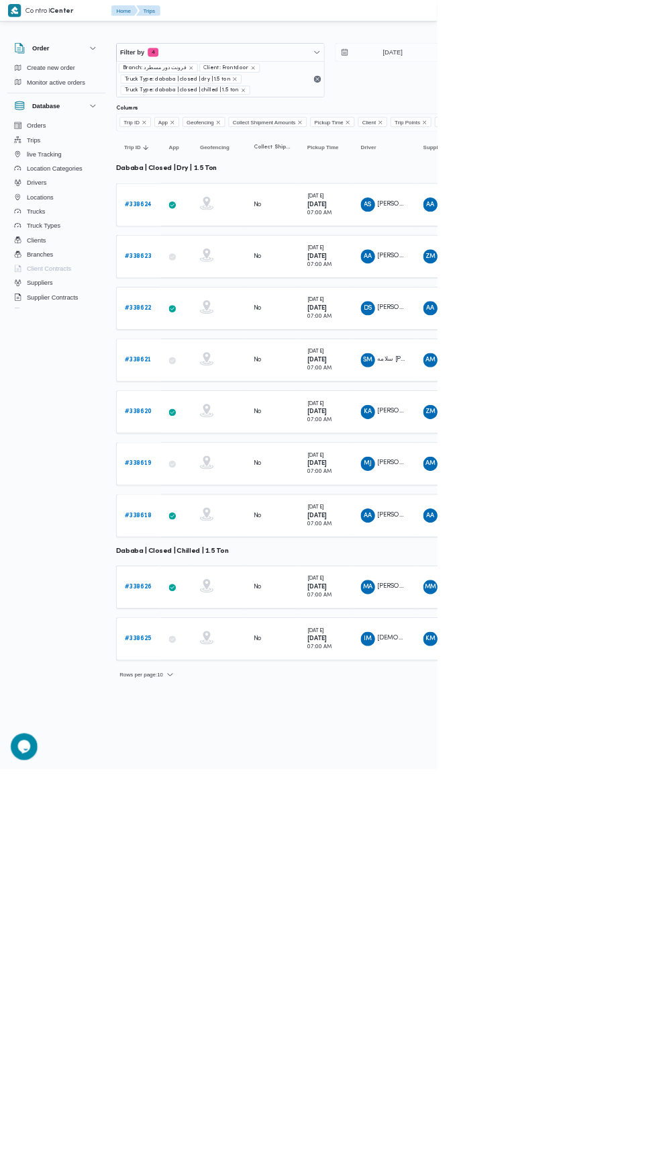
click at [220, 614] on b "# 338620" at bounding box center [207, 618] width 41 height 9
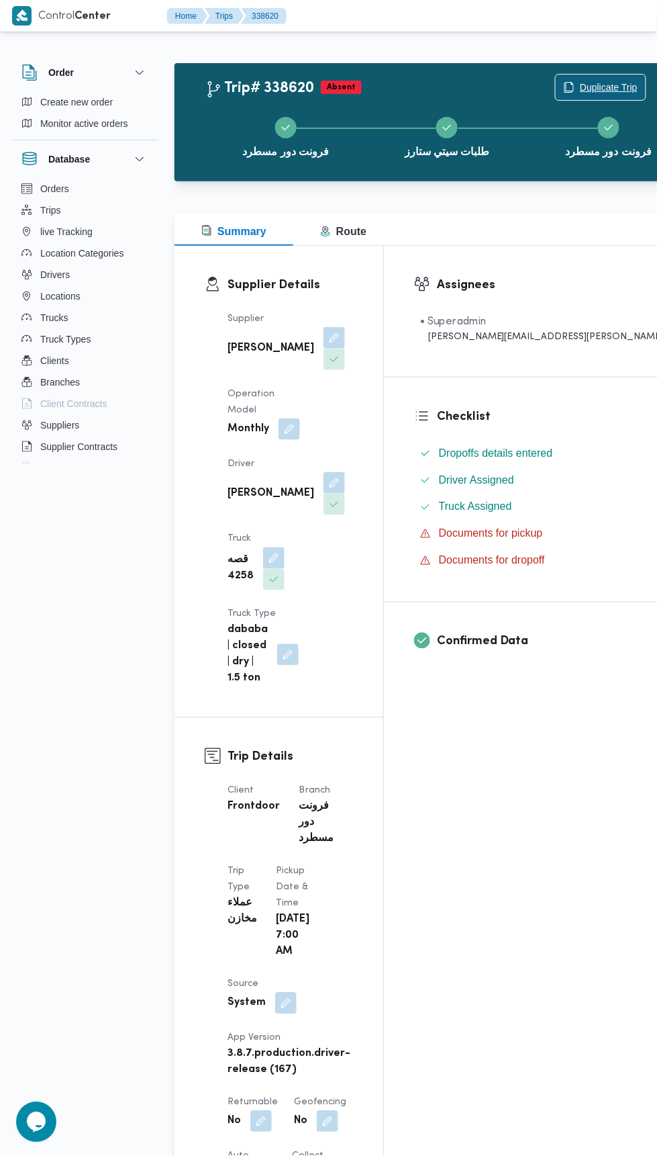
click at [580, 80] on span "Duplicate Trip" at bounding box center [609, 87] width 58 height 16
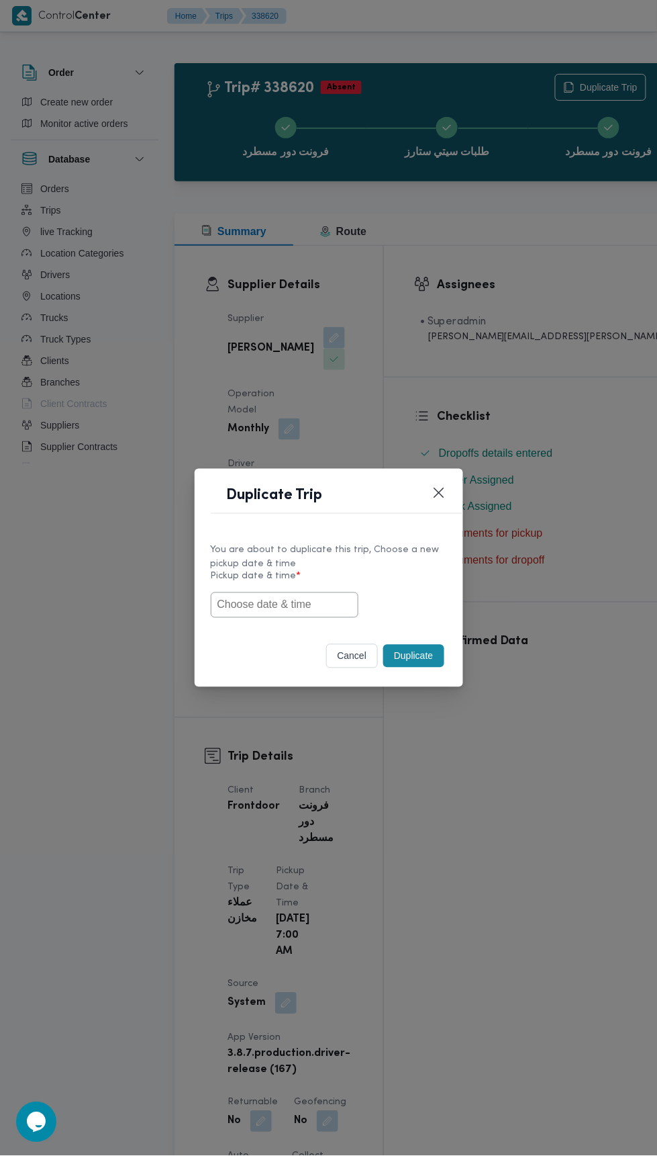
click at [304, 608] on input "text" at bounding box center [285, 605] width 148 height 26
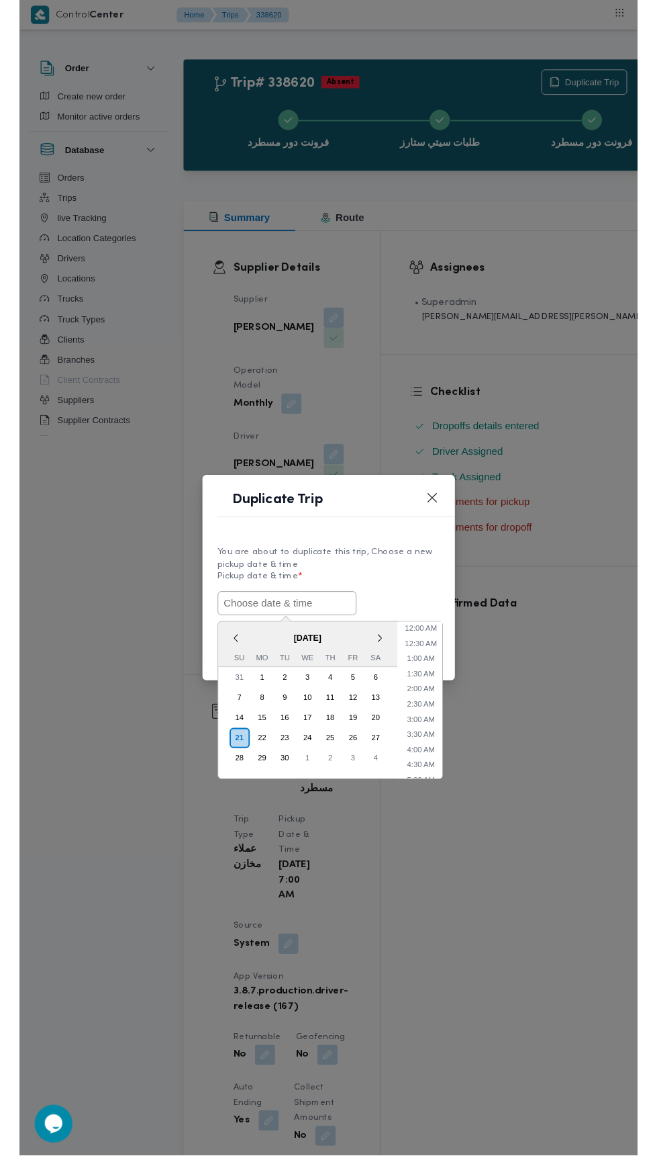
scroll to position [101, 0]
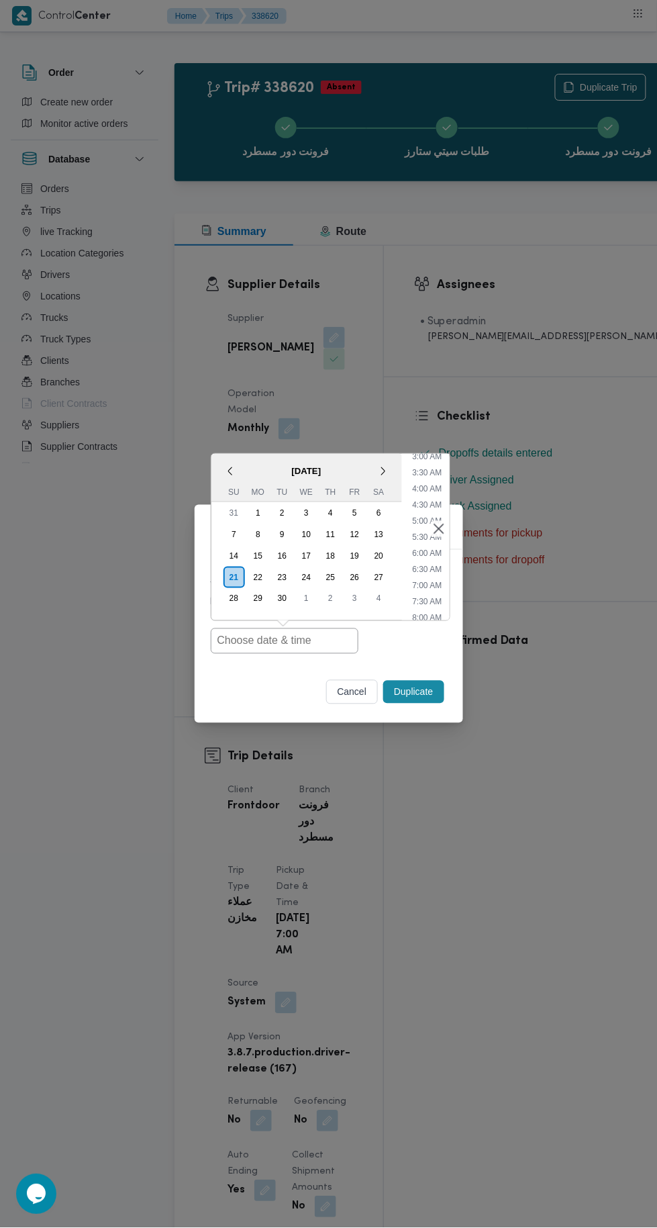
type input "[DATE] 7:00AM"
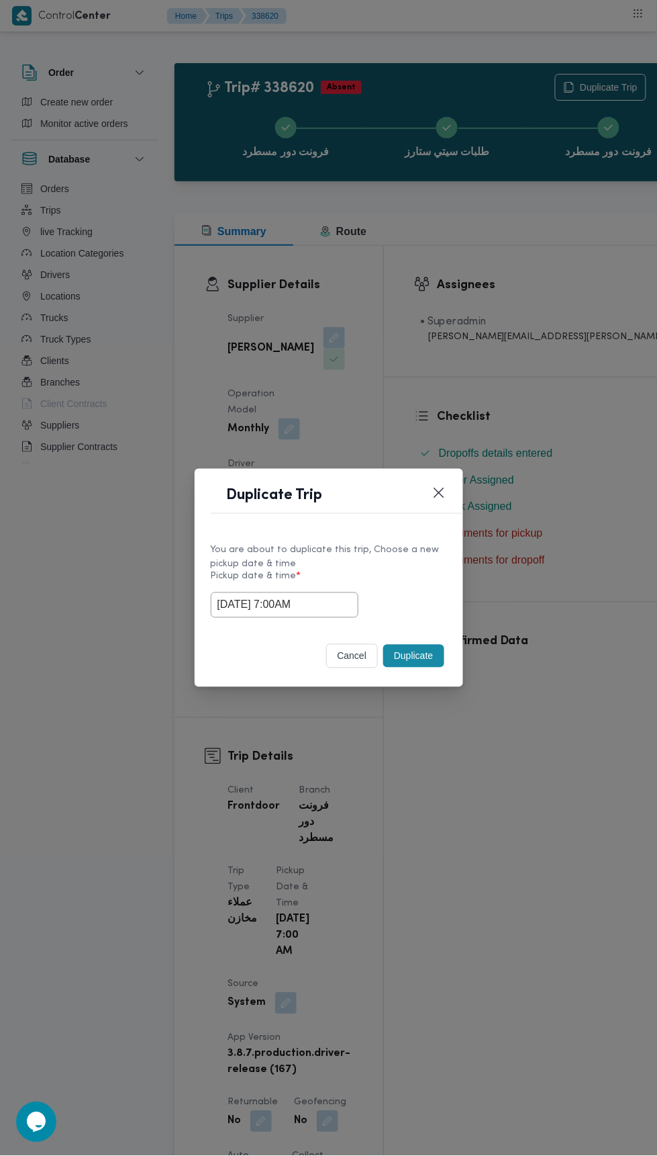
click at [515, 354] on div "Duplicate Trip You are about to duplicate this trip, Choose a new pickup date &…" at bounding box center [328, 578] width 657 height 1156
click at [416, 661] on button "Duplicate" at bounding box center [413, 656] width 60 height 23
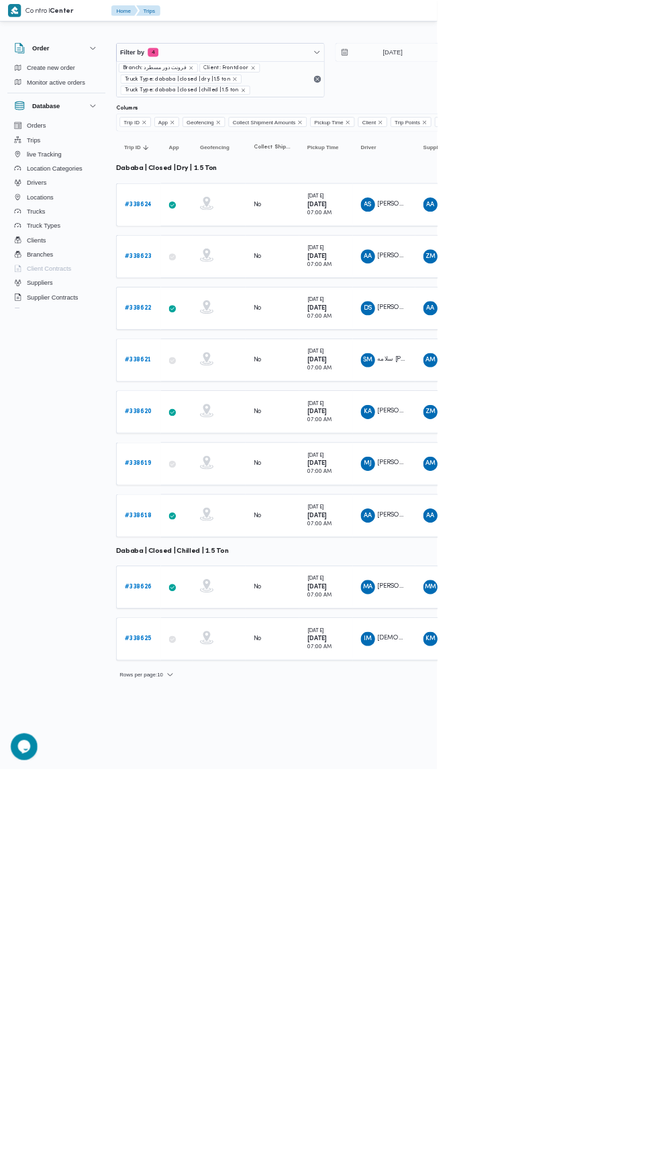
click at [218, 692] on b "# 338619" at bounding box center [207, 696] width 40 height 9
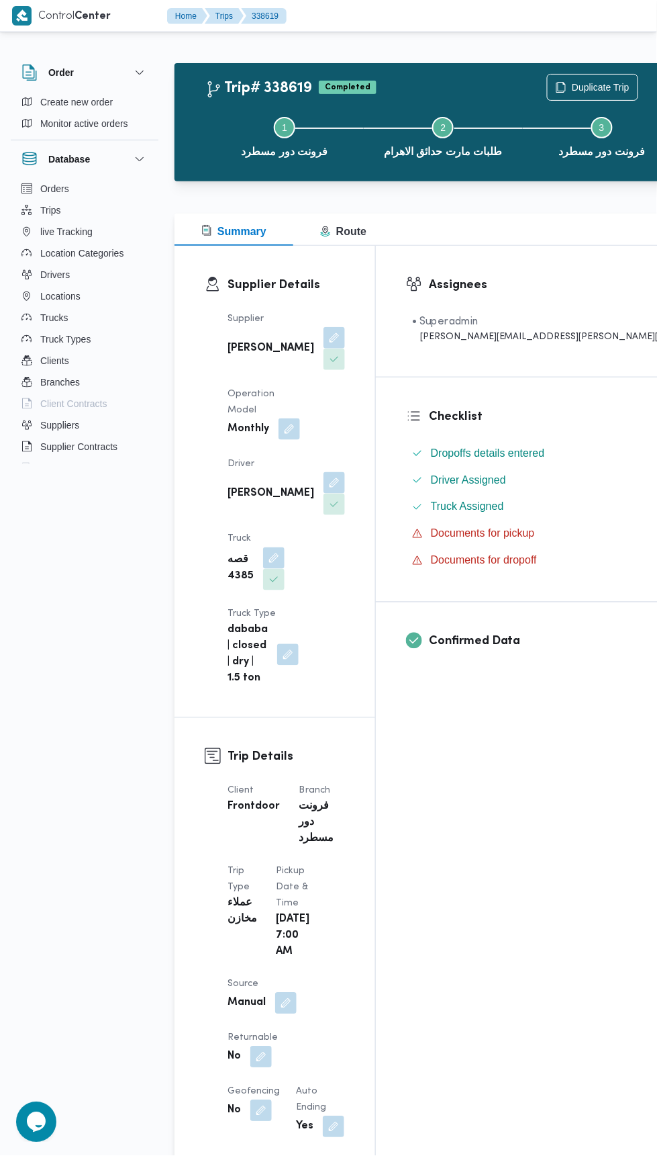
click at [546, 94] on div "Step 1 is incomplete 1 فرونت دور مسطرد Step 2 is incomplete 2 طلبات مارت حدائق …" at bounding box center [443, 136] width 492 height 86
click at [541, 119] on button "Step 3 is incomplete 3 فرونت دور مسطرد" at bounding box center [602, 136] width 158 height 70
click at [572, 80] on span "Duplicate Trip" at bounding box center [601, 87] width 58 height 16
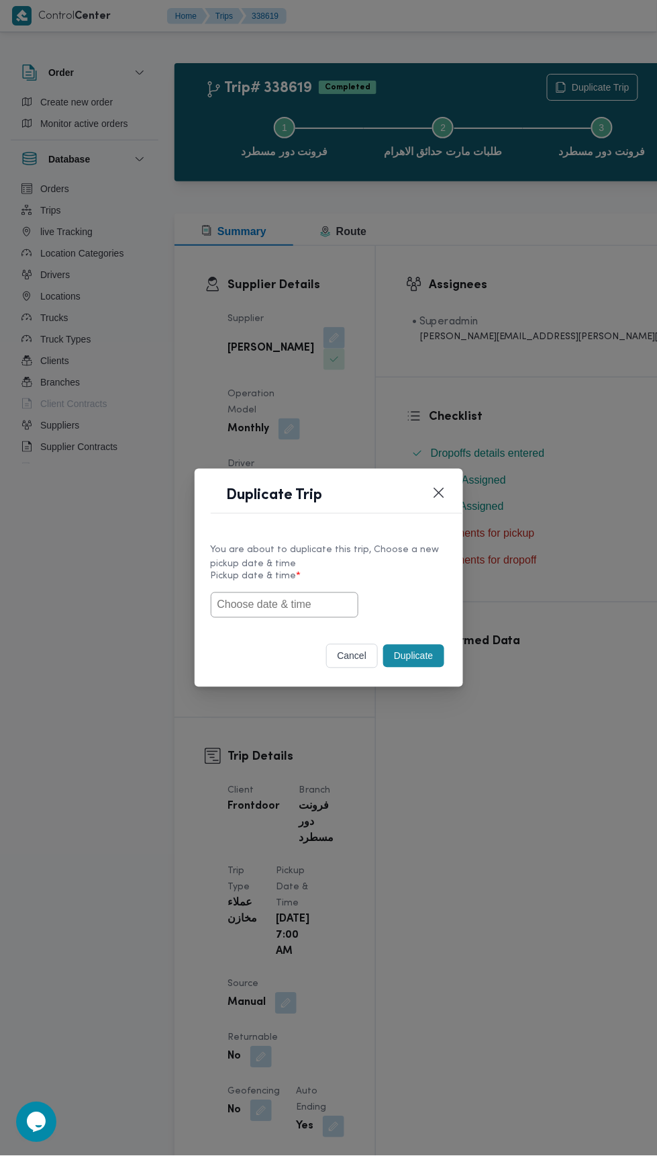
click at [303, 604] on input "text" at bounding box center [285, 605] width 148 height 26
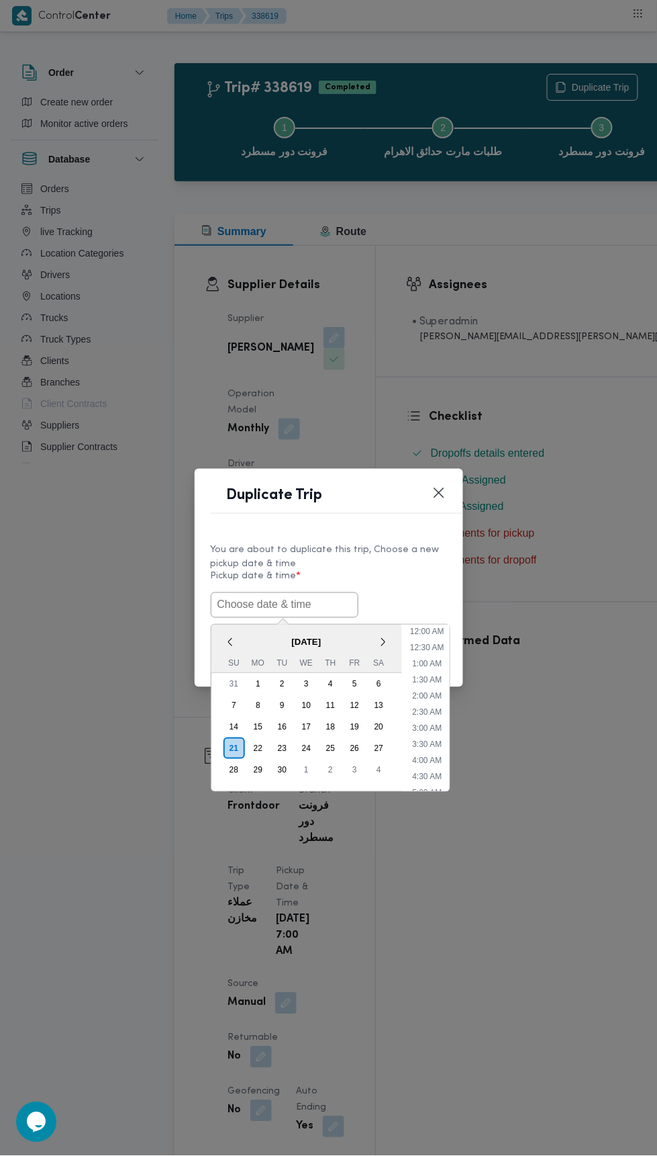
scroll to position [101, 0]
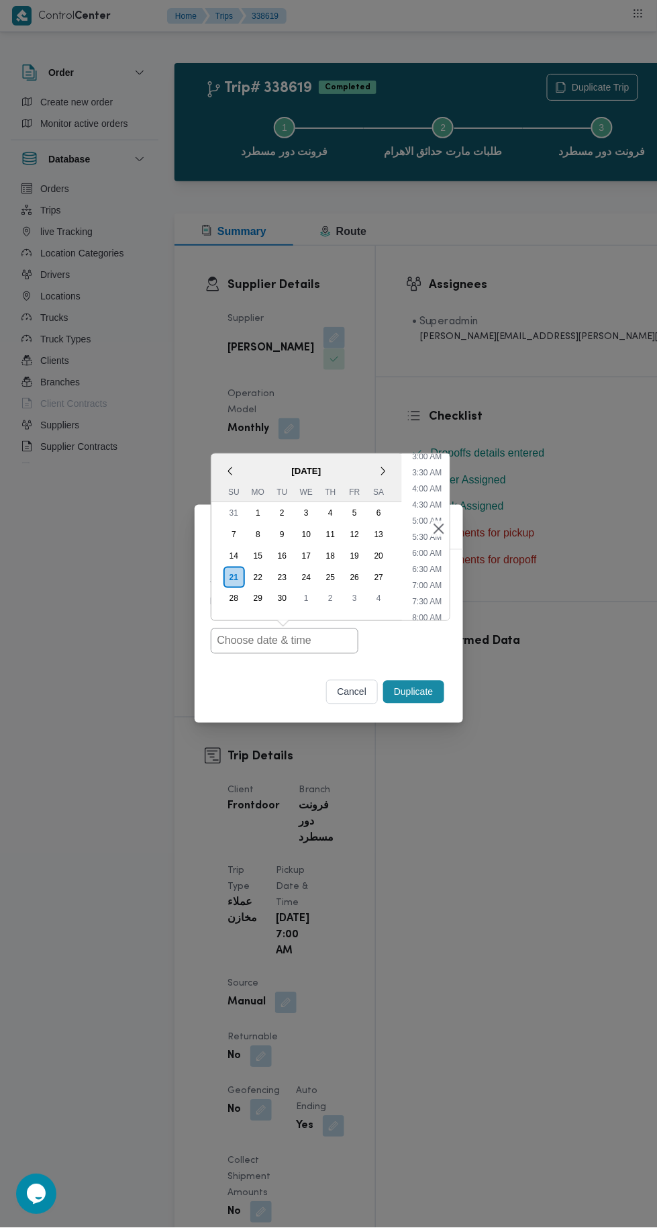
type input "[DATE] 7:00AM"
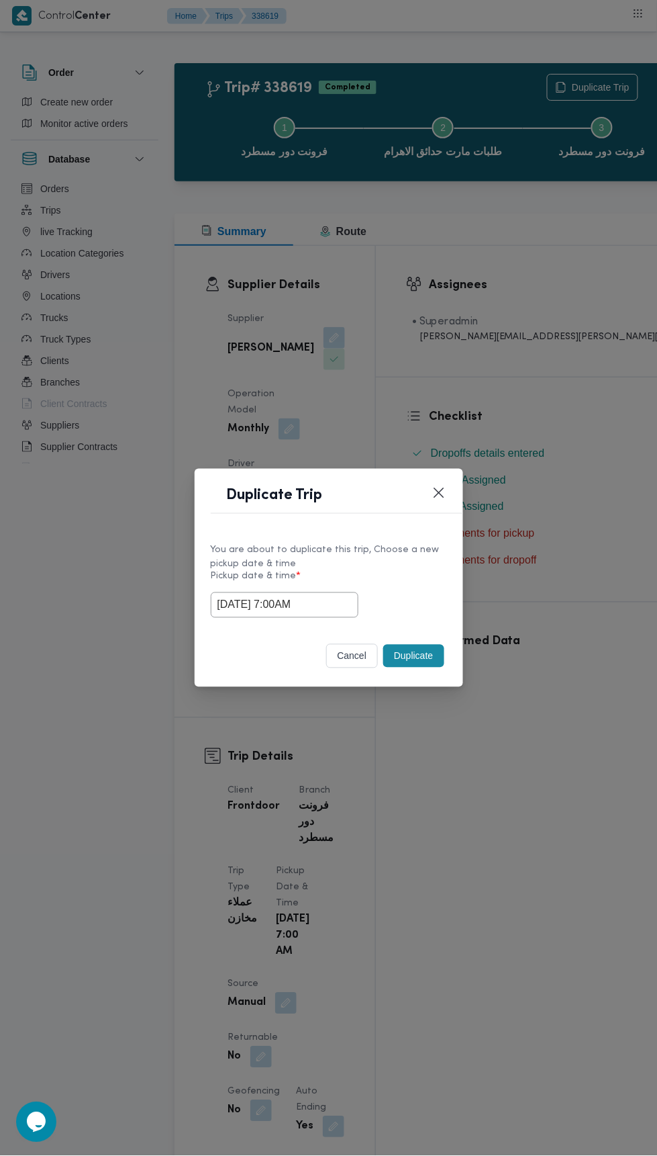
click at [542, 298] on div "Duplicate Trip You are about to duplicate this trip, Choose a new pickup date &…" at bounding box center [328, 578] width 657 height 1156
click at [426, 608] on div "[DATE] 7:00AM" at bounding box center [329, 605] width 236 height 26
click at [425, 650] on button "Duplicate" at bounding box center [413, 656] width 60 height 23
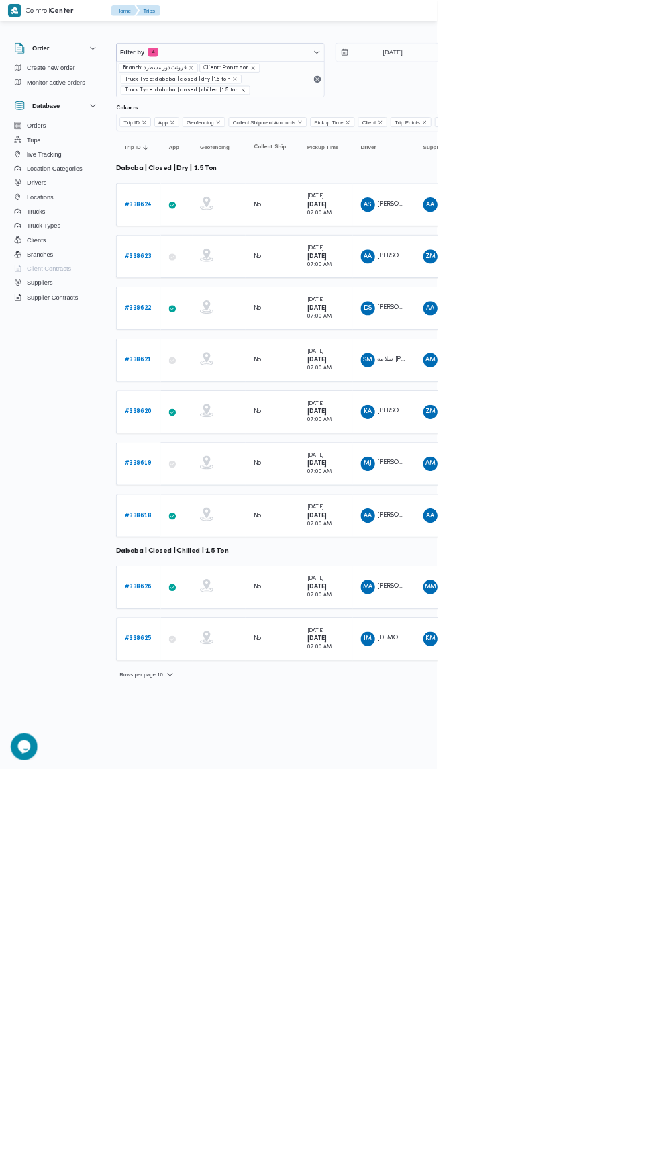
click at [217, 770] on b "# 338618" at bounding box center [207, 774] width 41 height 9
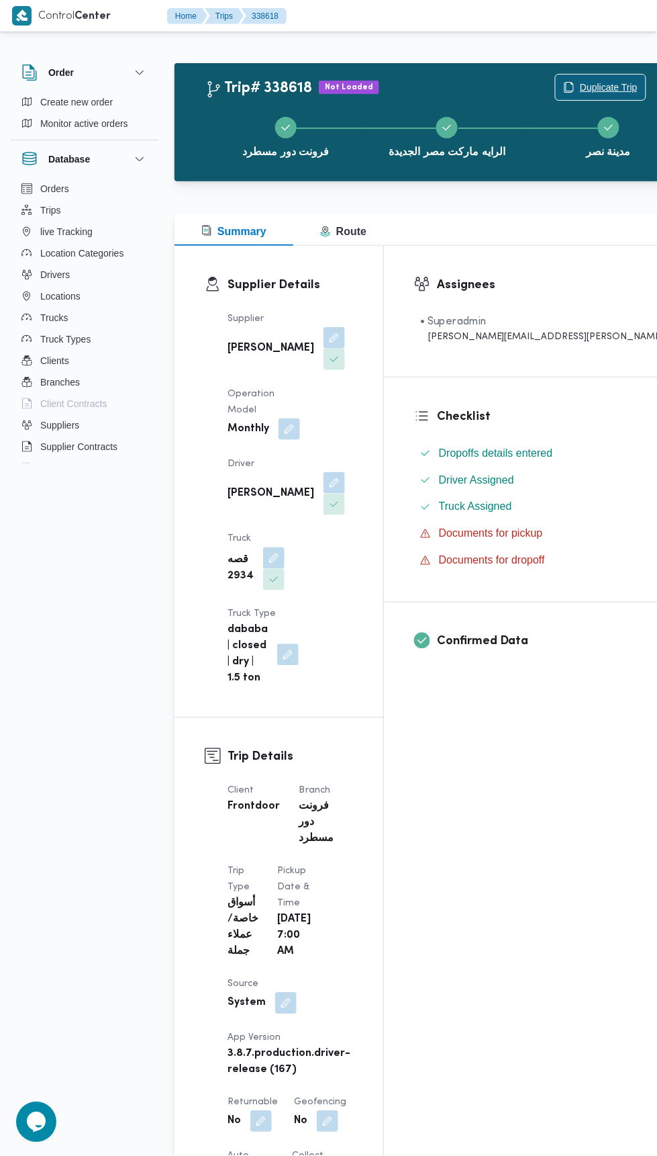
click at [580, 87] on span "Duplicate Trip" at bounding box center [609, 87] width 58 height 16
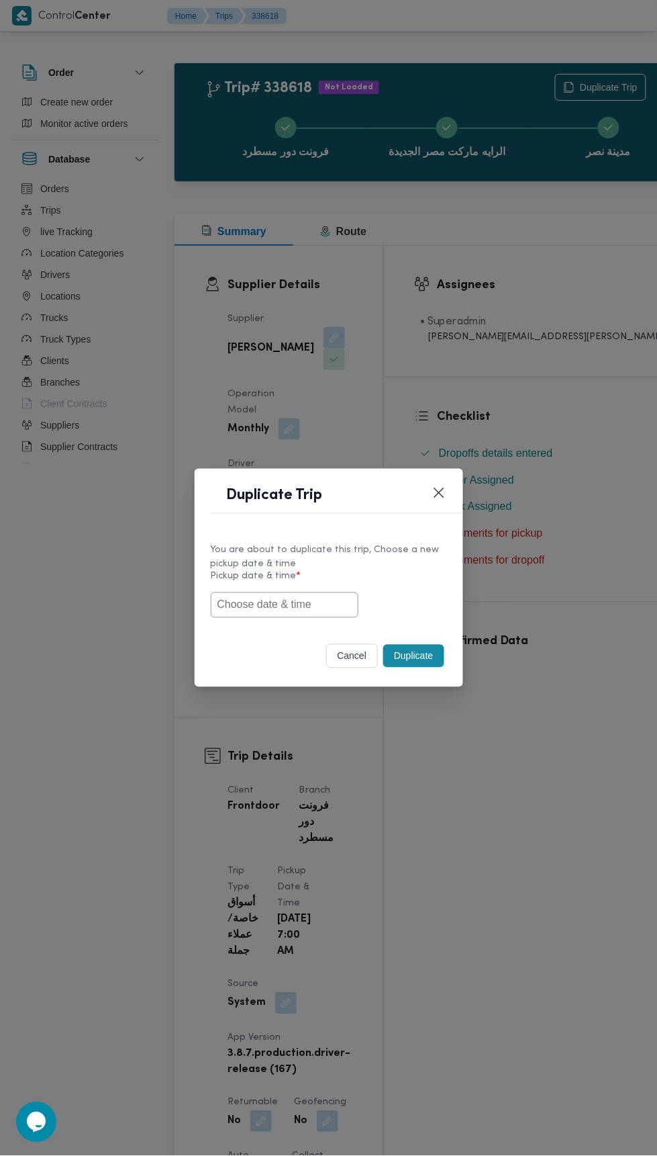
click at [338, 604] on input "text" at bounding box center [285, 605] width 148 height 26
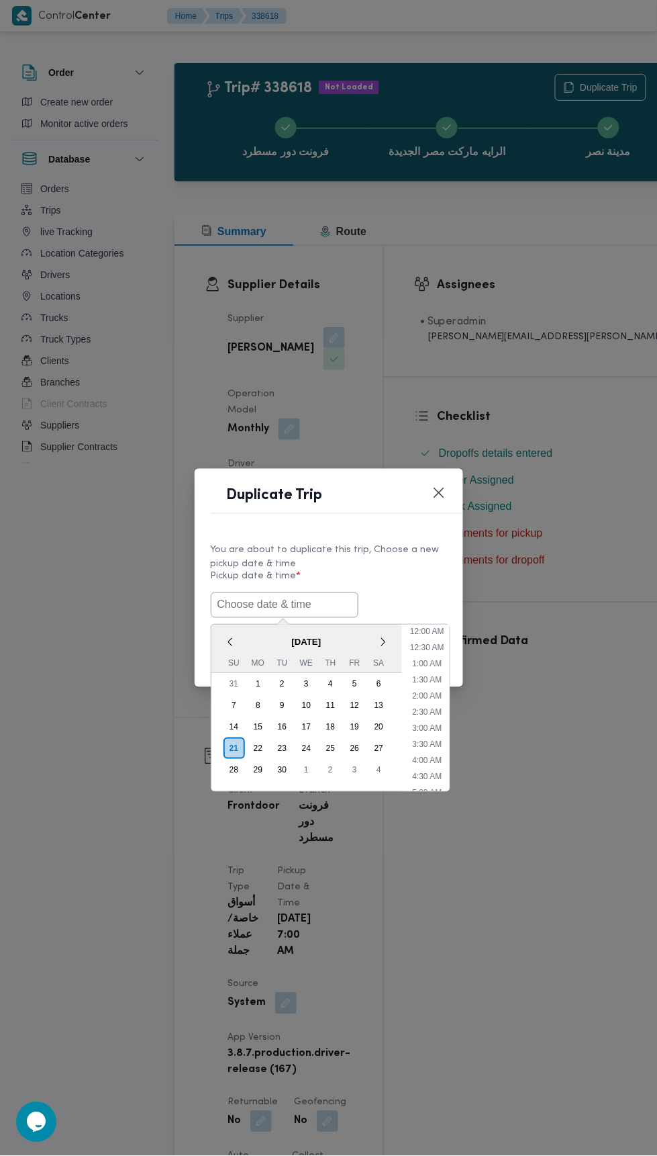
scroll to position [101, 0]
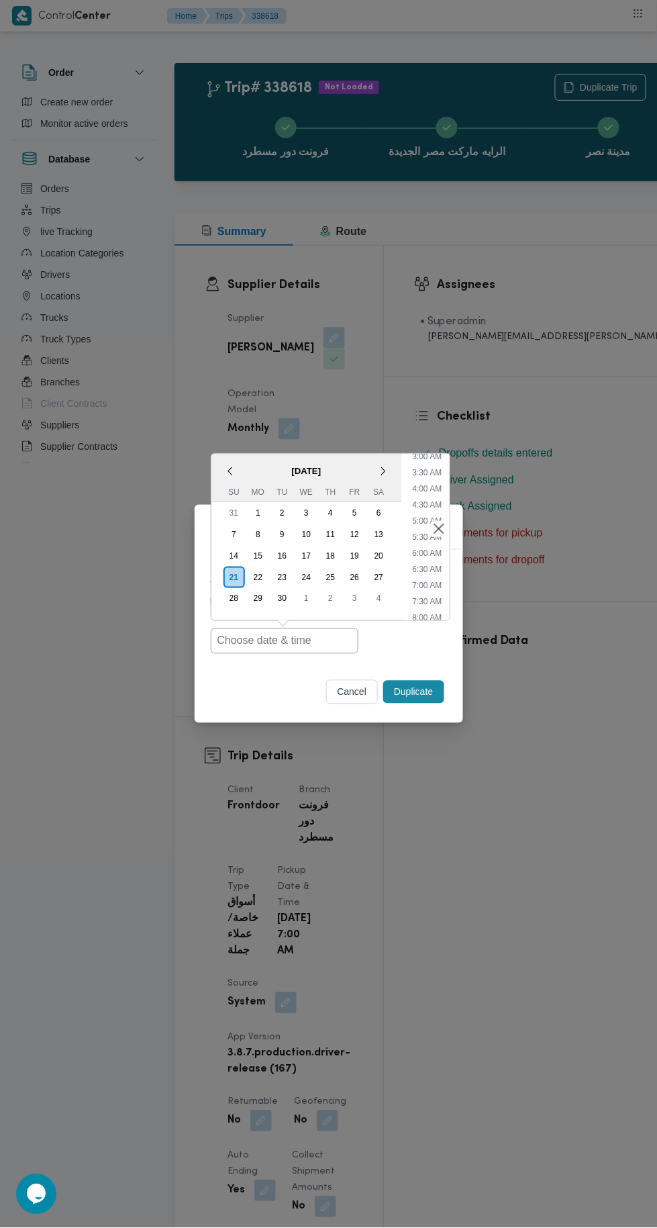
type input "[DATE] 7:00AM"
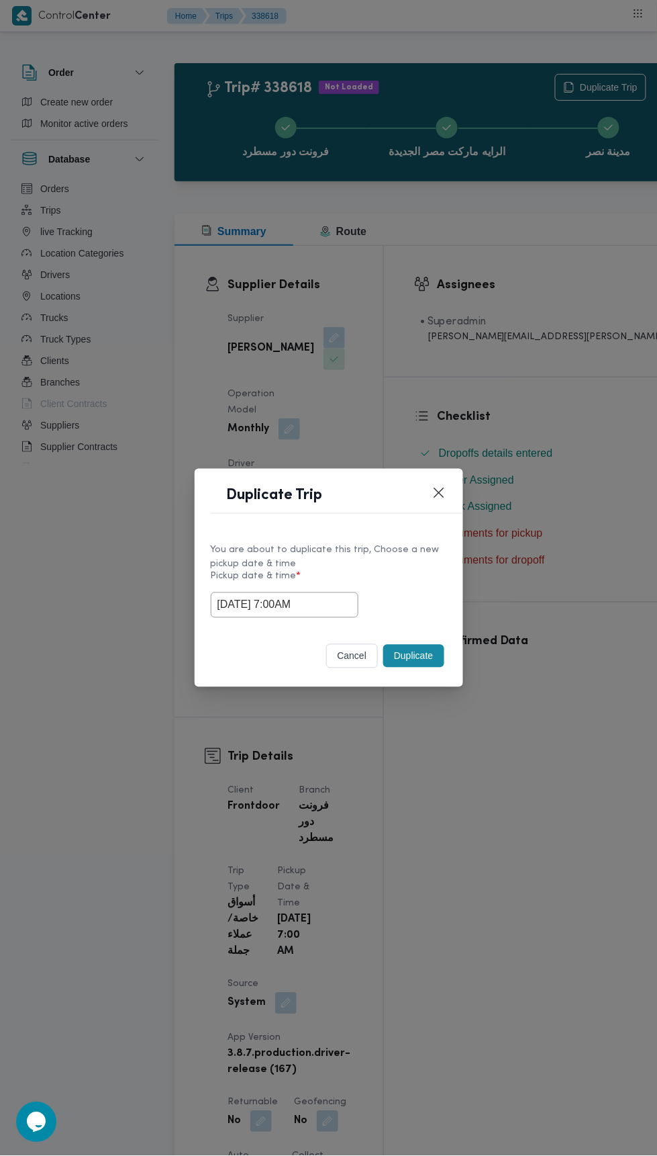
click at [524, 289] on div "Duplicate Trip You are about to duplicate this trip, Choose a new pickup date &…" at bounding box center [328, 578] width 657 height 1156
click at [422, 659] on button "Duplicate" at bounding box center [413, 656] width 60 height 23
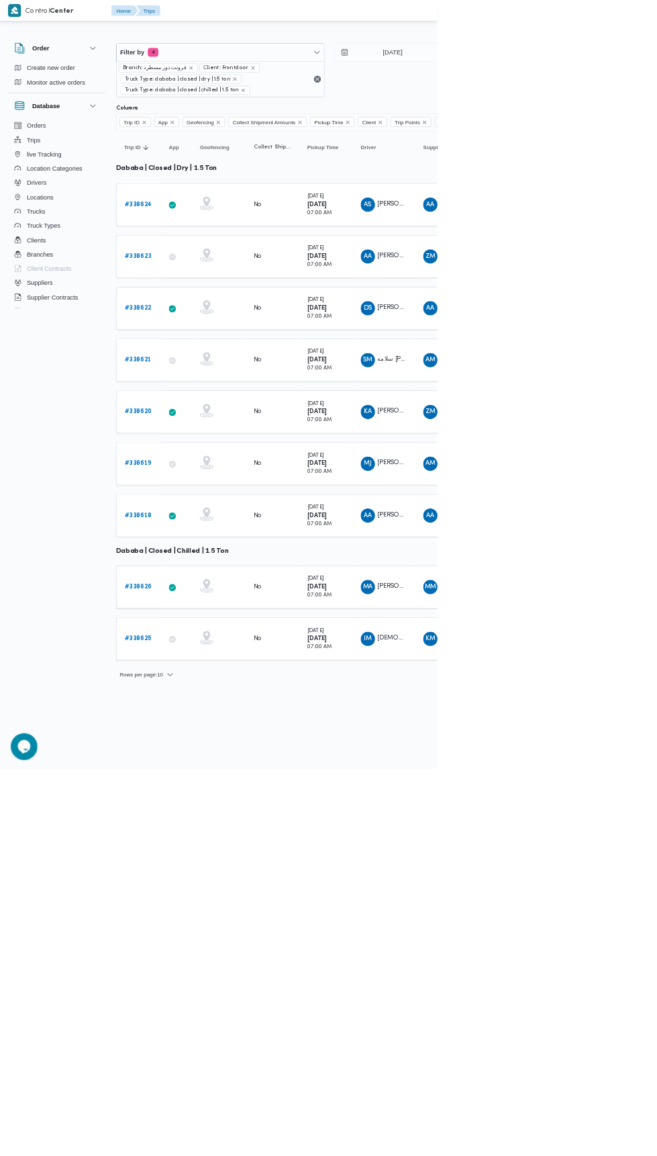
click at [211, 878] on b "# 338626" at bounding box center [207, 882] width 41 height 9
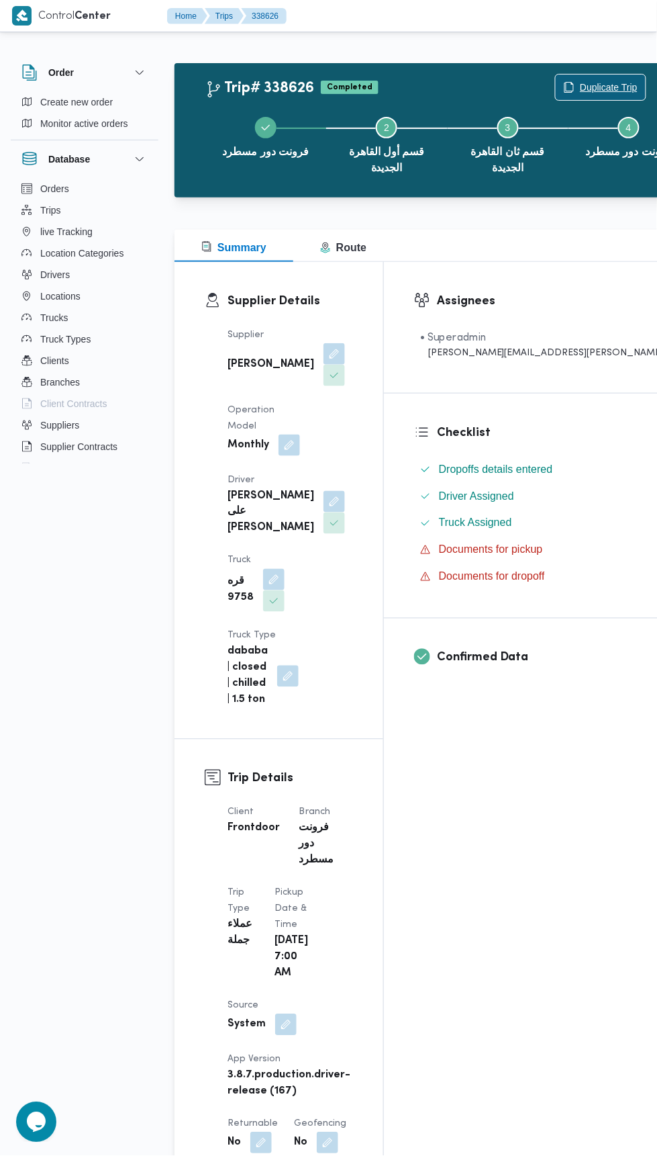
click at [580, 87] on span "Duplicate Trip" at bounding box center [609, 87] width 58 height 16
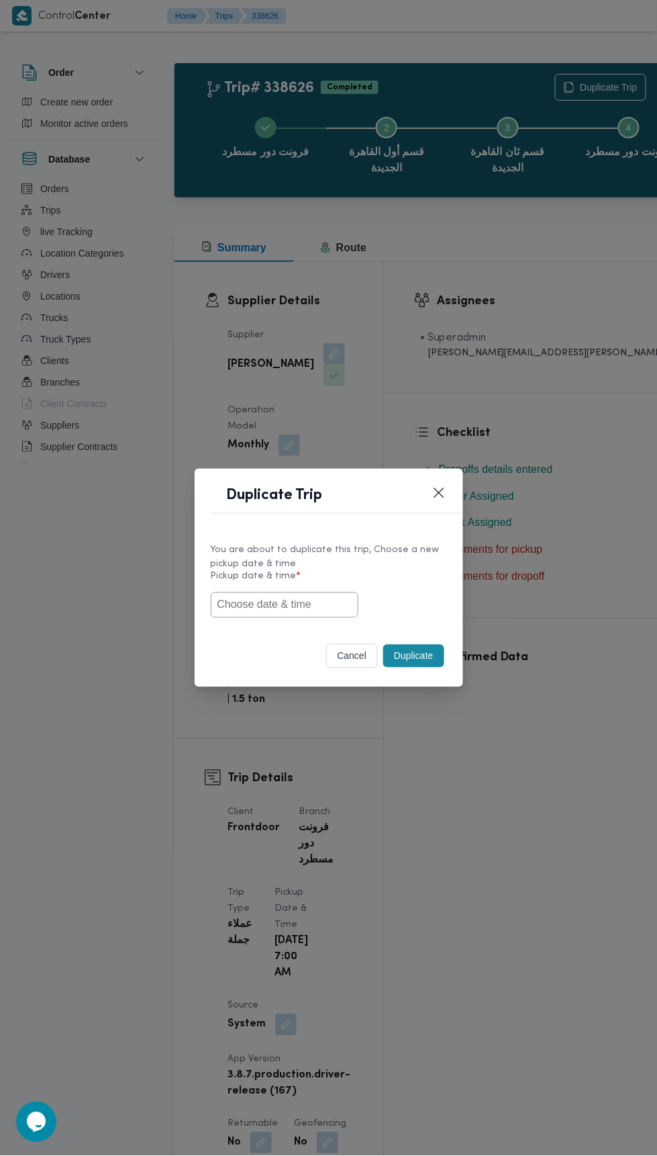
click at [322, 604] on input "text" at bounding box center [285, 605] width 148 height 26
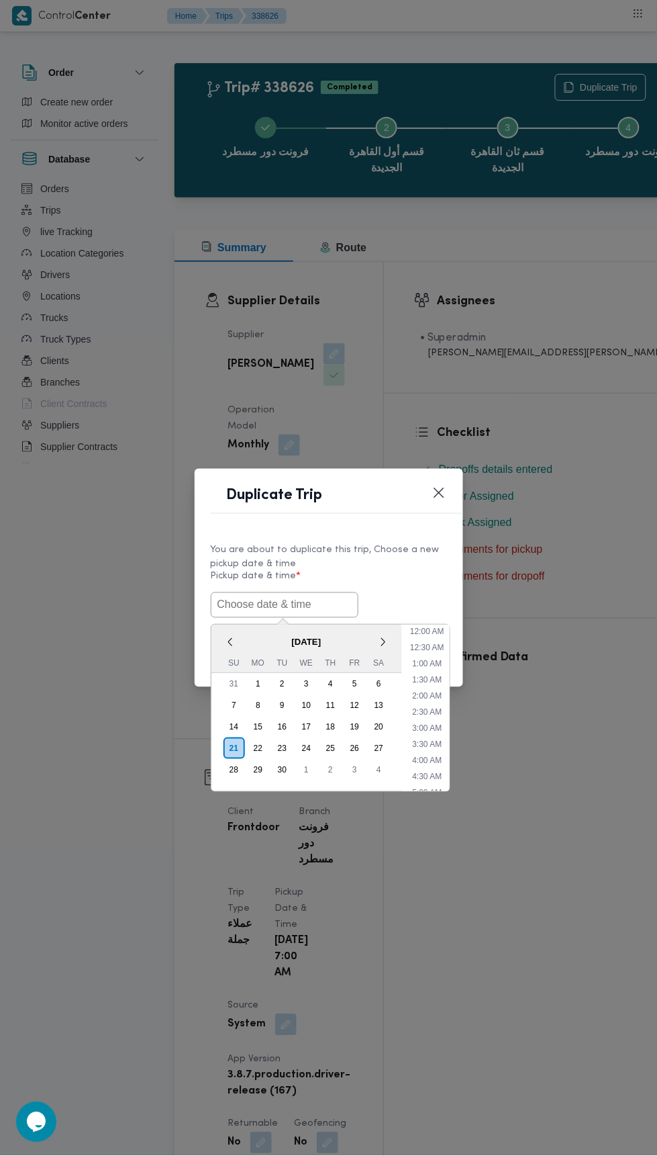
scroll to position [101, 0]
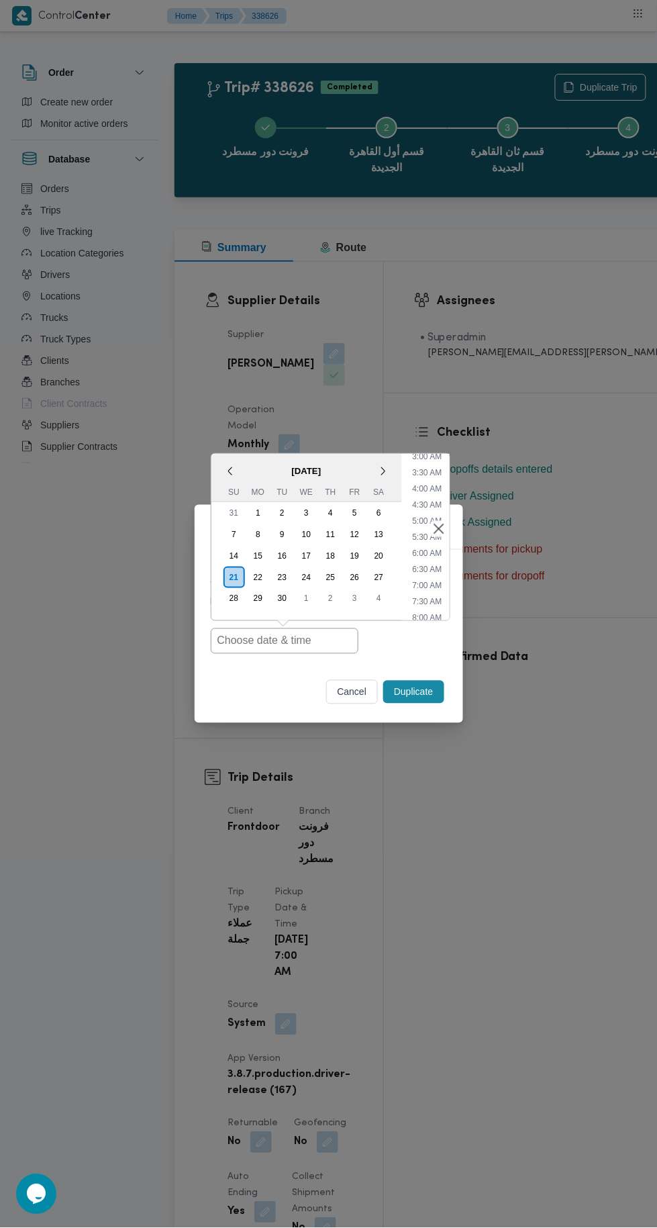
type input "[DATE] 7:00AM"
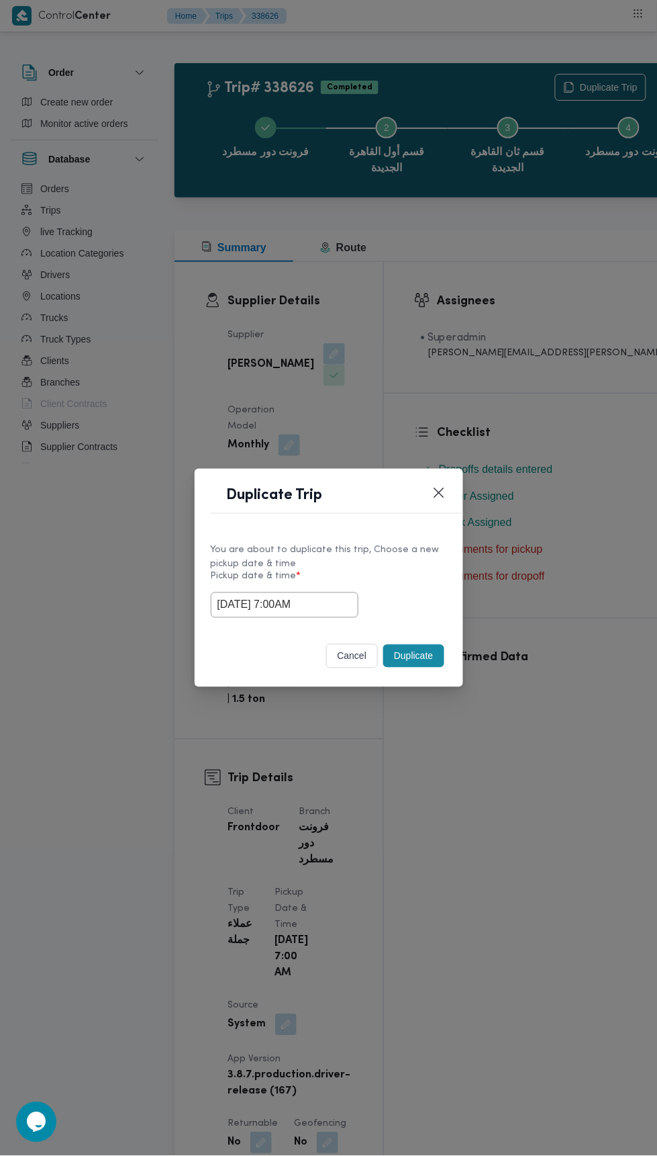
click at [573, 301] on div "Duplicate Trip You are about to duplicate this trip, Choose a new pickup date &…" at bounding box center [328, 578] width 657 height 1156
click at [431, 658] on button "Duplicate" at bounding box center [413, 656] width 60 height 23
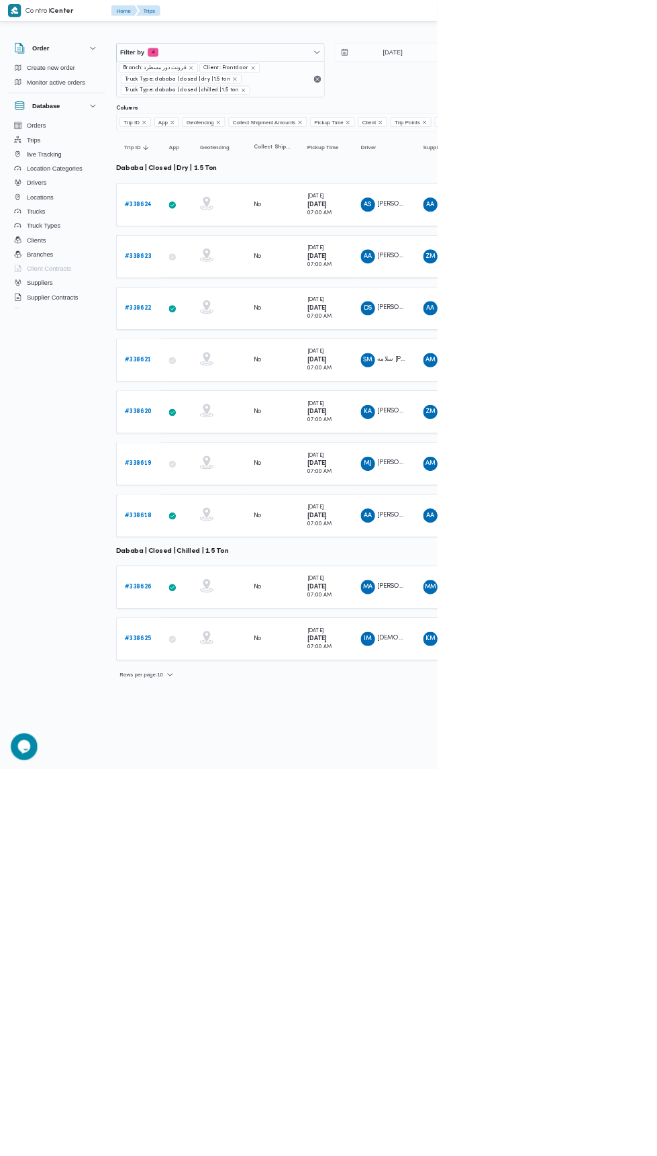
click at [217, 955] on b "# 338625" at bounding box center [207, 959] width 40 height 9
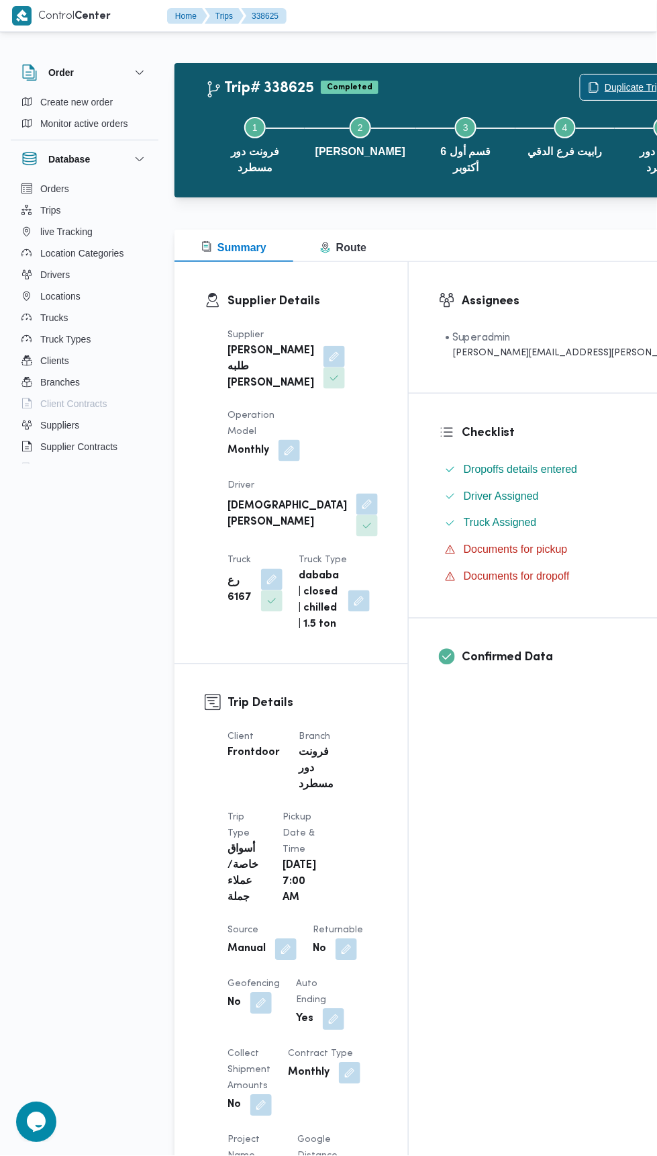
click at [605, 86] on span "Duplicate Trip" at bounding box center [634, 87] width 58 height 16
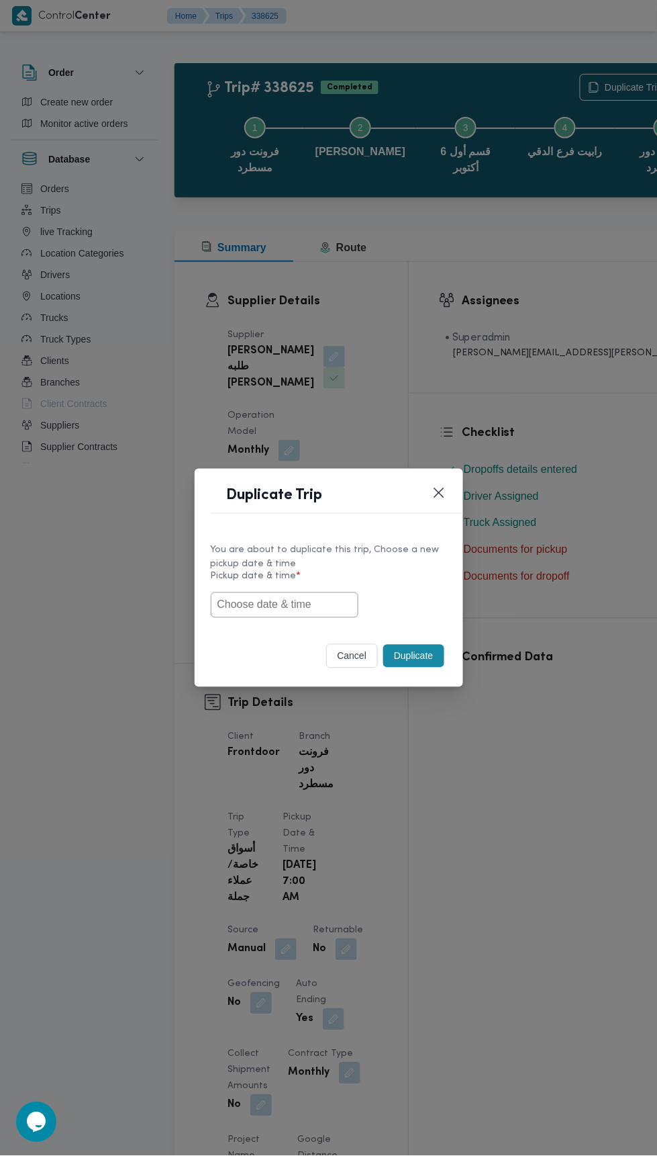
click at [301, 604] on input "text" at bounding box center [285, 605] width 148 height 26
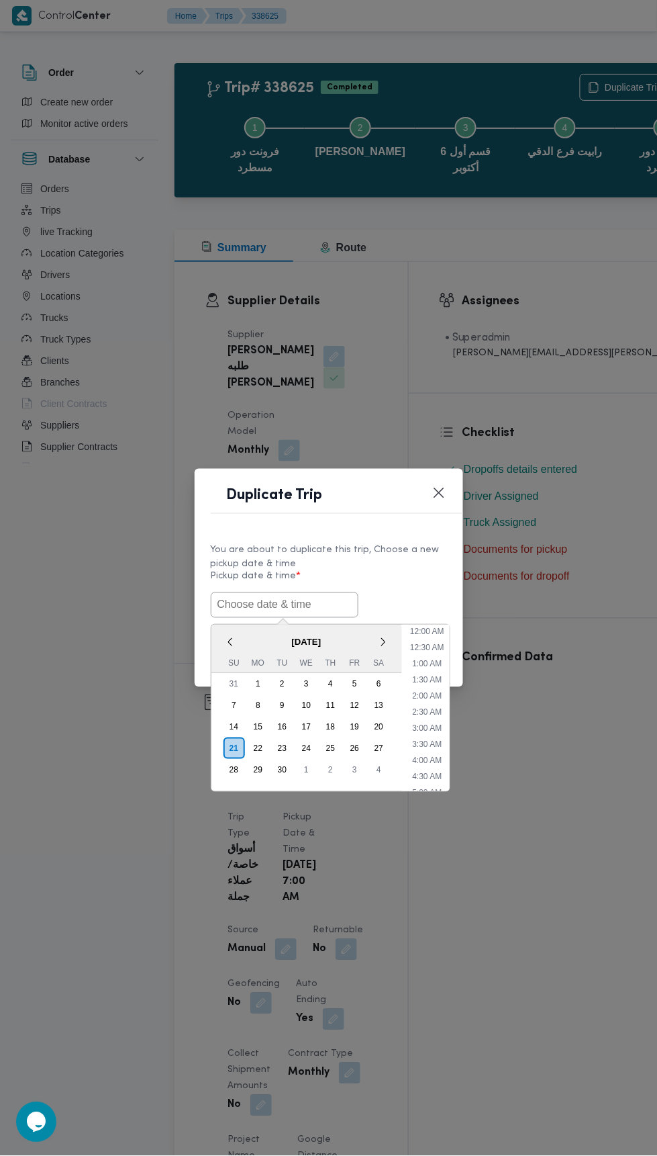
scroll to position [101, 0]
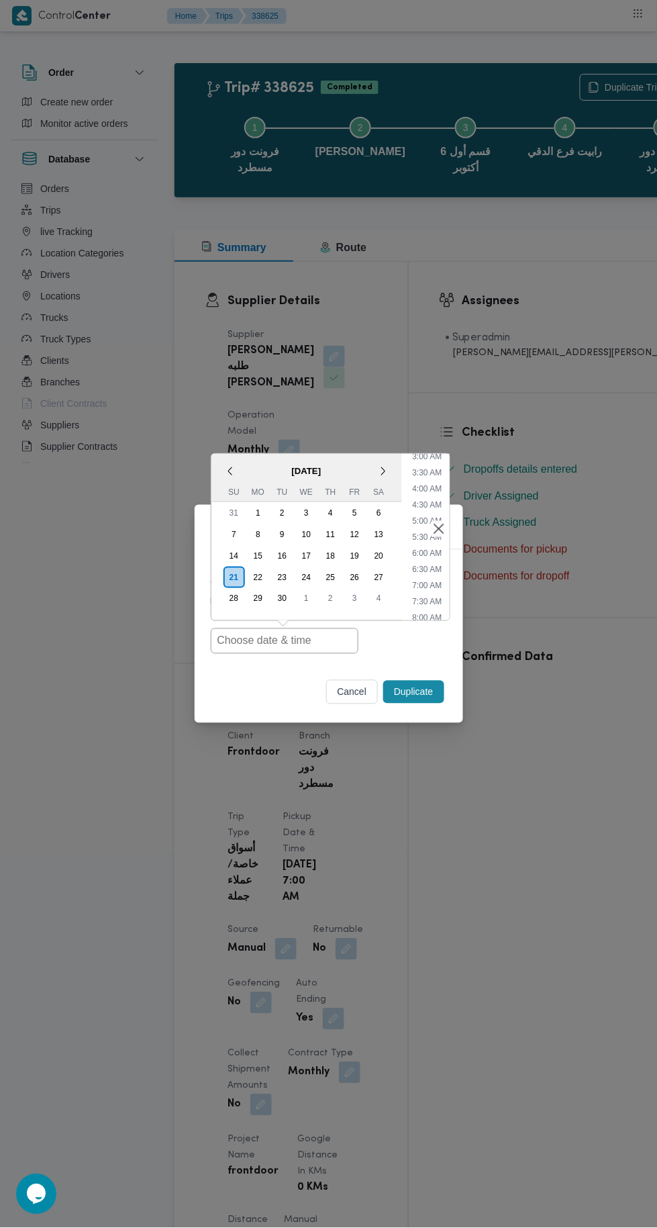
type input "[DATE] 7:00AM"
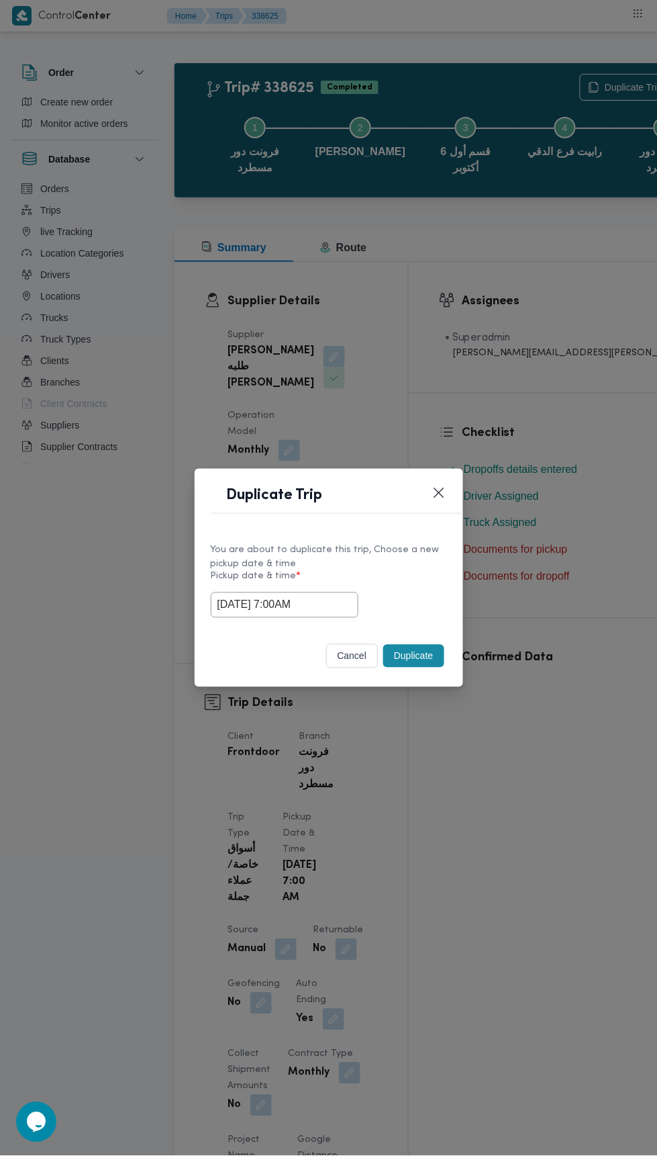
click at [509, 300] on div "Duplicate Trip You are about to duplicate this trip, Choose a new pickup date &…" at bounding box center [328, 578] width 657 height 1156
click at [423, 660] on button "Duplicate" at bounding box center [413, 656] width 60 height 23
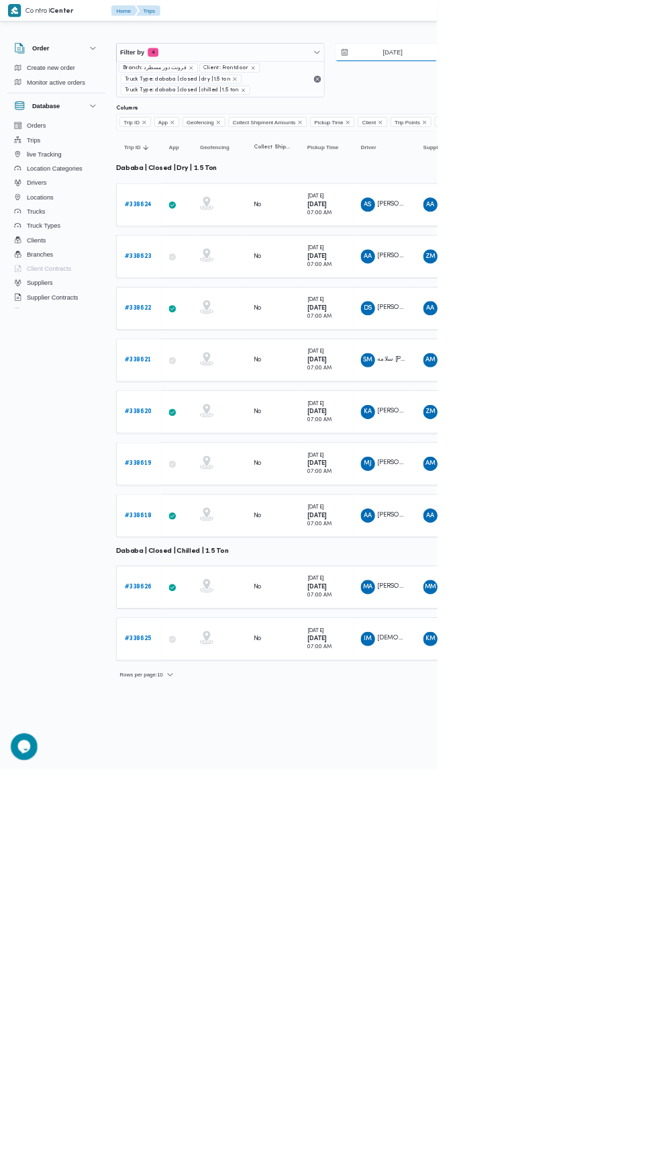
click at [606, 84] on input "[DATE]" at bounding box center [581, 78] width 152 height 27
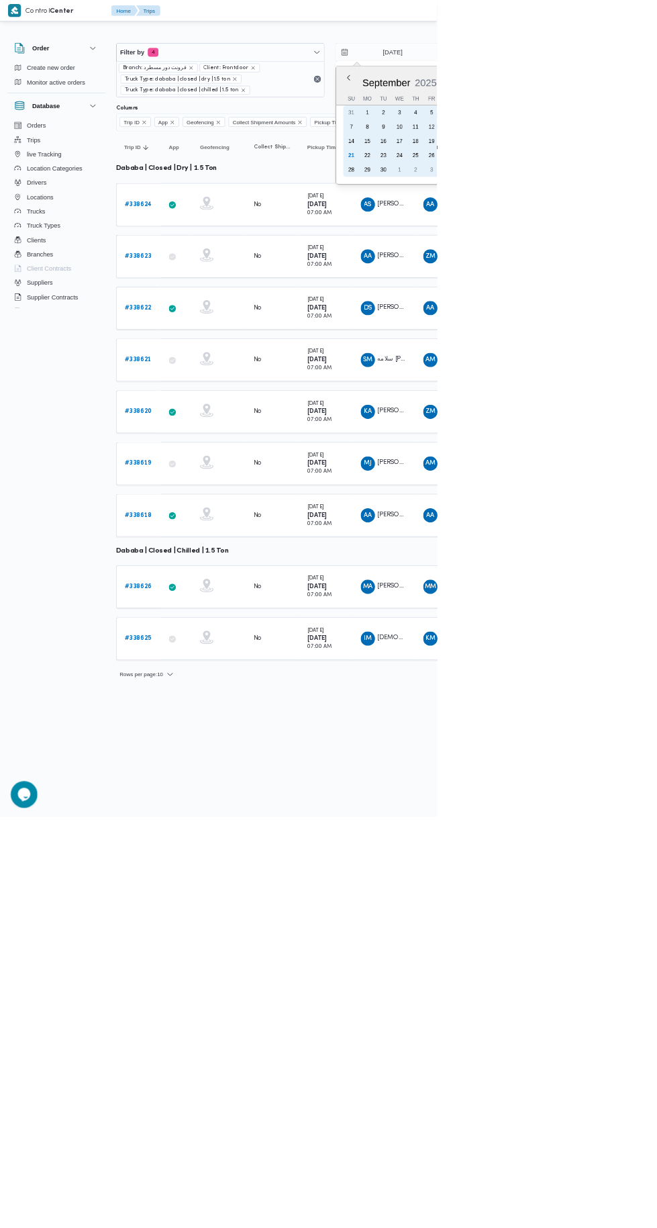
click at [528, 243] on div "21" at bounding box center [528, 233] width 21 height 21
type input "[DATE]"
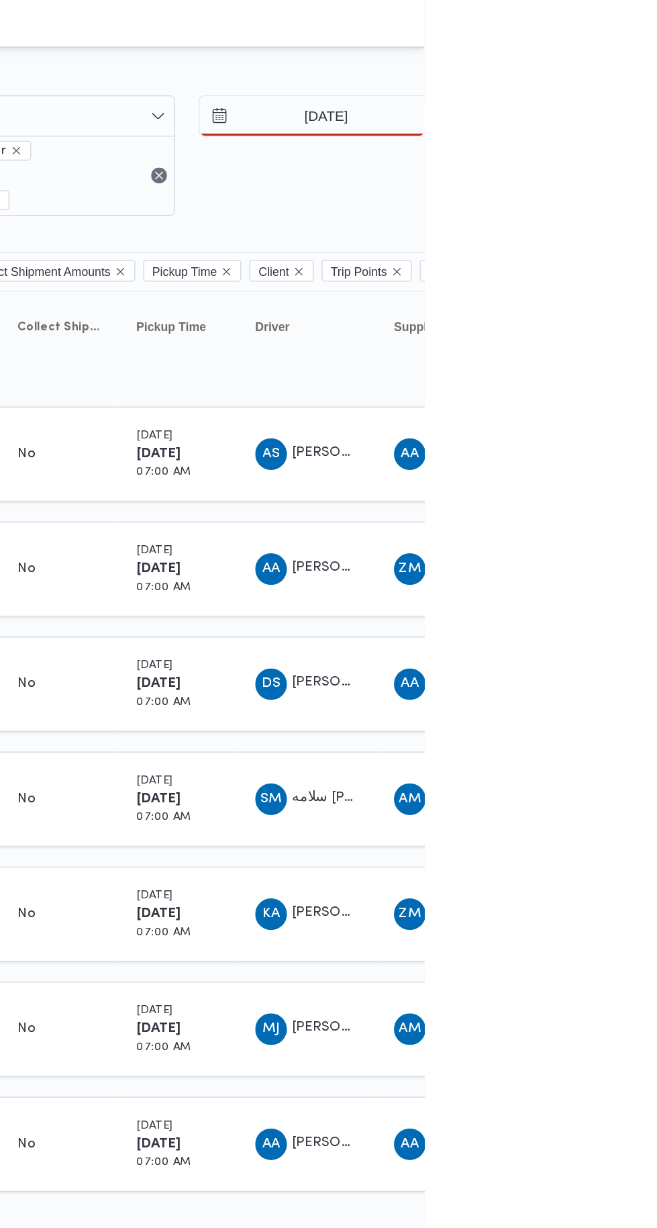
click at [647, 230] on div "21" at bounding box center [645, 233] width 21 height 21
type input "[DATE]"
